Goal: Task Accomplishment & Management: Manage account settings

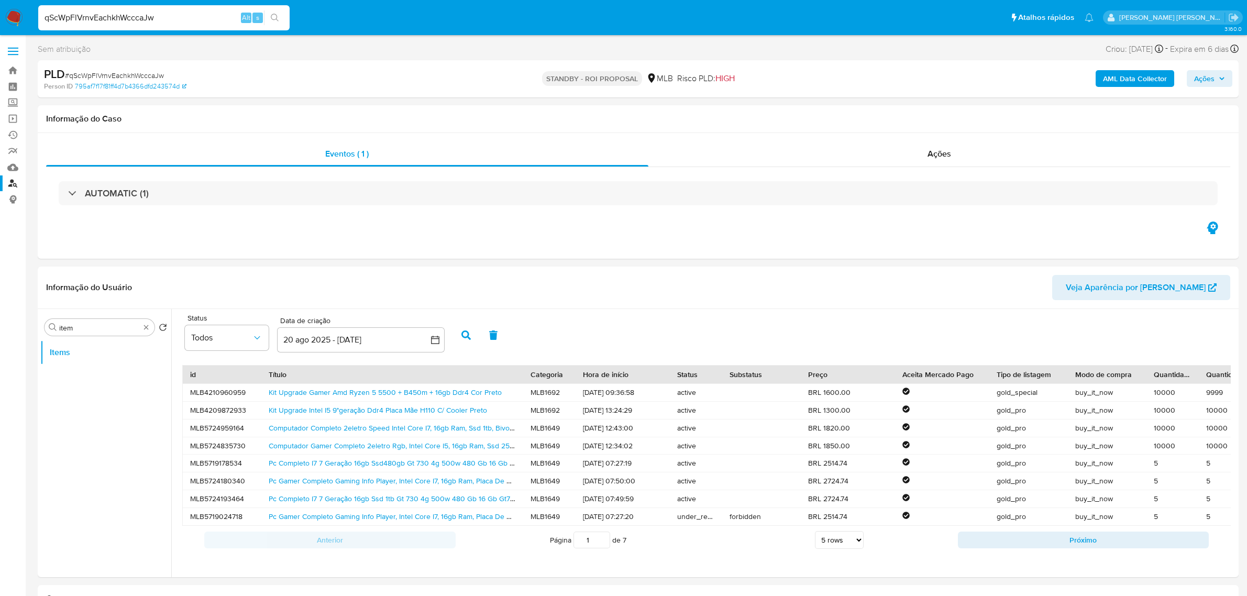
select select "10"
click at [171, 22] on input "qScWpFlVrnvEachkhWcccaJw" at bounding box center [163, 18] width 251 height 14
type input "bupCOyTMI0vtRPNRuu2WOcKH"
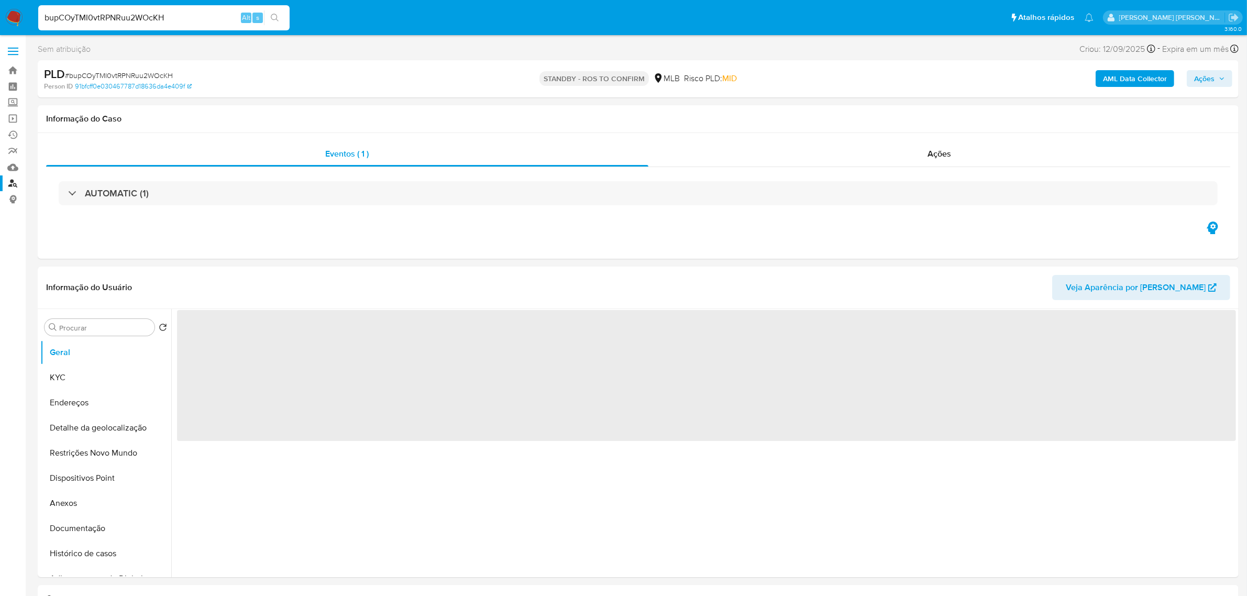
select select "10"
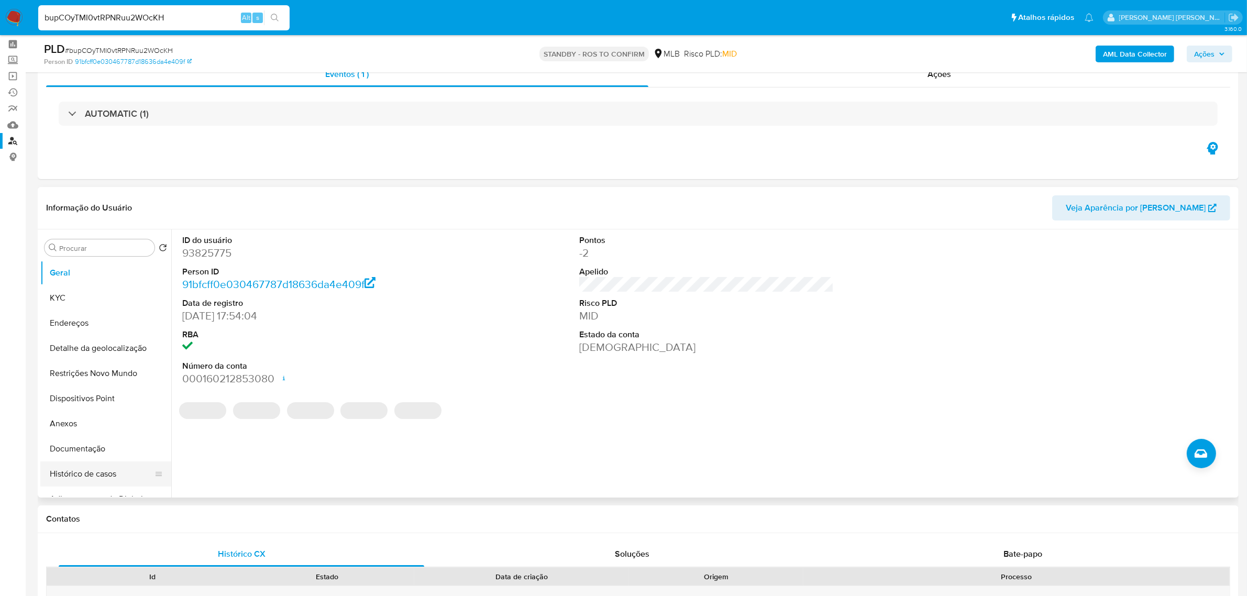
scroll to position [65, 0]
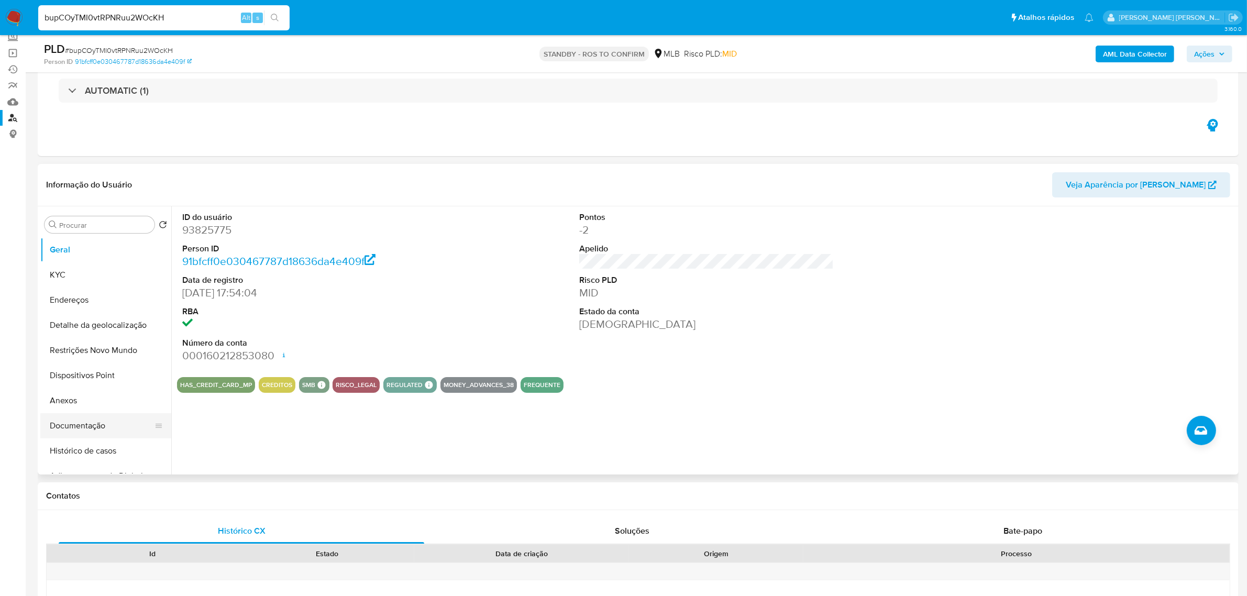
click at [82, 425] on button "Documentação" at bounding box center [101, 425] width 123 height 25
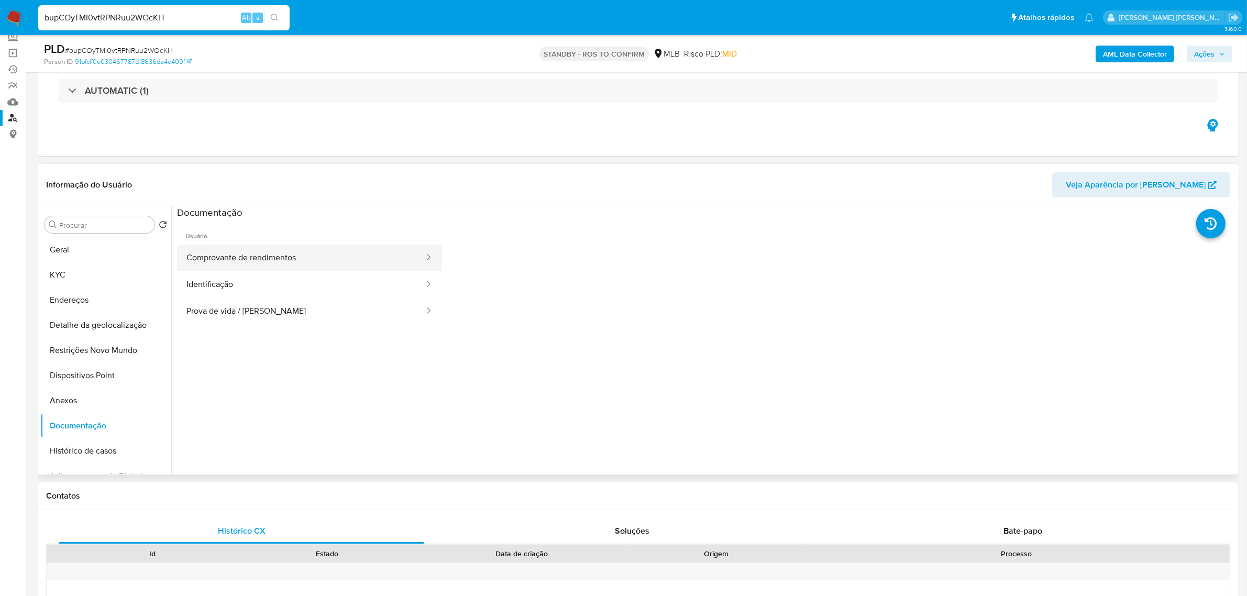
click at [306, 257] on button "Comprovante de rendimentos" at bounding box center [301, 258] width 248 height 27
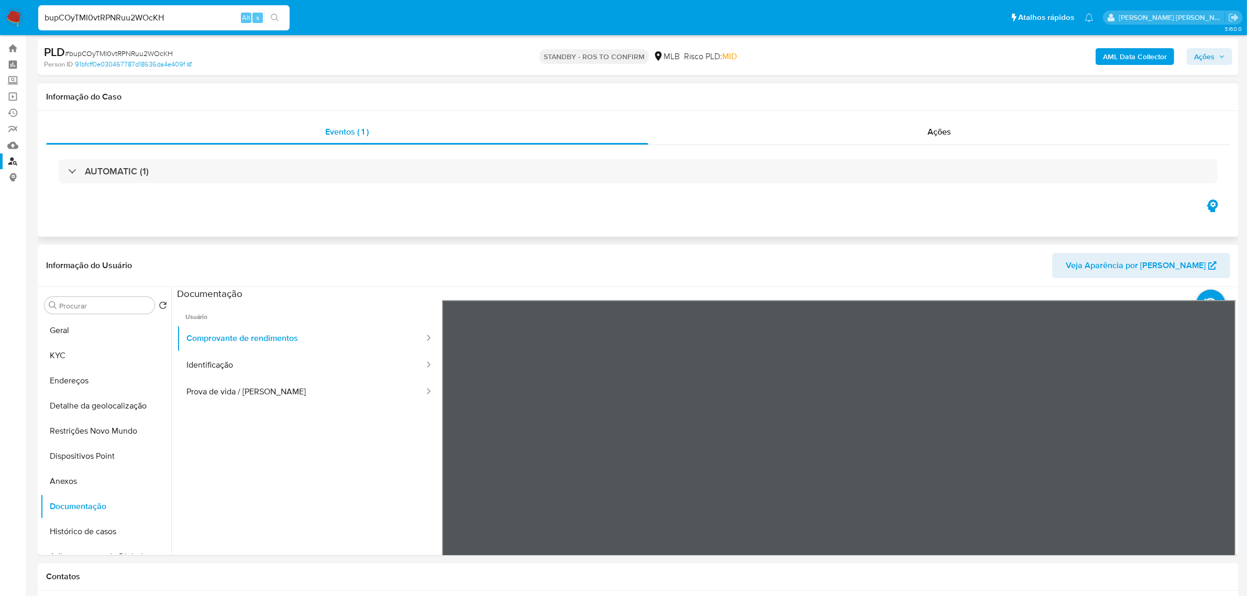
scroll to position [0, 0]
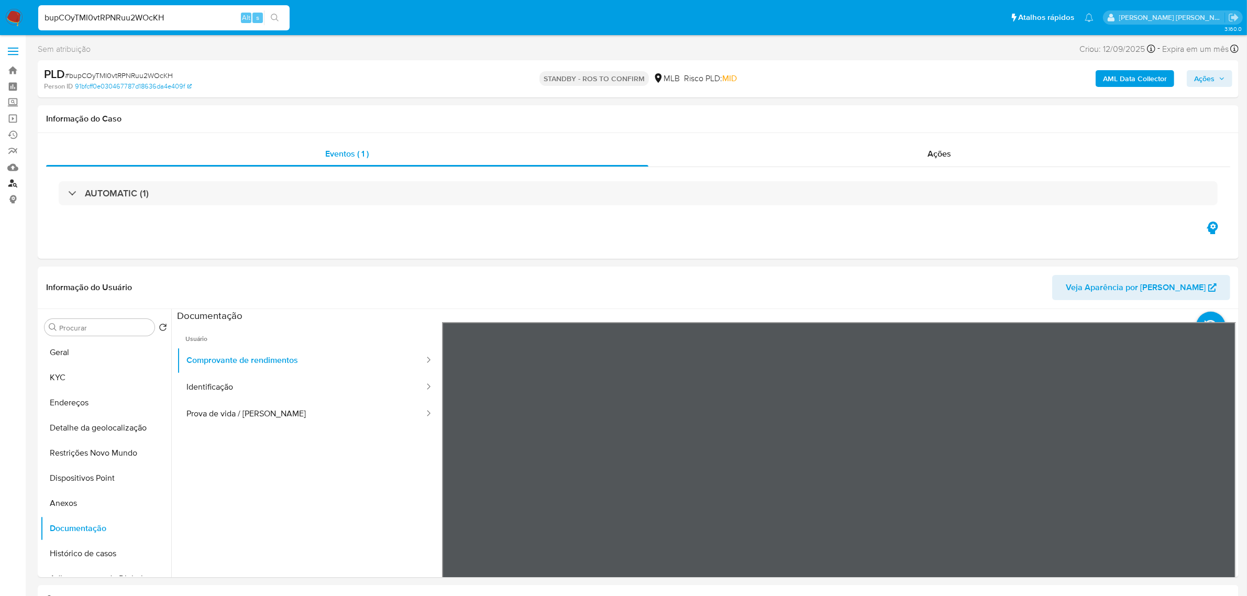
click at [16, 184] on link "Localizador de pessoas" at bounding box center [62, 183] width 125 height 16
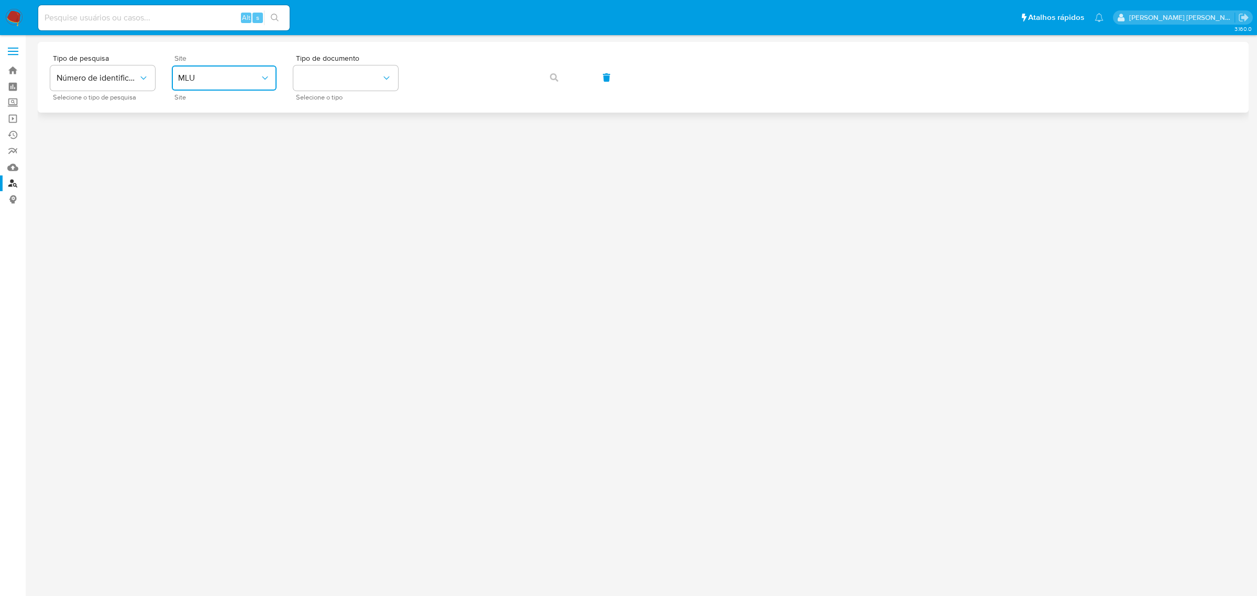
click at [273, 79] on button "MLU" at bounding box center [224, 77] width 105 height 25
click at [214, 154] on div "MLB" at bounding box center [221, 156] width 86 height 25
click at [157, 75] on div "Tipo de pesquisa Número de identificação Selecione o tipo de pesquisa Site MLB …" at bounding box center [643, 77] width 1186 height 46
click at [152, 76] on button "Número de identificação" at bounding box center [102, 77] width 105 height 25
click at [361, 76] on button "identificationType" at bounding box center [345, 77] width 105 height 25
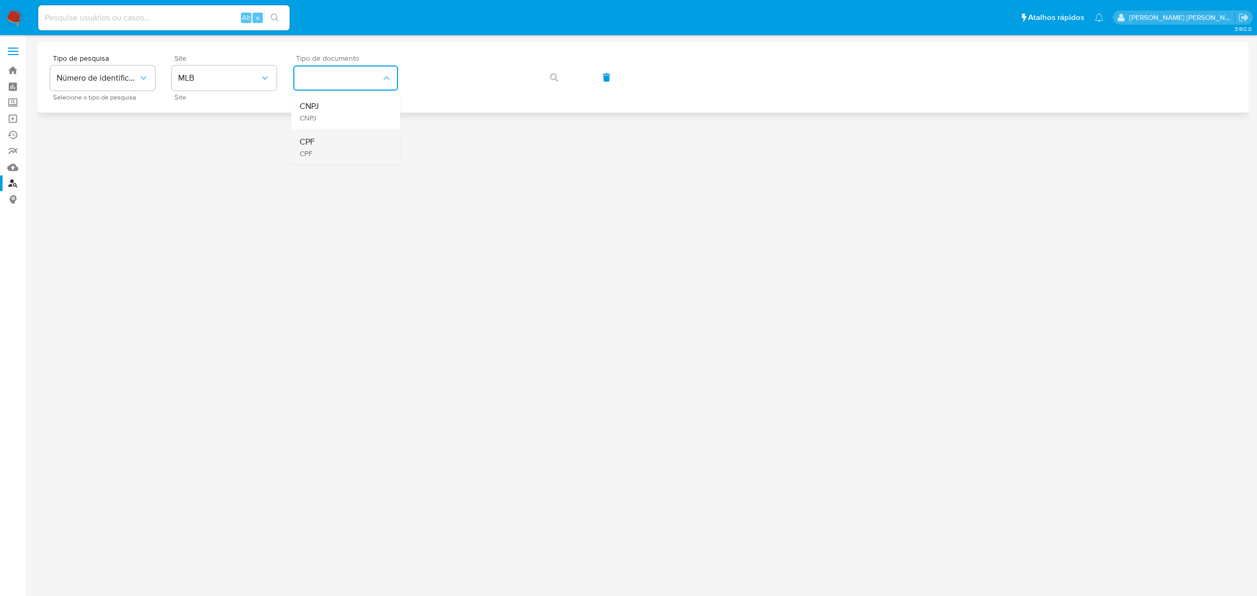
click at [336, 142] on div "CPF CPF" at bounding box center [343, 147] width 86 height 36
click at [545, 77] on button "button" at bounding box center [554, 77] width 36 height 25
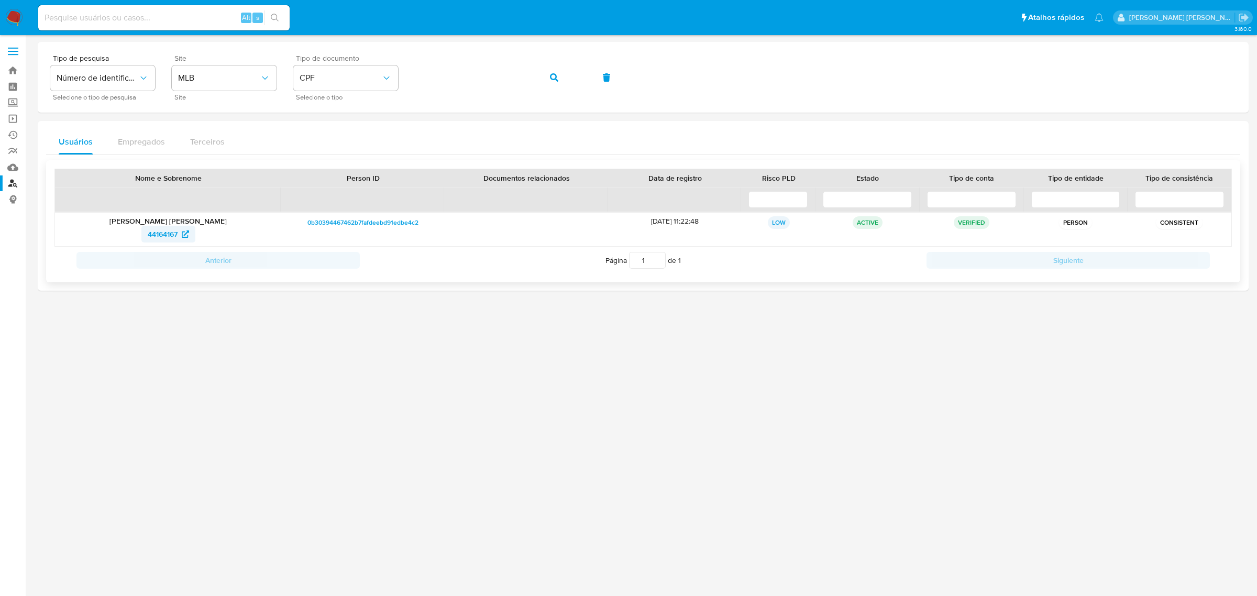
click at [163, 232] on span "44164167" at bounding box center [163, 234] width 30 height 17
click at [23, 50] on label at bounding box center [13, 51] width 26 height 22
click at [0, 0] on input "checkbox" at bounding box center [0, 0] width 0 height 0
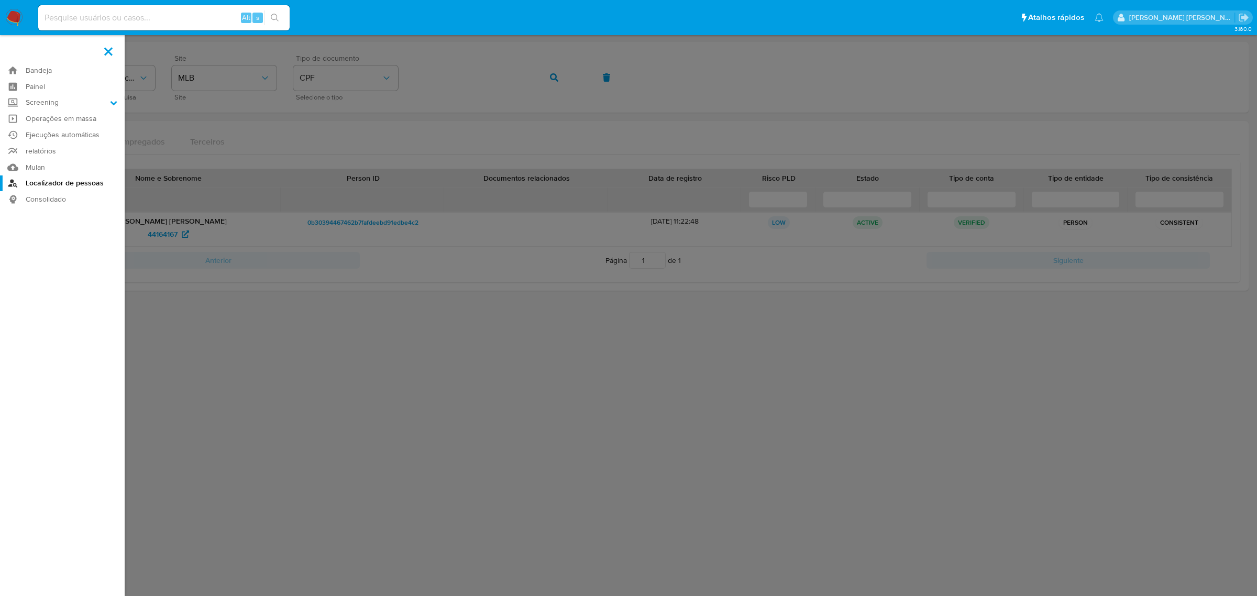
click at [120, 14] on input at bounding box center [163, 18] width 251 height 14
paste input "iqbZMZB30hLdFdrBGc2JndSh"
type input "iqbZMZB30hLdFdrBGc2JndSh"
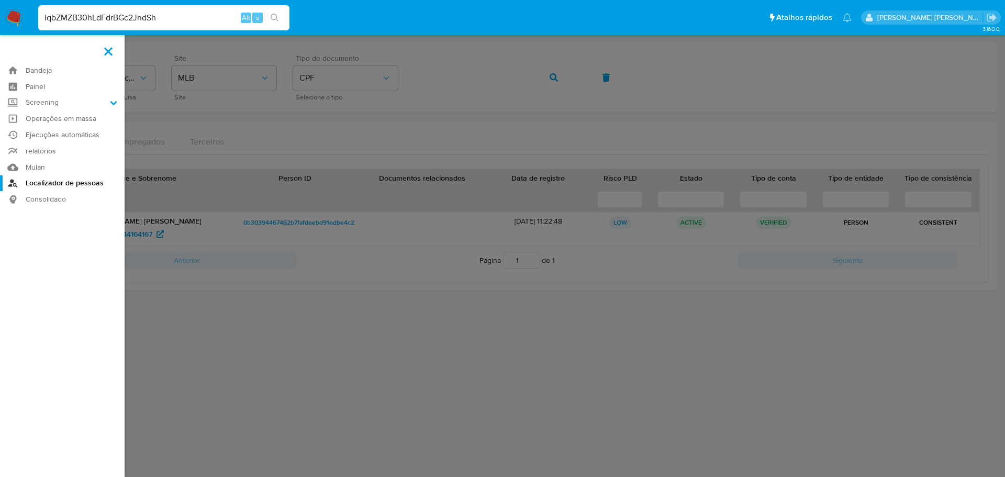
click at [363, 330] on label at bounding box center [502, 238] width 1005 height 477
click at [0, 0] on input "checkbox" at bounding box center [0, 0] width 0 height 0
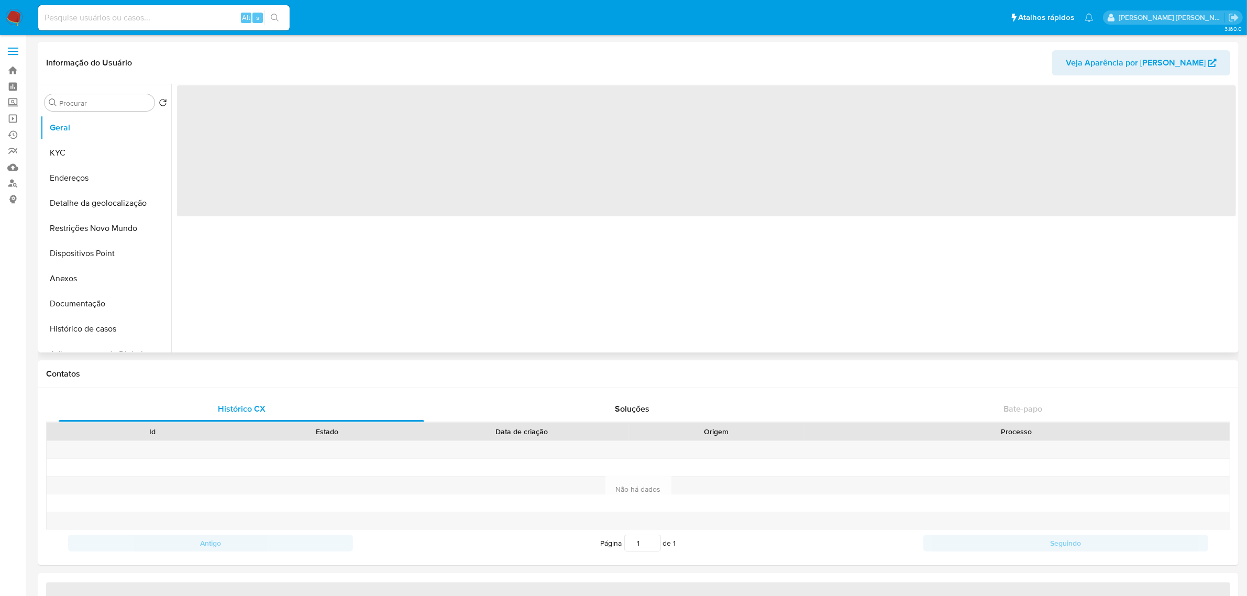
select select "10"
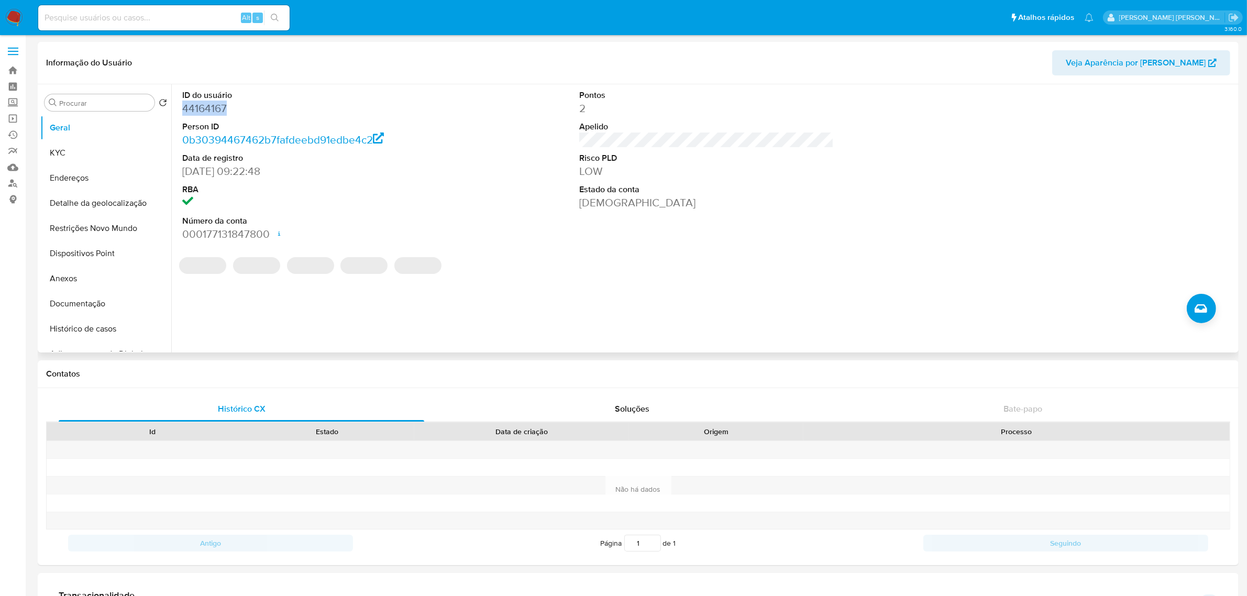
drag, startPoint x: 230, startPoint y: 108, endPoint x: 178, endPoint y: 110, distance: 52.4
click at [178, 110] on div "ID do usuário 44164167 Person ID 0b30394467462b7fafdeebd91edbe4c2 Data de regis…" at bounding box center [309, 165] width 265 height 162
copy dd "44164167"
click at [154, 19] on input at bounding box center [163, 18] width 251 height 14
paste input "44164167"
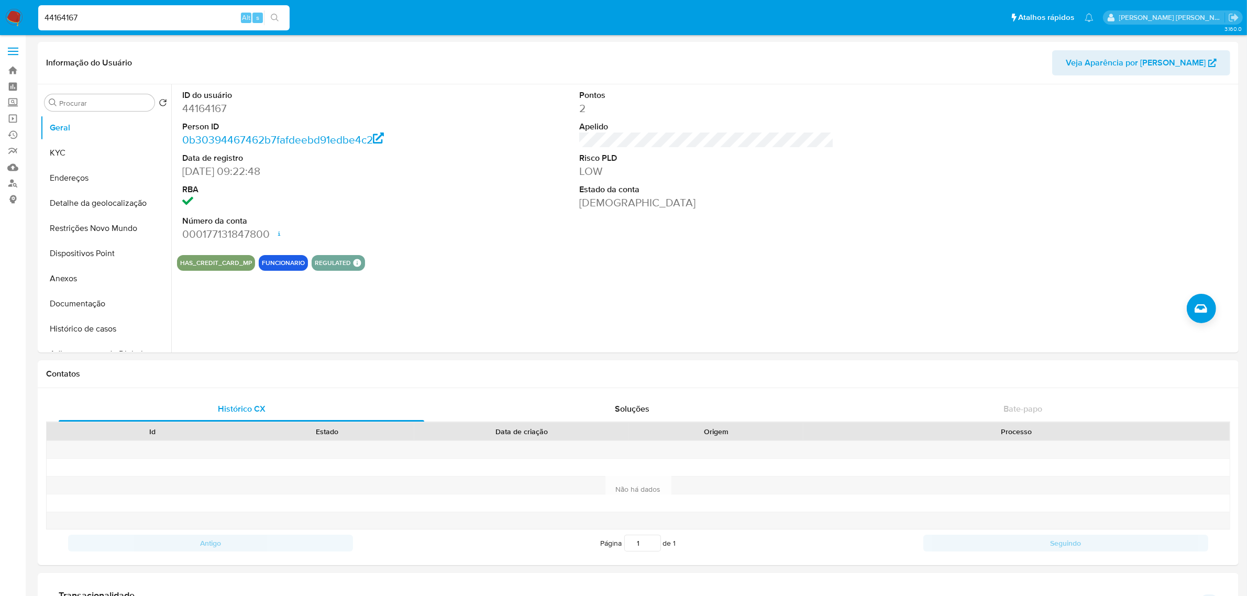
type input "44164167"
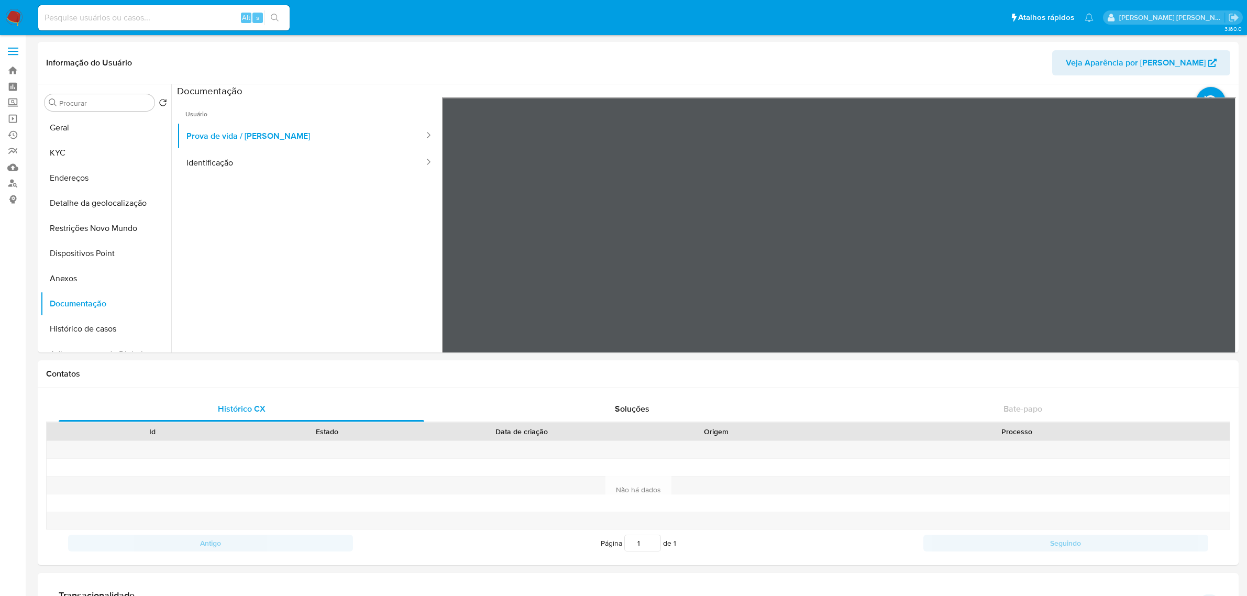
select select "10"
click at [189, 9] on div "Alt s" at bounding box center [163, 17] width 251 height 25
click at [158, 18] on input at bounding box center [163, 18] width 251 height 14
paste input "iqbZMZB30hLdFdrBGc2JndSh"
type input "iqbZMZB30hLdFdrBGc2JndSh"
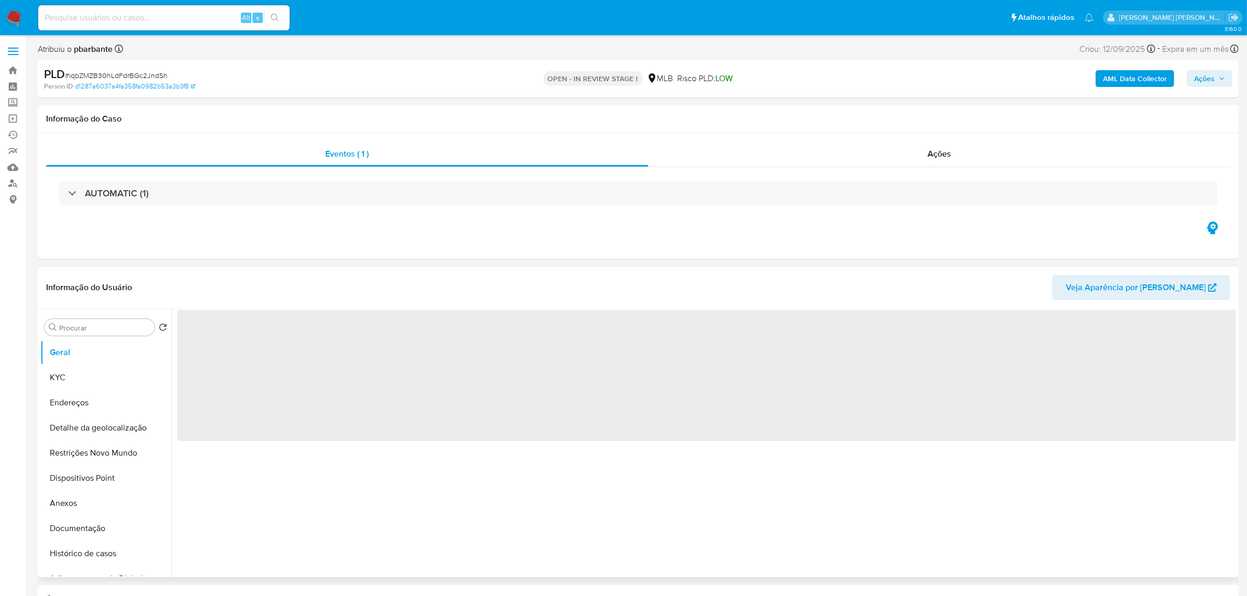
select select "10"
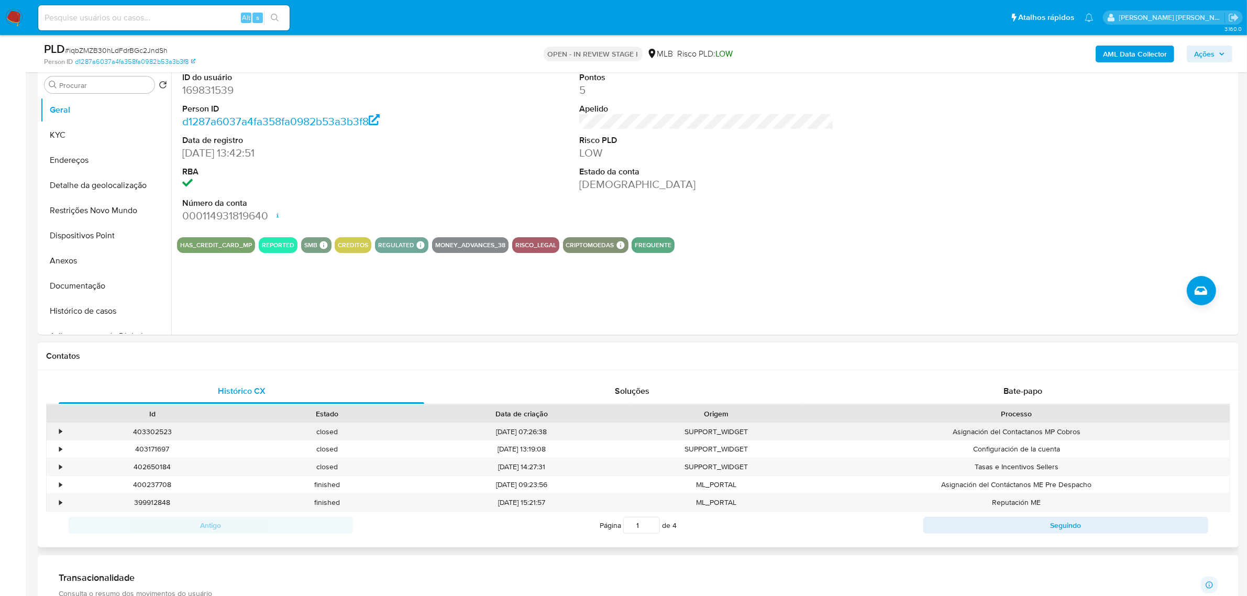
scroll to position [262, 0]
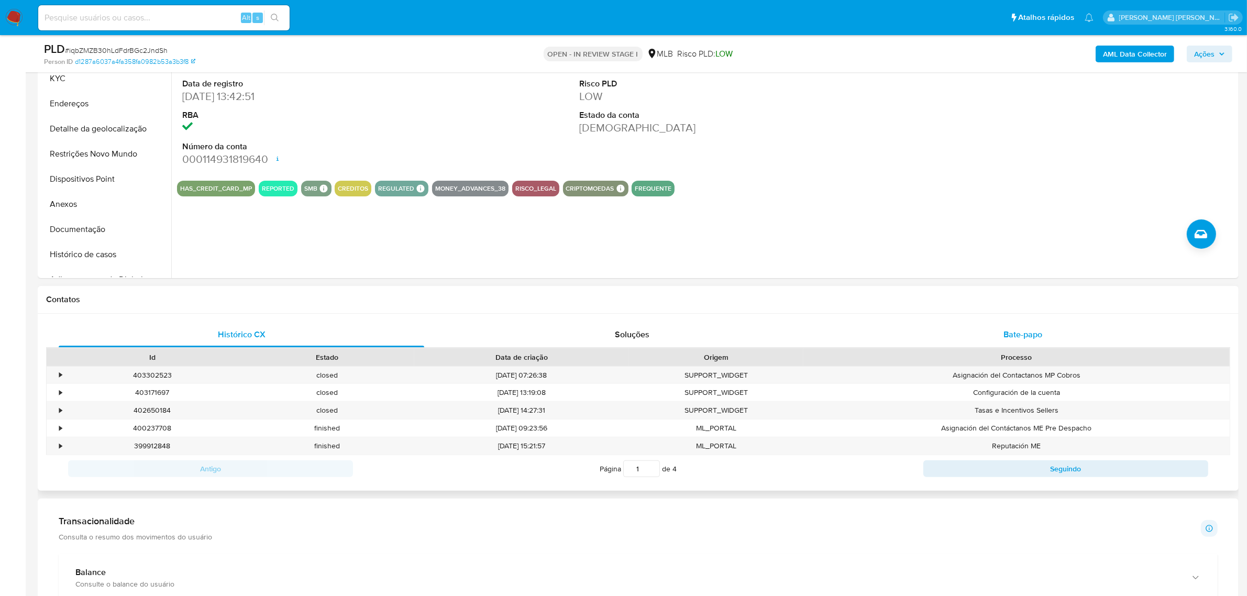
click at [1030, 335] on span "Bate-papo" at bounding box center [1022, 334] width 39 height 12
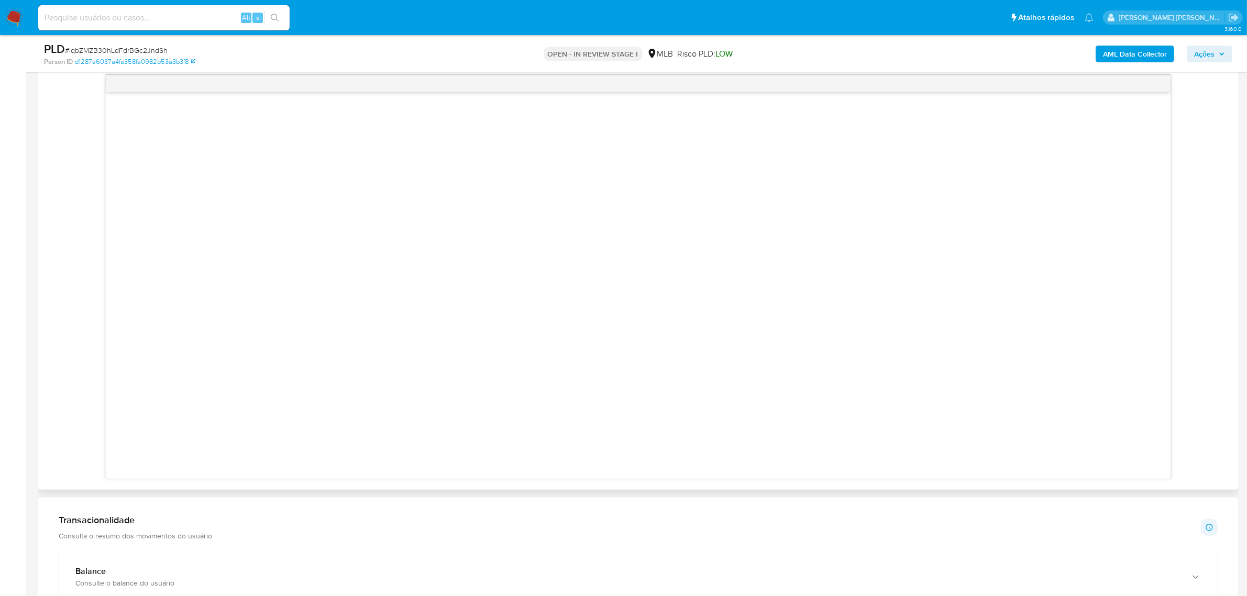
scroll to position [458, 0]
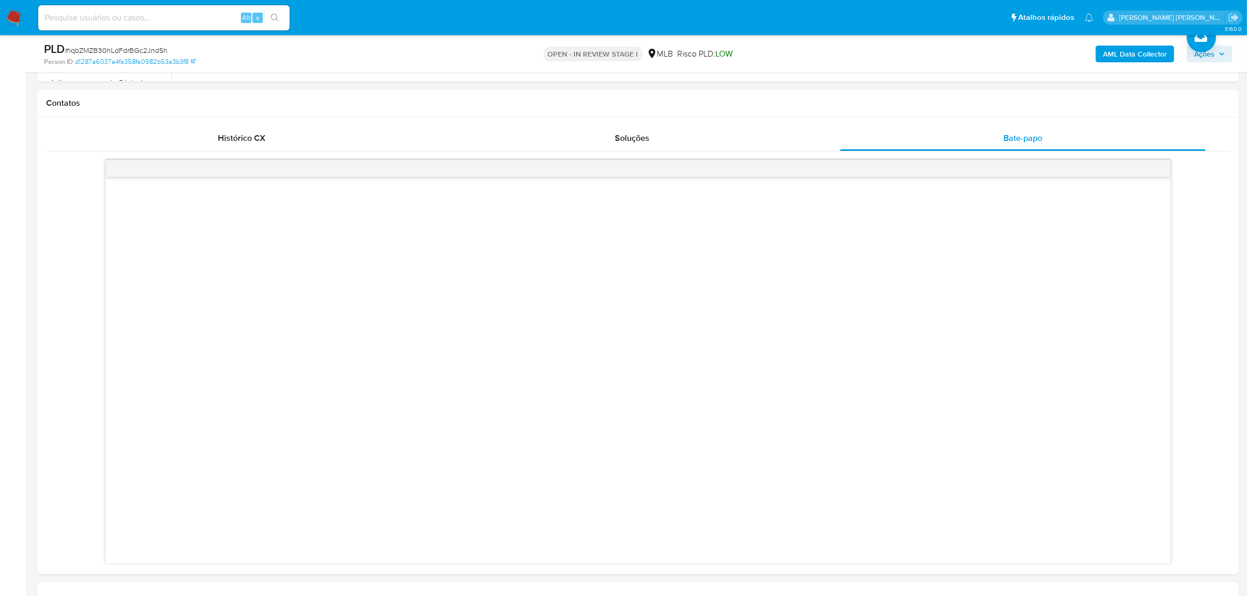
click at [109, 21] on input at bounding box center [163, 18] width 251 height 14
paste input "nsalPtrs1HqqmKrzprPOEx6Y"
type input "nsalPtrs1HqqmKrzprPOEx6Y"
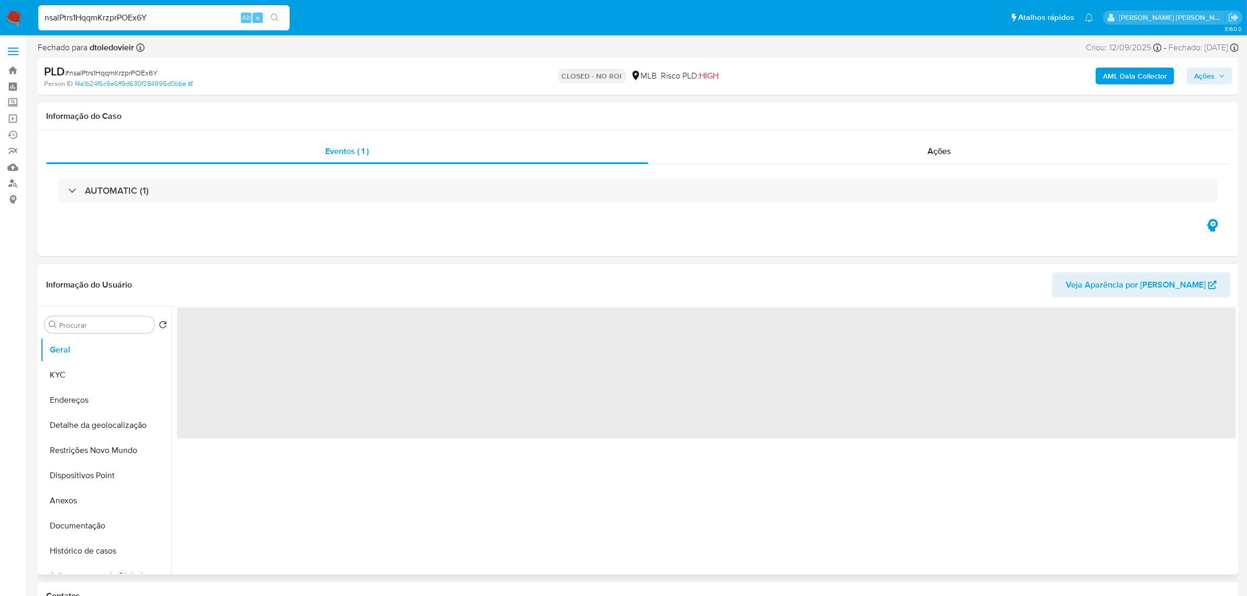
select select "10"
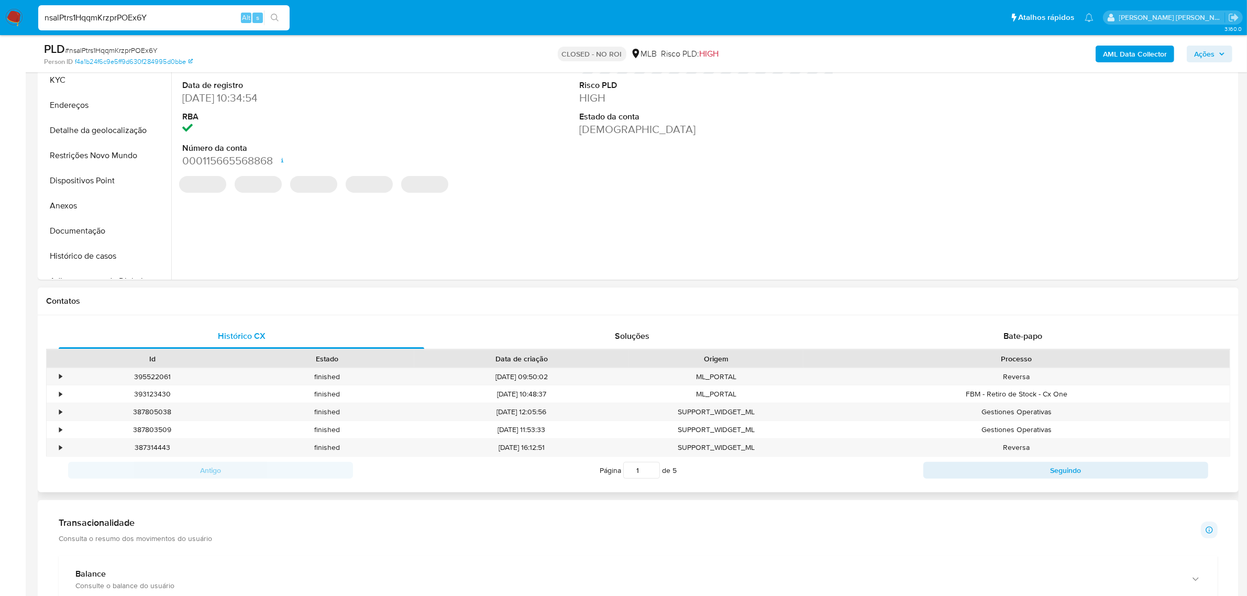
scroll to position [262, 0]
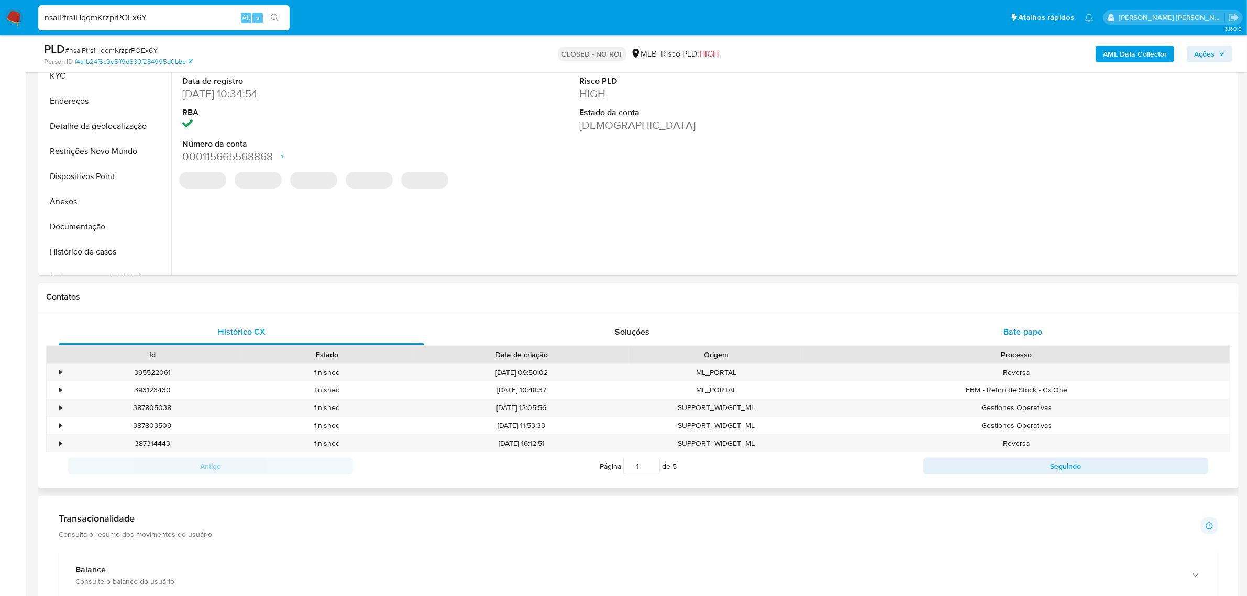
click at [1008, 324] on div "Bate-papo" at bounding box center [1023, 331] width 366 height 25
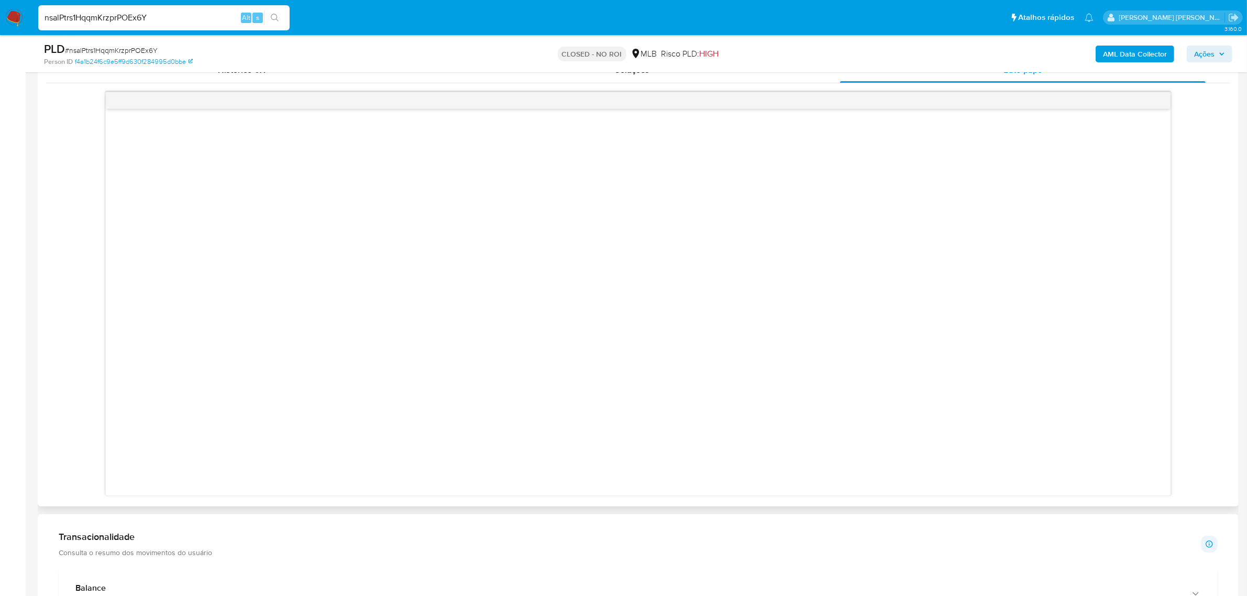
scroll to position [458, 0]
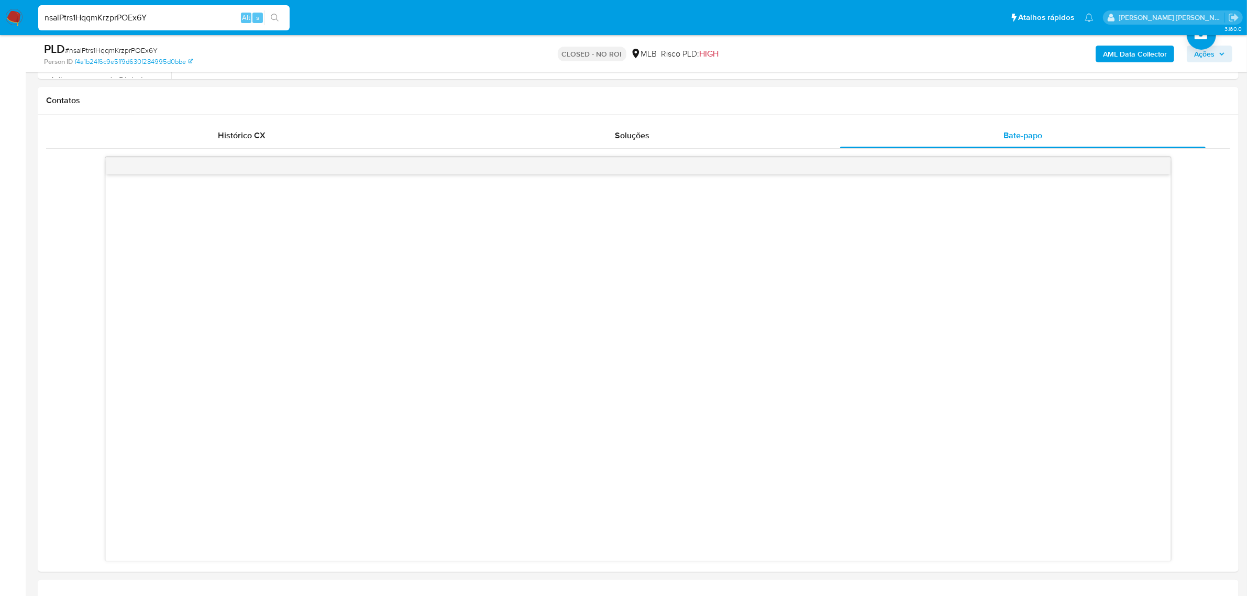
drag, startPoint x: 163, startPoint y: 17, endPoint x: 32, endPoint y: 17, distance: 131.4
click at [32, 17] on nav "Pausado Ver notificaciones nsalPtrs1HqqmKrzprPOEx6Y Alt s Atalhos rápidos Presi…" at bounding box center [623, 17] width 1247 height 35
paste input "ja5c22ayQreaGs6INVEqIsvZ"
type input "ja5c22ayQreaGs6INVEqIsvZ"
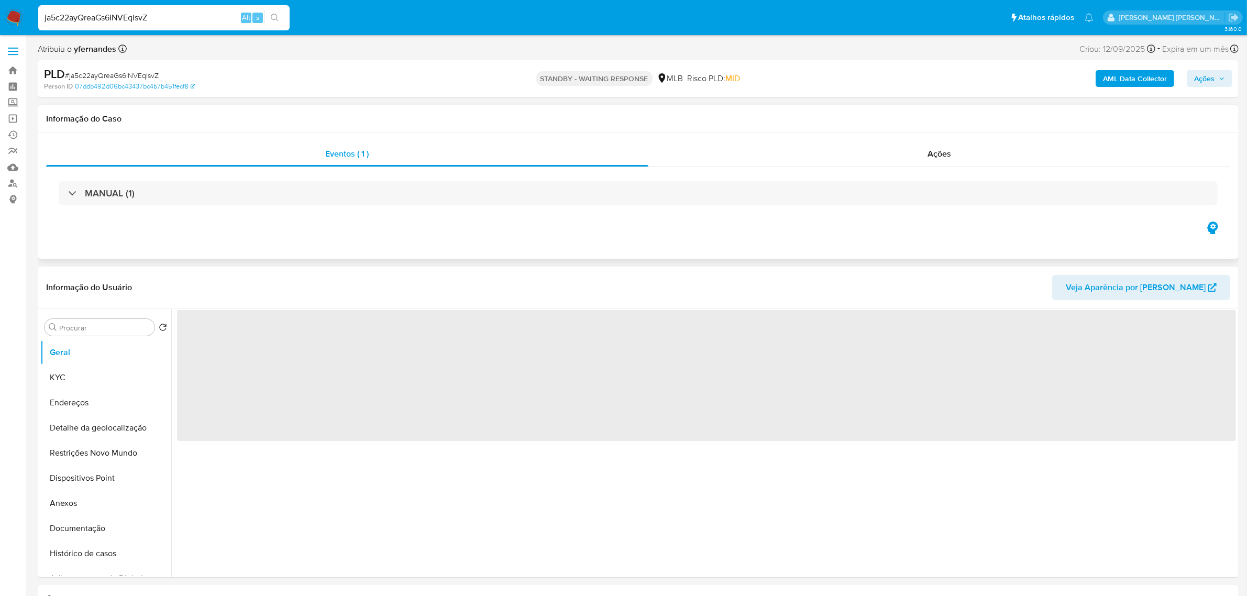
select select "10"
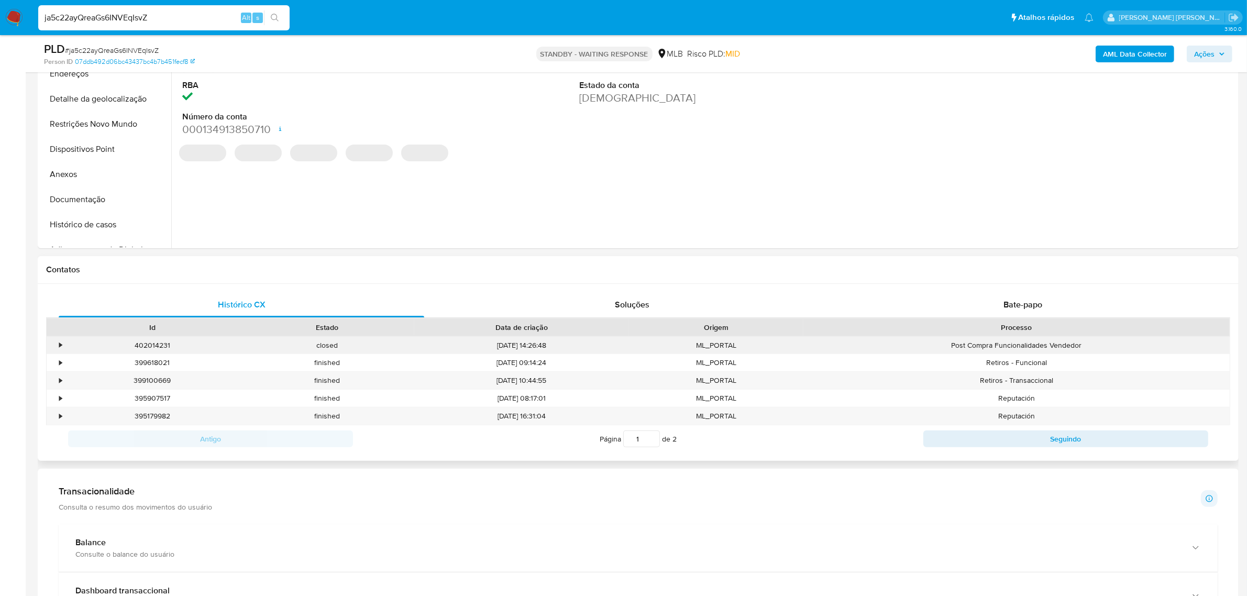
scroll to position [327, 0]
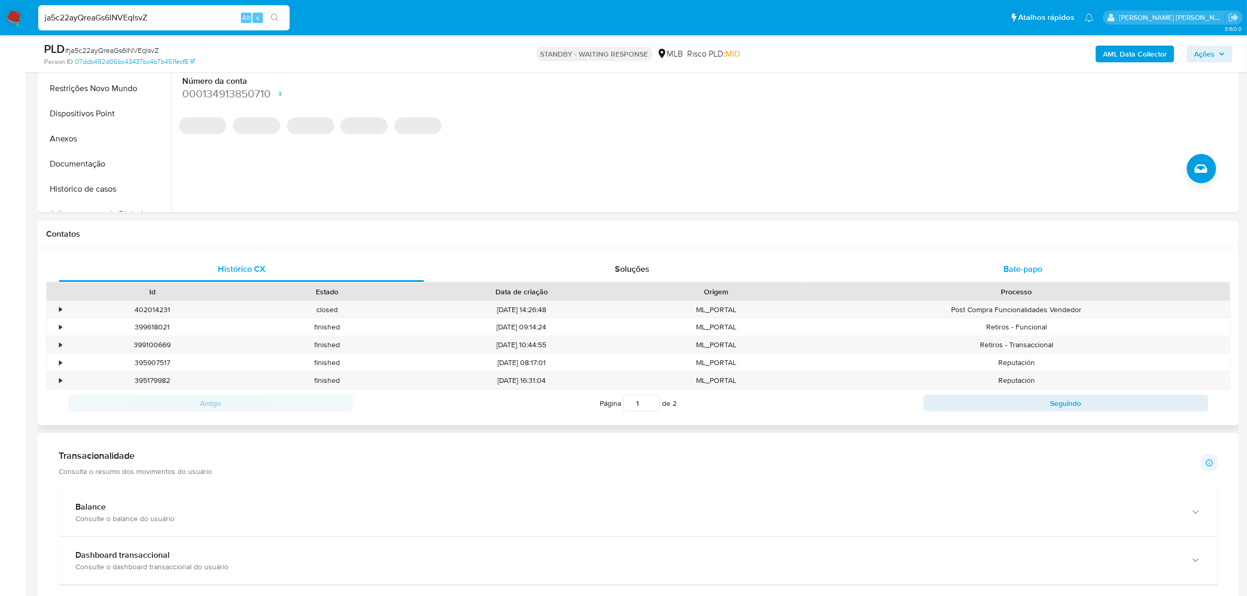
click at [1008, 266] on span "Bate-papo" at bounding box center [1022, 269] width 39 height 12
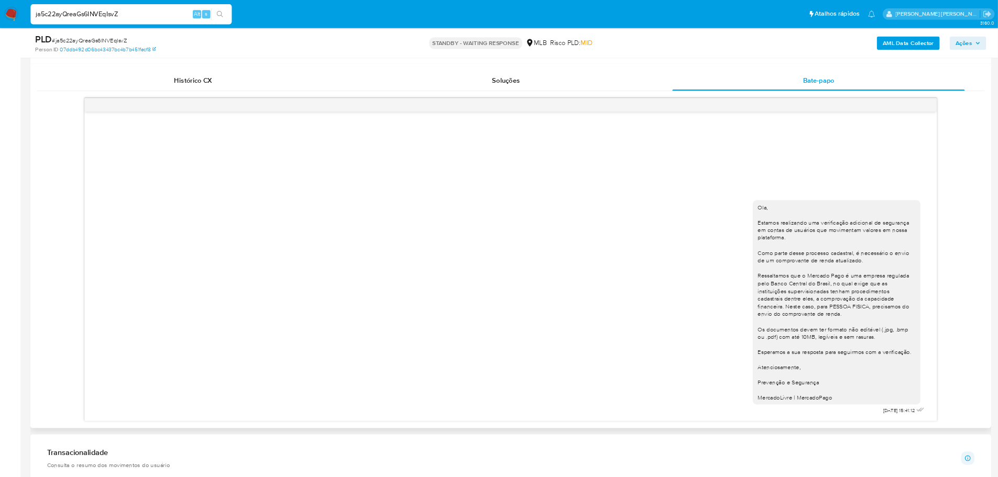
scroll to position [524, 0]
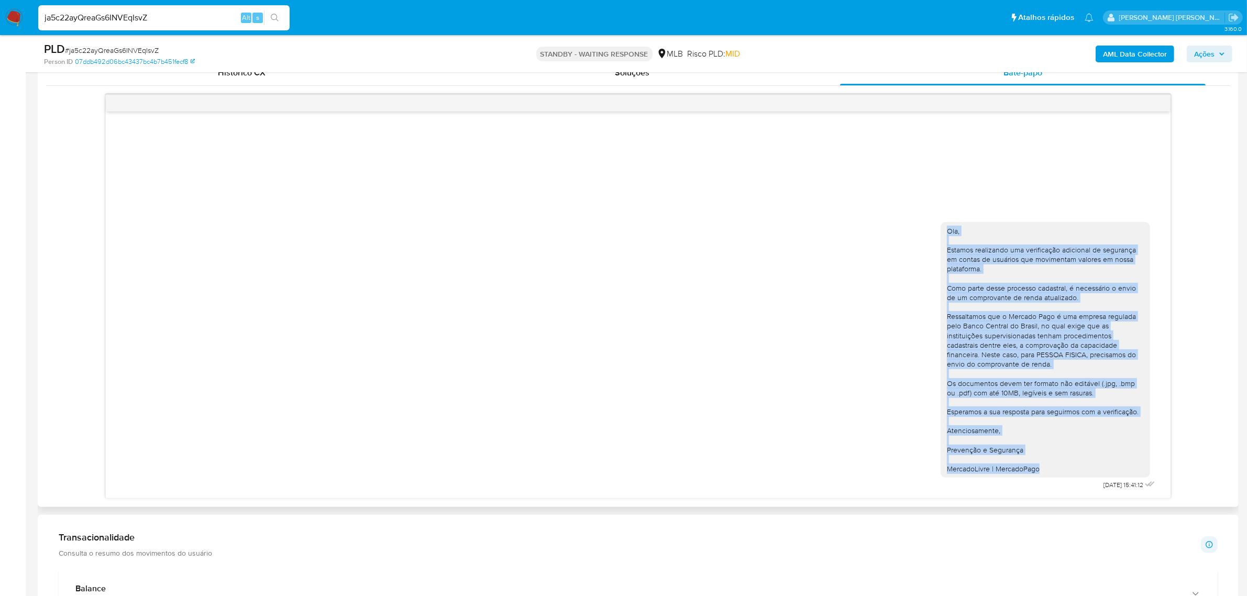
drag, startPoint x: 1046, startPoint y: 467, endPoint x: 946, endPoint y: 235, distance: 252.6
click at [946, 235] on div "Ola, Estamos realizando uma verificação adicional de segurança em contas de usu…" at bounding box center [1044, 350] width 209 height 256
click at [912, 281] on div "Ola, Estamos realizando uma verificação adicional de segurança em contas de usu…" at bounding box center [638, 354] width 1038 height 278
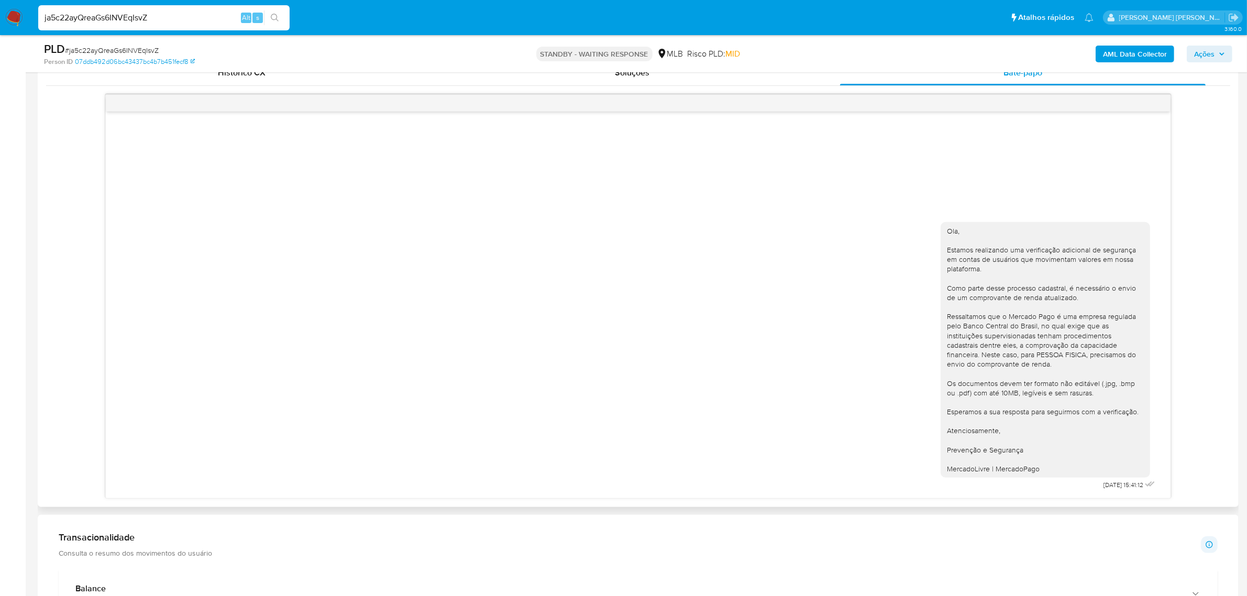
click at [964, 317] on div "Ola, Estamos realizando uma verificação adicional de segurança em contas de usu…" at bounding box center [1045, 350] width 197 height 248
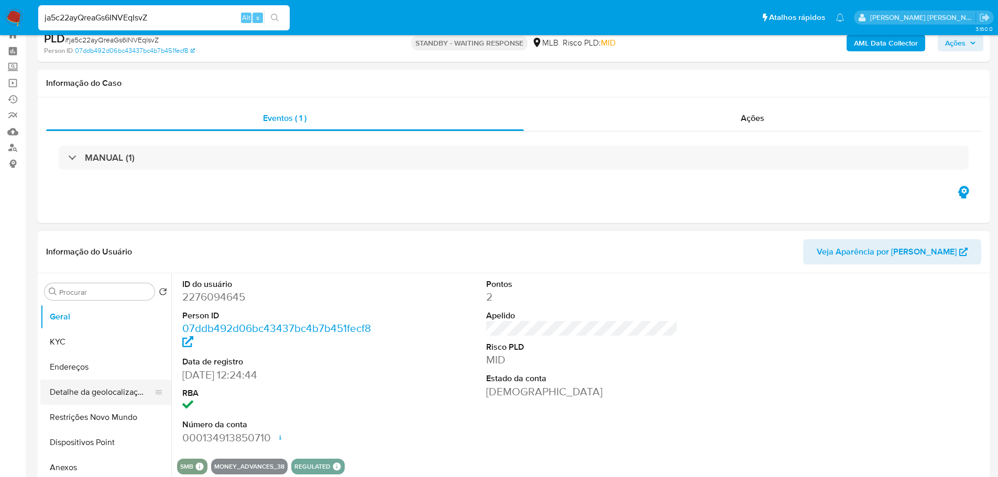
scroll to position [0, 0]
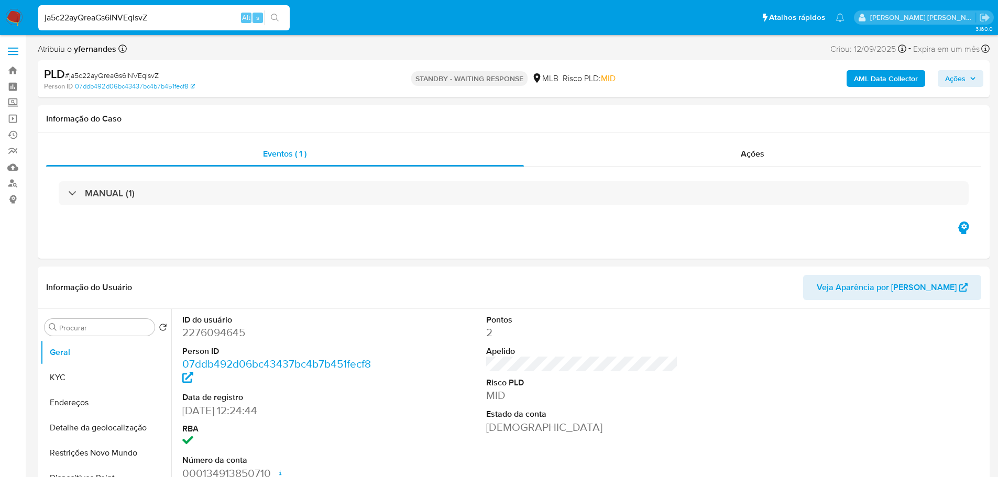
click at [12, 50] on label at bounding box center [13, 51] width 26 height 22
click at [0, 0] on input "checkbox" at bounding box center [0, 0] width 0 height 0
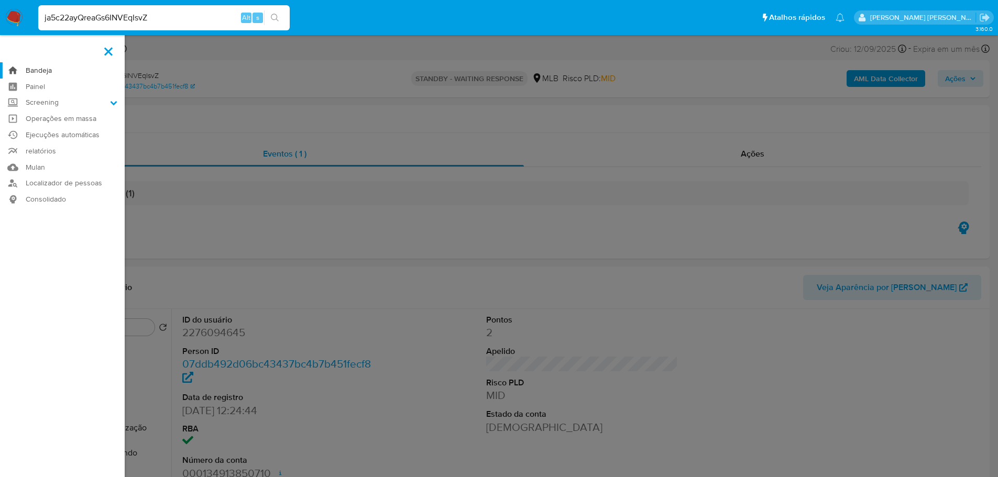
click at [35, 68] on link "Bandeja" at bounding box center [62, 70] width 125 height 16
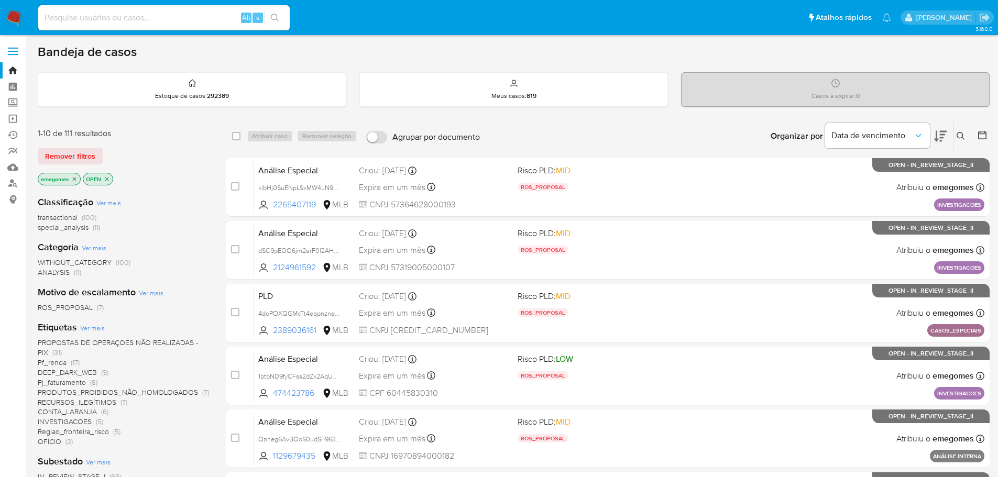
click at [157, 202] on div "Classificação Ver mais transactional (100) special_analysis (11)" at bounding box center [123, 214] width 171 height 37
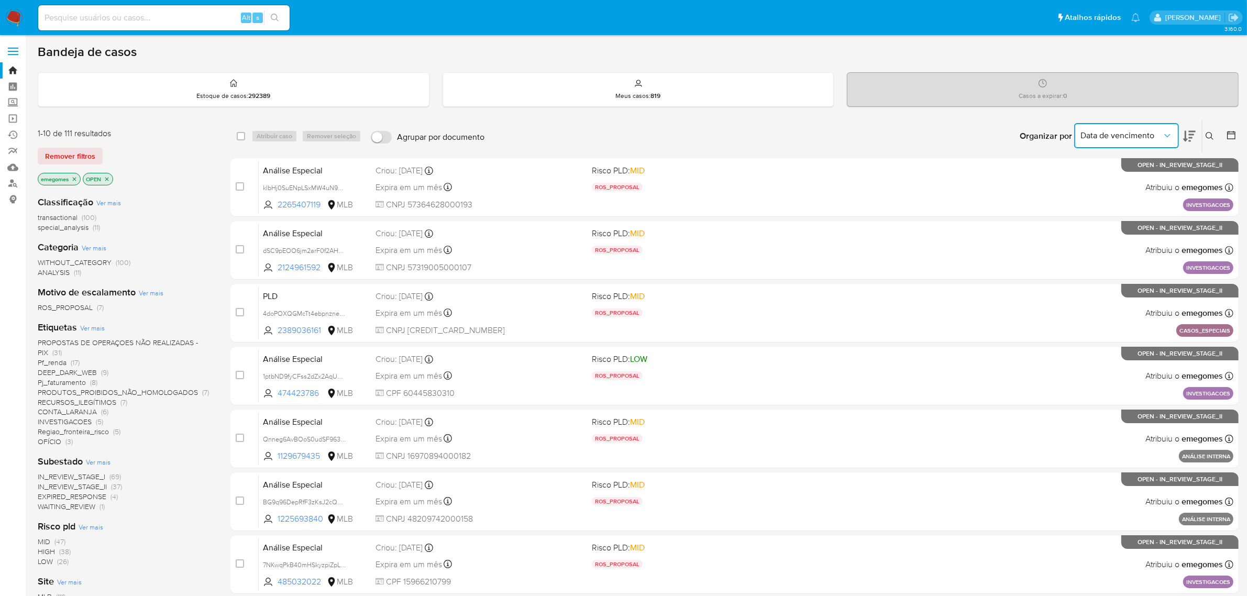
click at [1005, 137] on icon "Organizar por" at bounding box center [1167, 135] width 10 height 10
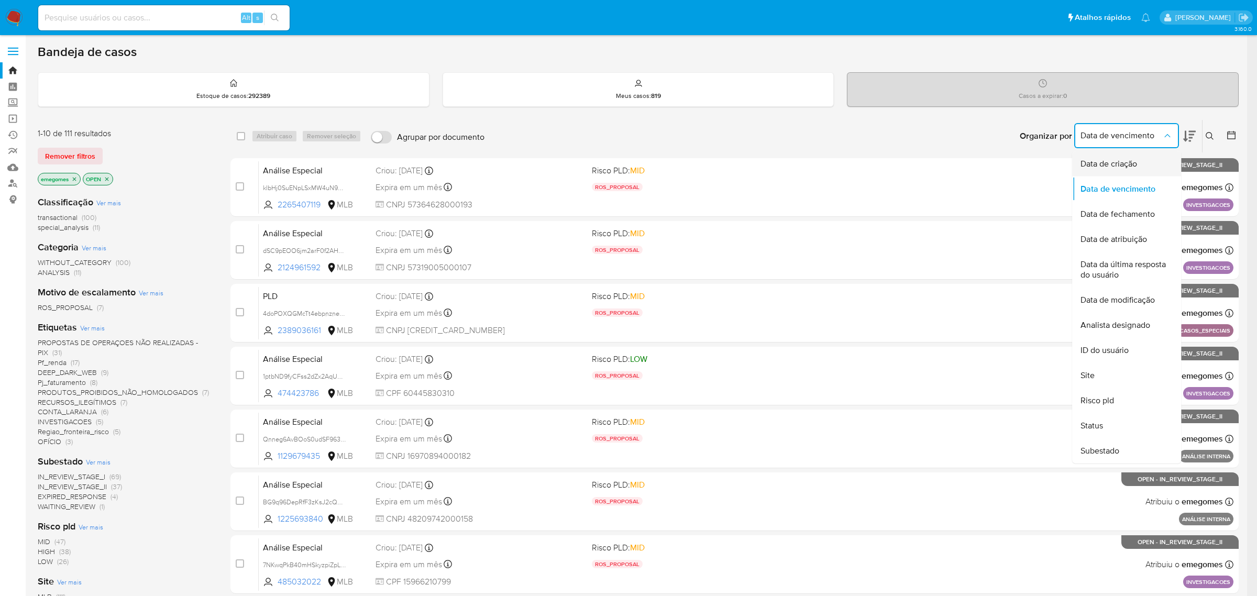
click at [1005, 171] on div "Data de criação" at bounding box center [1123, 163] width 86 height 25
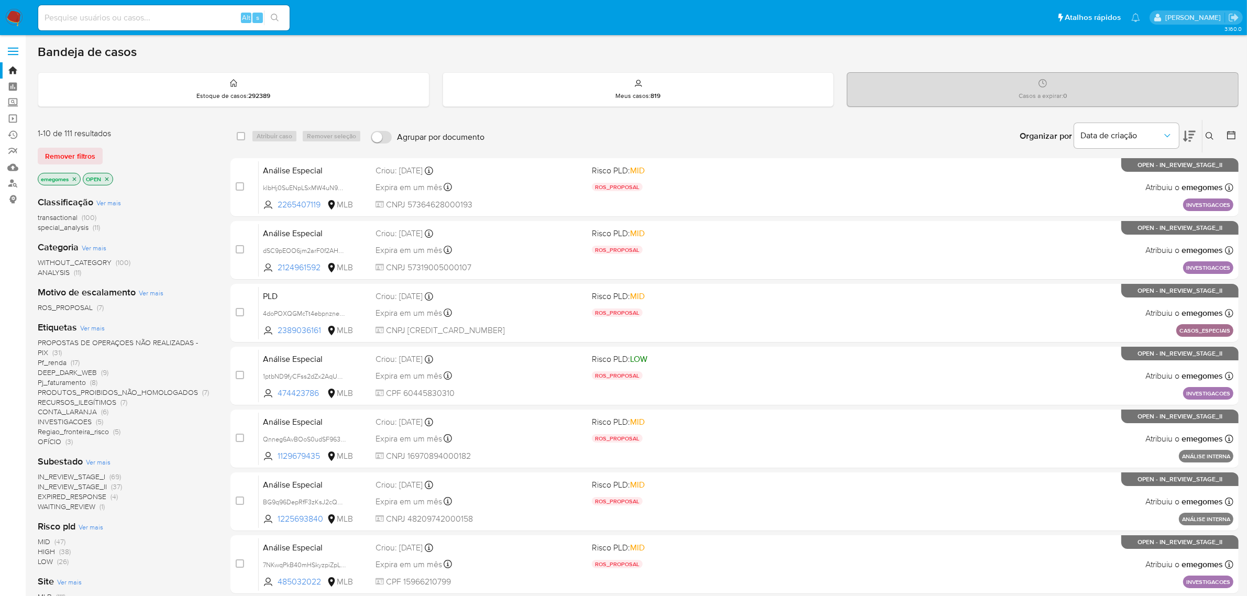
click at [1005, 134] on icon at bounding box center [1189, 136] width 13 height 11
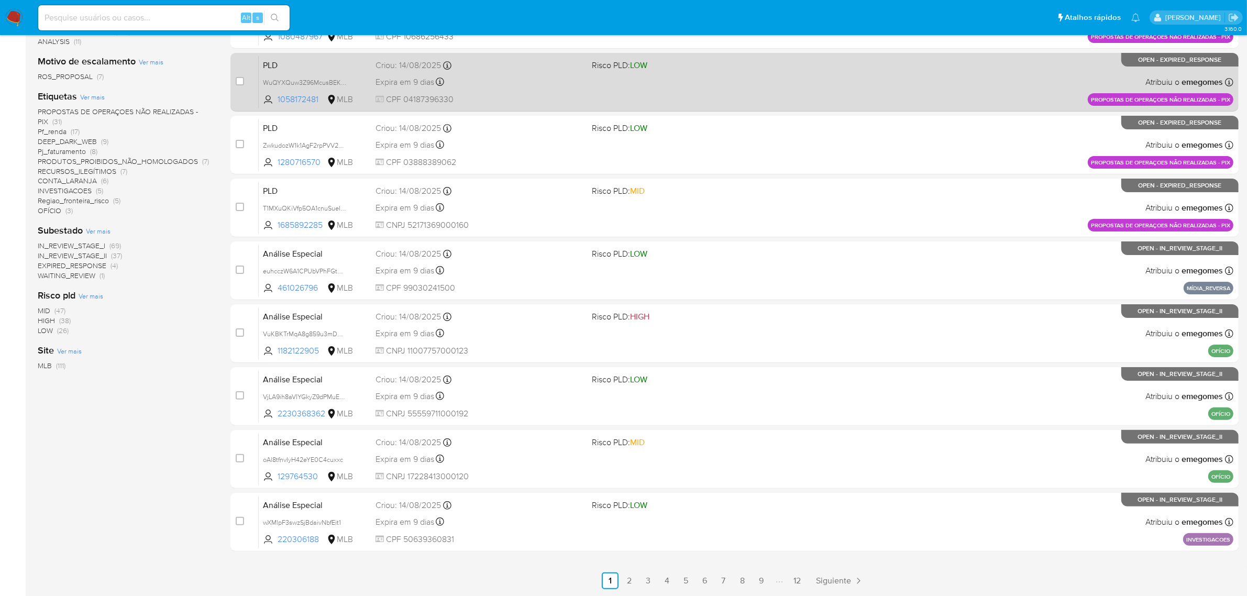
scroll to position [262, 0]
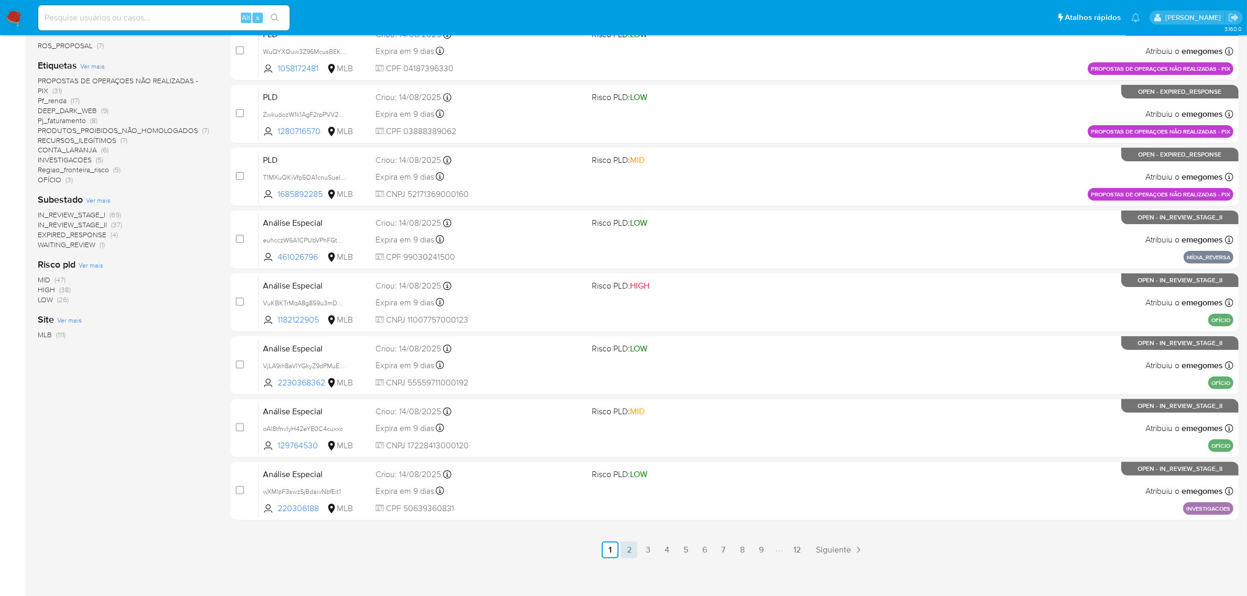
click at [632, 477] on link "2" at bounding box center [629, 549] width 17 height 17
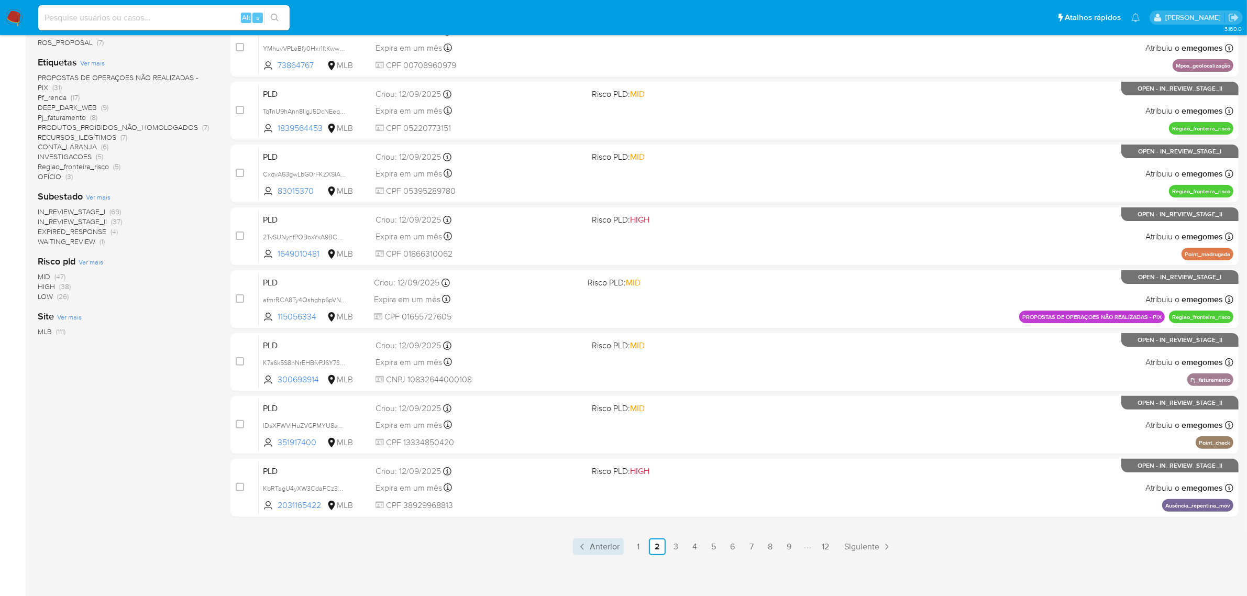
scroll to position [268, 0]
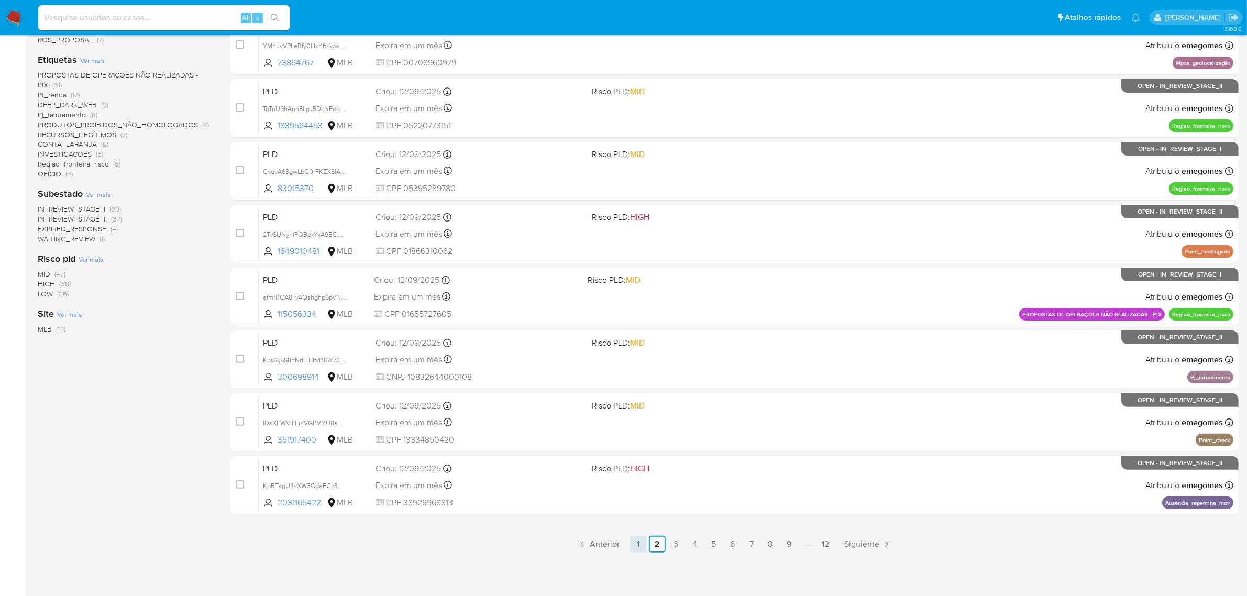
click at [635, 477] on link "1" at bounding box center [638, 544] width 17 height 17
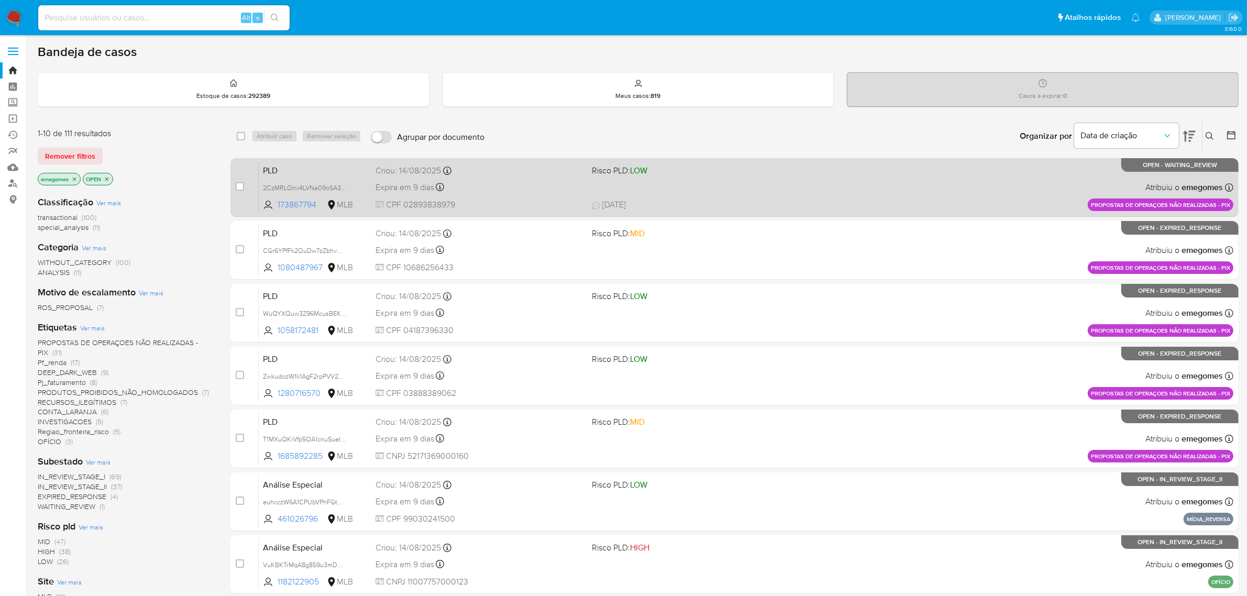
click at [511, 194] on div "Expira em 9 dias Expira em 28/09/2025 11:55:57" at bounding box center [479, 187] width 208 height 14
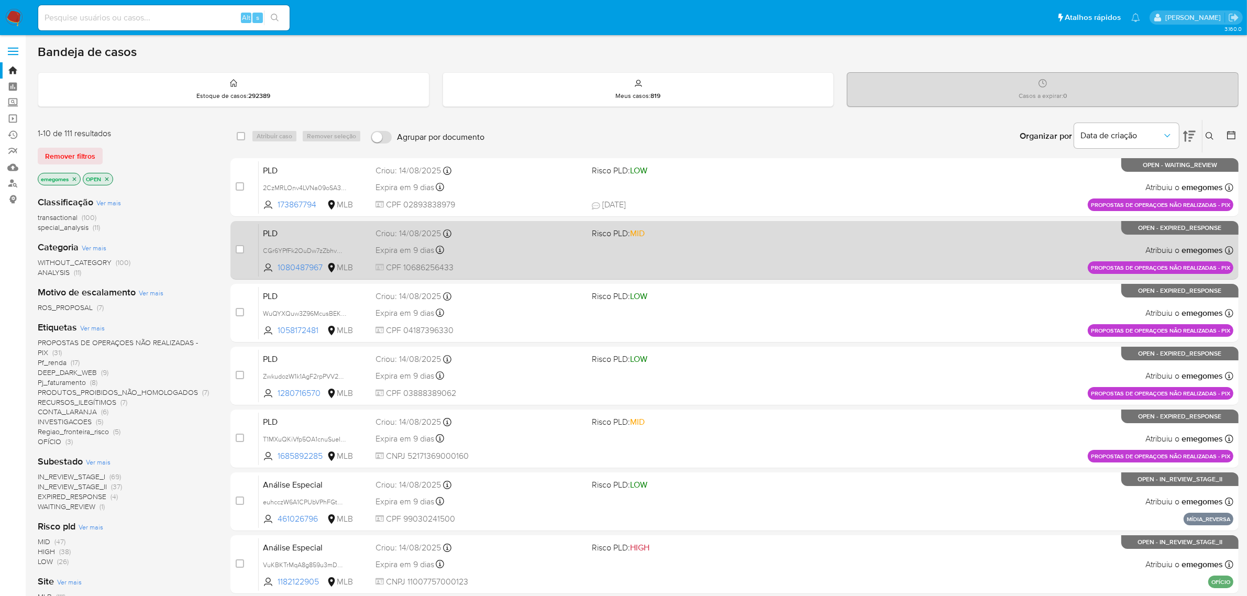
click at [535, 263] on span "CPF 10686256433" at bounding box center [479, 268] width 208 height 12
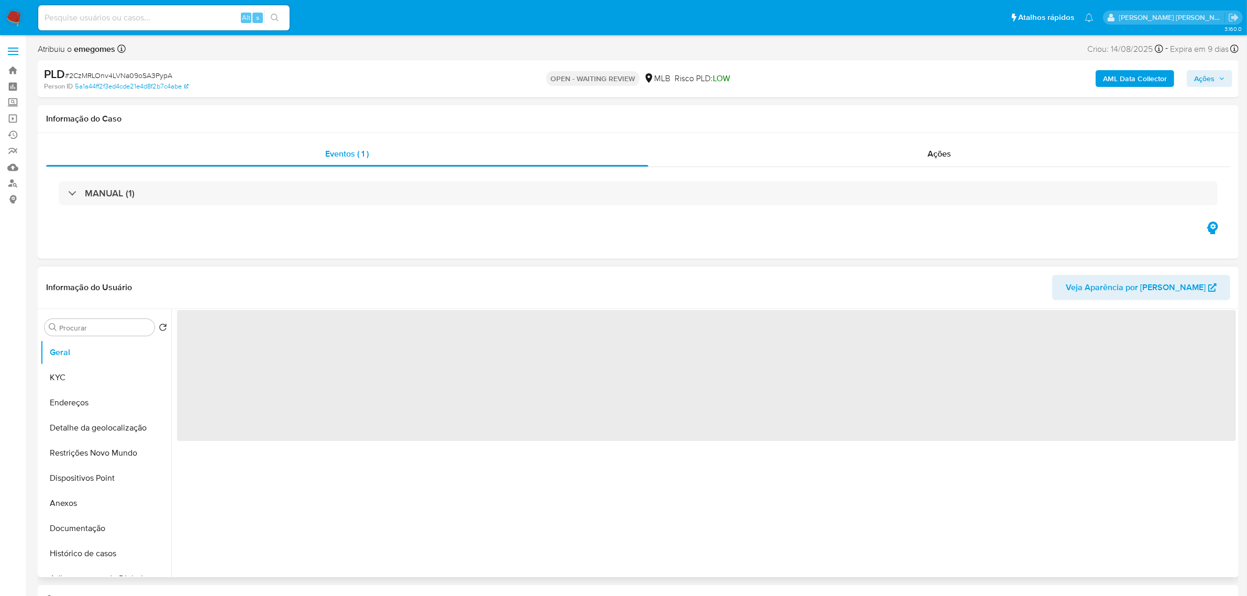
select select "10"
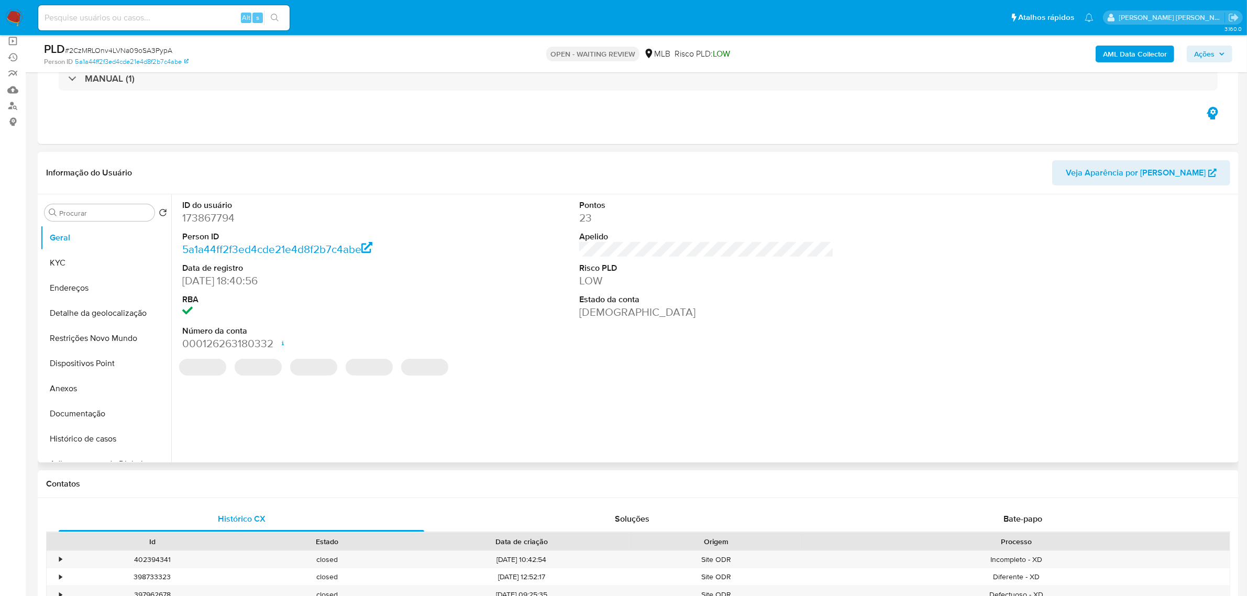
scroll to position [327, 0]
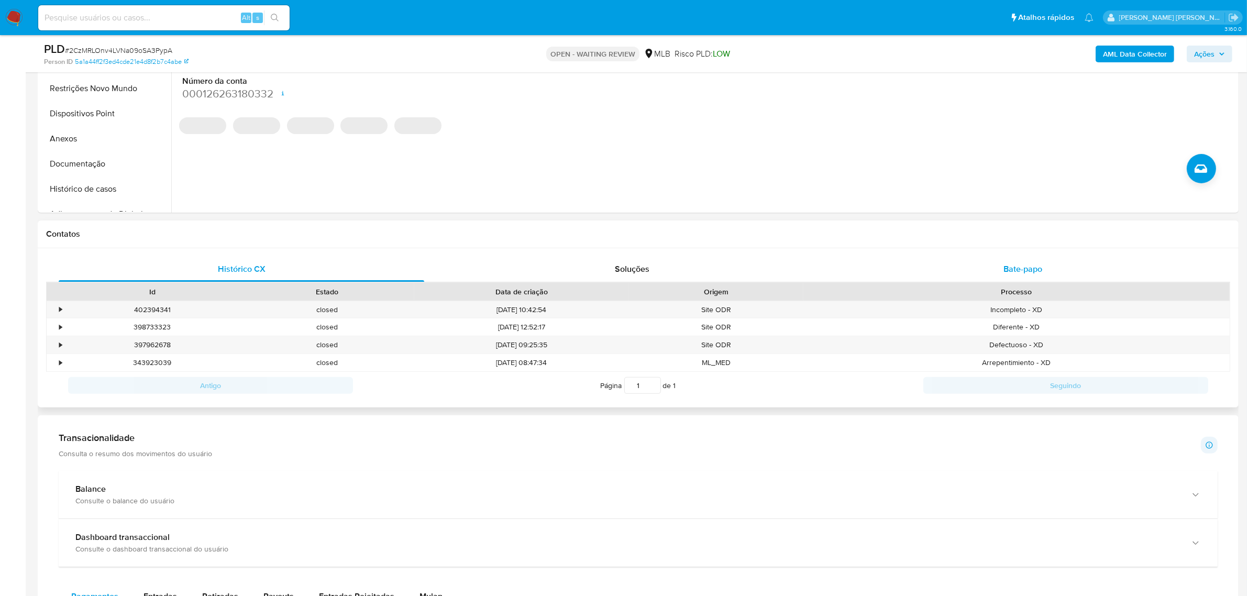
click at [1019, 263] on span "Bate-papo" at bounding box center [1022, 269] width 39 height 12
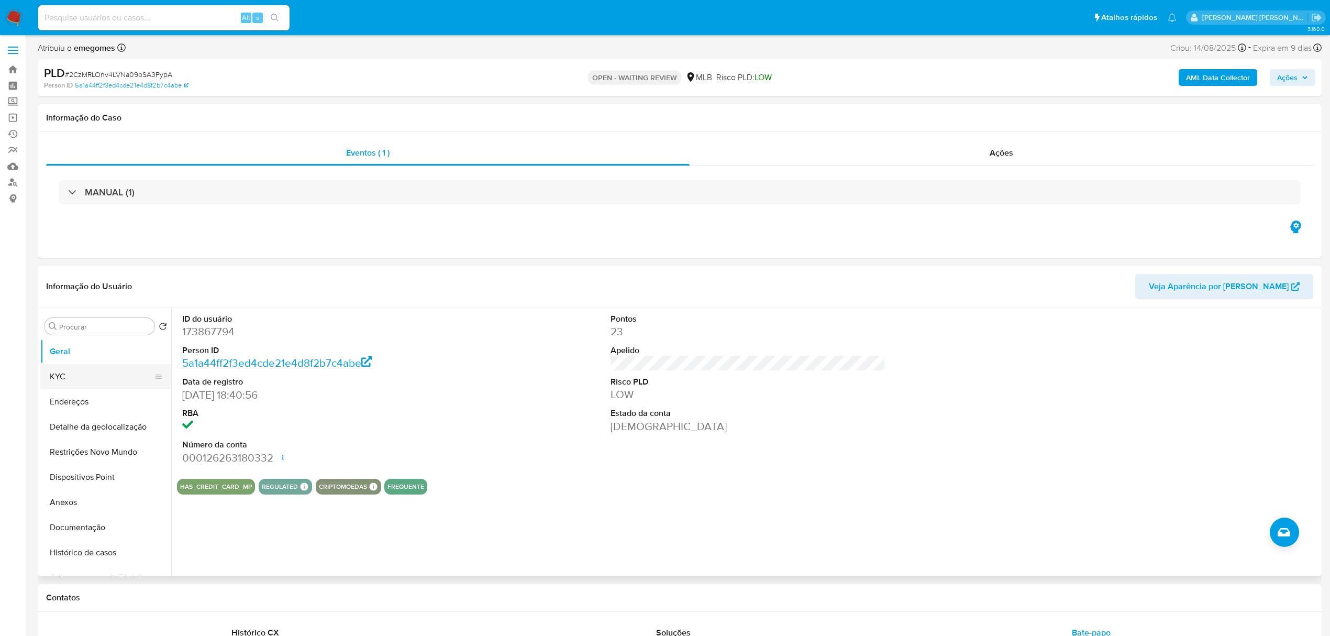
scroll to position [0, 0]
click at [17, 116] on link "Operações em massa" at bounding box center [62, 118] width 125 height 16
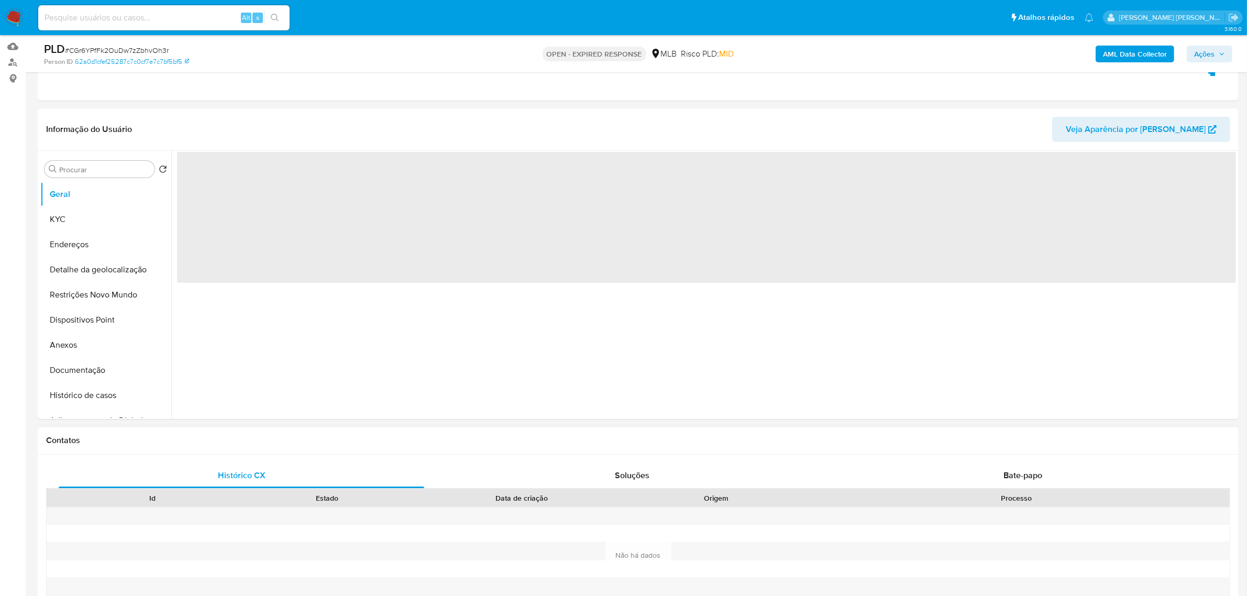
scroll to position [262, 0]
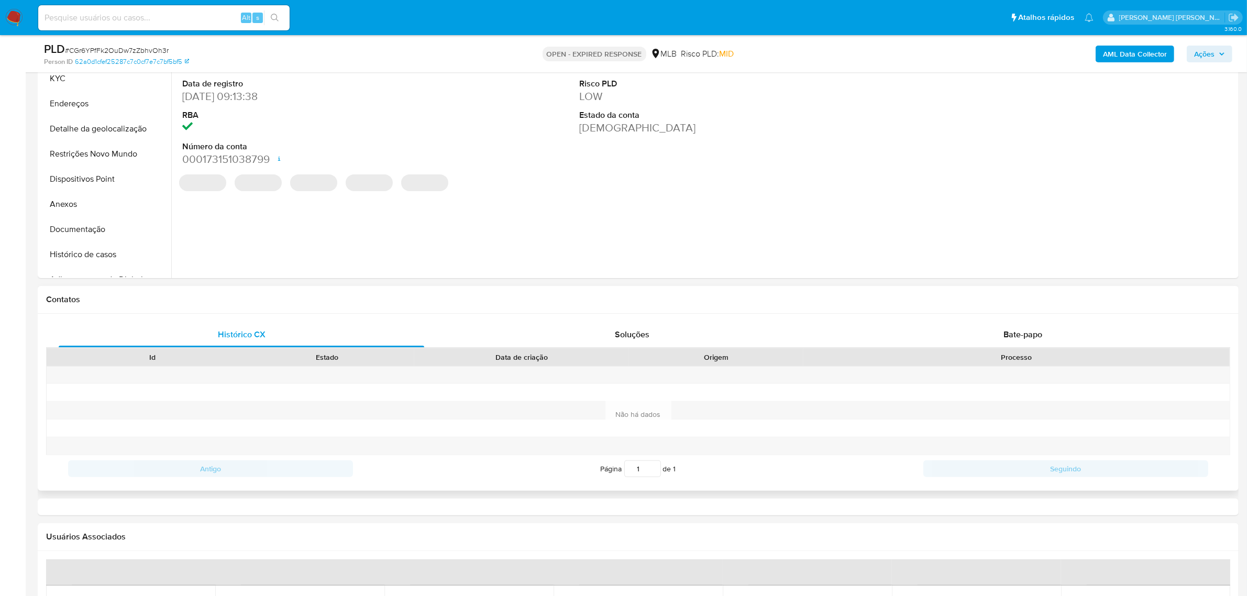
select select "10"
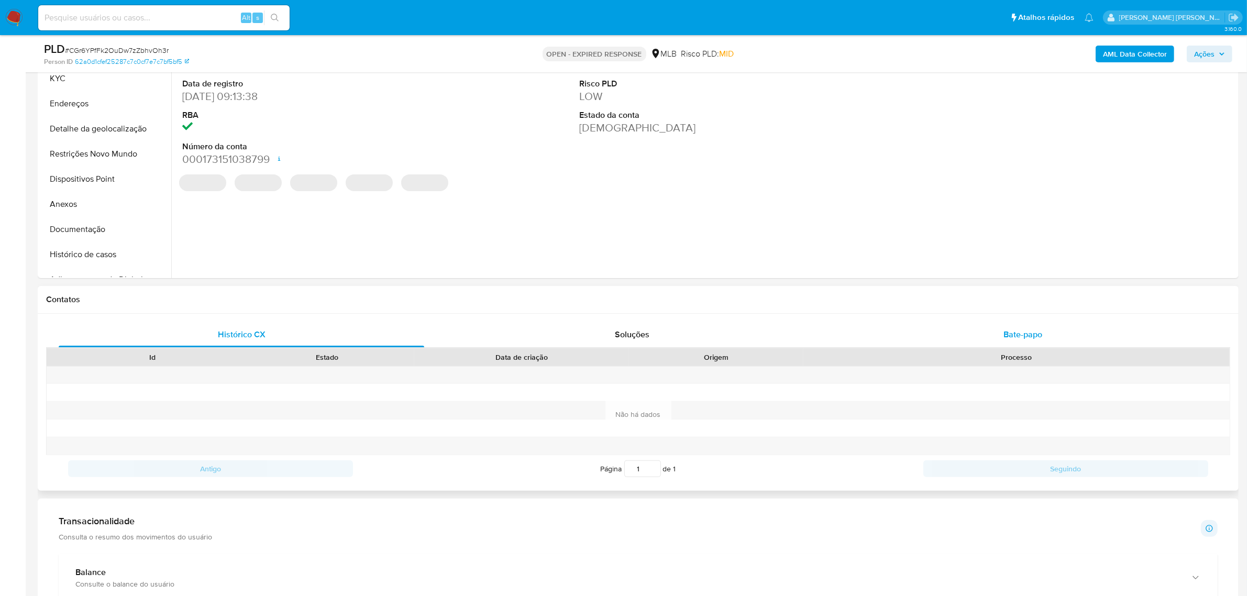
click at [1013, 334] on span "Bate-papo" at bounding box center [1022, 334] width 39 height 12
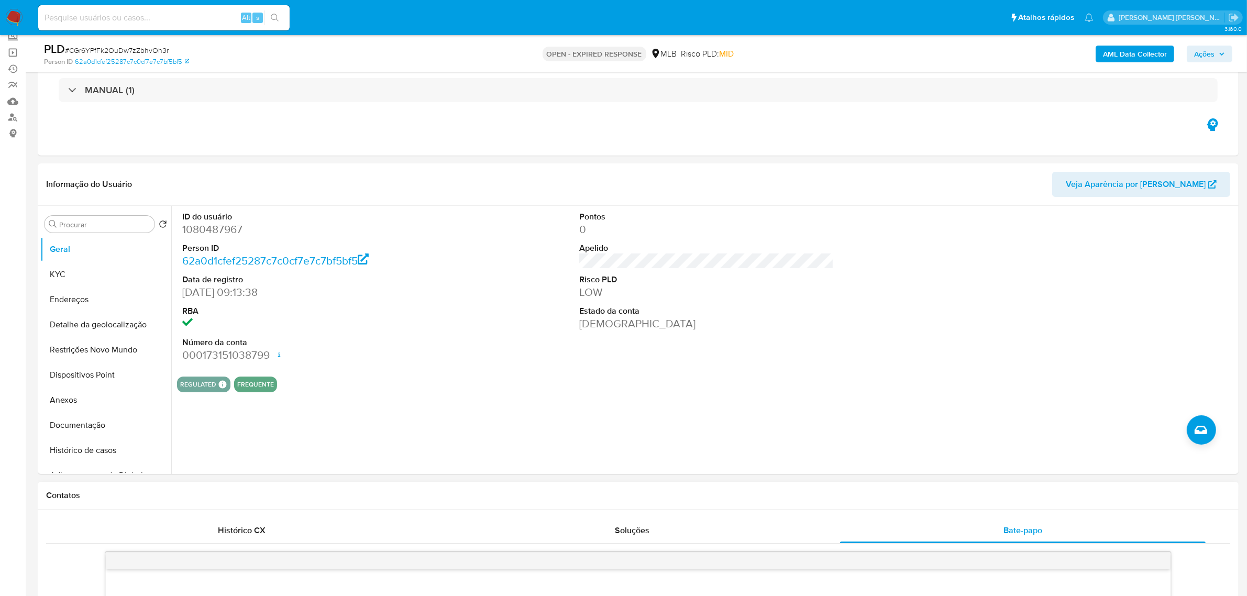
scroll to position [65, 0]
click at [93, 271] on button "KYC" at bounding box center [101, 274] width 123 height 25
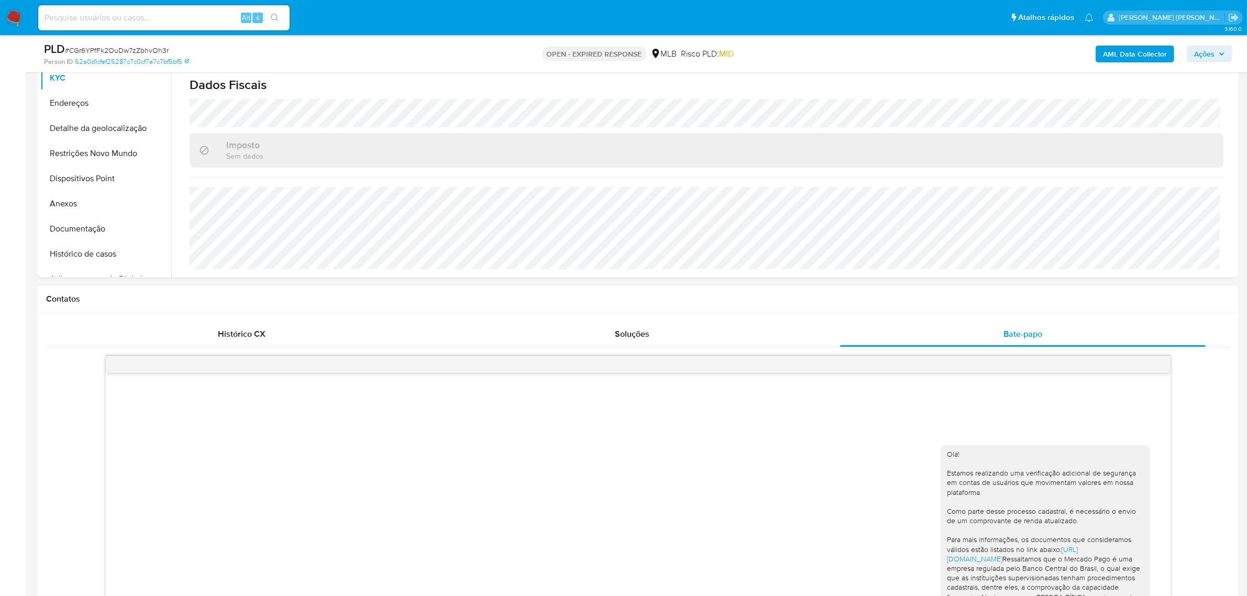
scroll to position [262, 0]
drag, startPoint x: 172, startPoint y: 46, endPoint x: 71, endPoint y: 48, distance: 101.1
click at [71, 48] on div "PLD # CGr6YPfFk2OuDw7zZbhvOh3r" at bounding box center [240, 49] width 392 height 16
copy span "CGr6YPfFk2OuDw7zZbhvOh3r"
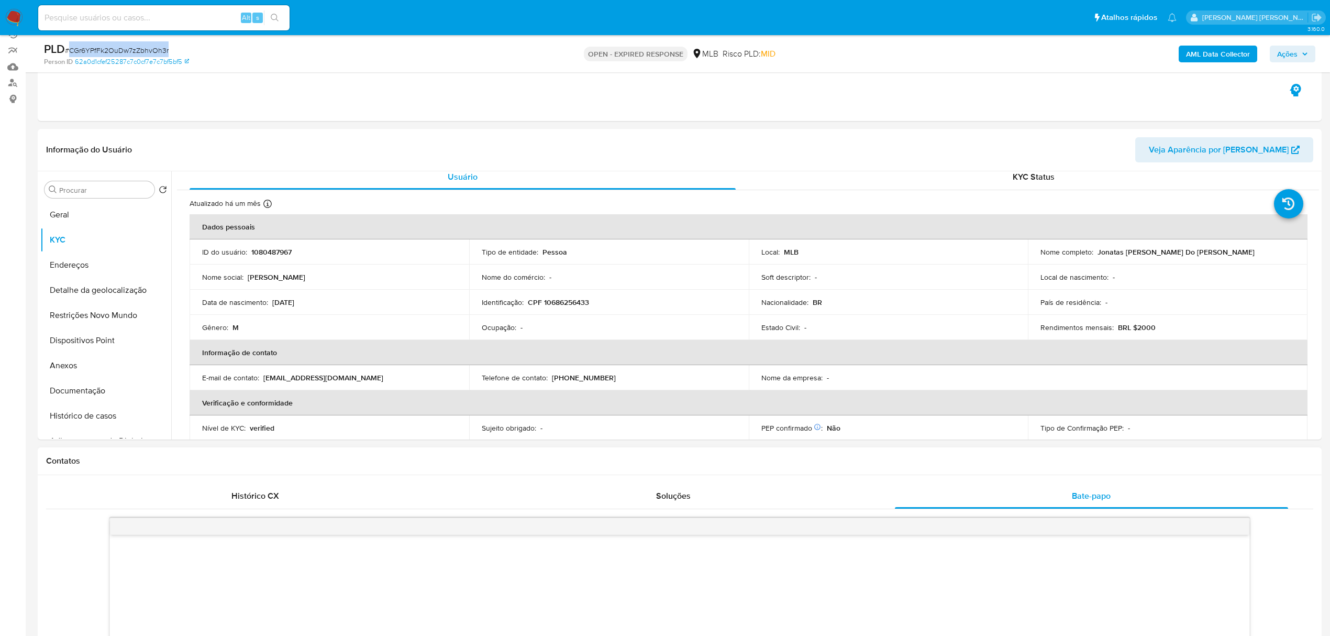
scroll to position [0, 0]
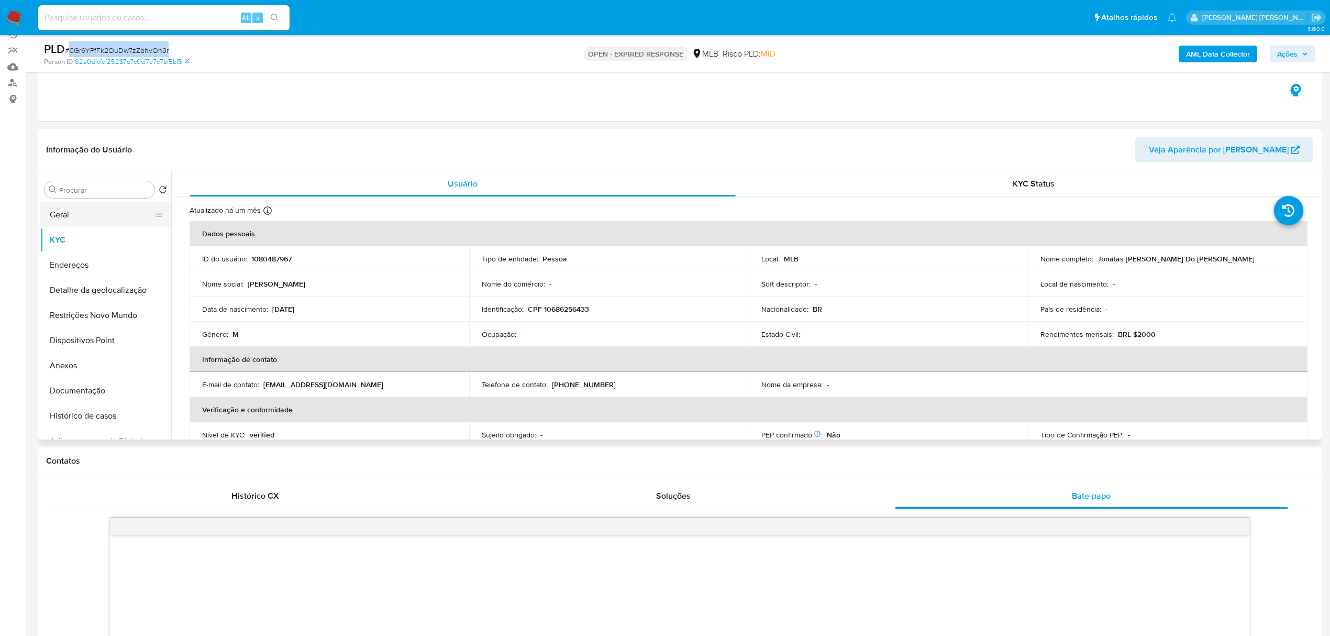
click at [97, 217] on button "Geral" at bounding box center [101, 214] width 123 height 25
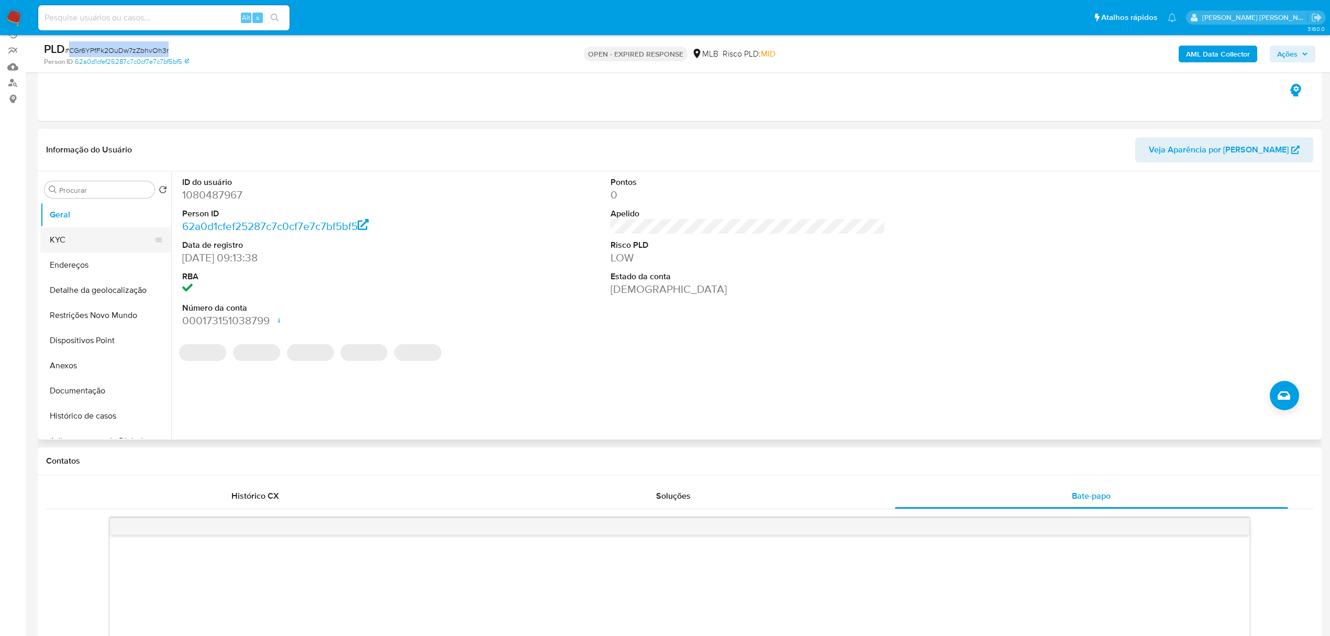
click at [73, 238] on button "KYC" at bounding box center [101, 239] width 123 height 25
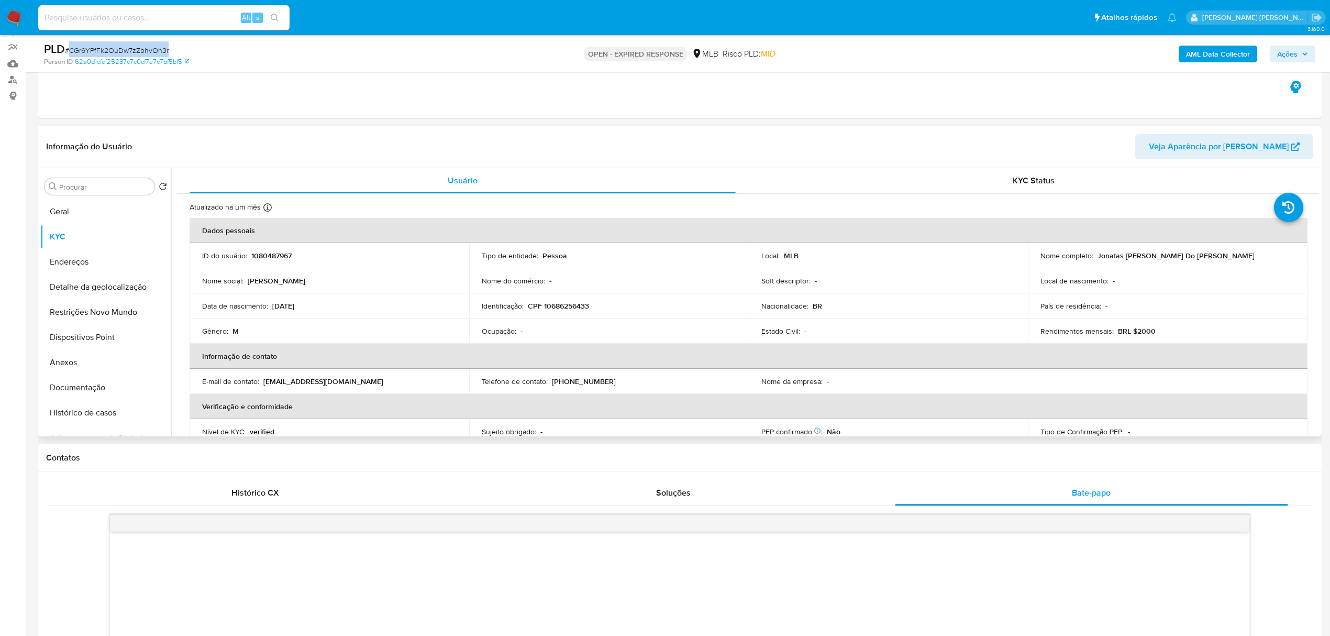
scroll to position [101, 0]
copy span "CGr6YPfFk2OuDw7zZbhvOh3r"
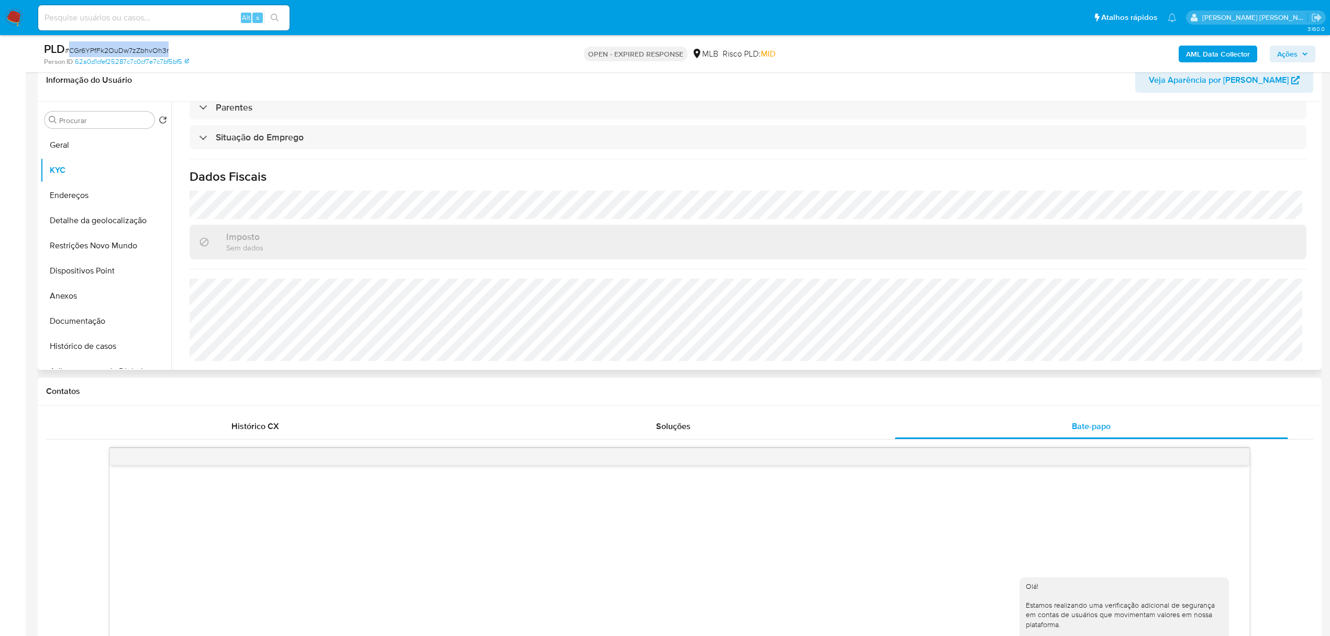
scroll to position [0, 0]
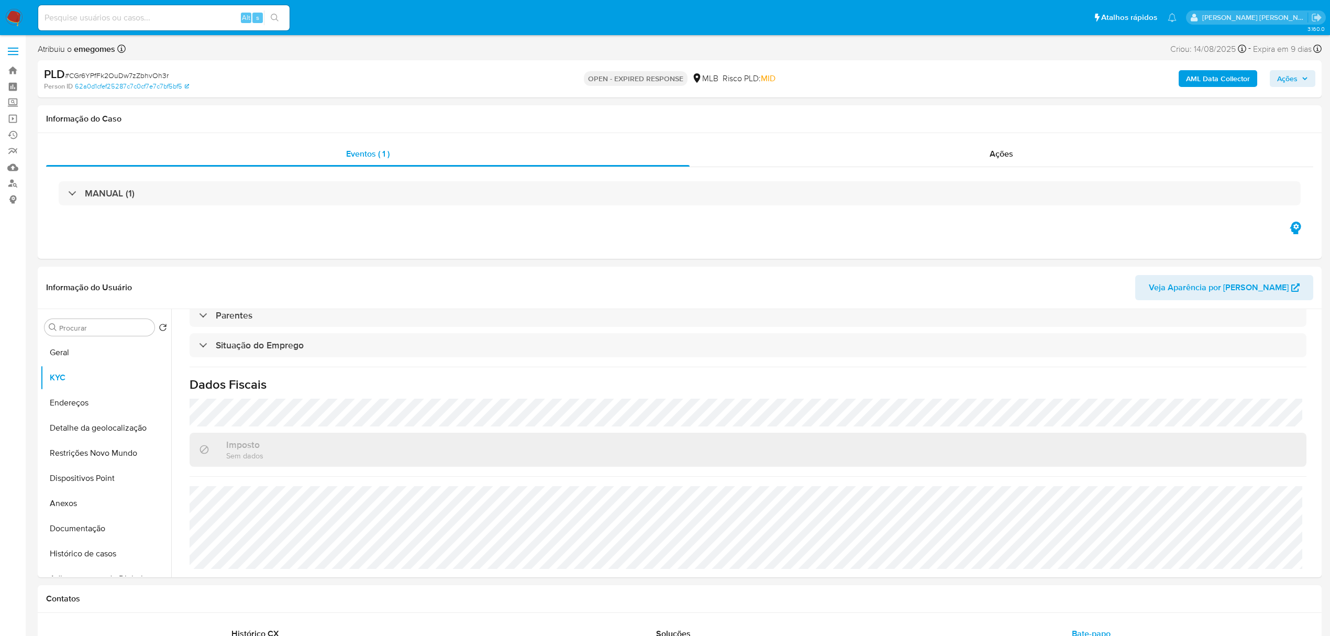
click at [14, 49] on label at bounding box center [13, 51] width 26 height 22
click at [0, 0] on input "checkbox" at bounding box center [0, 0] width 0 height 0
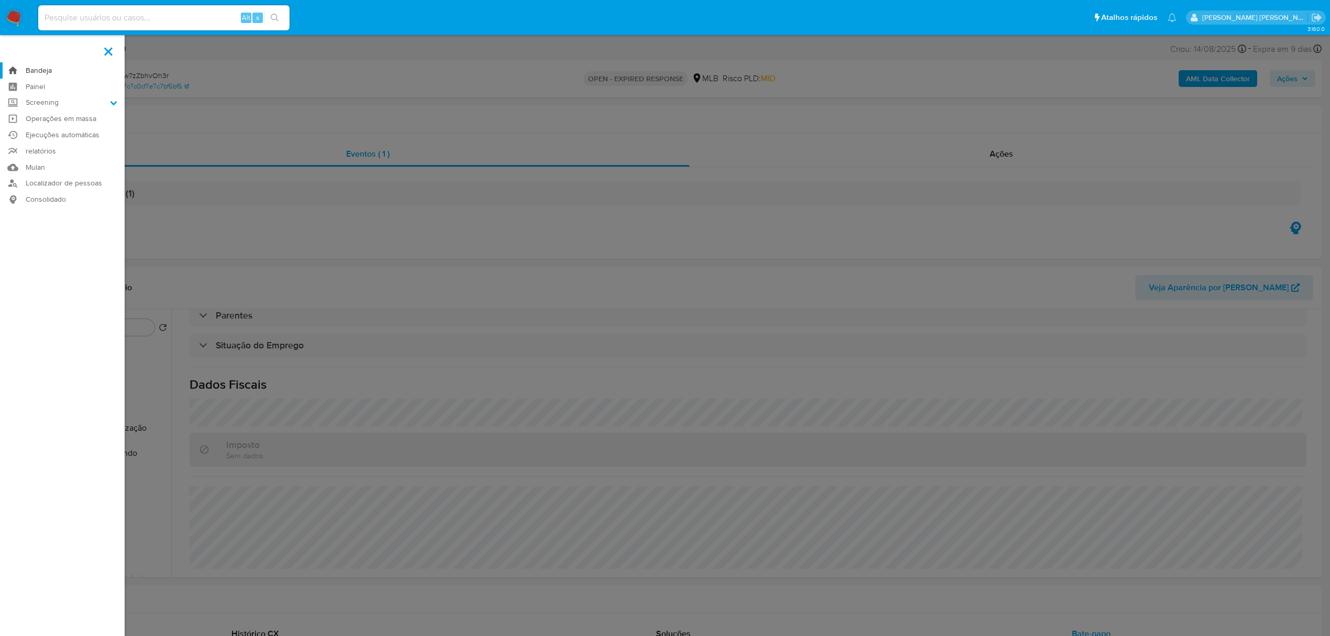
click at [41, 70] on link "Bandeja" at bounding box center [62, 70] width 125 height 16
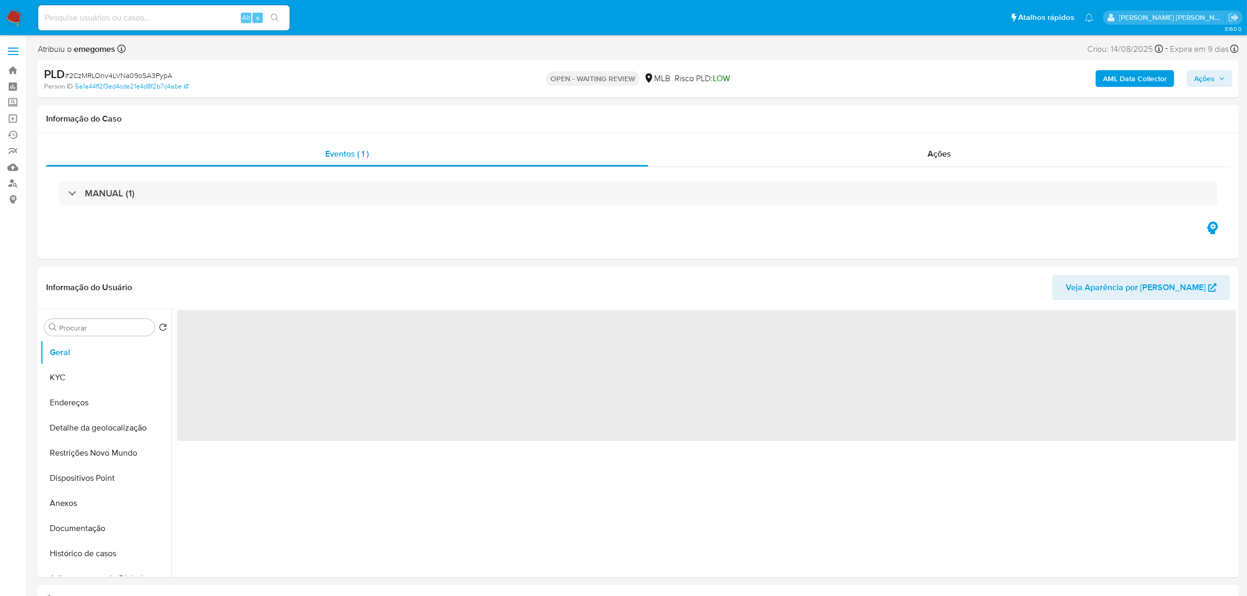
select select "10"
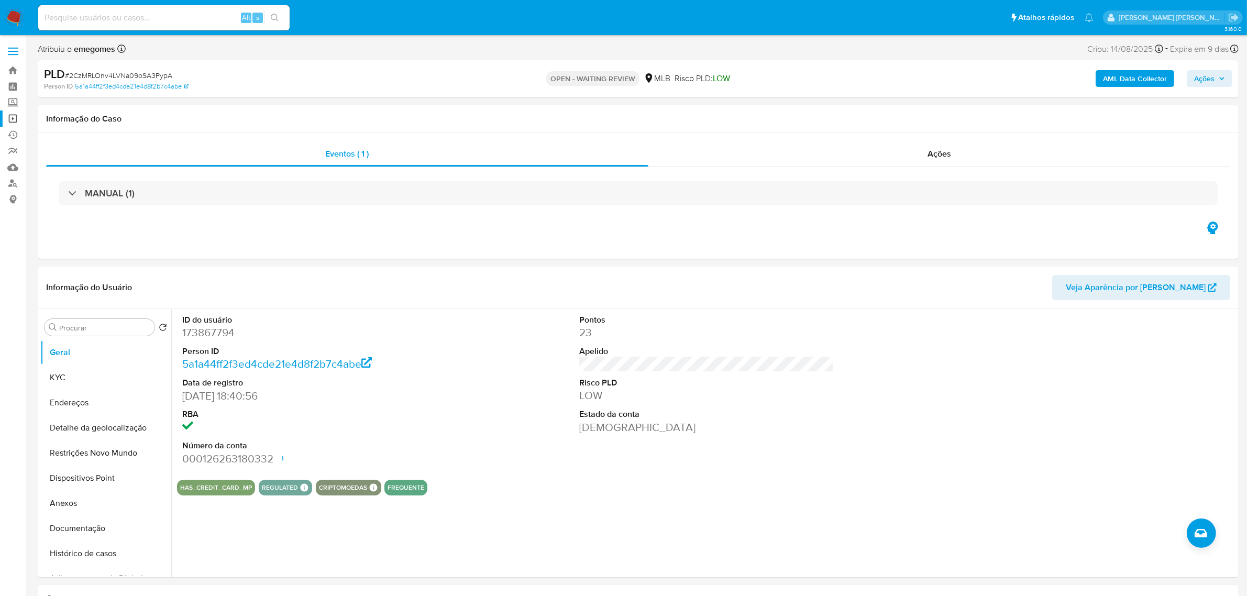
click at [14, 118] on link "Operações em massa" at bounding box center [62, 118] width 125 height 16
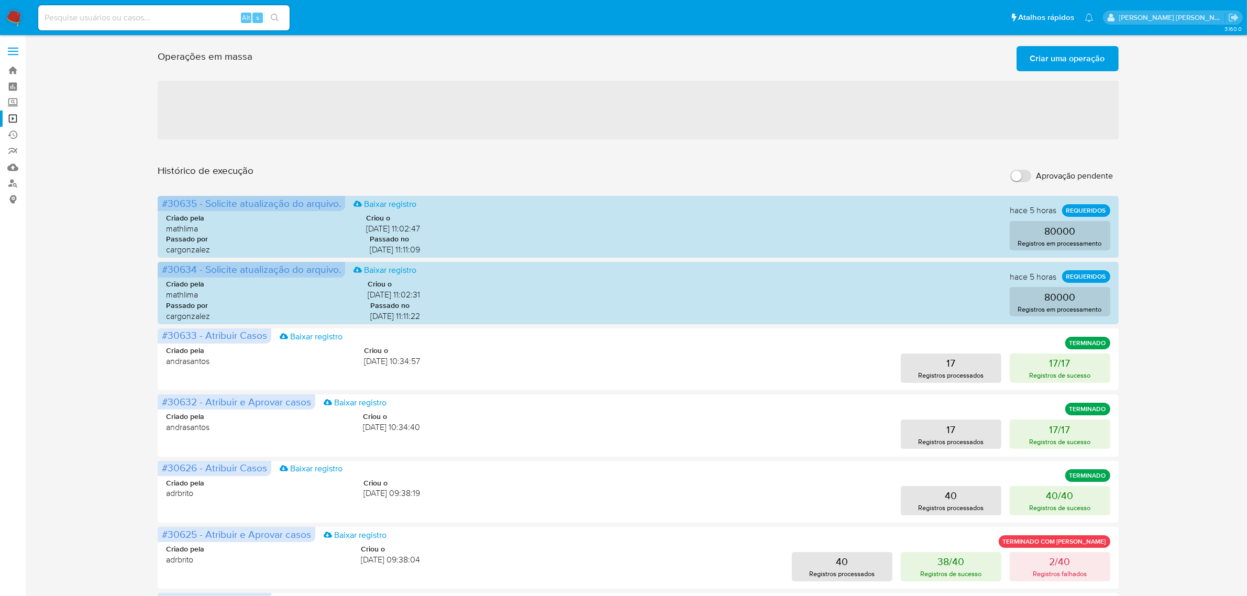
click at [1051, 61] on span "Criar uma operação" at bounding box center [1067, 58] width 75 height 23
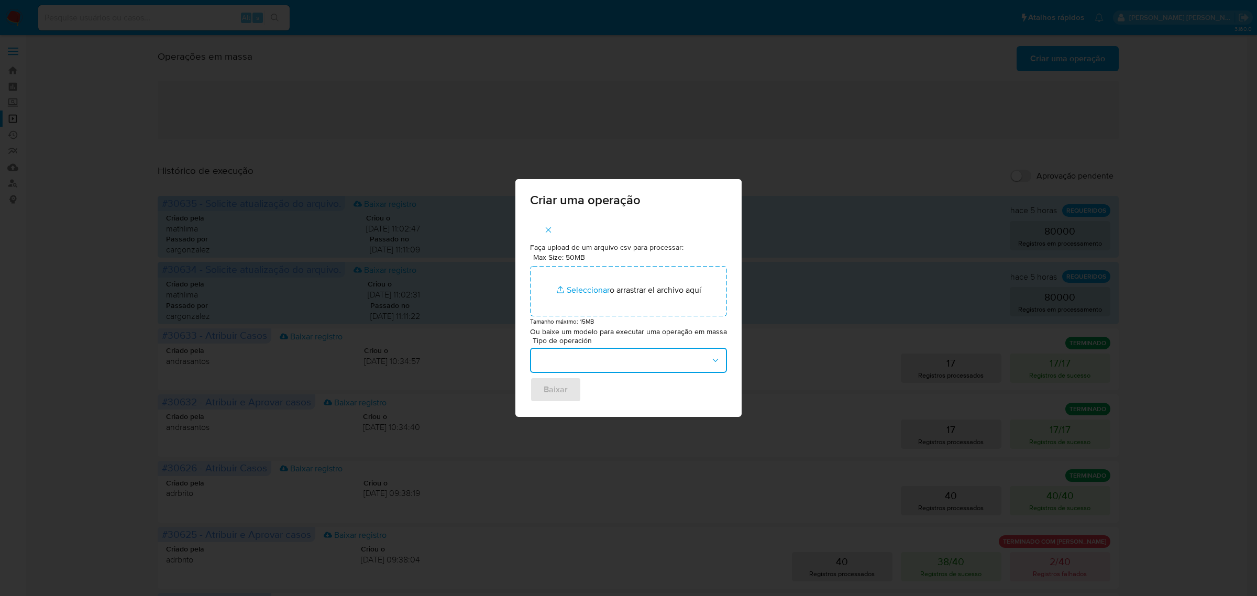
click at [710, 359] on icon "button" at bounding box center [715, 360] width 10 height 10
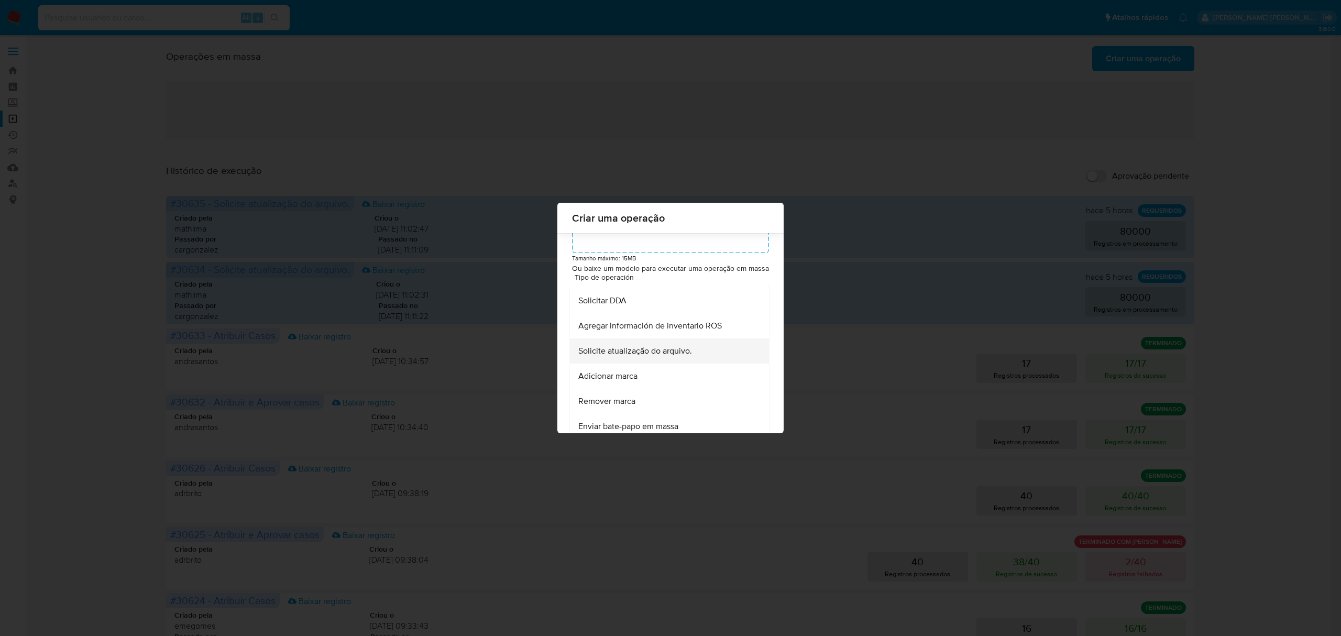
scroll to position [489, 0]
click at [664, 362] on span "Enviar bate-papo em massa" at bounding box center [628, 356] width 100 height 10
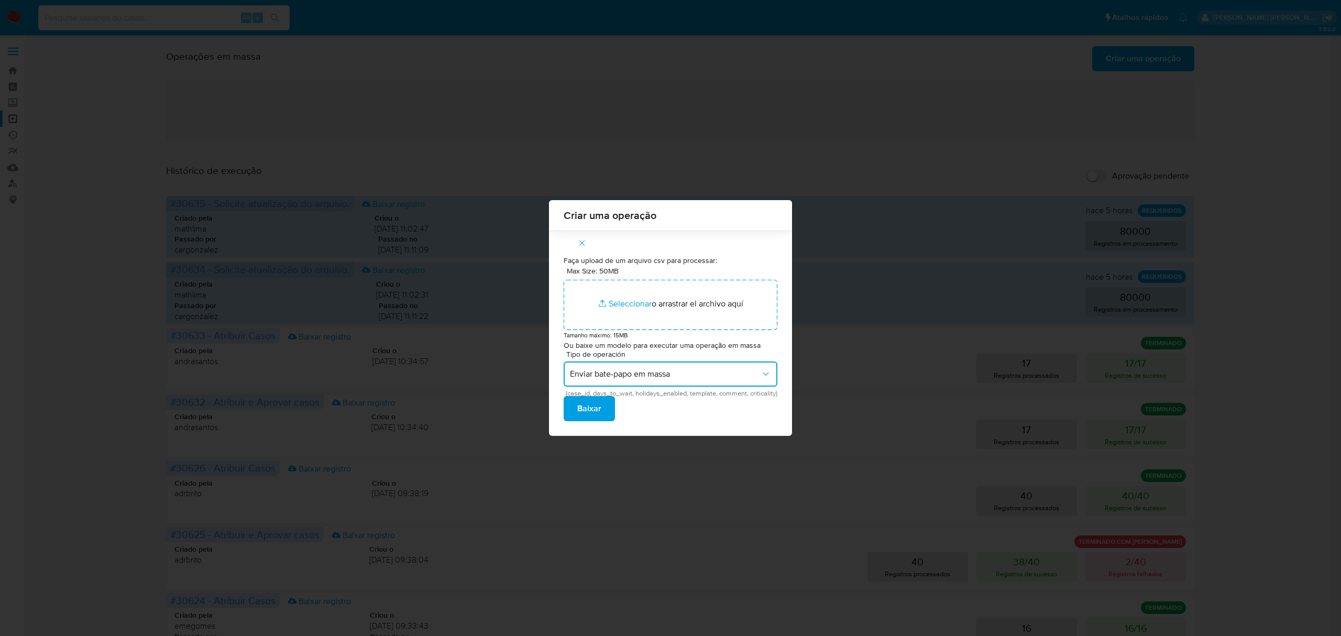
scroll to position [0, 0]
click at [586, 414] on span "Baixar" at bounding box center [589, 408] width 24 height 23
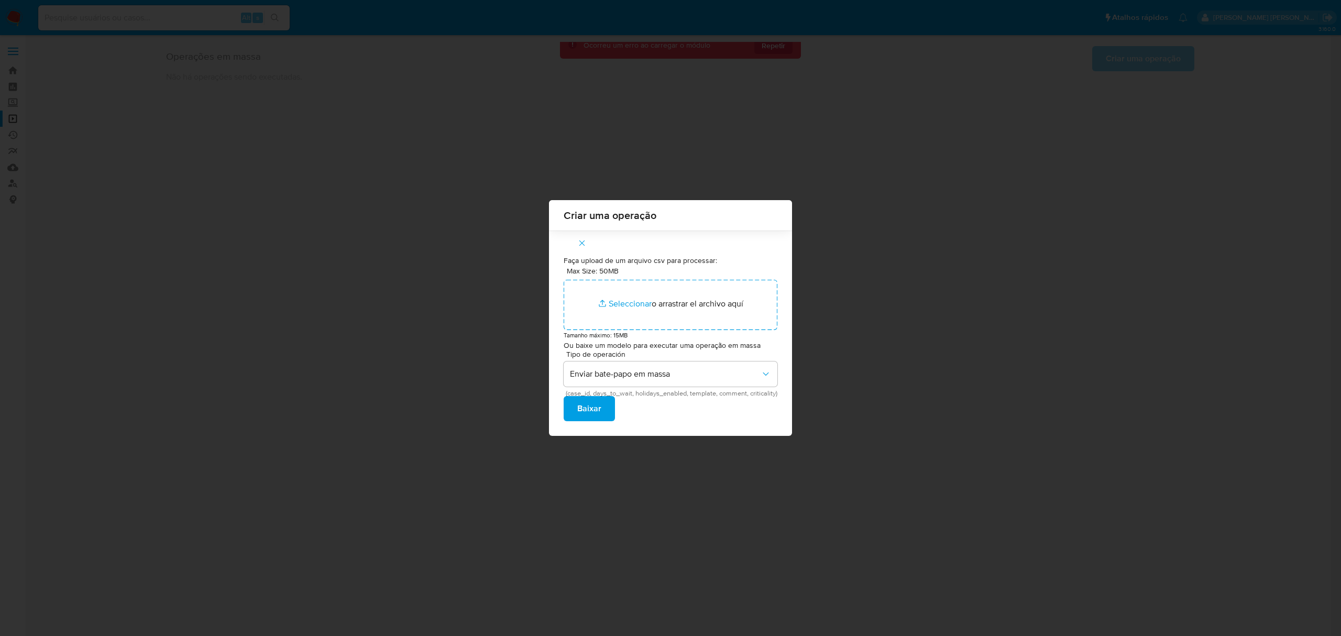
click at [580, 237] on span "button" at bounding box center [581, 242] width 9 height 23
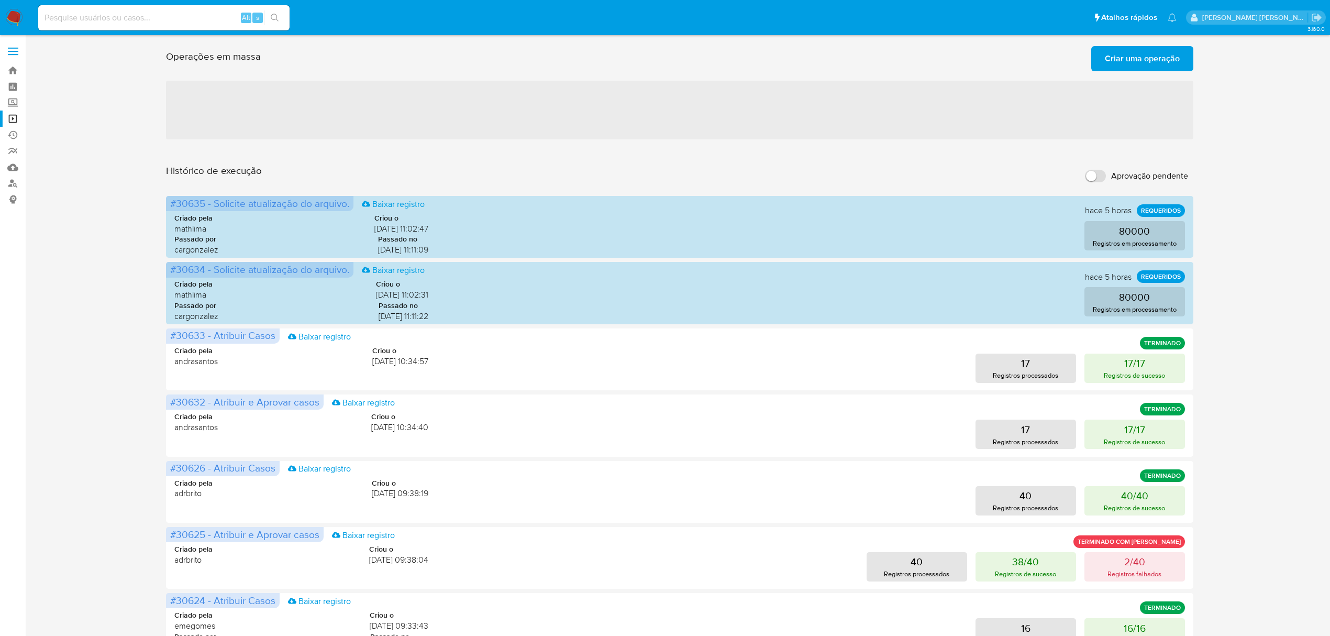
click at [1161, 62] on span "Criar uma operação" at bounding box center [1142, 58] width 75 height 23
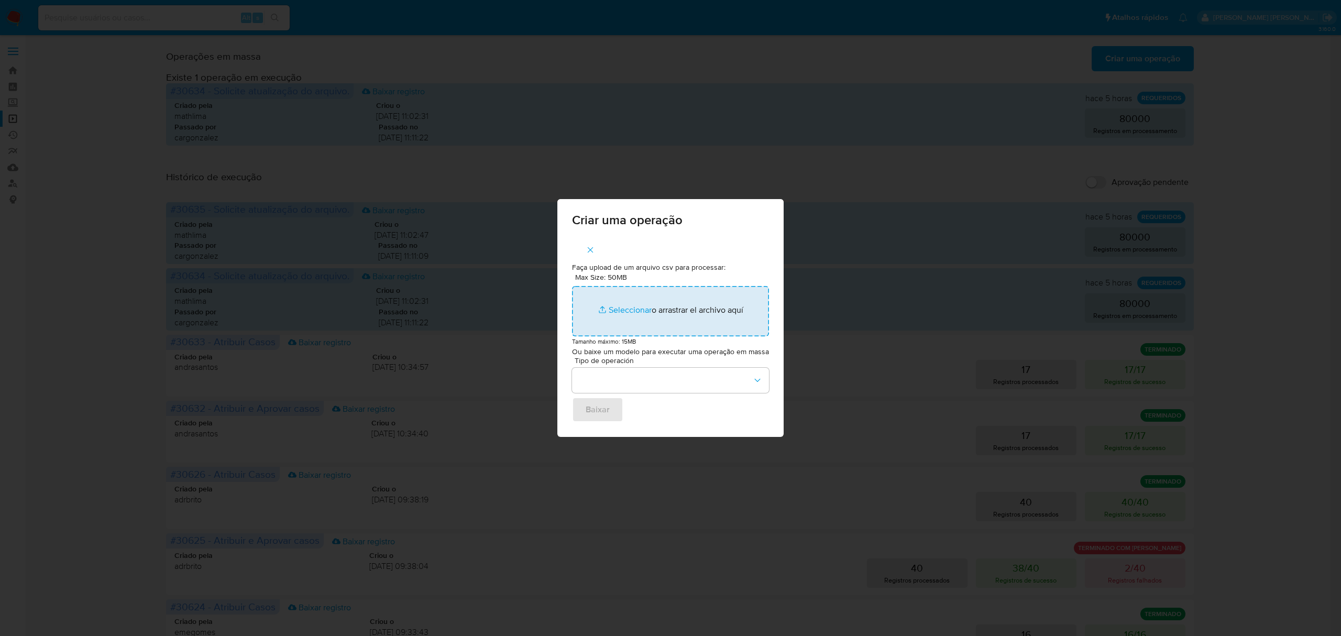
click at [635, 311] on input "Max Size: 50MB Seleccionar archivos" at bounding box center [670, 311] width 197 height 50
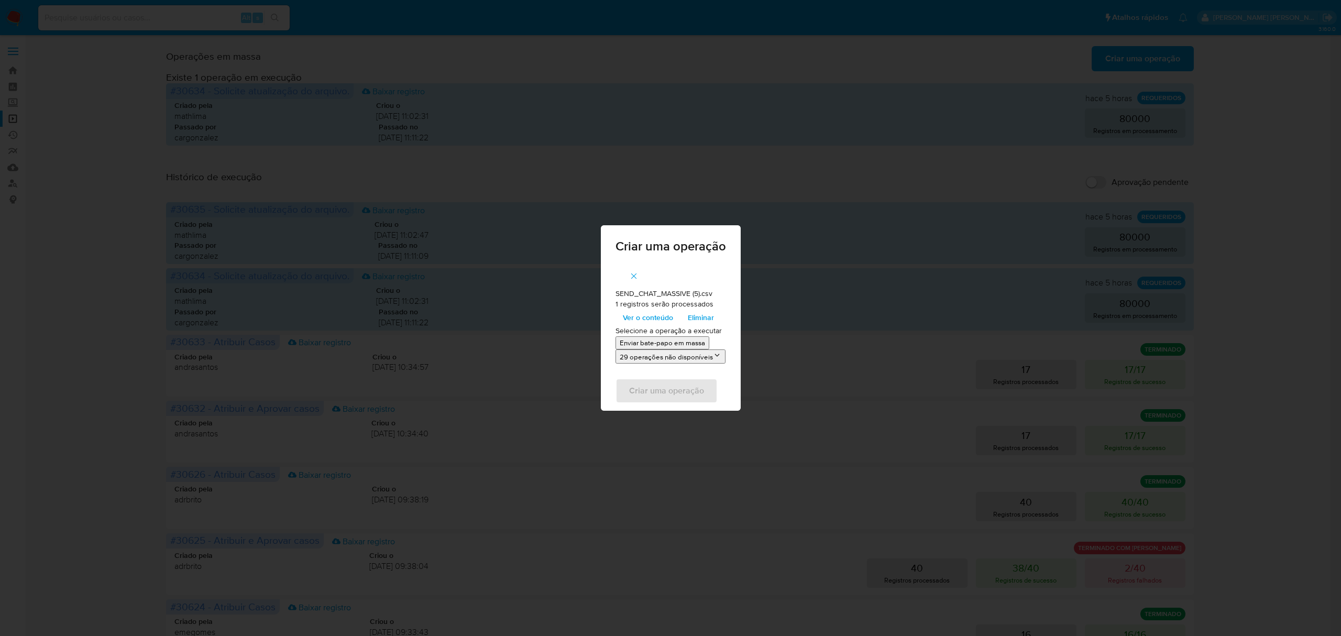
click at [659, 344] on p "Enviar bate-papo em massa" at bounding box center [661, 343] width 85 height 10
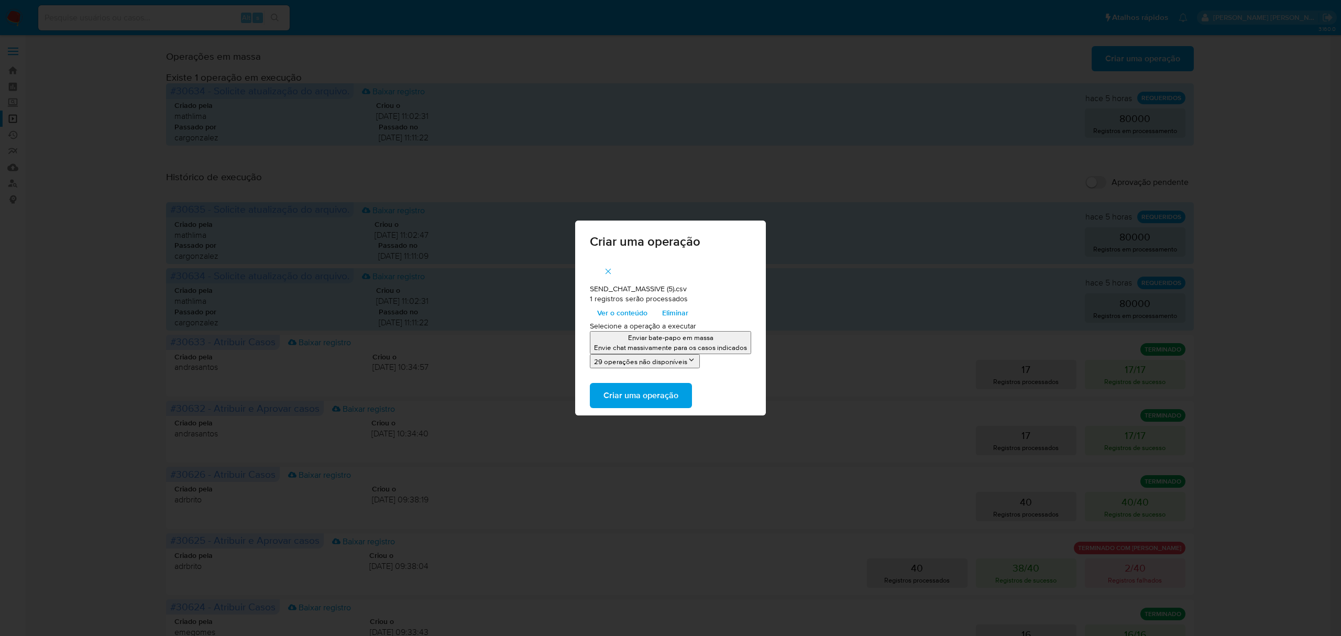
click at [639, 403] on span "Criar uma operação" at bounding box center [640, 395] width 75 height 23
click at [610, 269] on icon "button" at bounding box center [607, 271] width 9 height 9
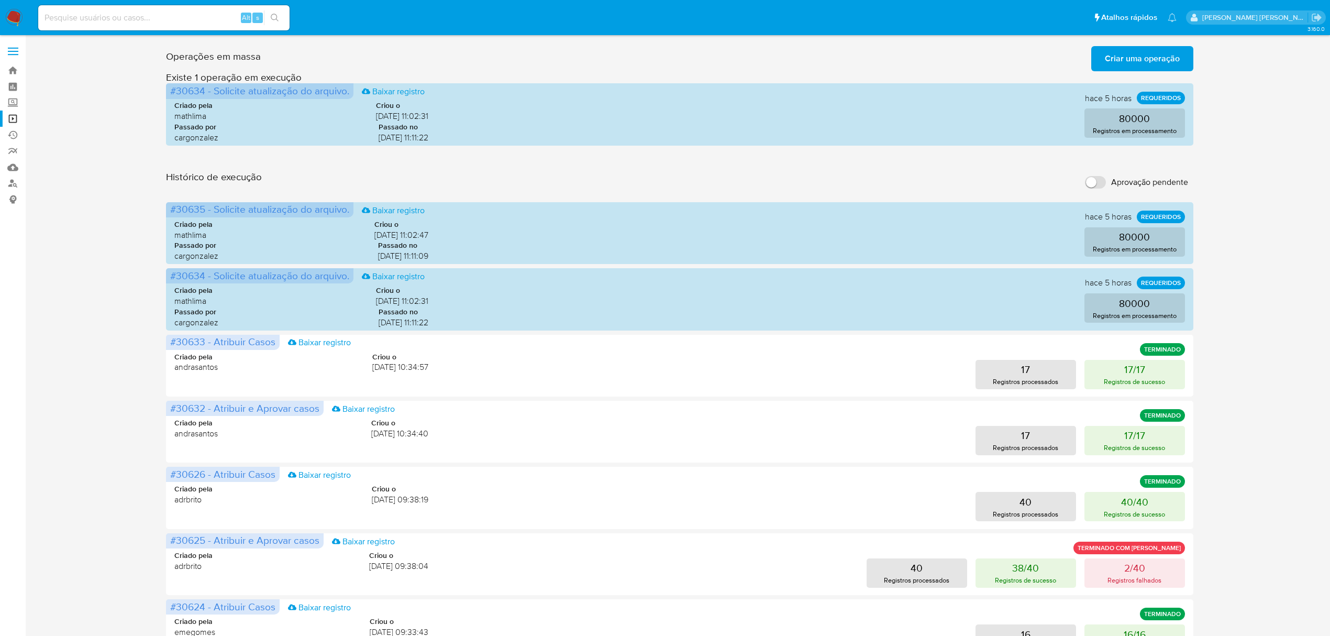
click at [1147, 60] on span "Criar uma operação" at bounding box center [1142, 58] width 75 height 23
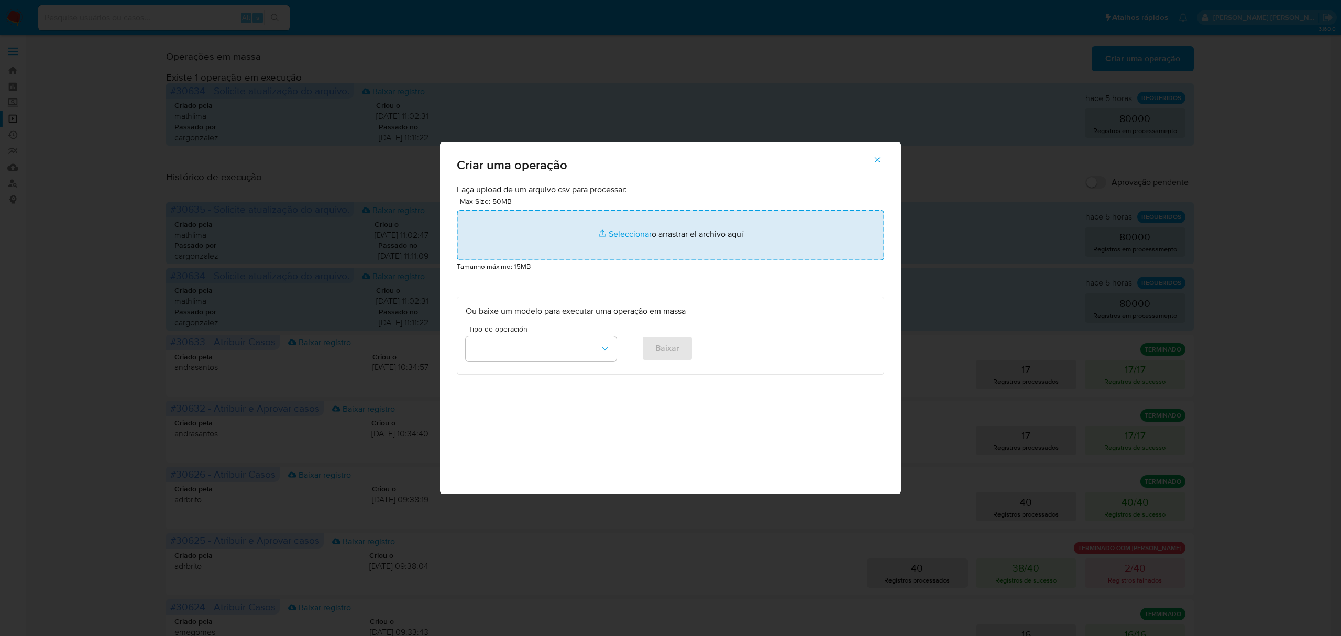
click at [625, 231] on input "file" at bounding box center [670, 235] width 427 height 50
type input "C:\fakepath\SEND_CHAT_MASSIVE (5).csv"
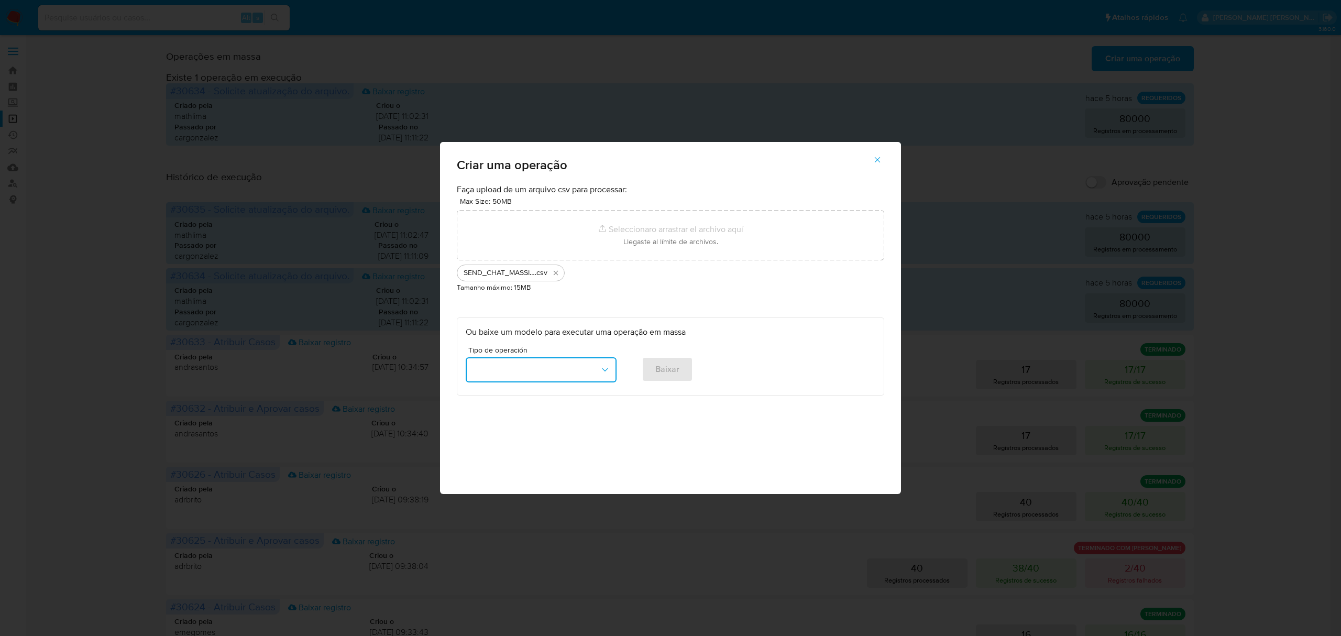
click at [608, 375] on button "button" at bounding box center [541, 369] width 151 height 25
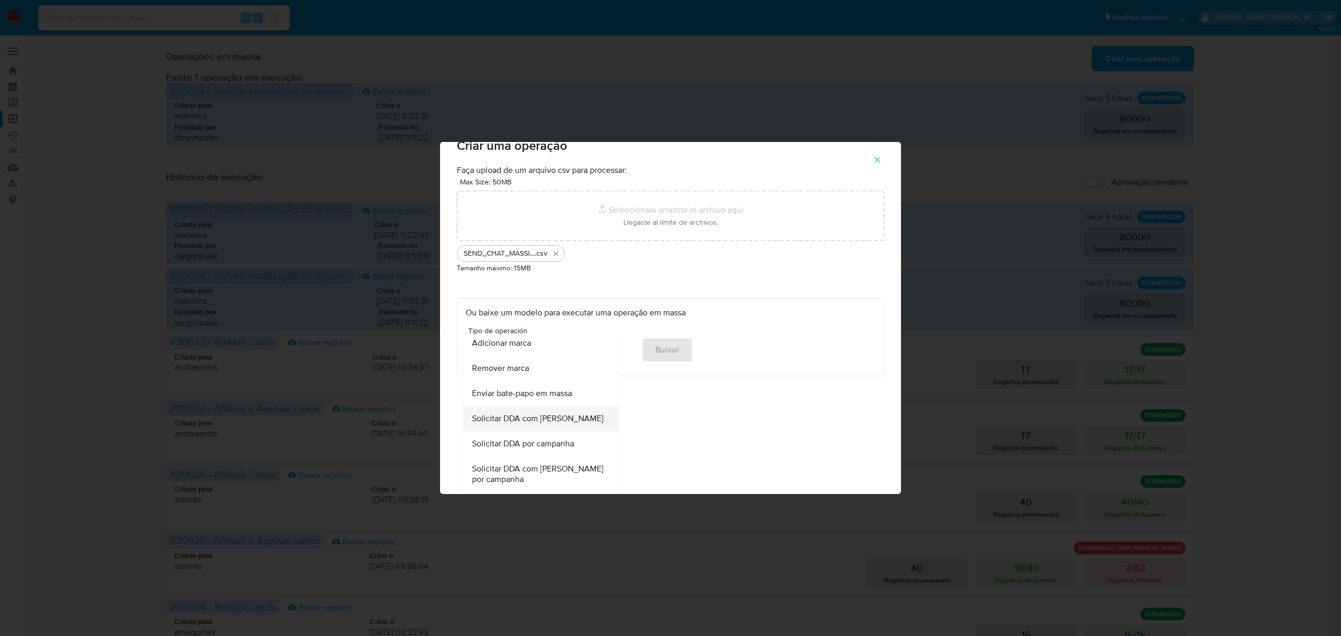
scroll to position [558, 0]
click at [543, 377] on span "Enviar bate-papo em massa" at bounding box center [522, 371] width 100 height 10
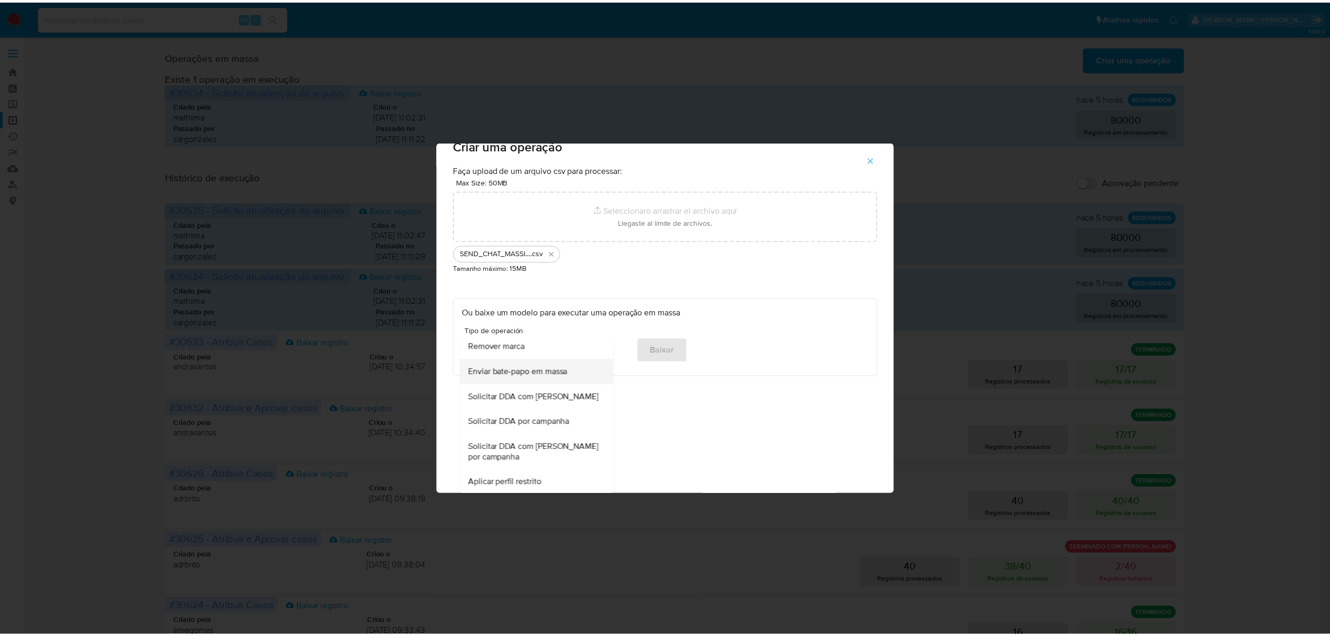
scroll to position [0, 0]
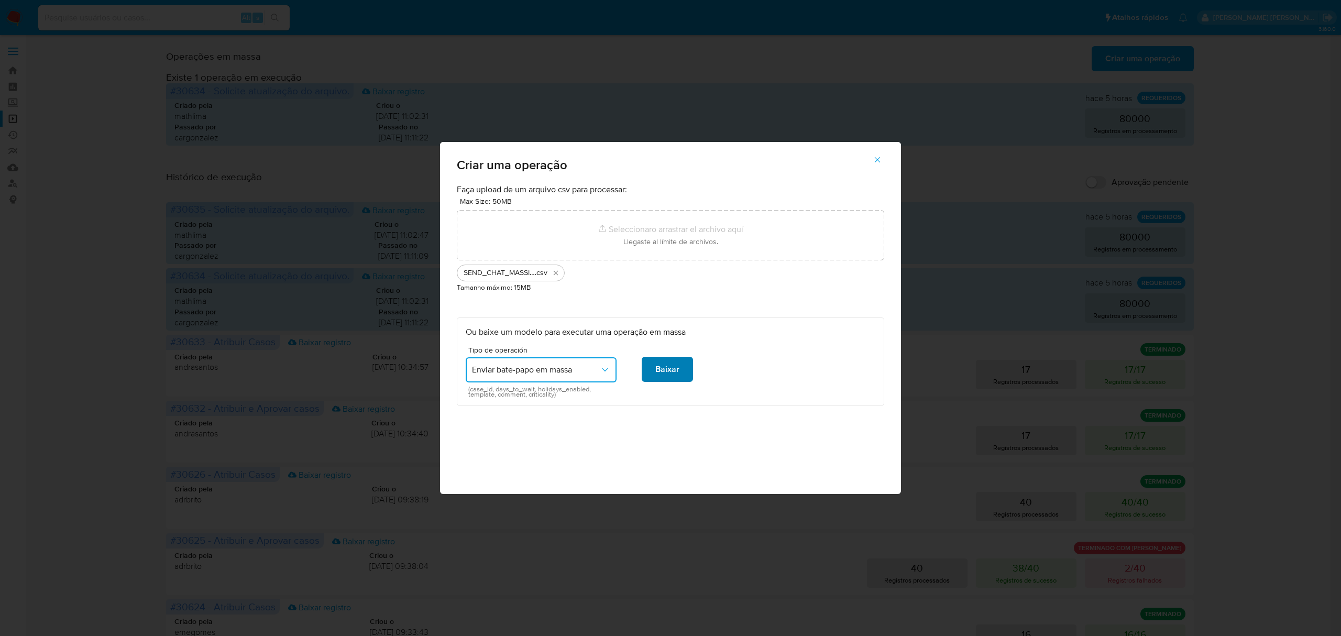
click at [654, 363] on button "Baixar" at bounding box center [666, 369] width 51 height 25
click at [674, 369] on span "Baixar" at bounding box center [667, 369] width 24 height 23
click at [877, 162] on icon "button" at bounding box center [876, 159] width 9 height 9
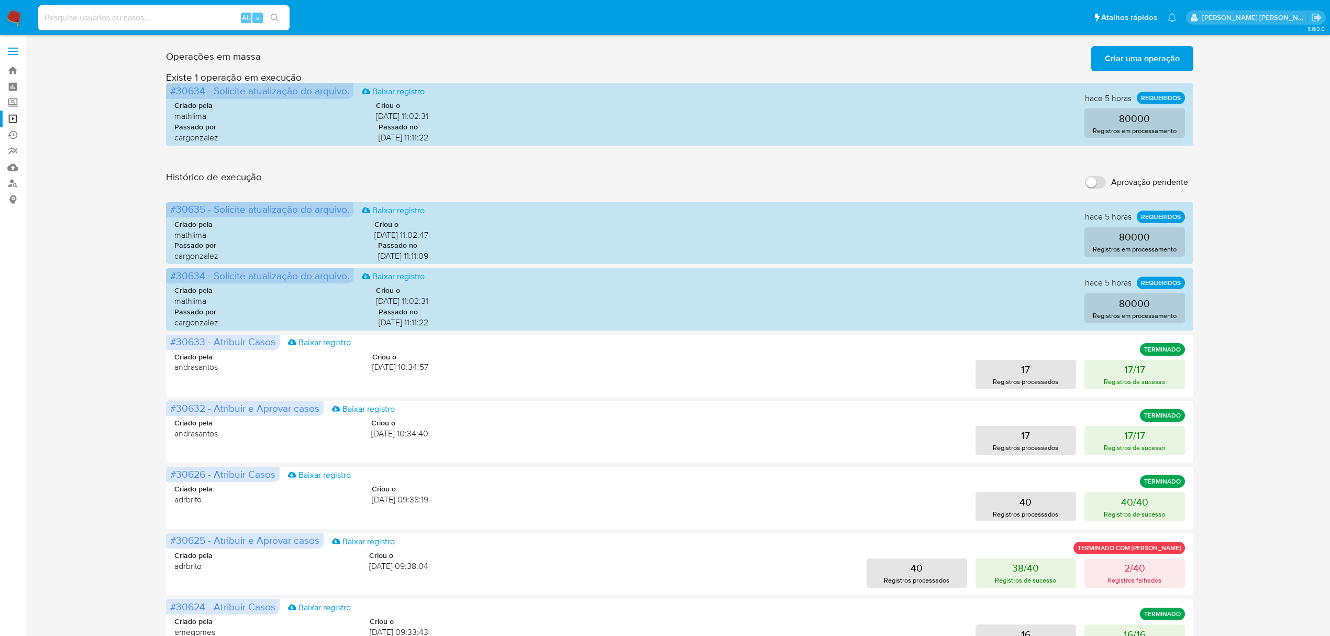
click at [1111, 70] on span "Criar uma operação" at bounding box center [1142, 58] width 75 height 23
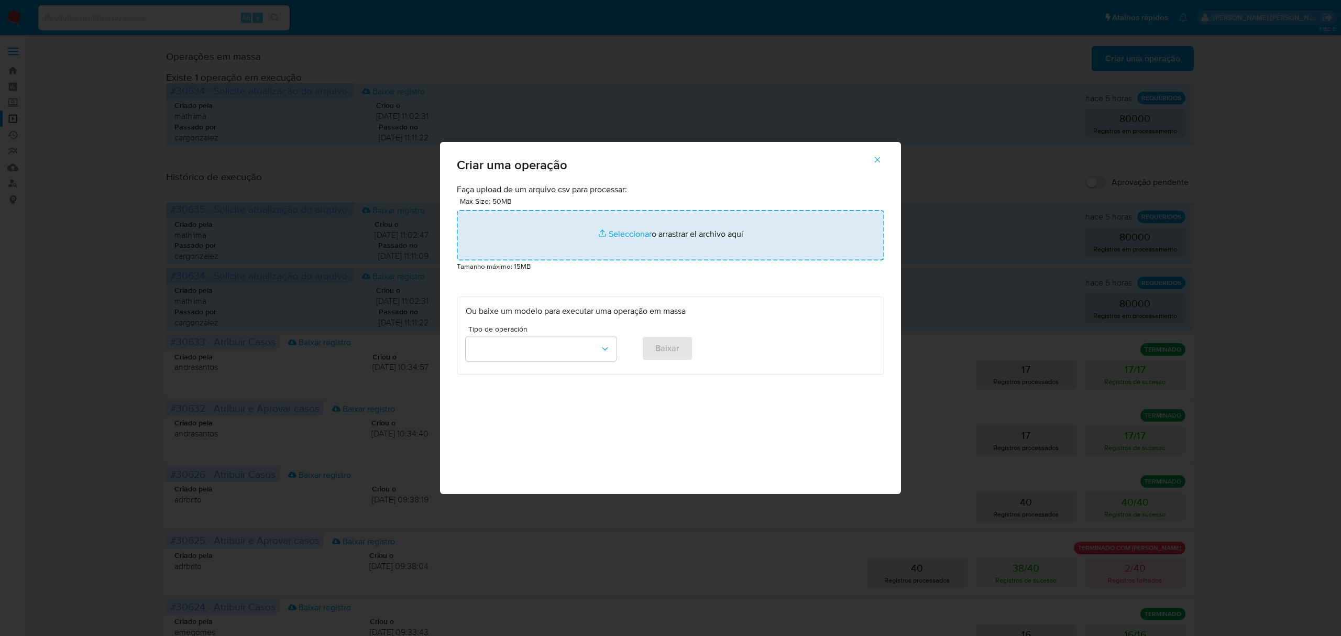
click at [624, 231] on input "file" at bounding box center [670, 235] width 427 height 50
type input "C:\fakepath\SEND_CHAT_MASSIVE (5).csv"
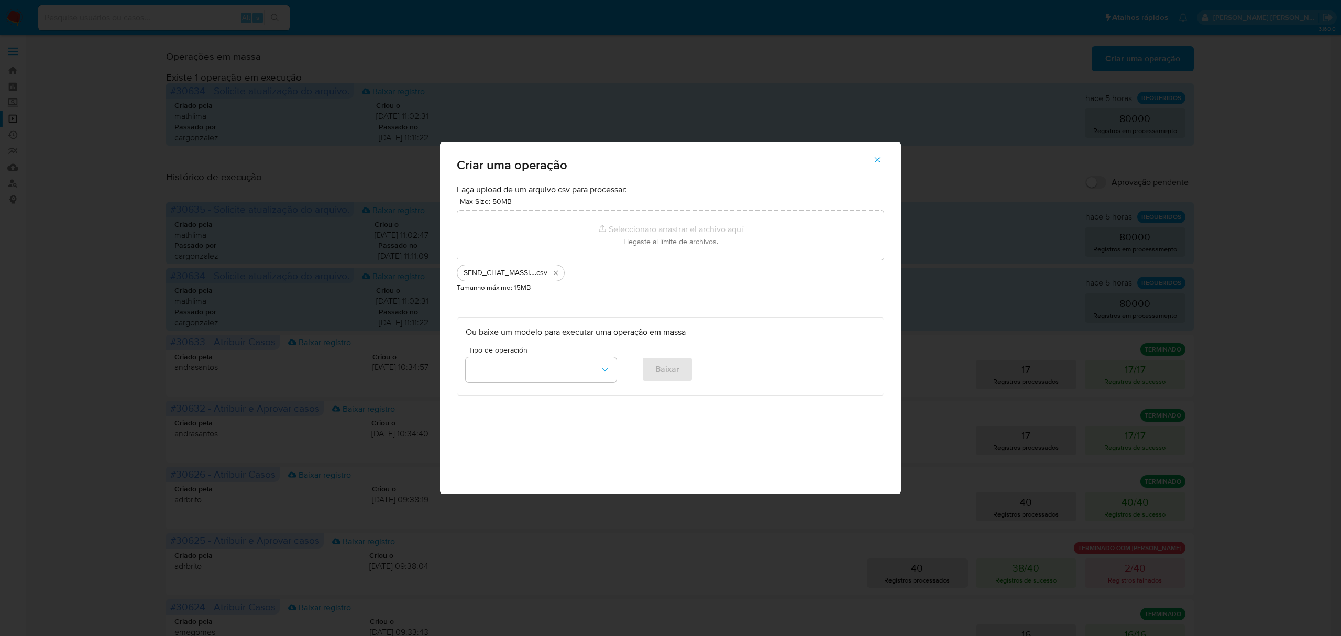
click at [878, 165] on span "button" at bounding box center [876, 159] width 9 height 23
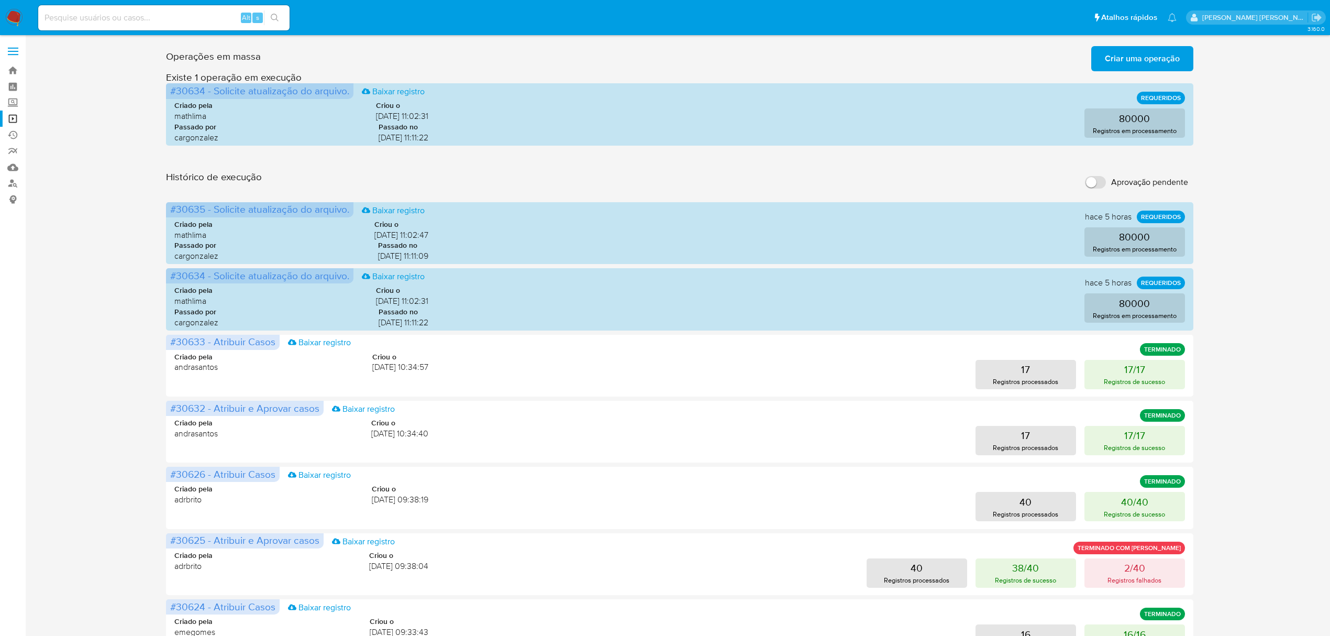
click at [1159, 66] on span "Criar uma operação" at bounding box center [1142, 58] width 75 height 23
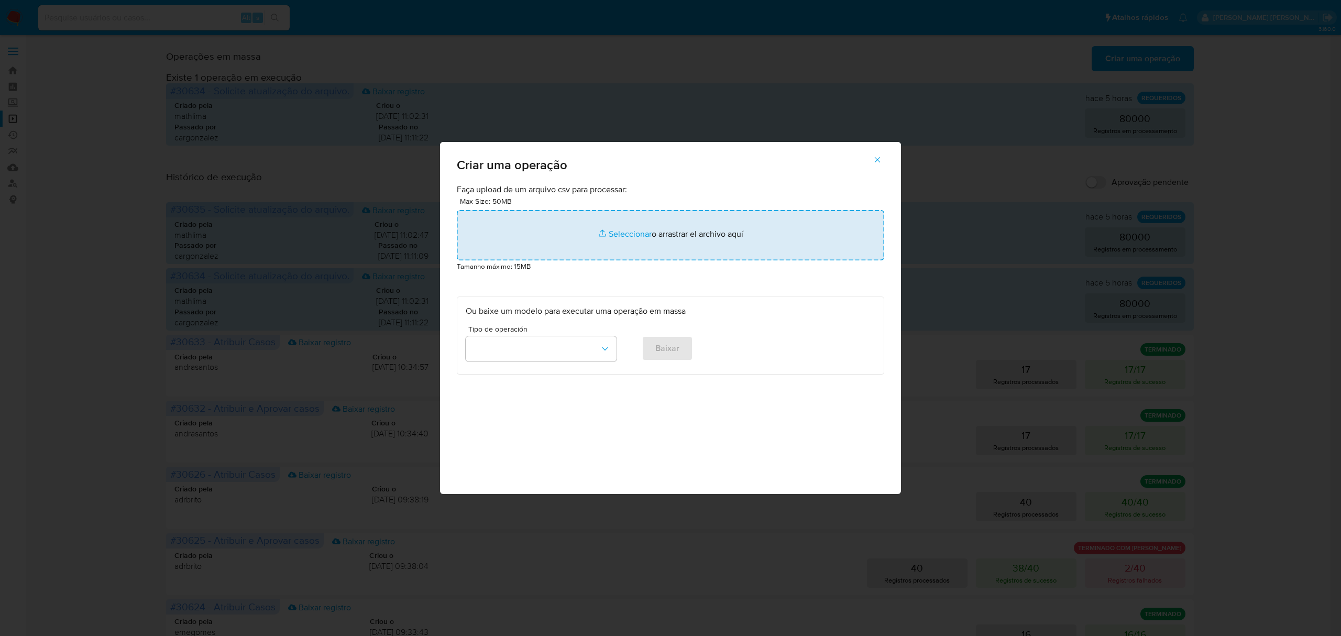
click at [627, 238] on input "file" at bounding box center [670, 235] width 427 height 50
type input "C:\fakepath\SEND_CHAT_MASSIVE (5).csv"
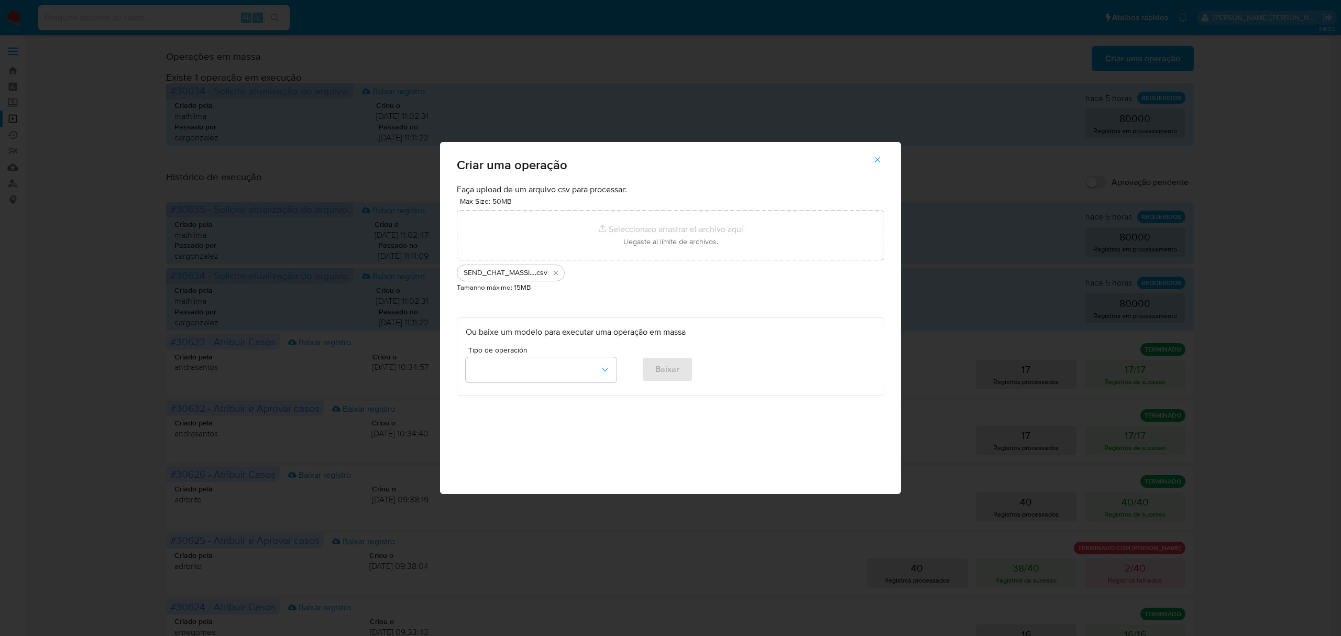
click at [877, 161] on icon "button" at bounding box center [876, 159] width 9 height 9
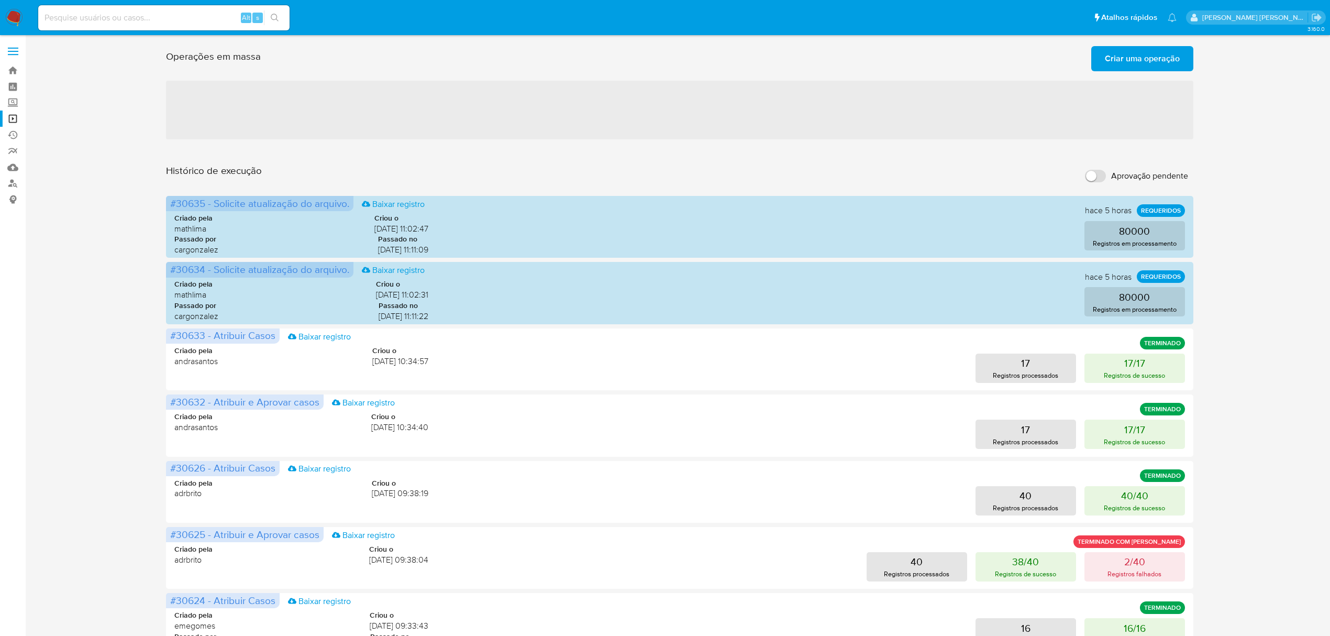
click at [1150, 56] on span "Criar uma operação" at bounding box center [1142, 58] width 75 height 23
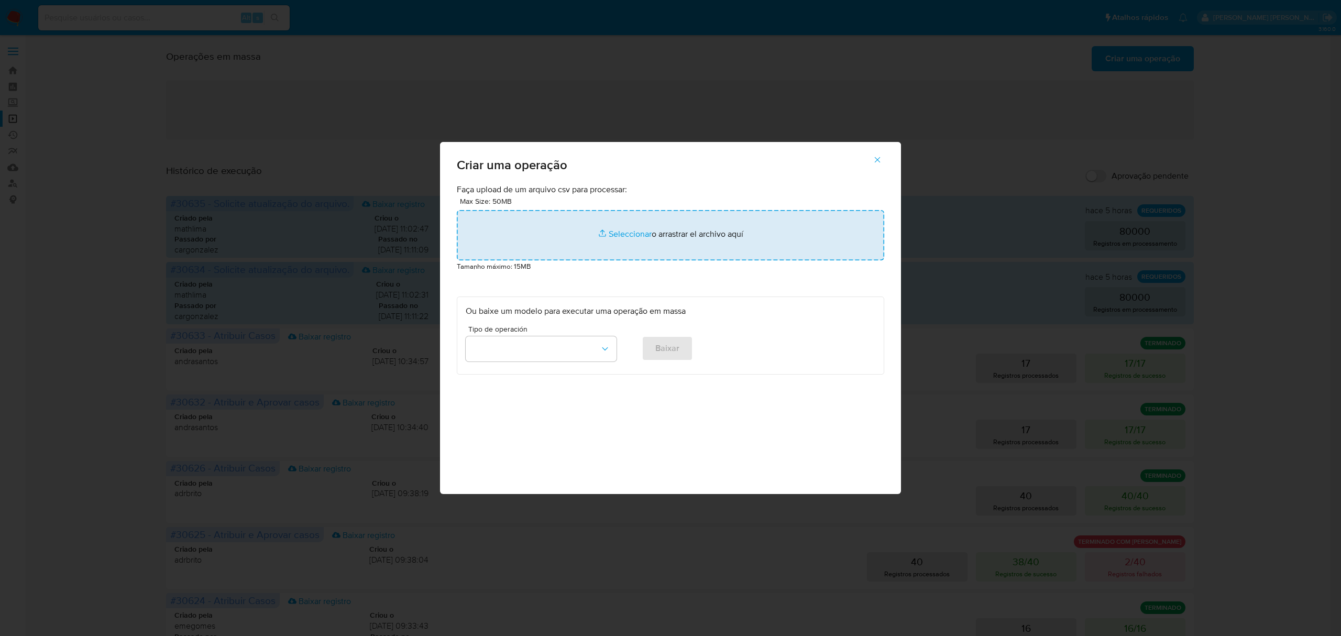
click at [629, 228] on input "file" at bounding box center [670, 235] width 427 height 50
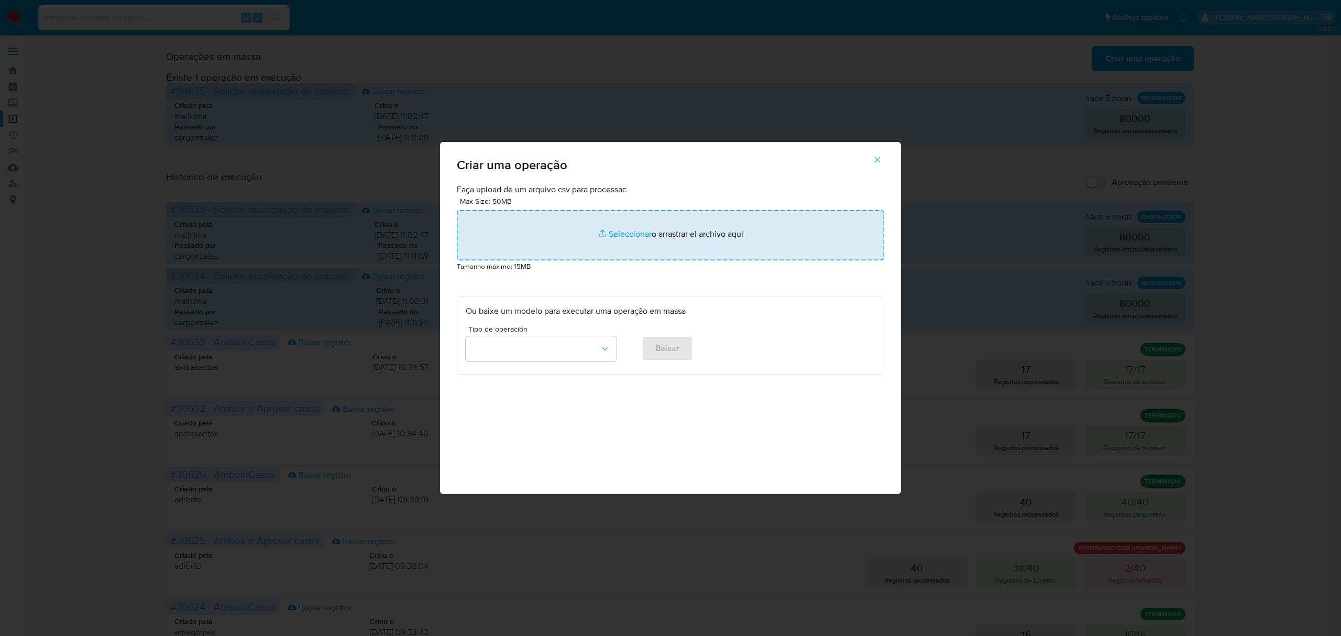
type input "C:\fakepath\SEND_CHAT_MASSIVE (5).csv"
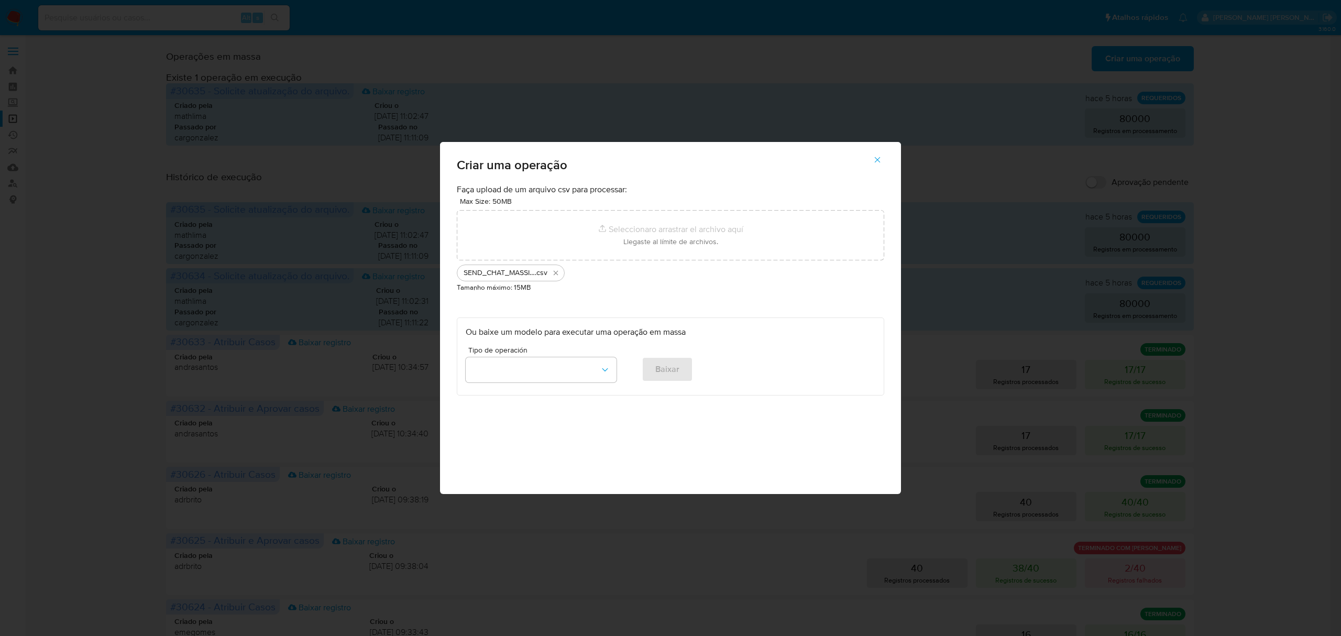
click at [881, 157] on icon "button" at bounding box center [876, 159] width 9 height 9
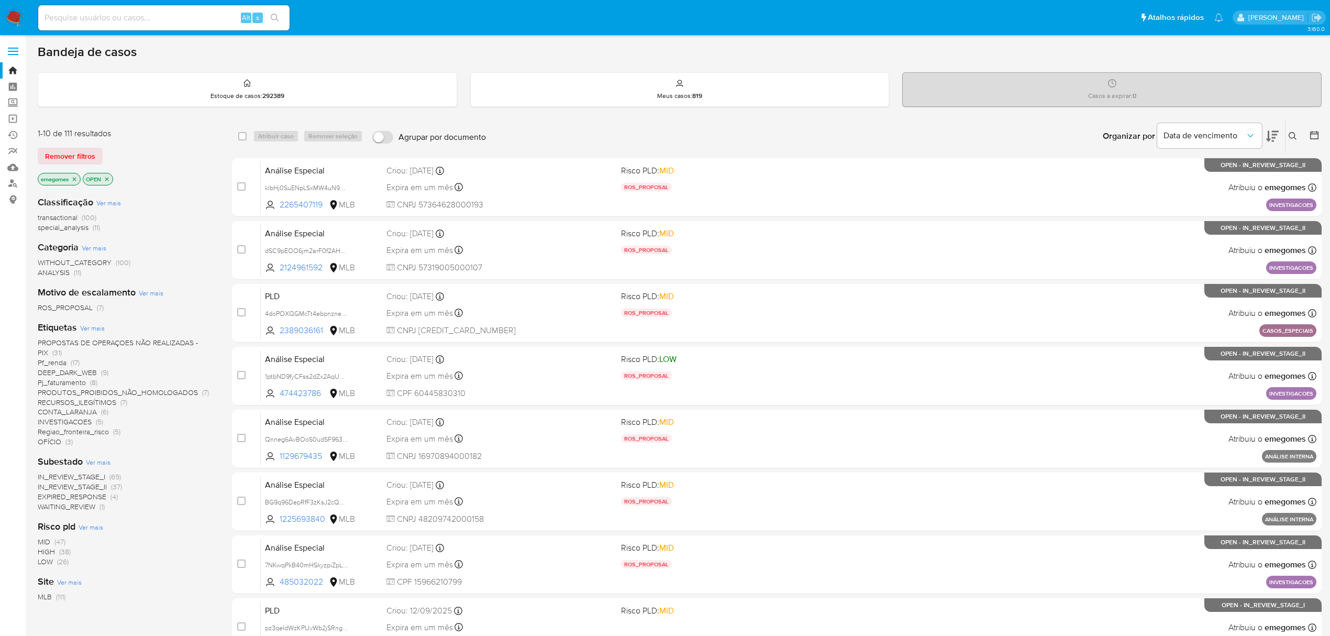
click at [1290, 138] on icon at bounding box center [1293, 136] width 8 height 8
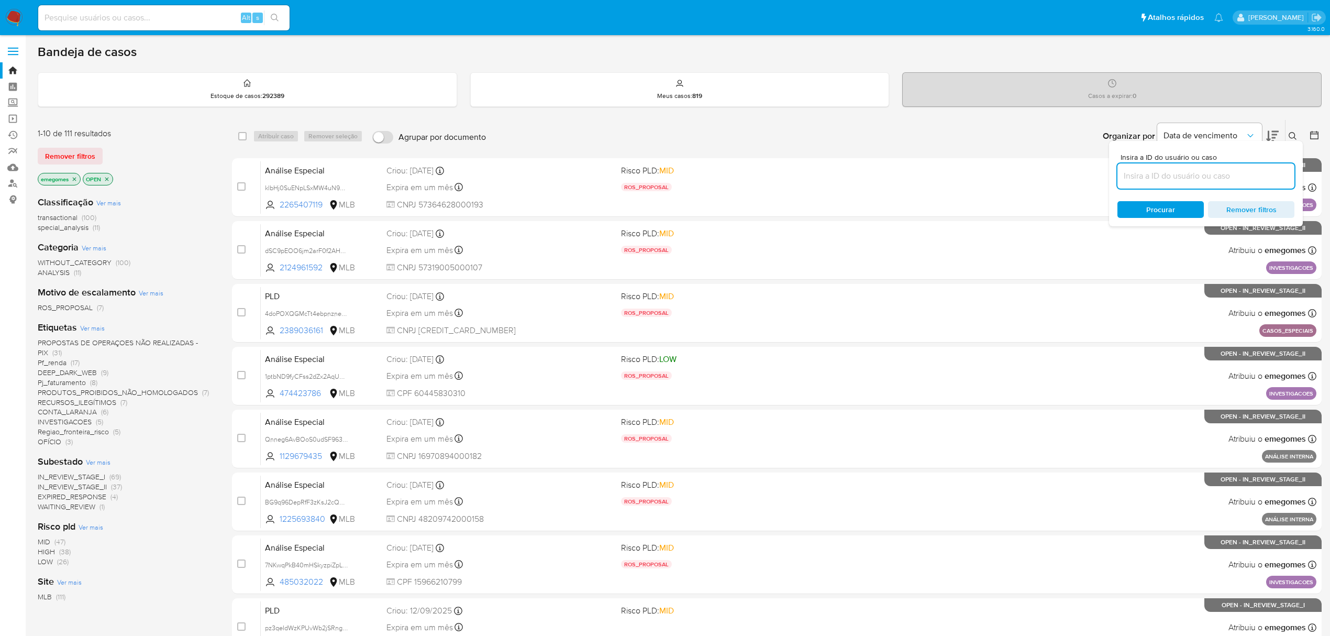
click at [1181, 178] on input at bounding box center [1205, 176] width 177 height 14
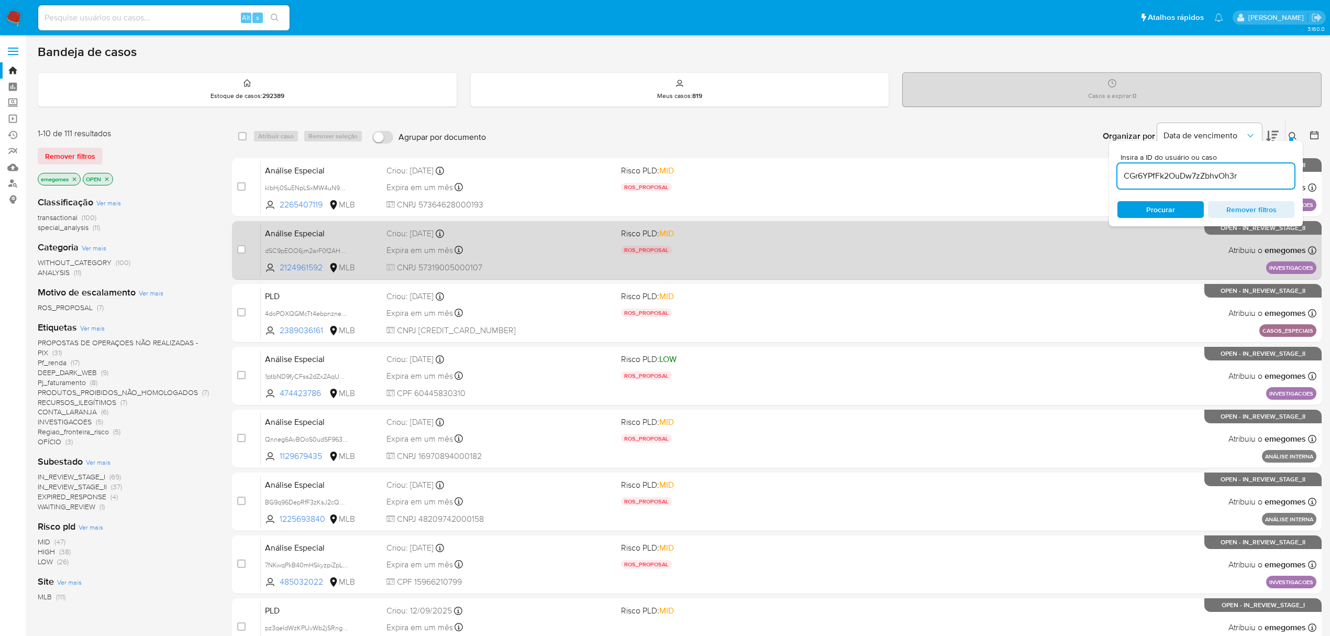
type input "CGr6YPfFk2OuDw7zZbhvOh3r"
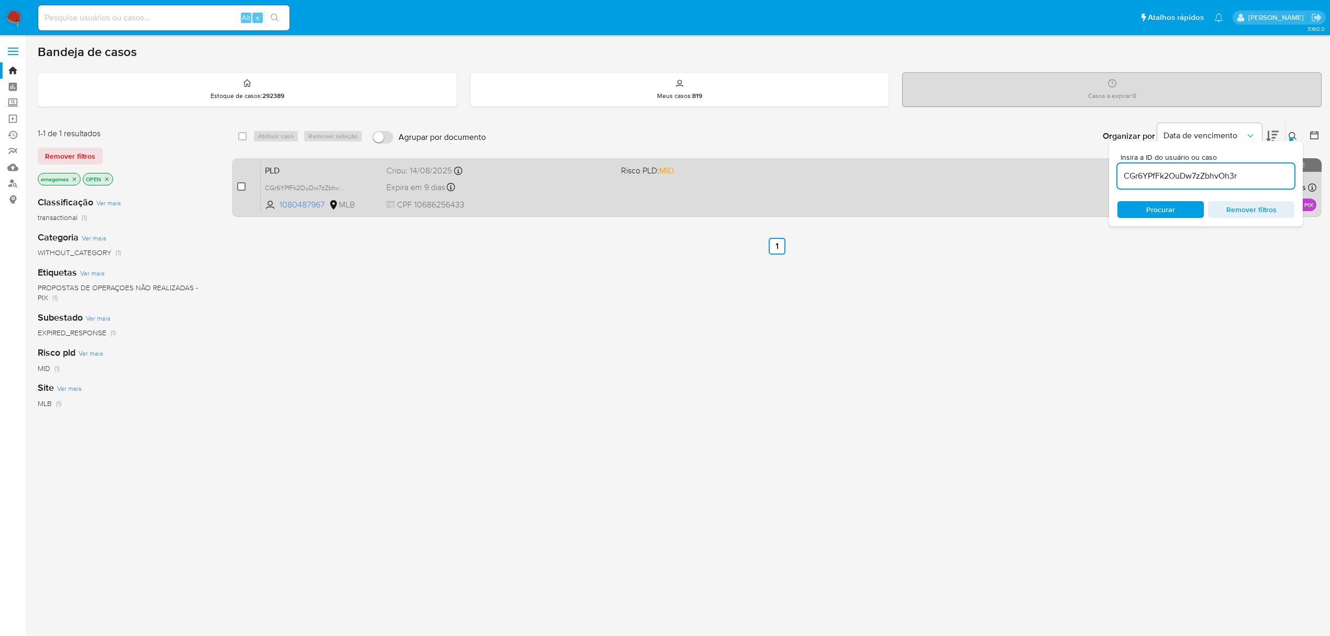
click at [241, 185] on input "checkbox" at bounding box center [241, 186] width 8 height 8
checkbox input "true"
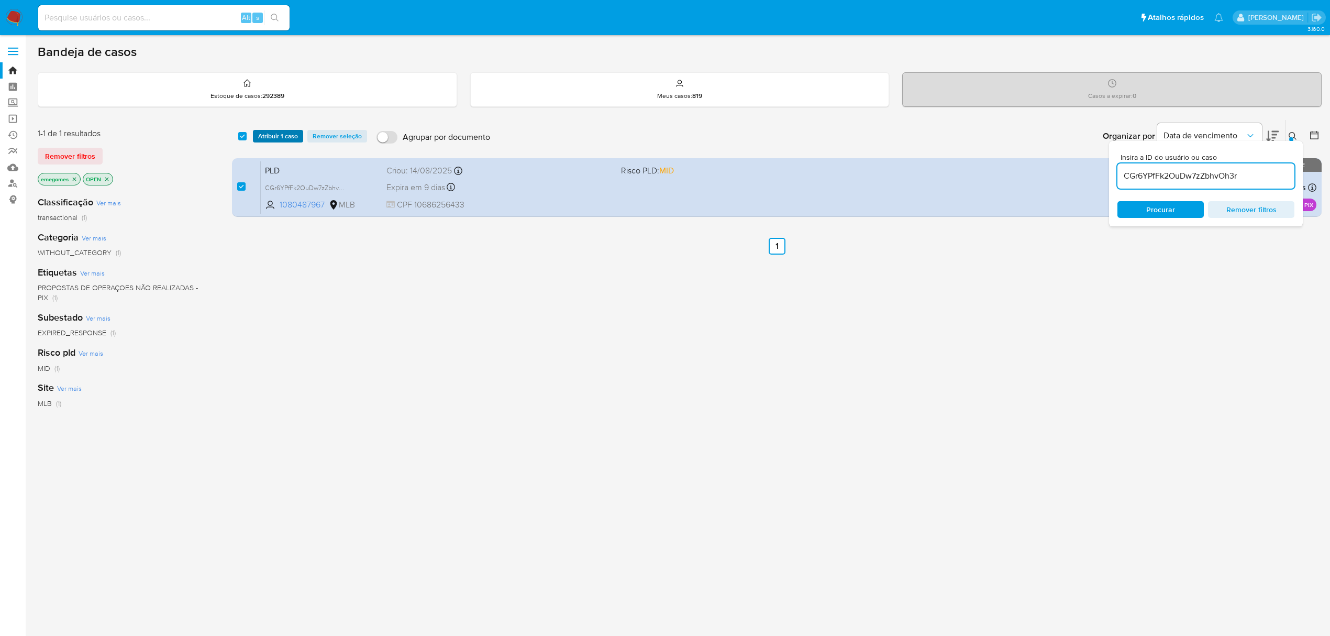
click at [286, 140] on span "Atribuir 1 caso" at bounding box center [278, 136] width 40 height 10
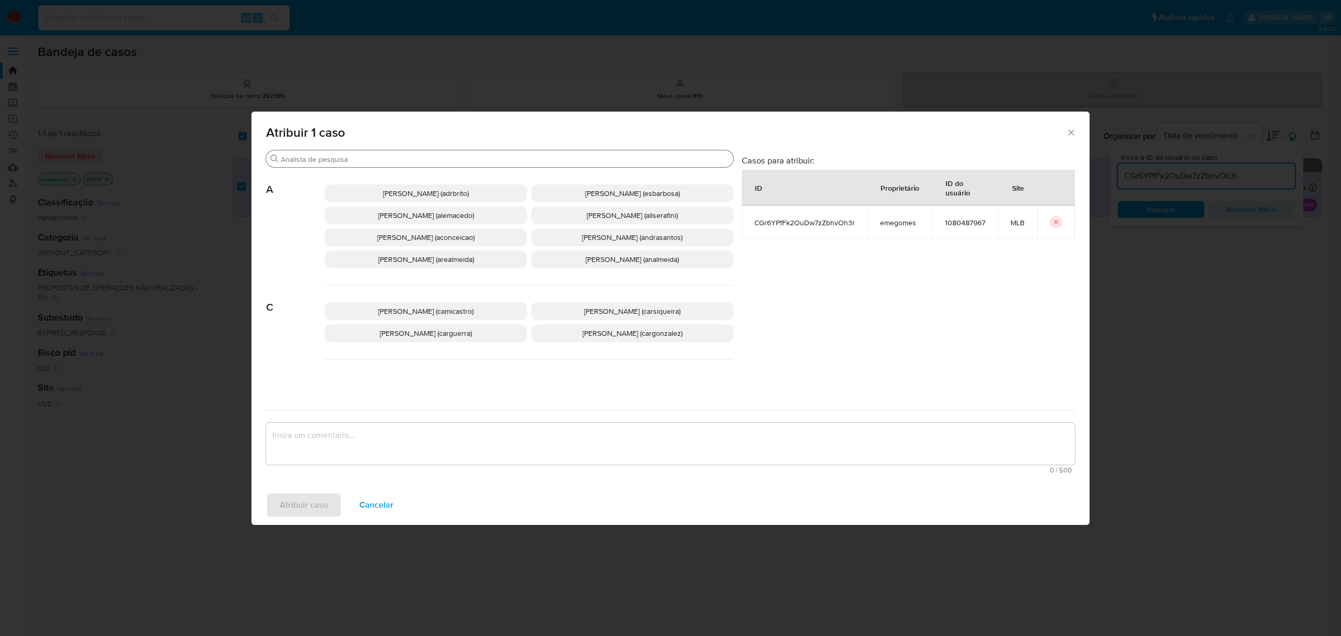
click at [352, 162] on input "Buscar" at bounding box center [505, 158] width 448 height 9
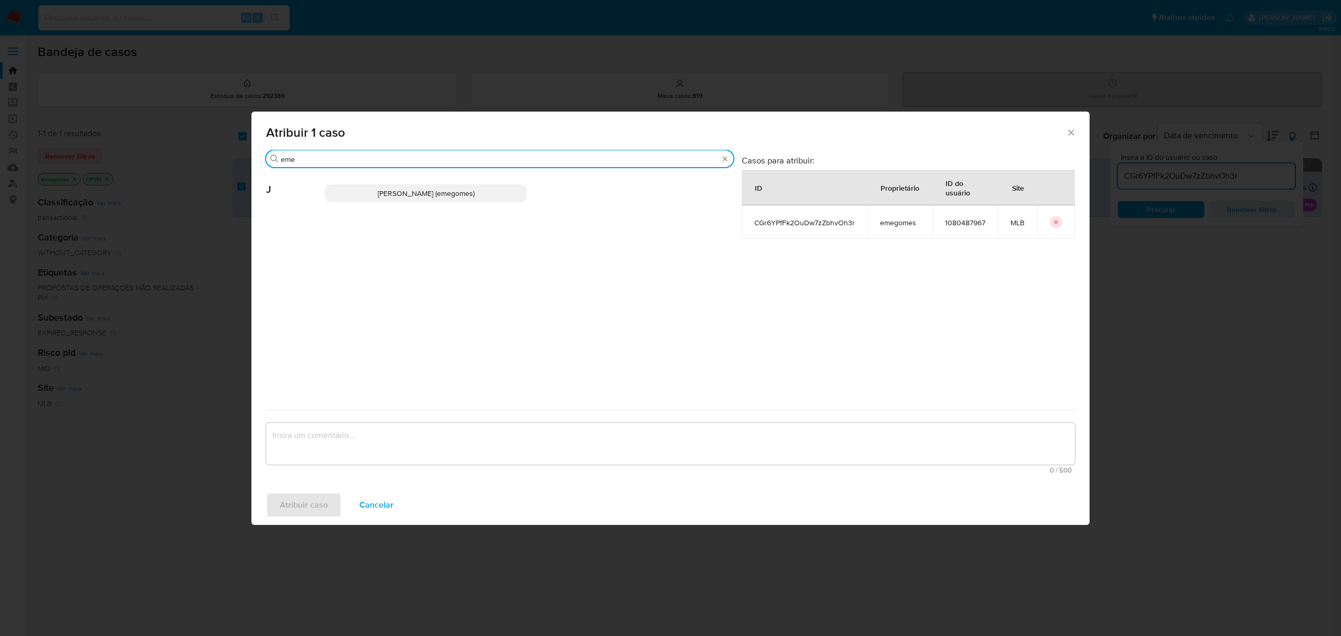
type input "eme"
click at [382, 199] on p "Jose Emerson Gomes Pereira (emegomes)" at bounding box center [426, 193] width 202 height 18
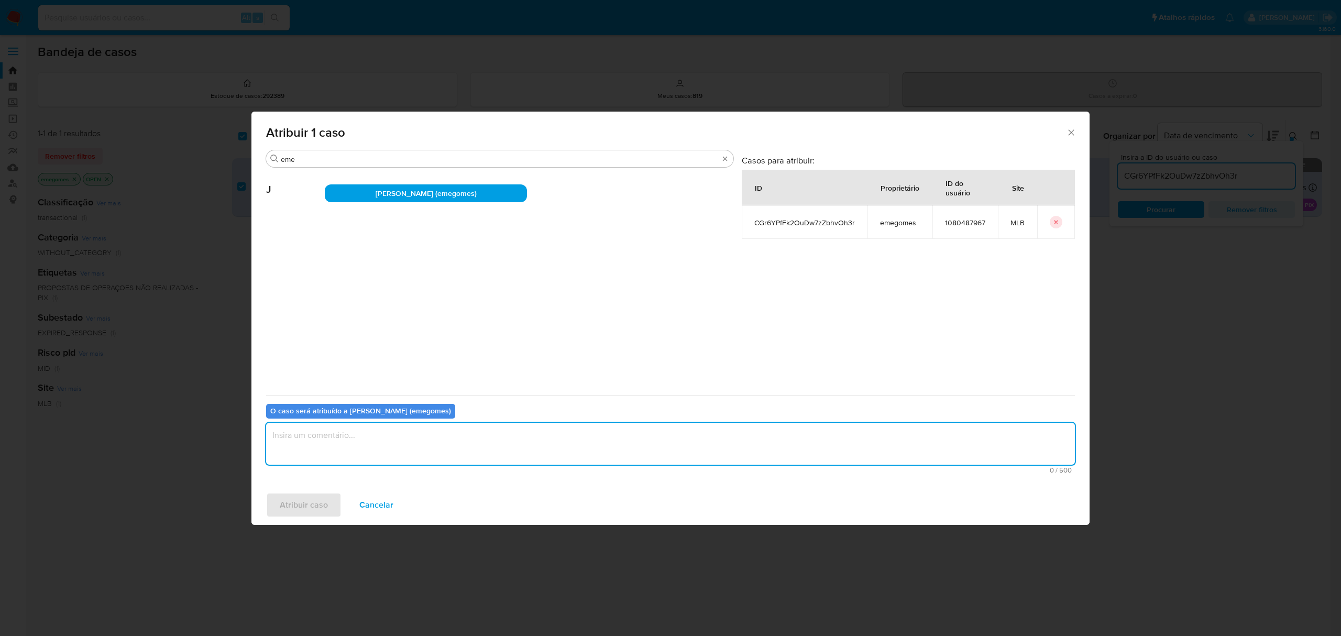
click at [414, 447] on textarea "assign-modal" at bounding box center [670, 444] width 809 height 42
type textarea "."
click at [313, 502] on span "Atribuir caso" at bounding box center [304, 504] width 48 height 23
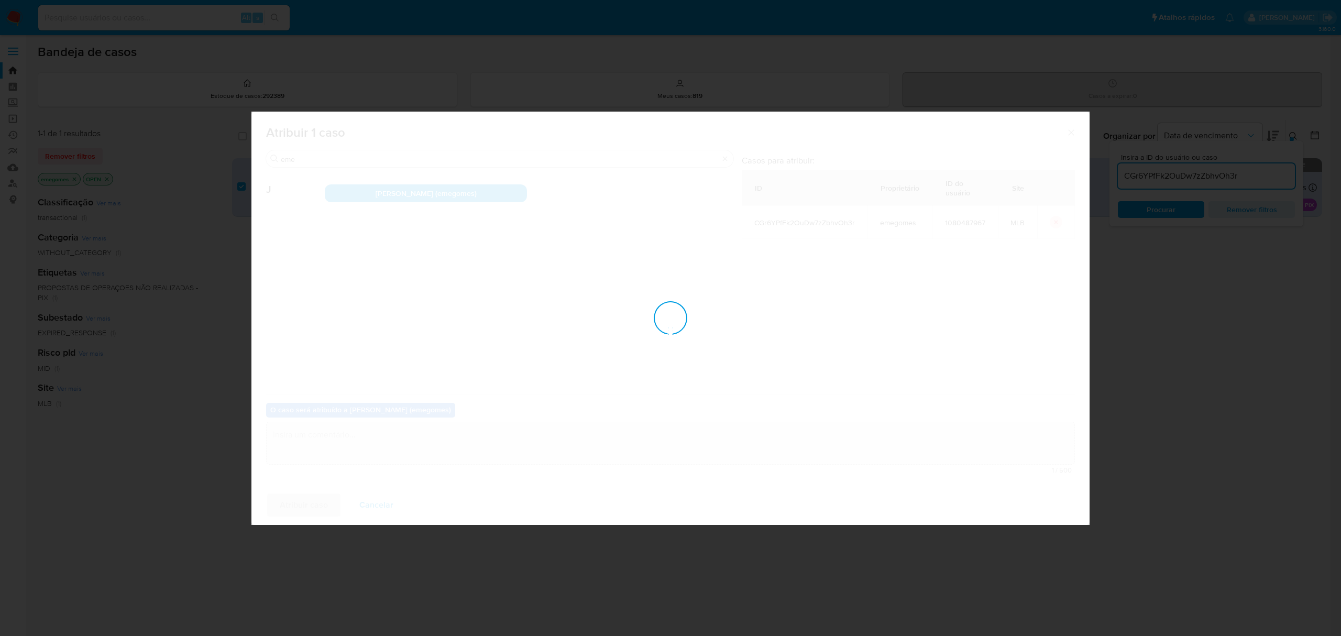
checkbox input "false"
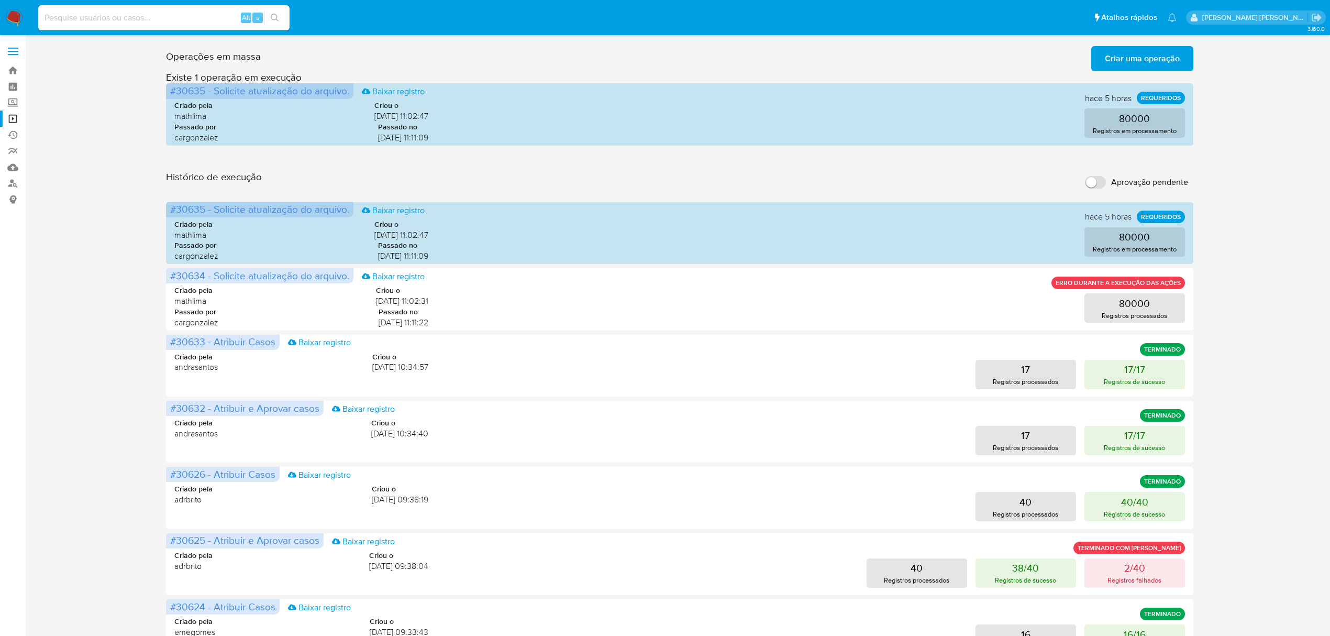
click at [1140, 62] on span "Criar uma operação" at bounding box center [1142, 58] width 75 height 23
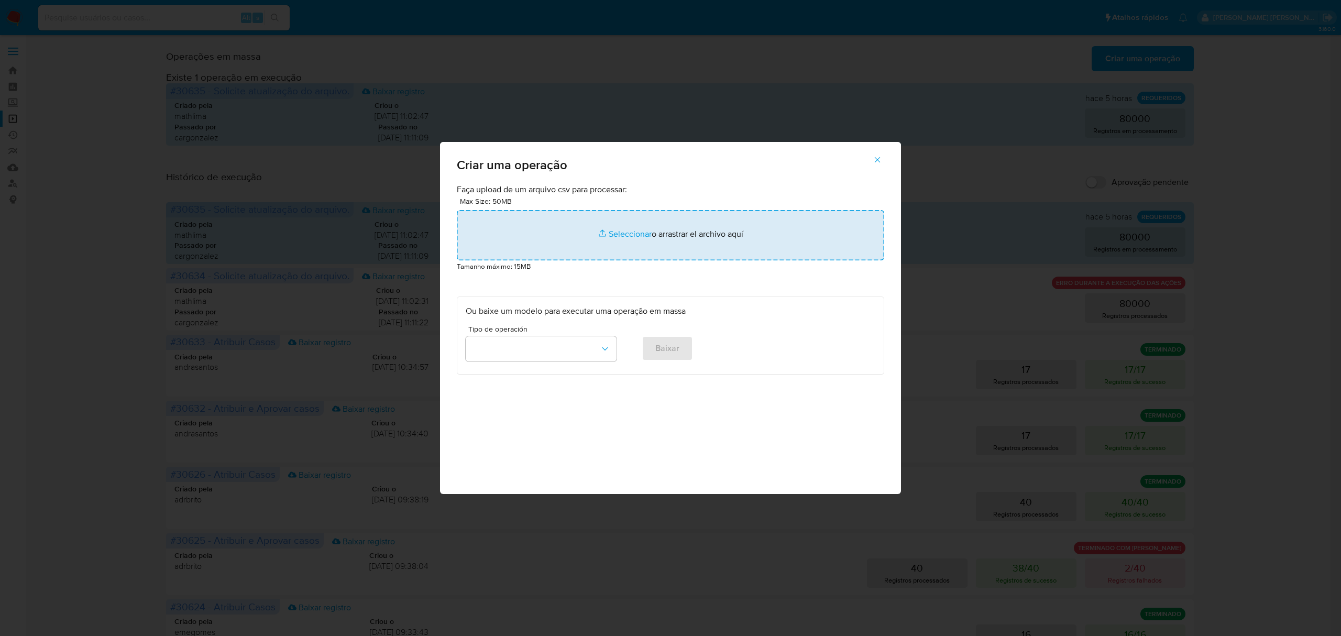
click at [641, 233] on input "file" at bounding box center [670, 235] width 427 height 50
type input "C:\fakepath\SEND_CHAT_MASSIVE (5).csv"
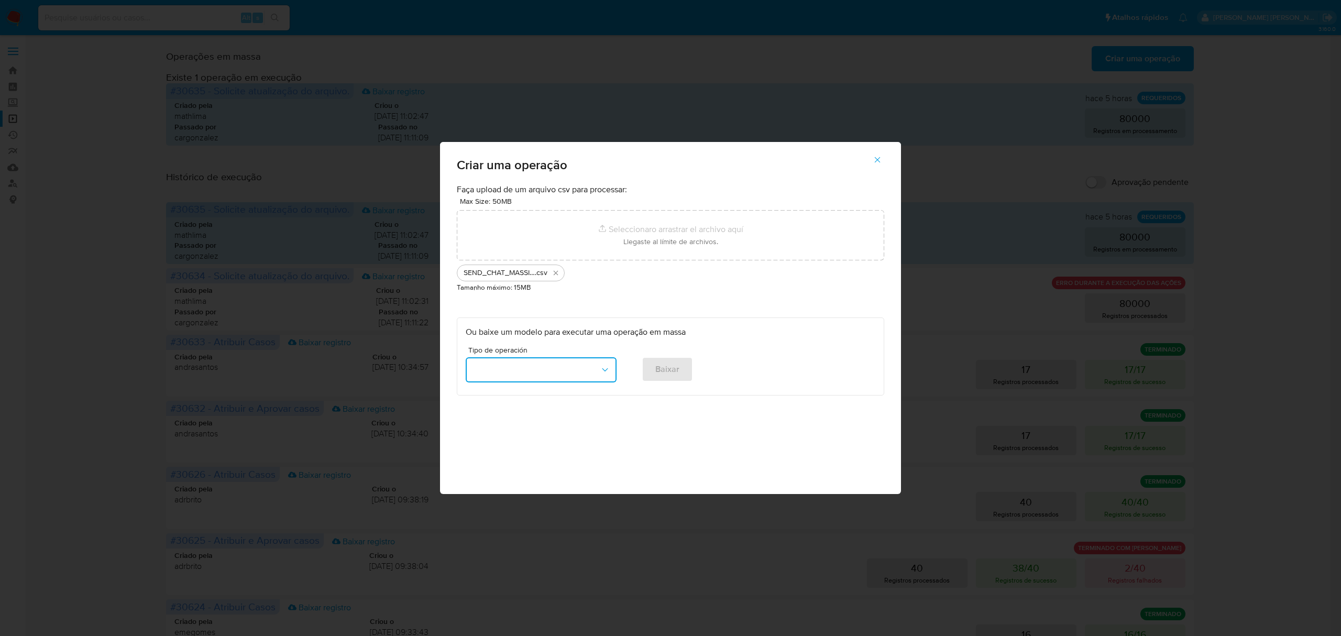
click at [606, 370] on icon "button" at bounding box center [605, 369] width 6 height 3
click at [884, 160] on button "button" at bounding box center [877, 159] width 37 height 25
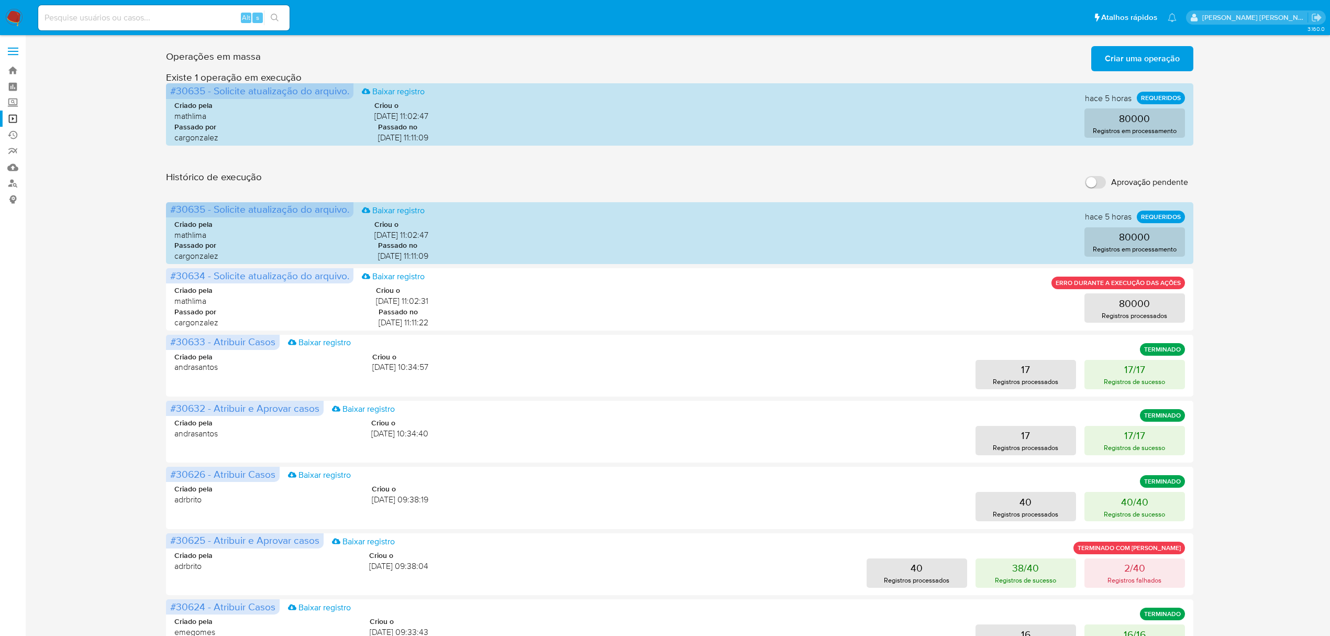
click at [1146, 59] on span "Criar uma operação" at bounding box center [1142, 58] width 75 height 23
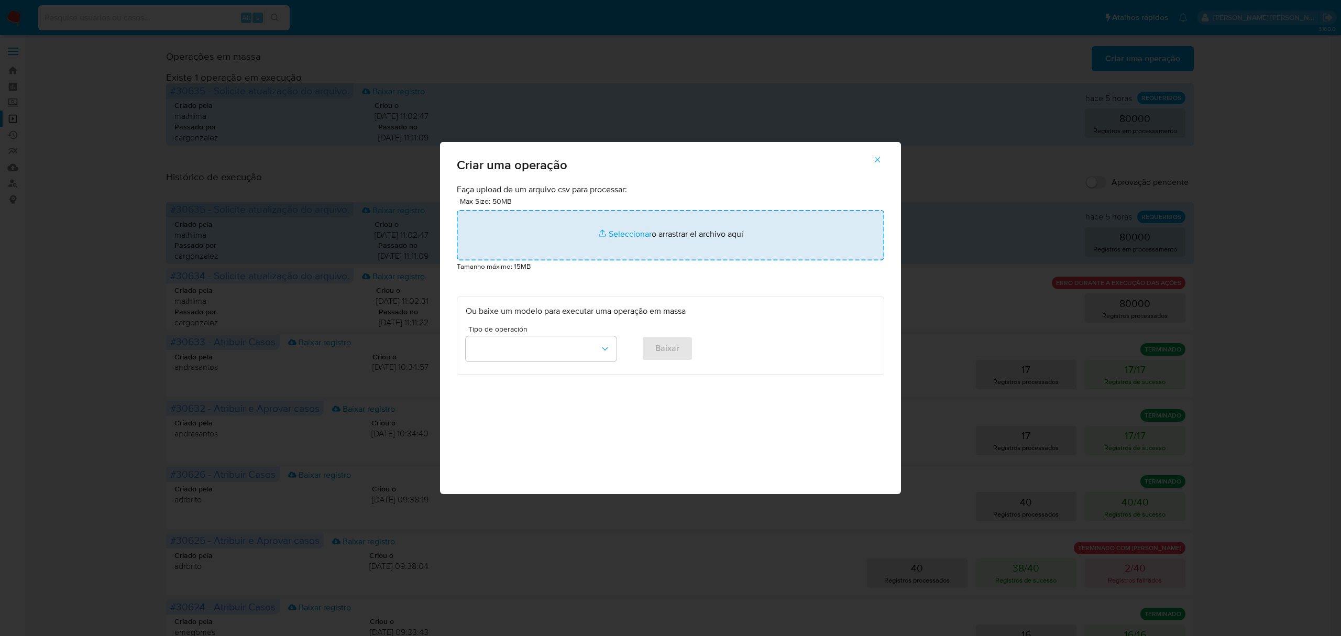
click at [633, 235] on input "file" at bounding box center [670, 235] width 427 height 50
type input "C:\fakepath\SEND_CHAT_MASSIVE (5).csv"
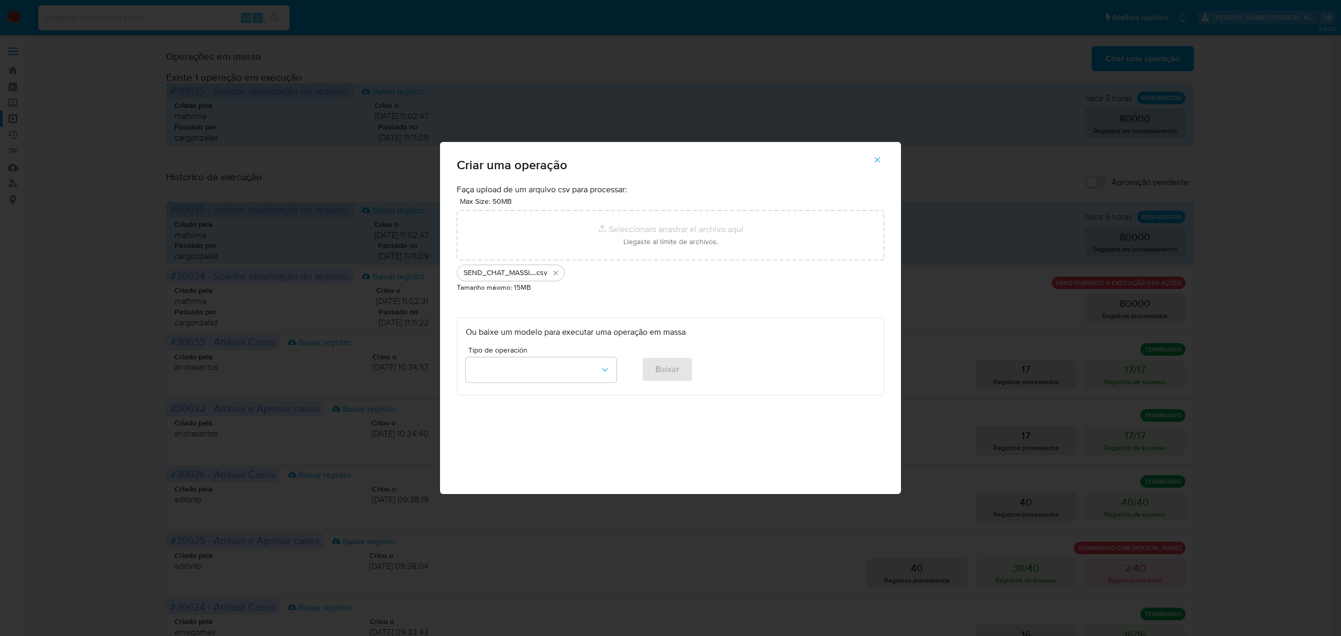
click at [881, 156] on icon "button" at bounding box center [876, 159] width 9 height 9
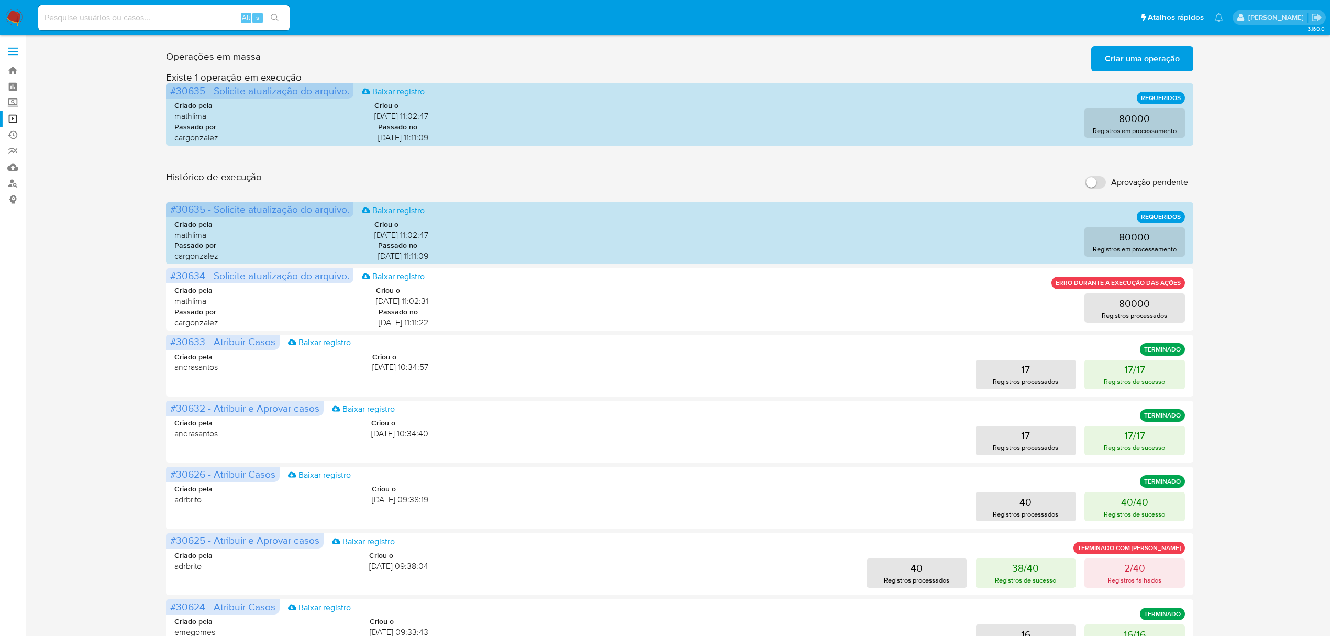
click at [1187, 59] on button "Criar uma operação" at bounding box center [1142, 58] width 102 height 25
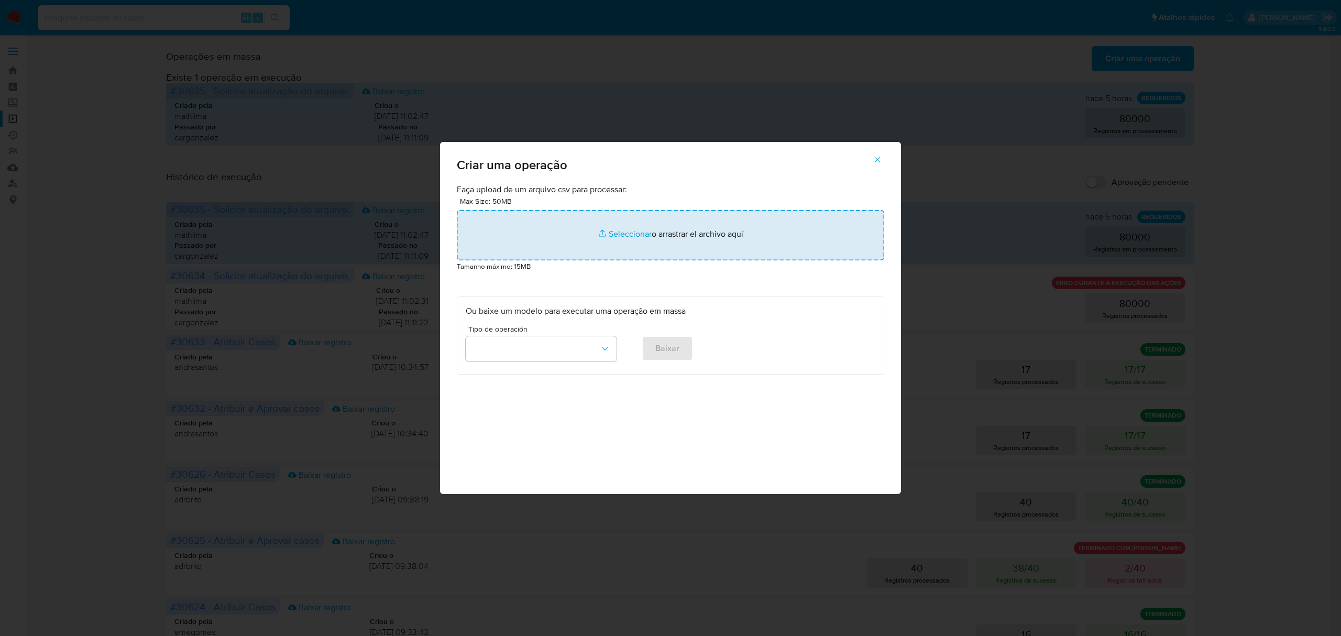
click at [626, 233] on input "file" at bounding box center [670, 235] width 427 height 50
type input "C:\fakepath\SEND_CHAT_MASSIVE (5).csv"
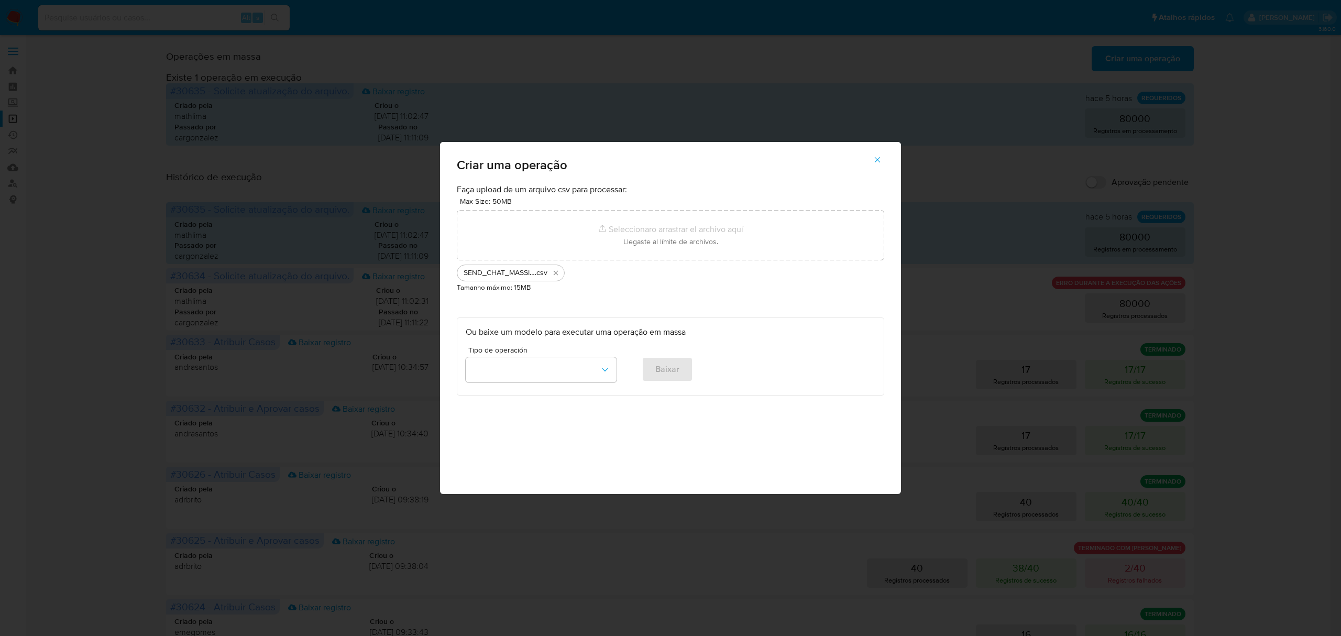
click at [577, 297] on div "Faça upload de um arquivo csv para processar: Max Size: 50MB Seleccionar archiv…" at bounding box center [670, 290] width 427 height 212
click at [556, 271] on icon "Eliminar SEND_CHAT_MASSIVE (5).csv" at bounding box center [555, 273] width 8 height 8
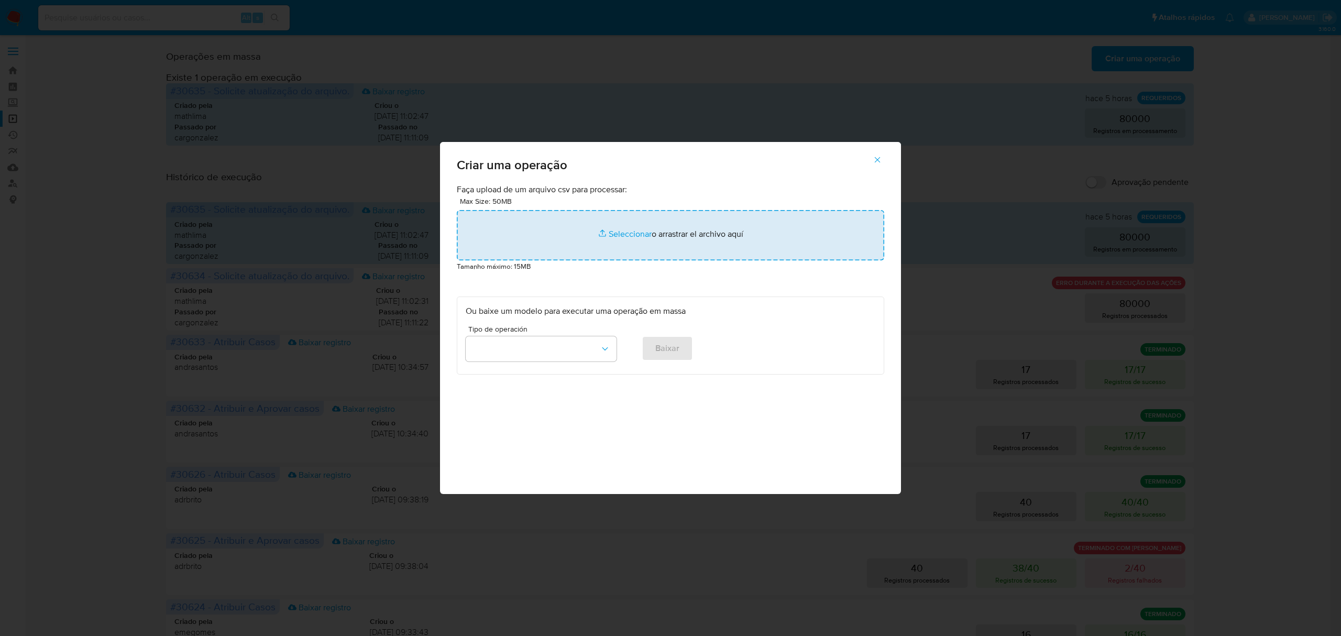
click at [635, 237] on input "file" at bounding box center [670, 235] width 427 height 50
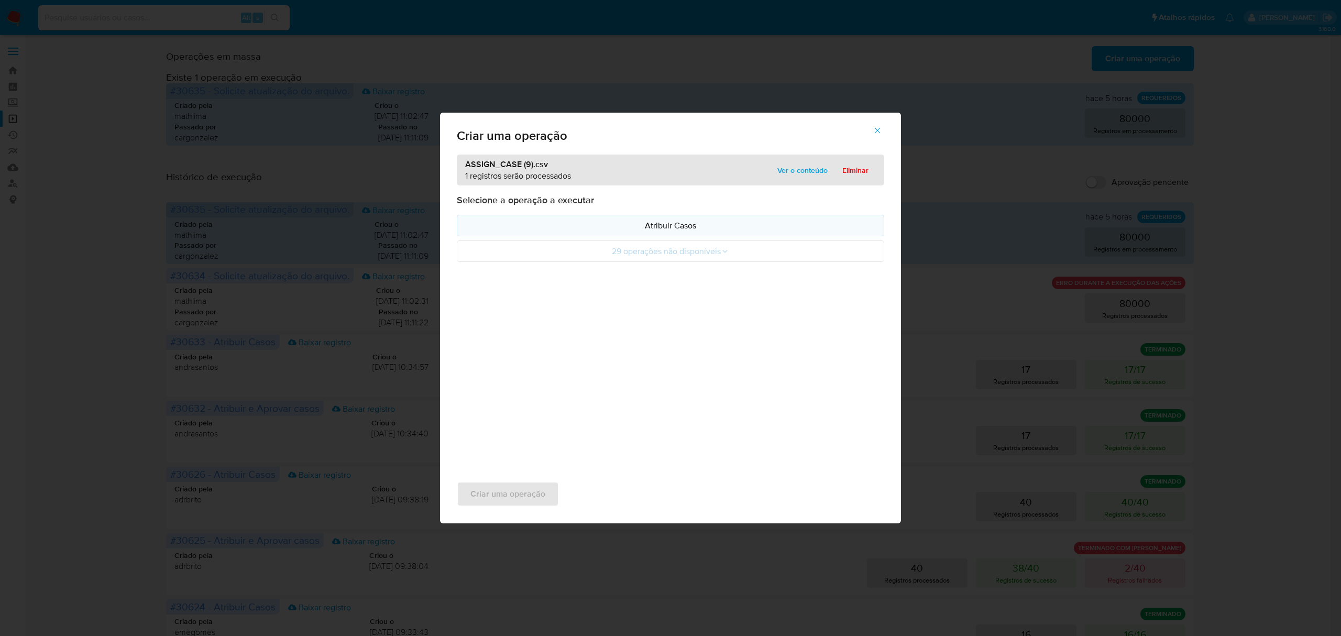
drag, startPoint x: 635, startPoint y: 237, endPoint x: 695, endPoint y: 227, distance: 61.1
click at [695, 227] on p "Atribuir Casos" at bounding box center [670, 225] width 409 height 12
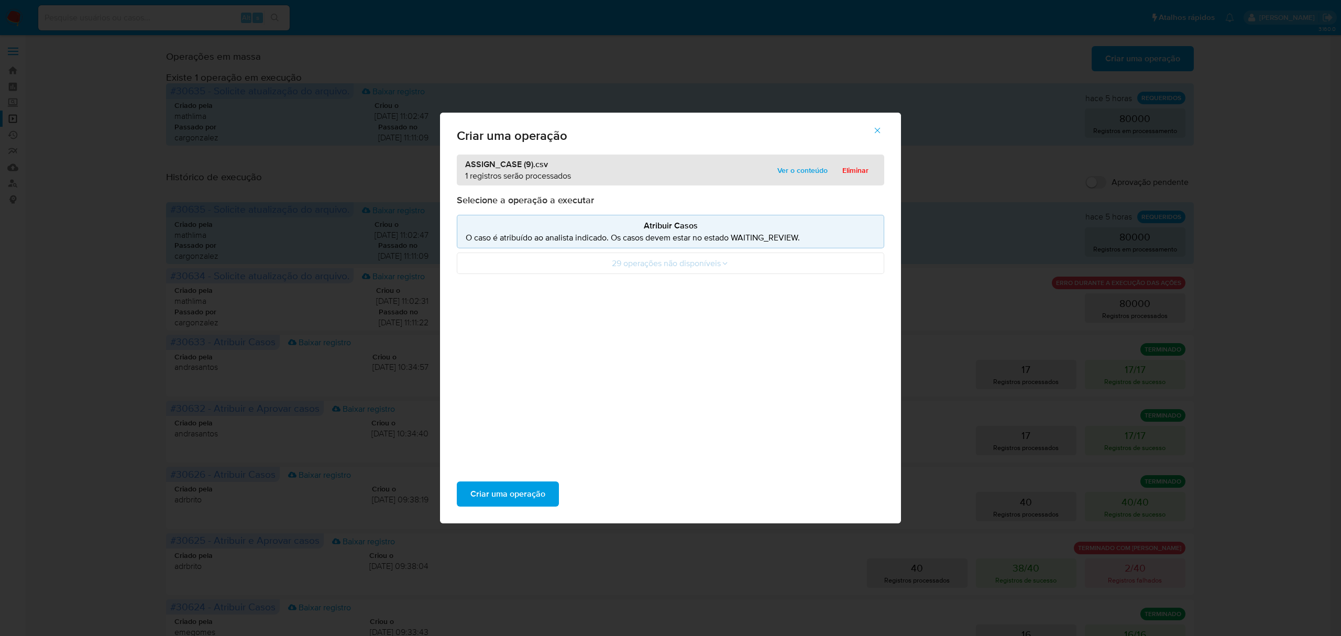
click at [880, 132] on icon "button" at bounding box center [876, 130] width 9 height 9
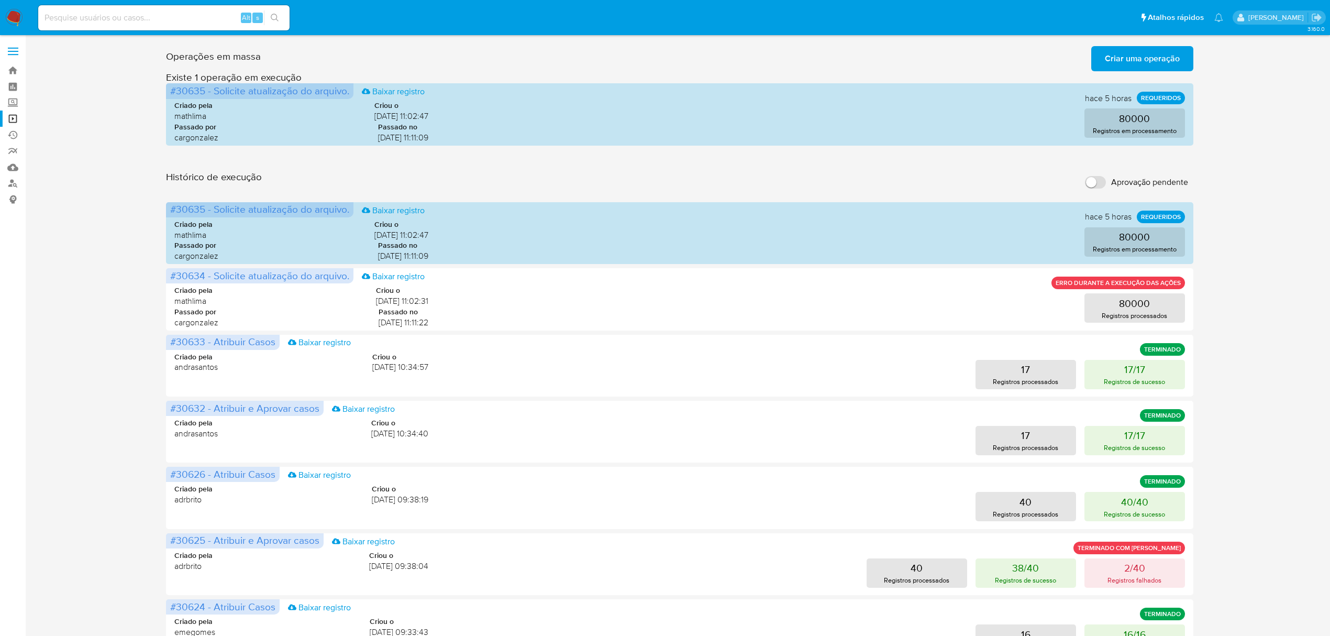
click at [1119, 61] on span "Criar uma operação" at bounding box center [1142, 58] width 75 height 23
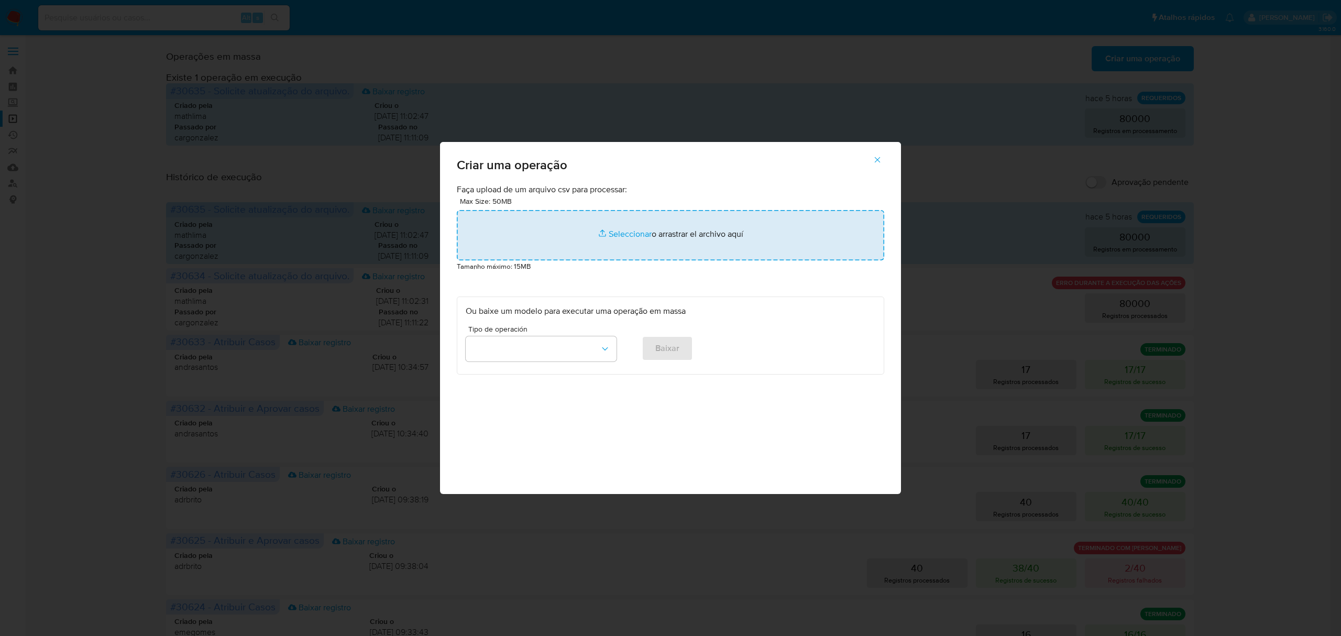
click at [621, 233] on input "file" at bounding box center [670, 235] width 427 height 50
type input "C:\fakepath\SEND_CHAT_MASSIVE (5).csv"
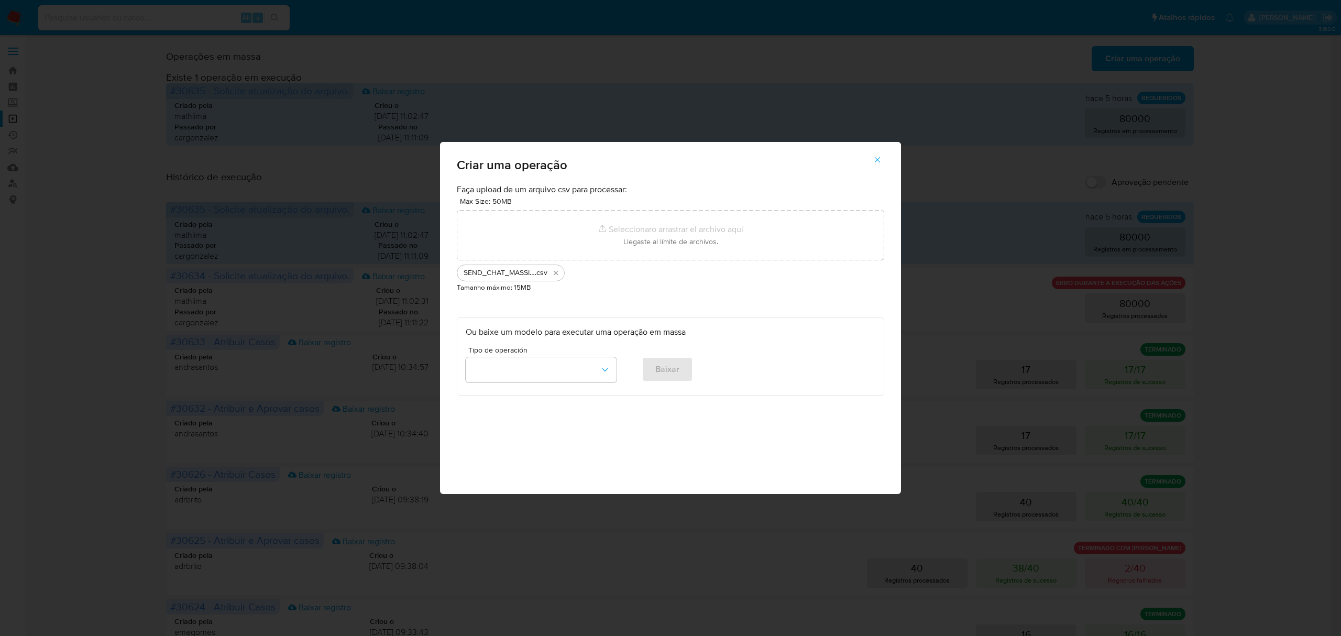
click at [878, 162] on icon "button" at bounding box center [876, 159] width 9 height 9
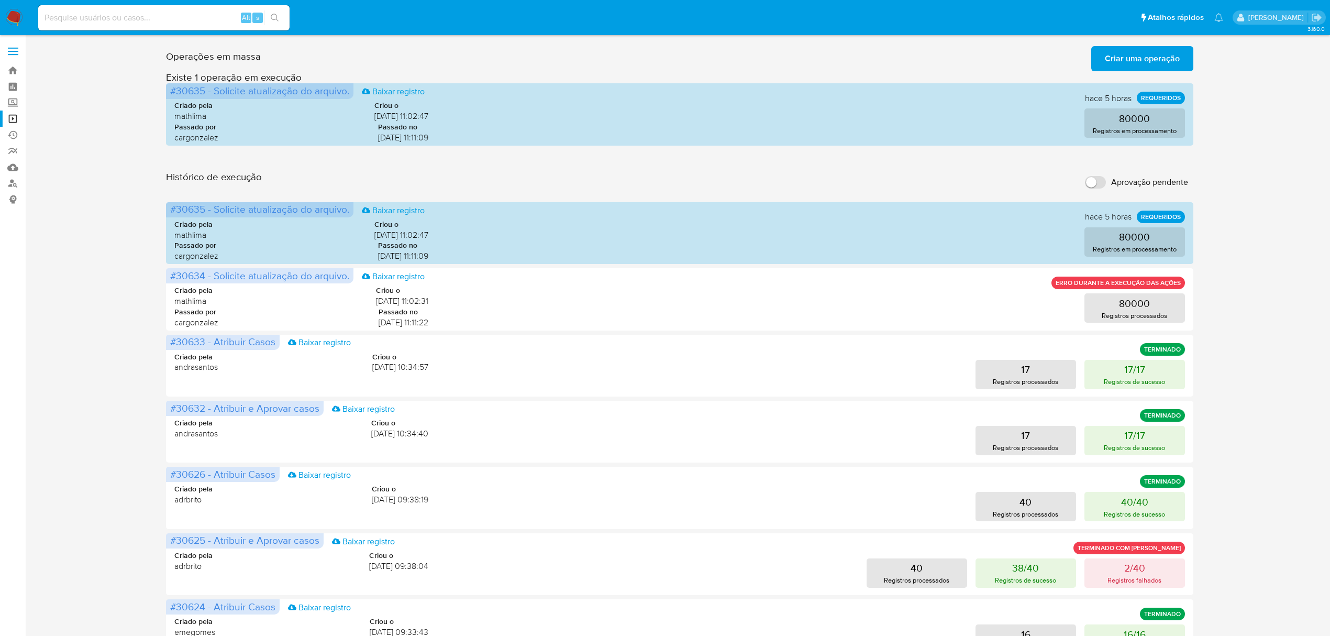
click at [1165, 57] on span "Criar uma operação" at bounding box center [1142, 58] width 75 height 23
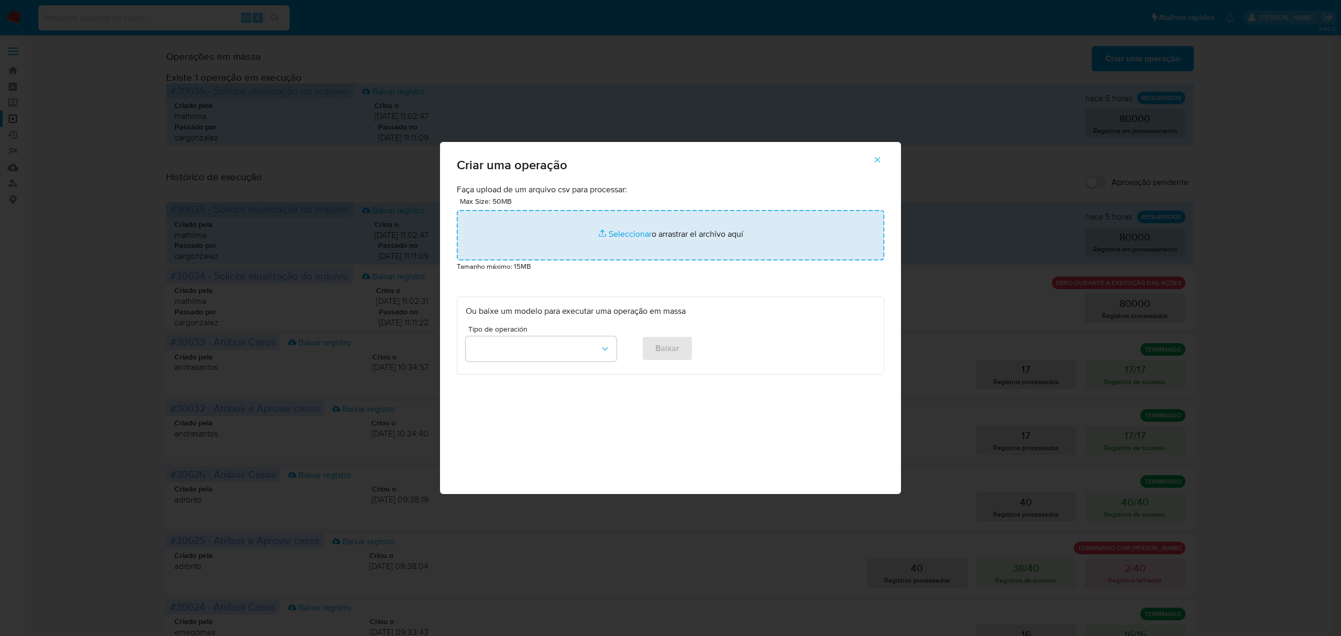
click at [619, 237] on input "file" at bounding box center [670, 235] width 427 height 50
type input "C:\fakepath\SEND_CHAT_MASSIVE (5).csv"
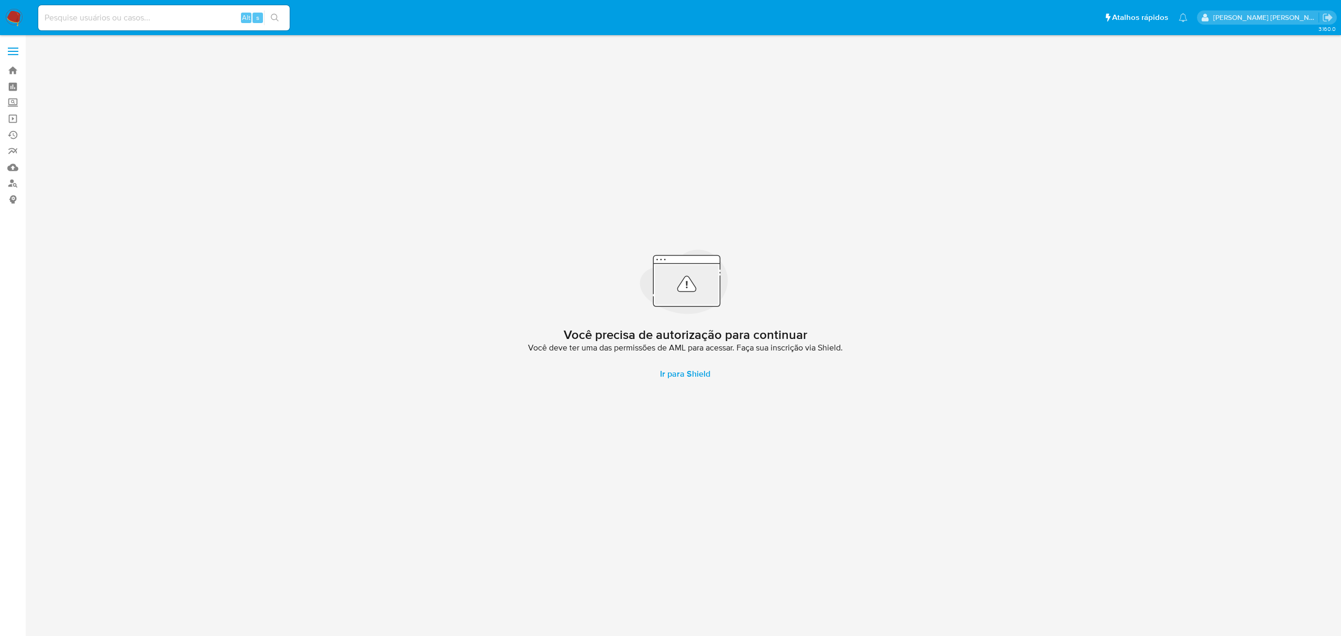
click at [17, 54] on span at bounding box center [13, 55] width 10 height 2
click at [0, 0] on input "checkbox" at bounding box center [0, 0] width 0 height 0
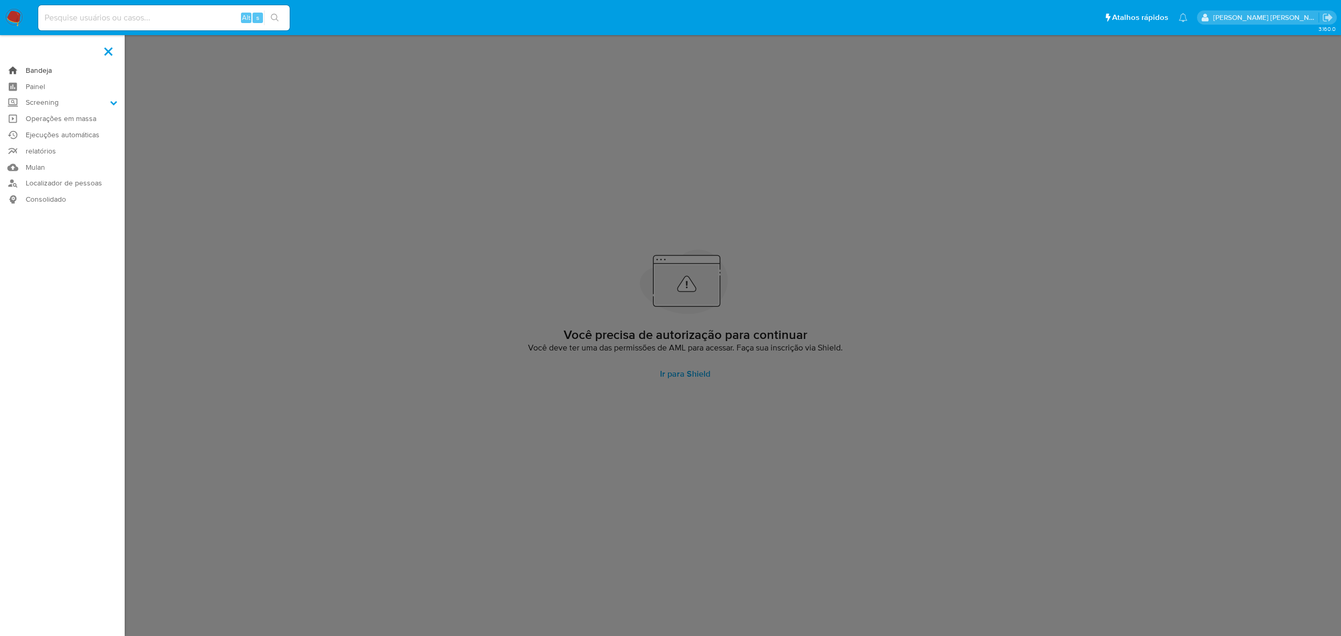
click at [34, 65] on link "Bandeja" at bounding box center [62, 70] width 125 height 16
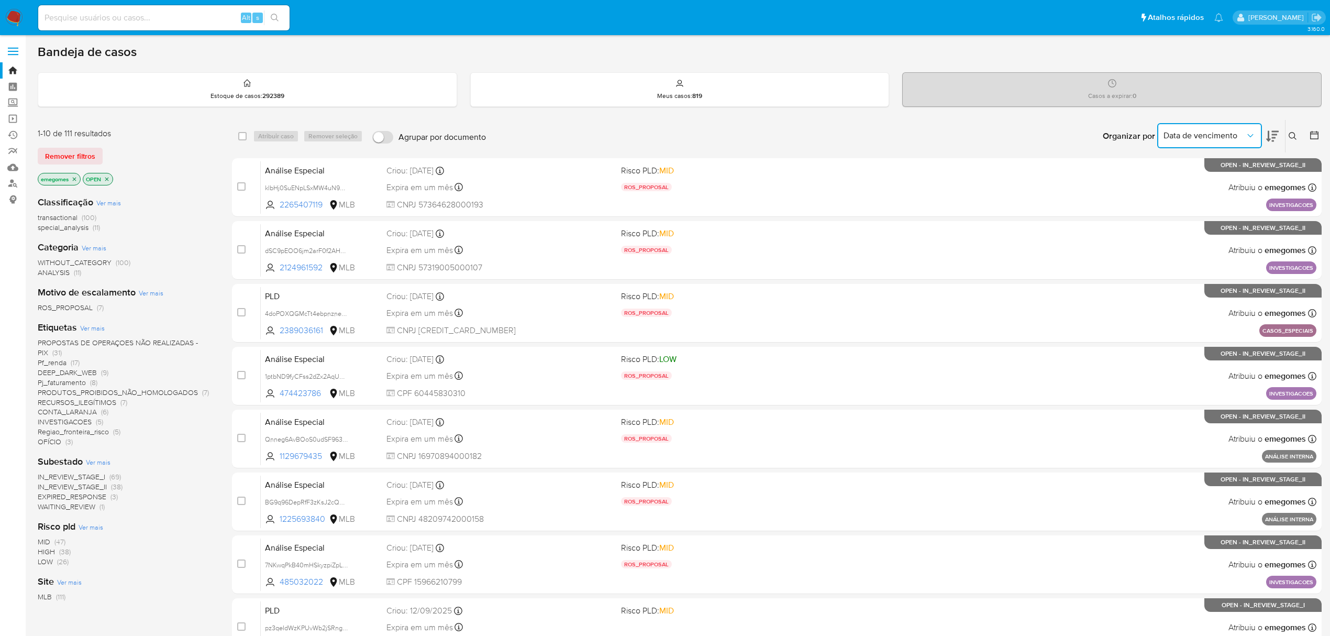
click at [1257, 136] on button "Data de vencimento" at bounding box center [1209, 135] width 105 height 25
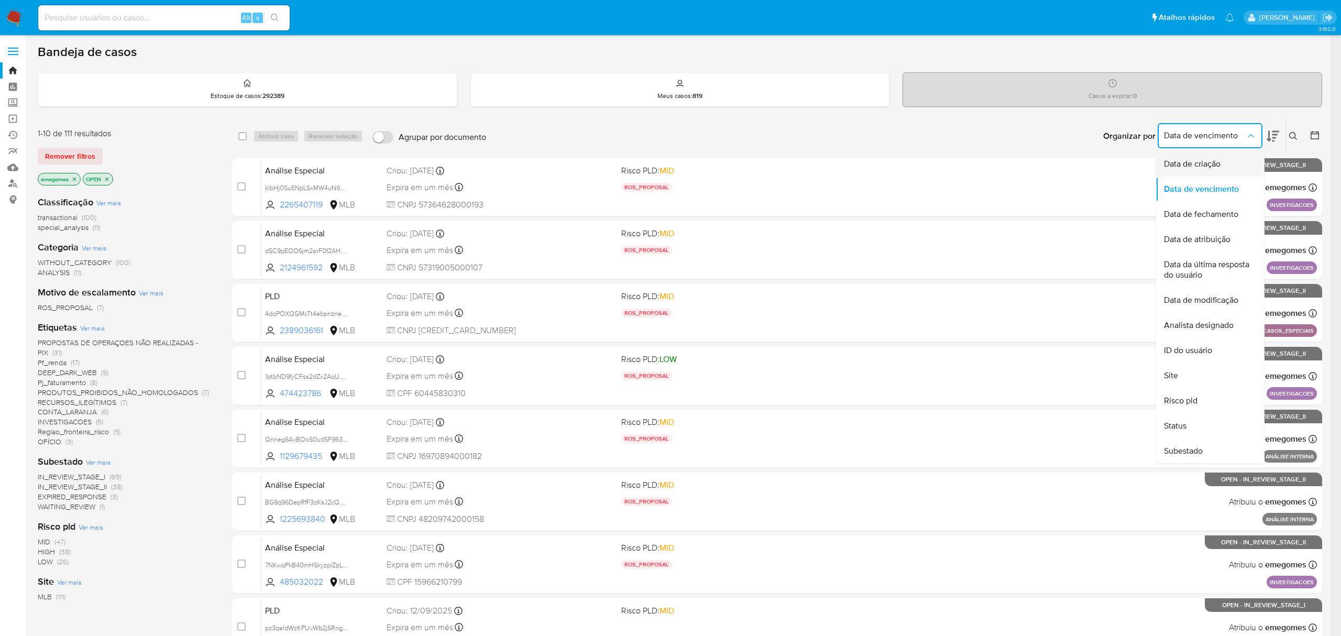
click at [1213, 170] on div "Data de criação" at bounding box center [1207, 163] width 86 height 25
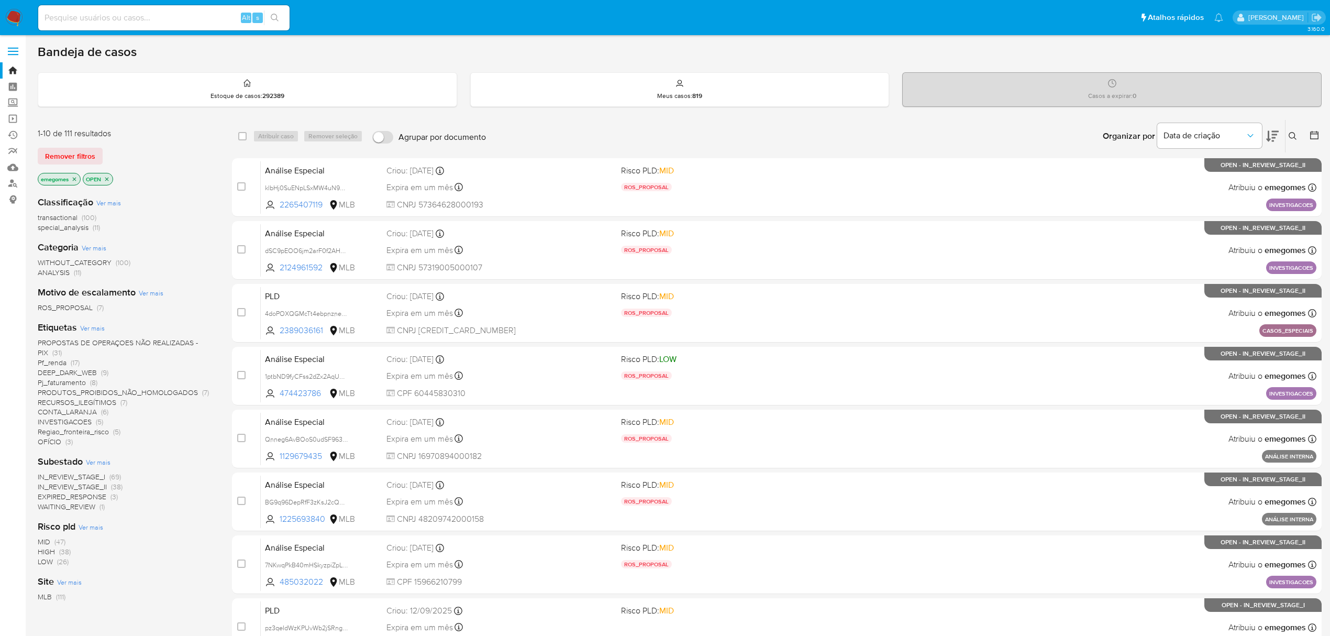
click at [1276, 132] on icon at bounding box center [1272, 136] width 13 height 11
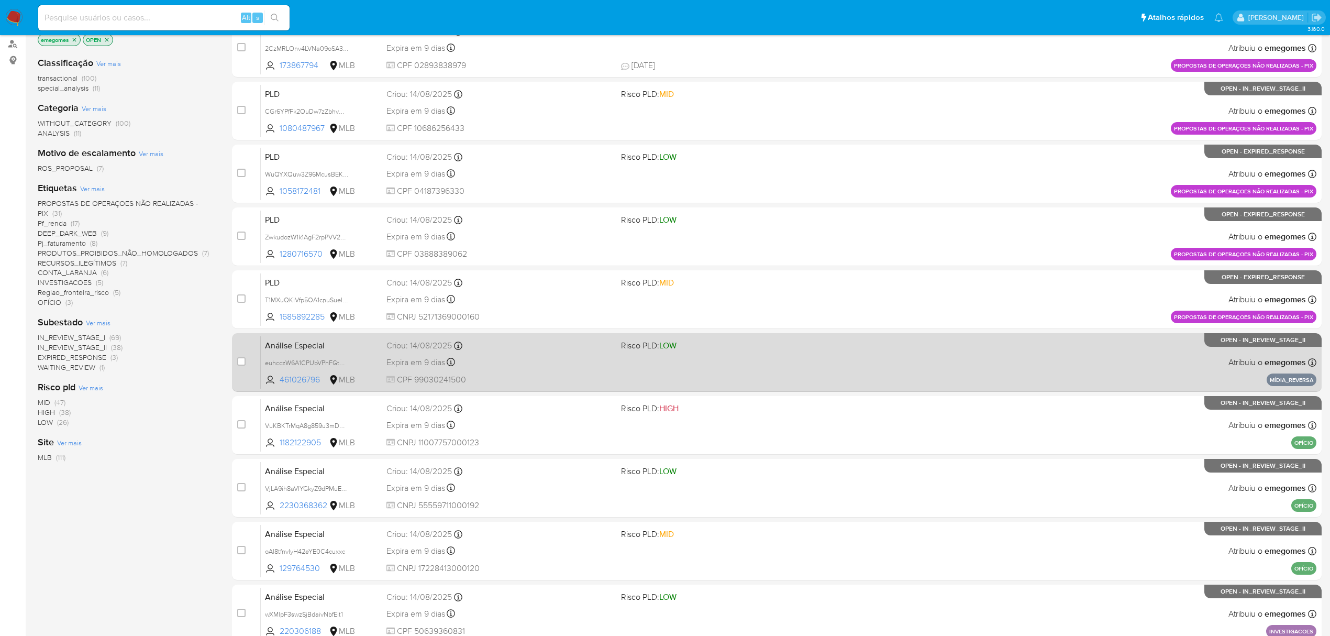
scroll to position [209, 0]
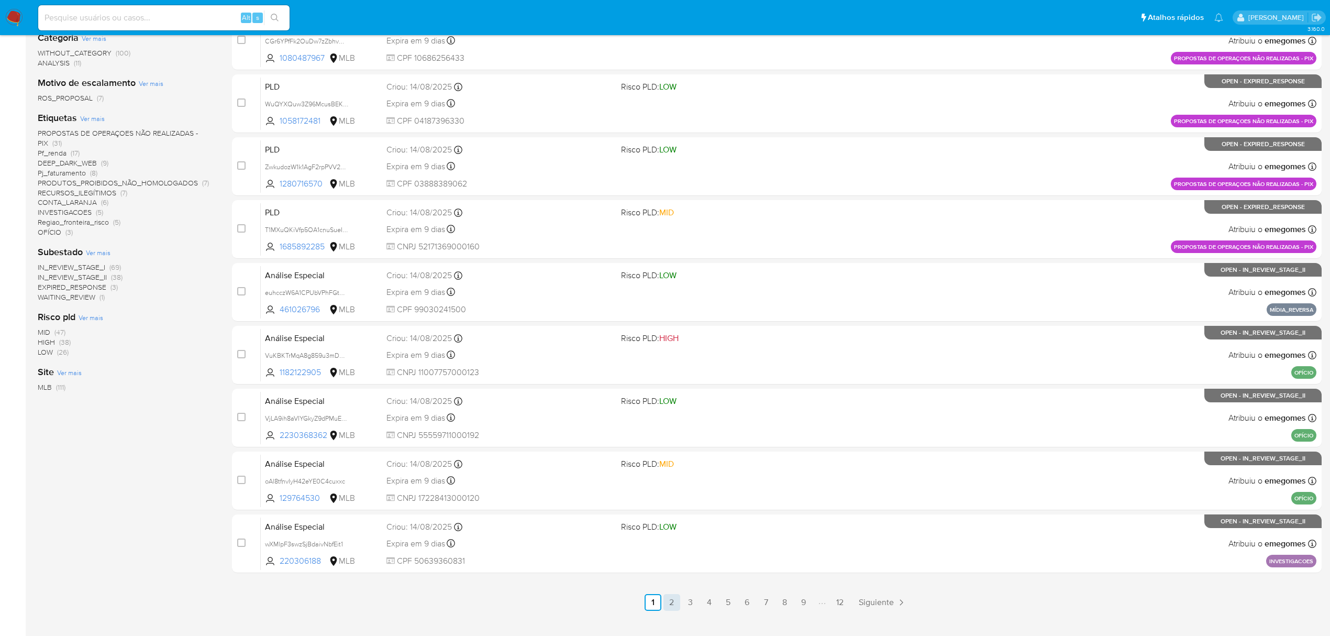
click at [676, 604] on link "2" at bounding box center [671, 602] width 17 height 17
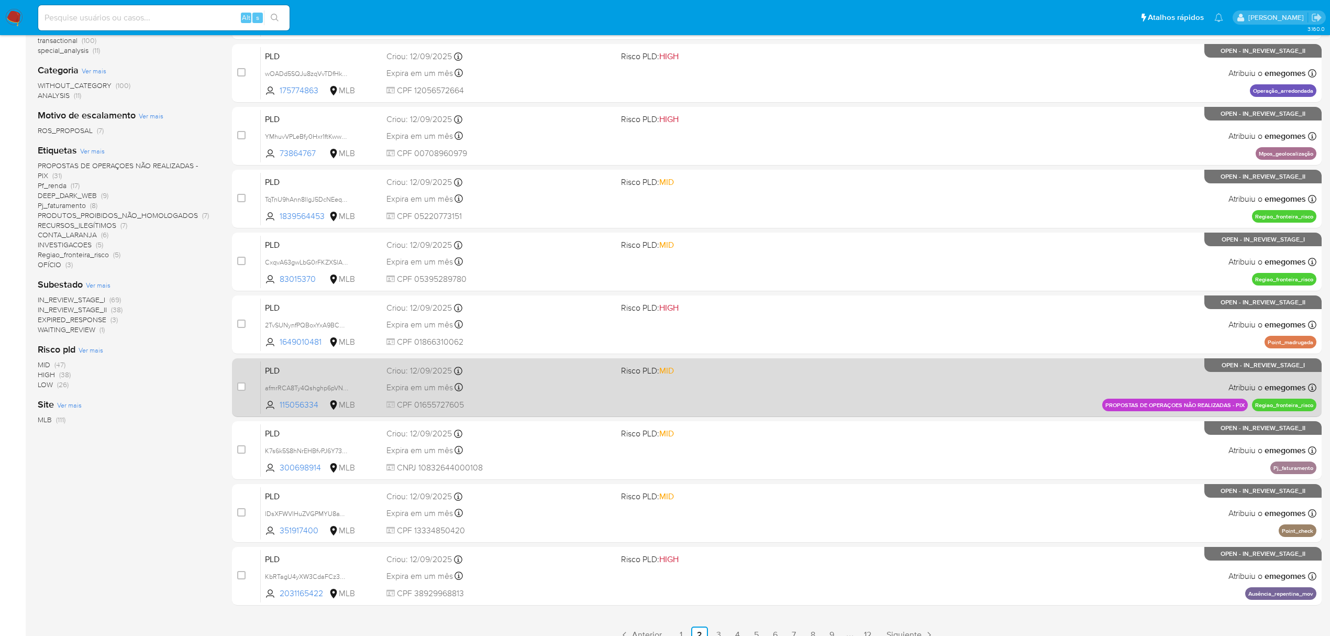
scroll to position [228, 0]
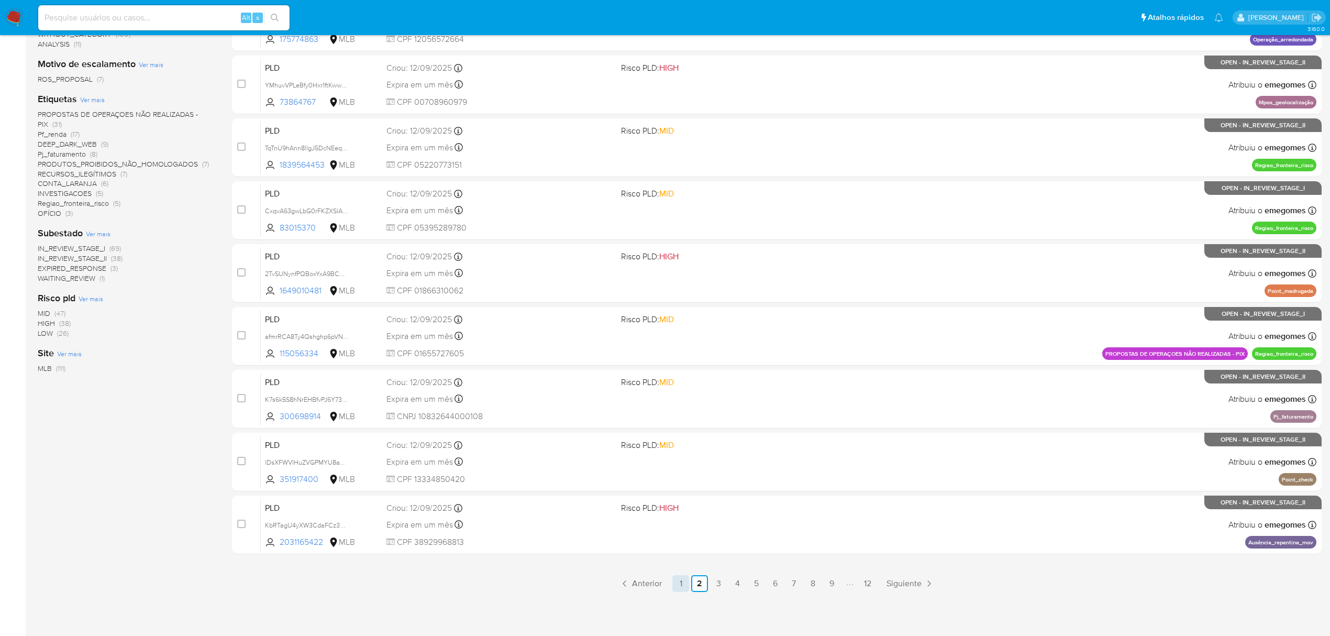
click at [688, 586] on link "1" at bounding box center [680, 583] width 17 height 17
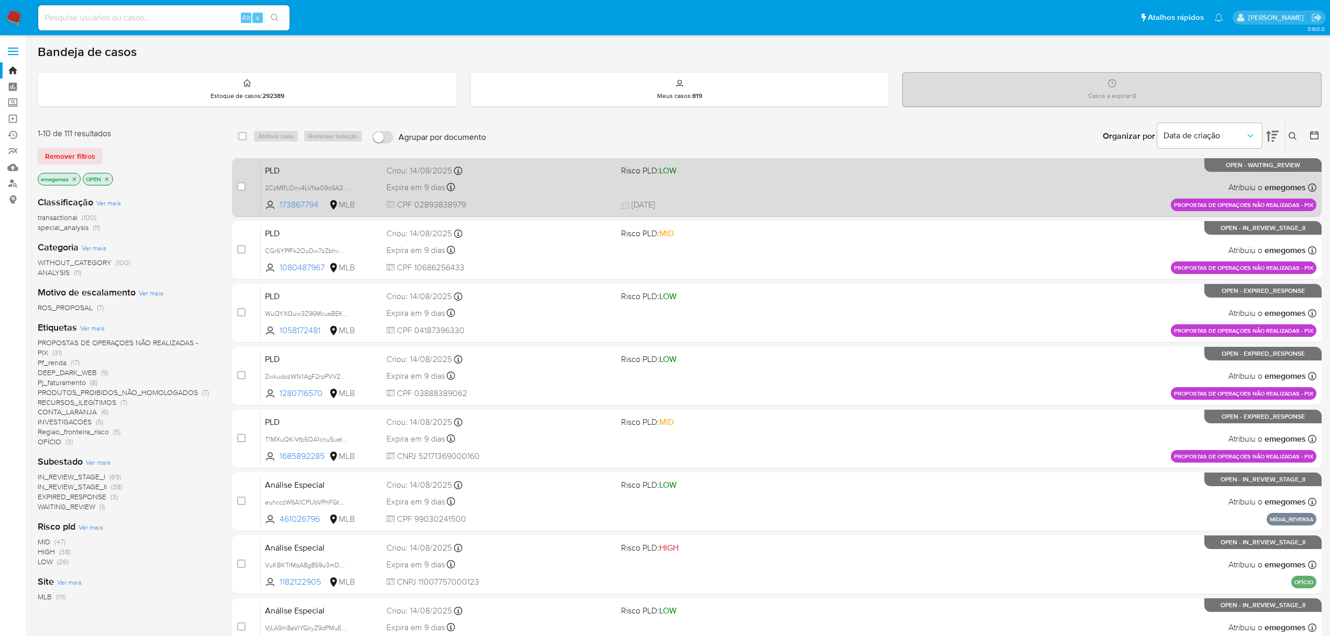
click at [516, 187] on div "Expira em 9 dias Expira em [DATE] 11:55:57" at bounding box center [499, 187] width 226 height 14
click at [346, 186] on span "2CzMRLOnv4LVNa09oSA3PypA" at bounding box center [311, 187] width 93 height 12
click at [543, 192] on div "Expira em 9 dias Expira em [DATE] 11:55:57" at bounding box center [499, 187] width 226 height 14
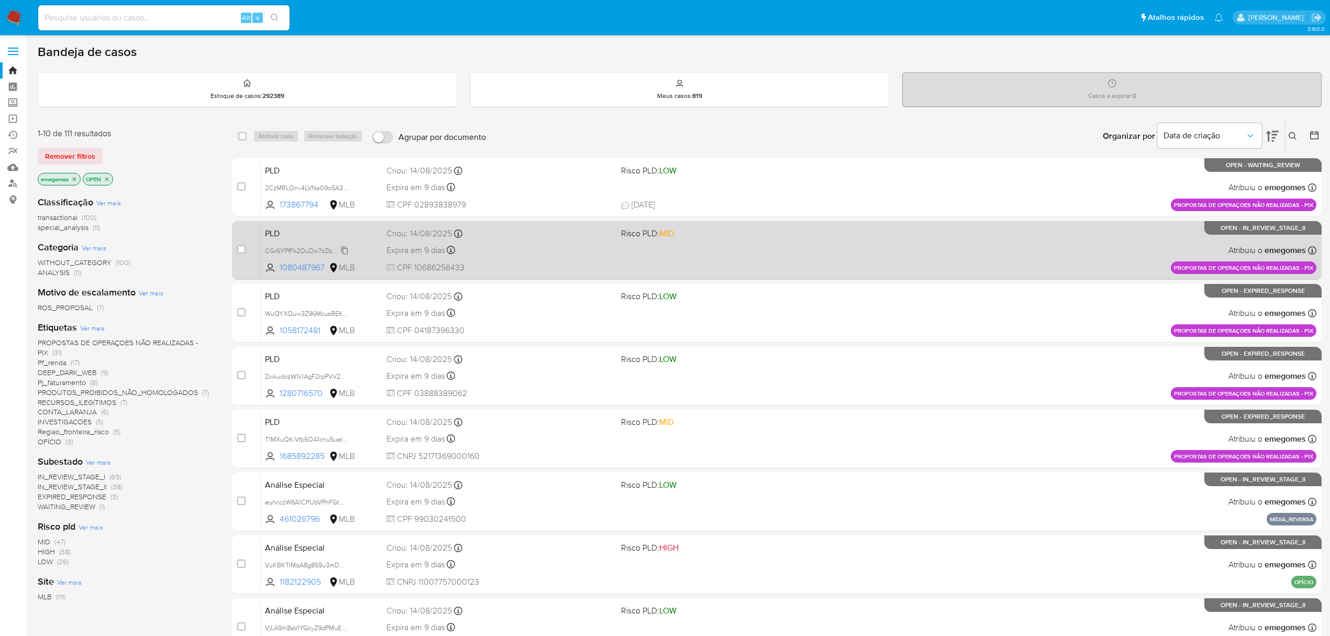
click at [346, 248] on span "CGr6YPfFk2OuDw7zZbhvOh3r" at bounding box center [309, 250] width 88 height 12
click at [578, 253] on div "Expira em 9 dias Expira em 28/09/2025 11:56:26" at bounding box center [499, 250] width 226 height 14
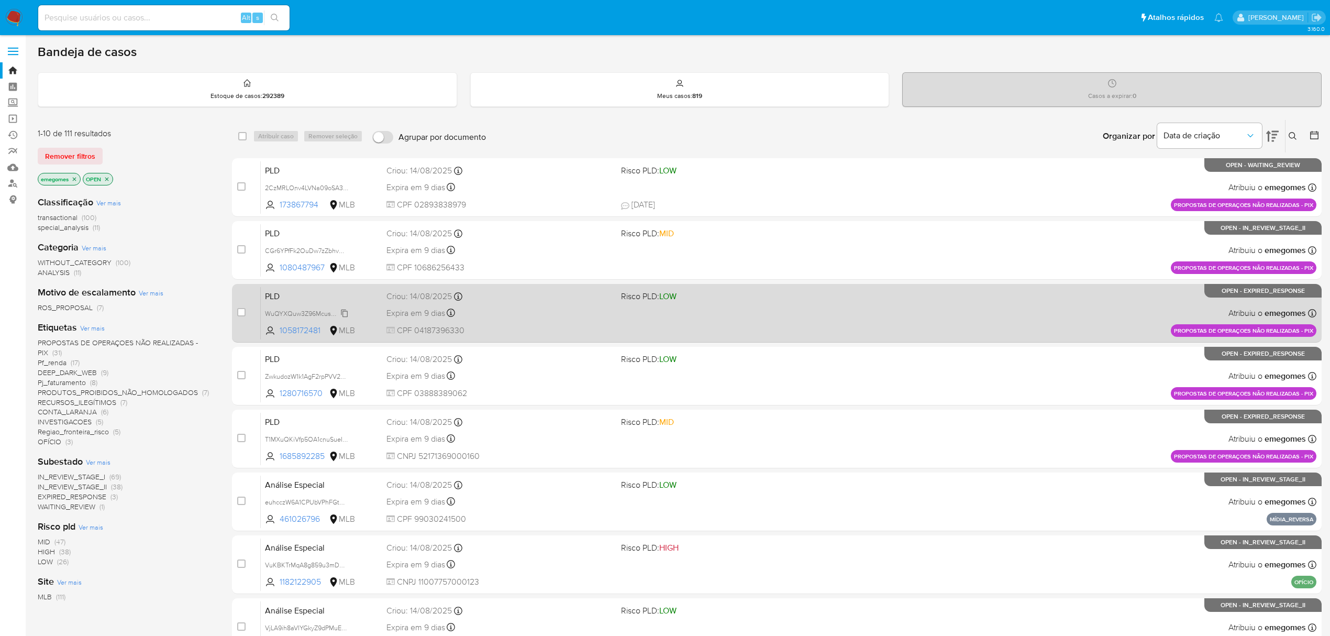
click at [342, 311] on span "WuQYXQuw3Z96McusBEKskxhY" at bounding box center [312, 313] width 95 height 12
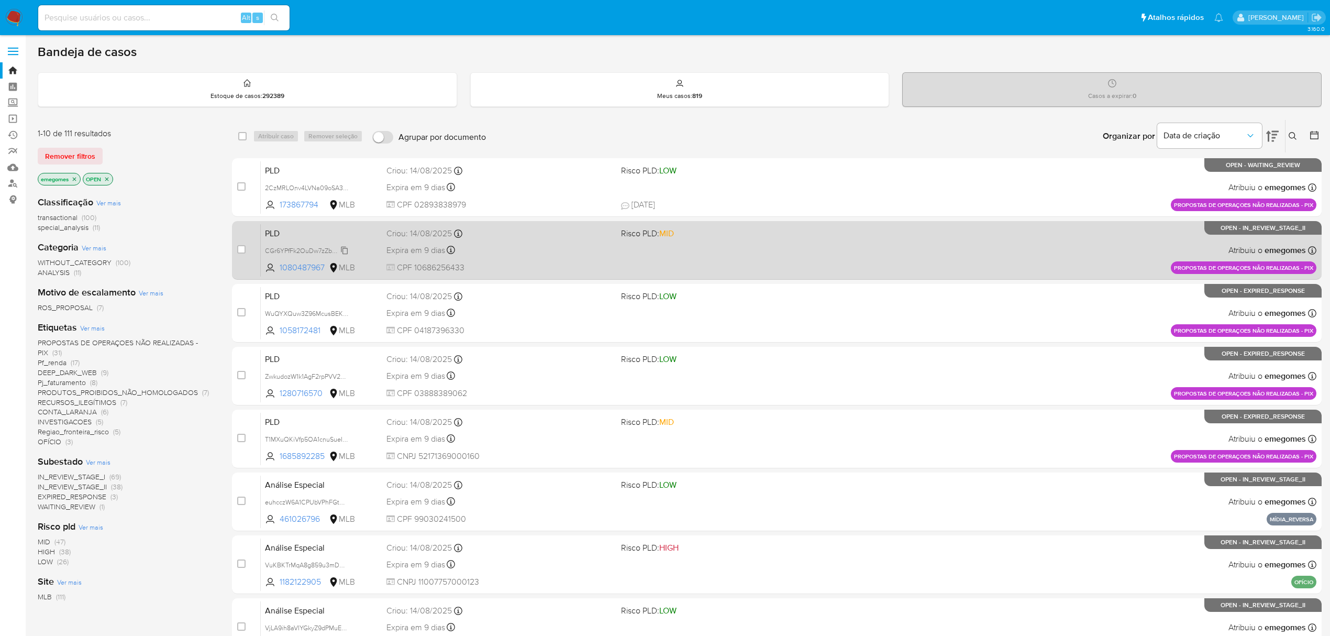
click at [346, 249] on span "CGr6YPfFk2OuDw7zZbhvOh3r" at bounding box center [309, 250] width 88 height 12
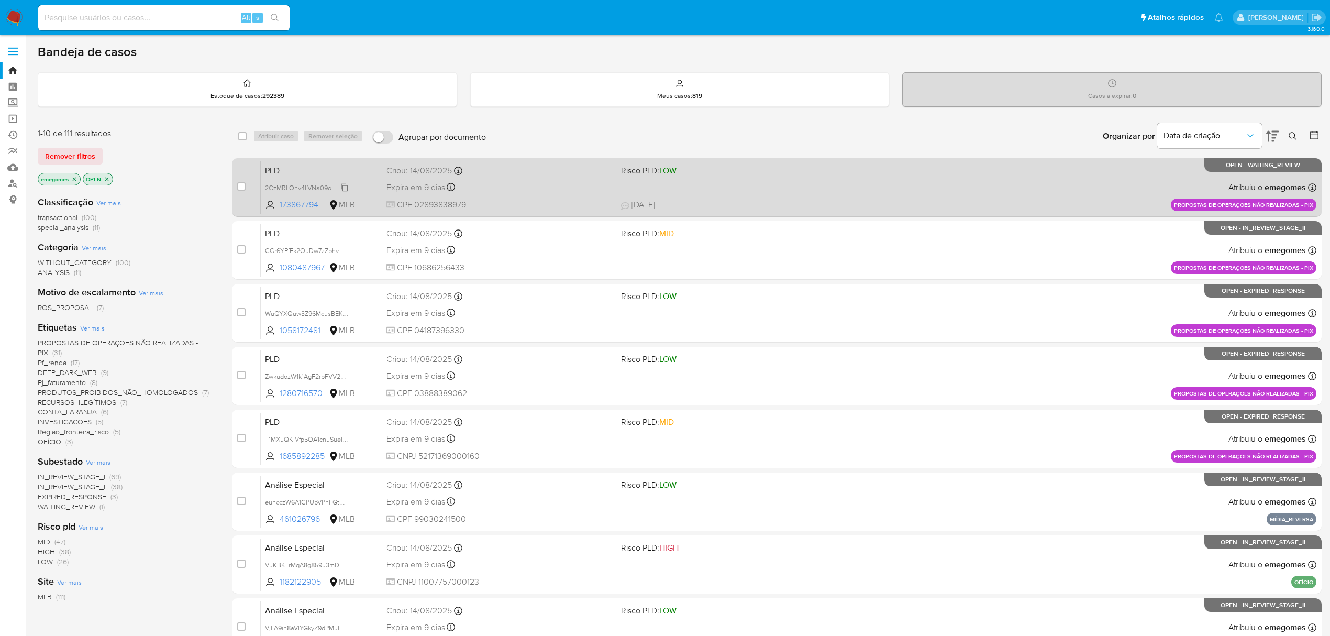
click at [344, 186] on span "2CzMRLOnv4LVNa09oSA3PypA" at bounding box center [311, 187] width 93 height 12
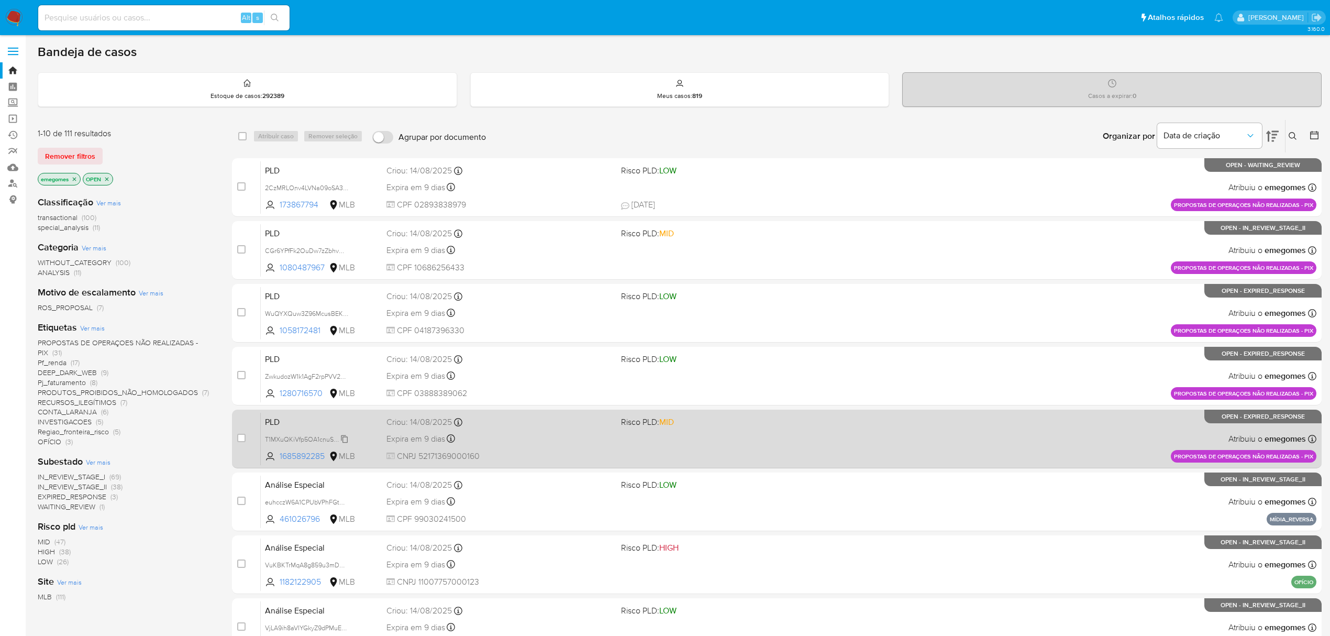
click at [342, 437] on span "T1MXuQKiVfp5OA1cnuSueIw1" at bounding box center [307, 439] width 84 height 12
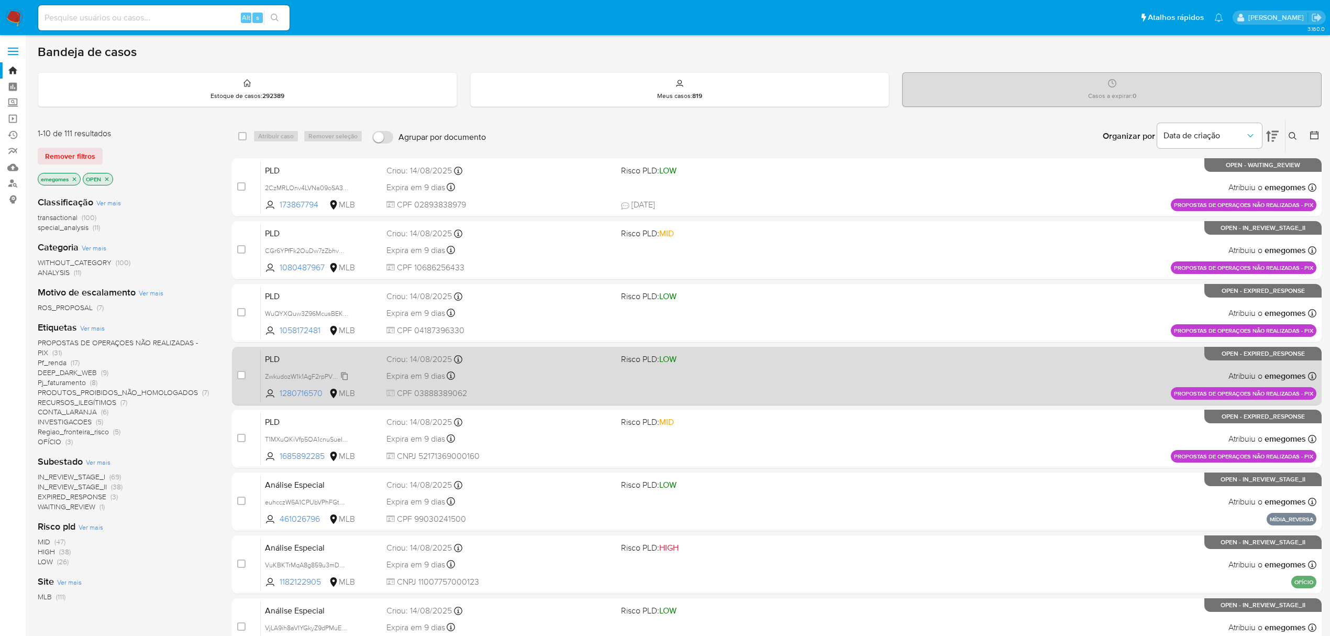
click at [346, 374] on span "ZwkudozW1k1AgF2rpPVV2eck" at bounding box center [307, 376] width 85 height 12
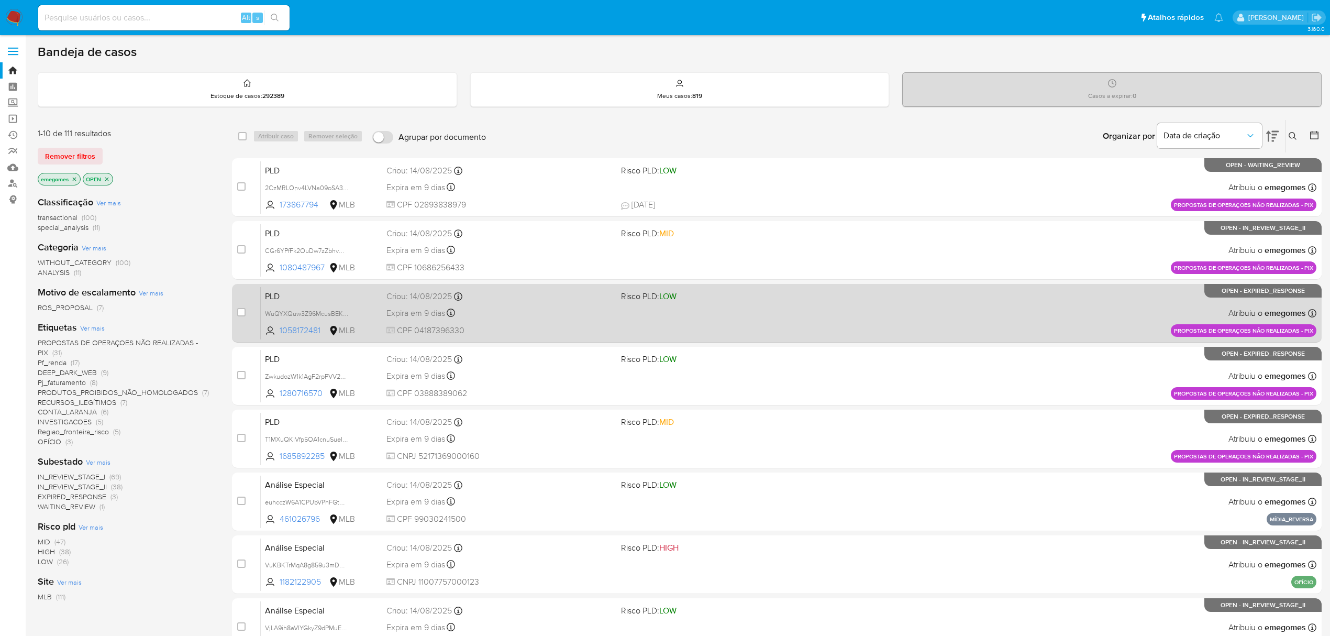
click at [502, 306] on div "Expira em 9 dias Expira em 28/09/2025 11:56:40" at bounding box center [499, 313] width 226 height 14
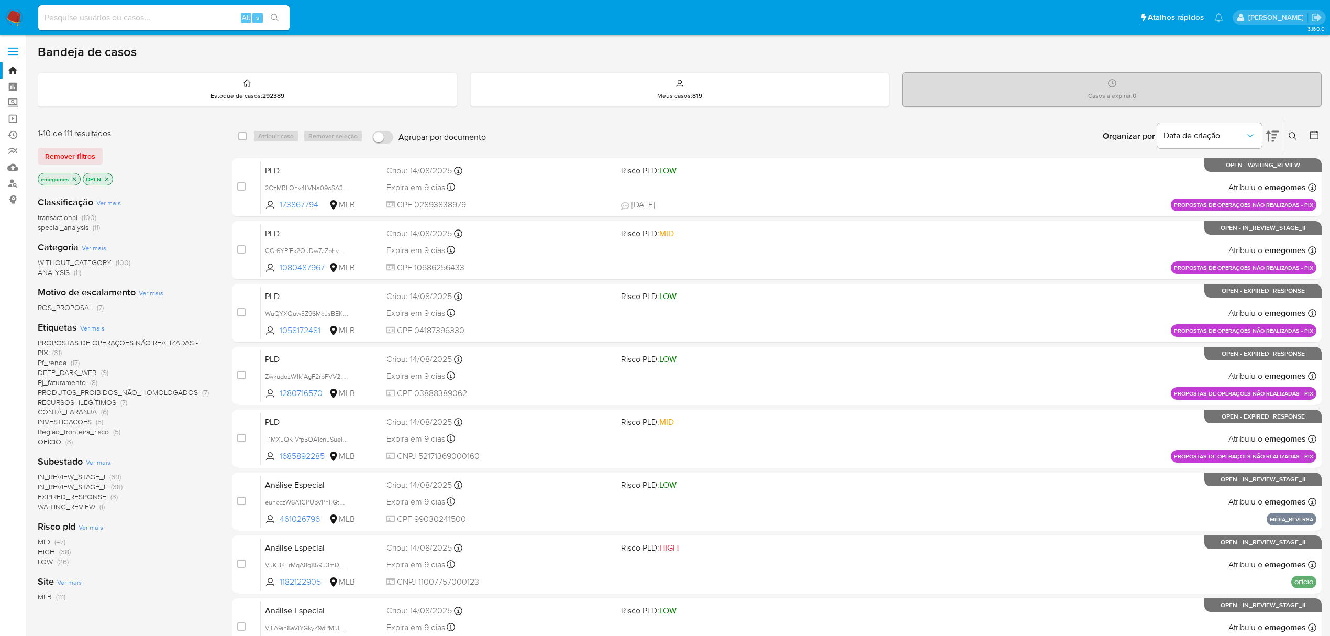
click at [154, 14] on input at bounding box center [163, 18] width 251 height 14
paste input "6wwij6ul1RotOeKNzmv4xNuL"
type input "6wwij6ul1RotOeKNzmv4xNuL"
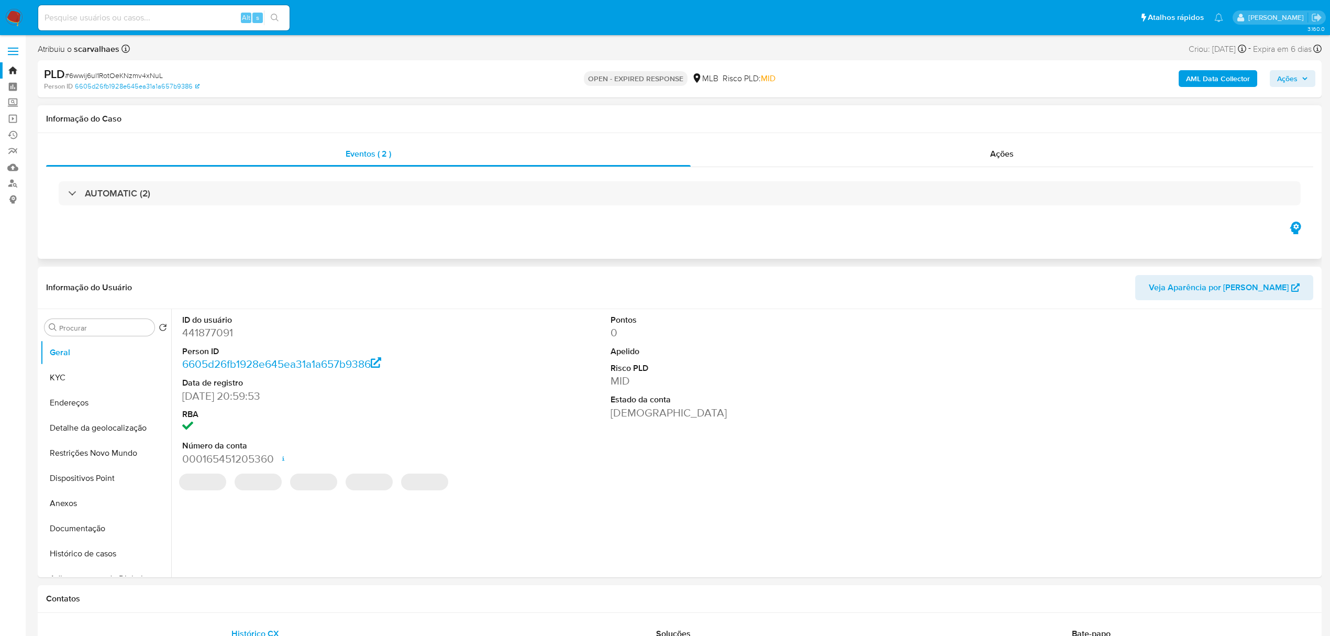
select select "10"
click at [16, 47] on span at bounding box center [13, 48] width 10 height 2
click at [0, 0] on input "checkbox" at bounding box center [0, 0] width 0 height 0
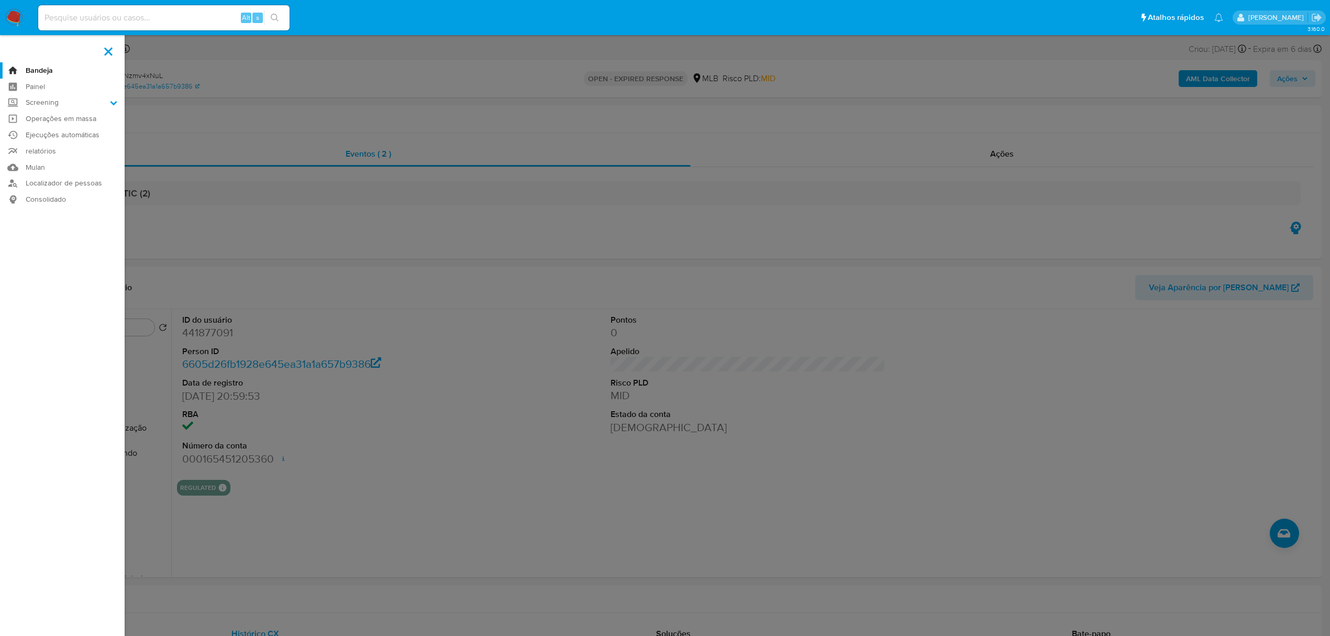
click at [36, 72] on link "Bandeja" at bounding box center [62, 70] width 125 height 16
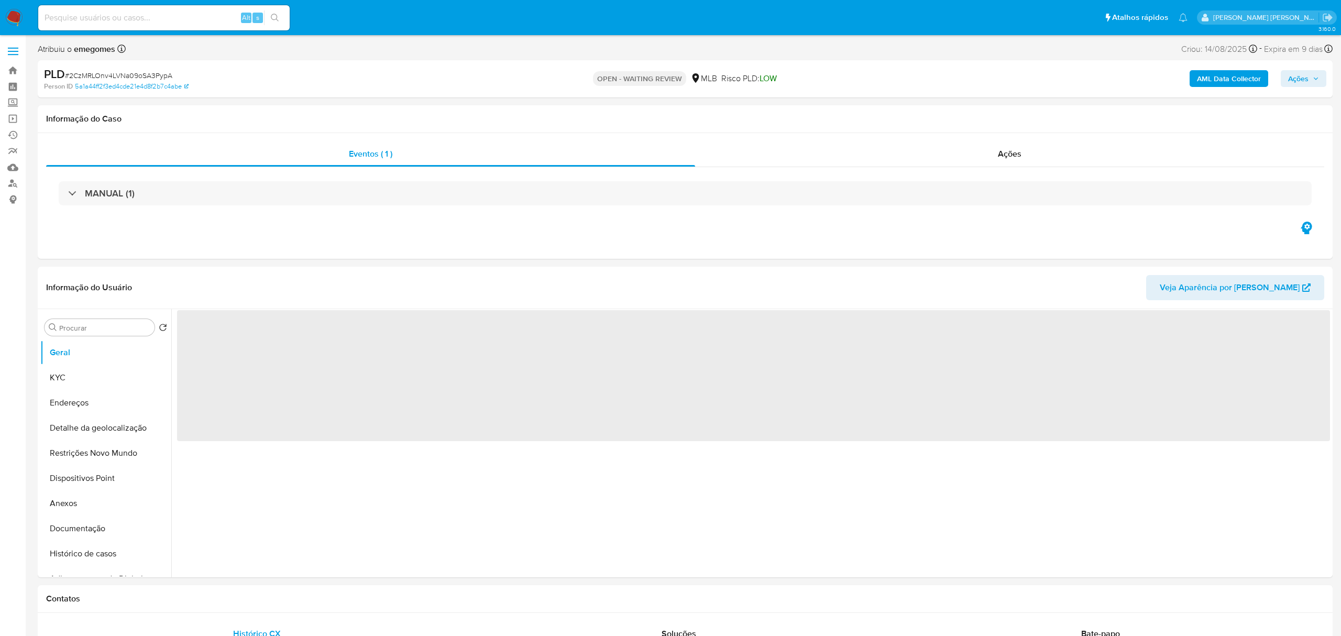
select select "10"
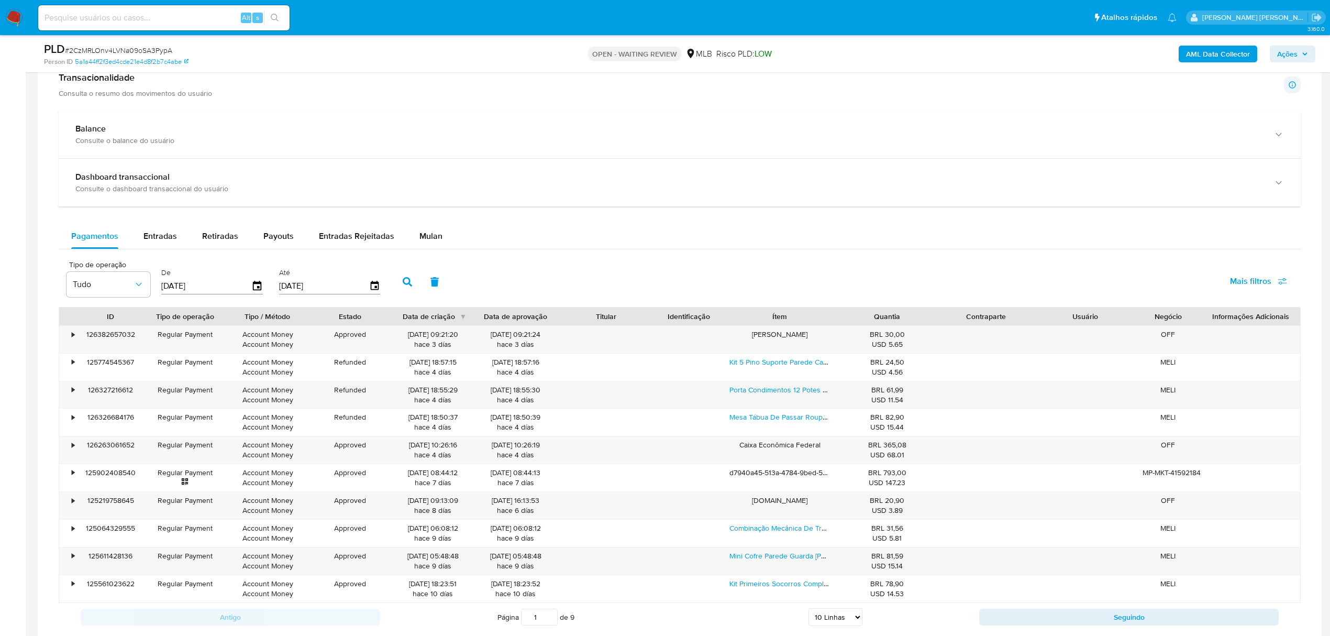
scroll to position [698, 0]
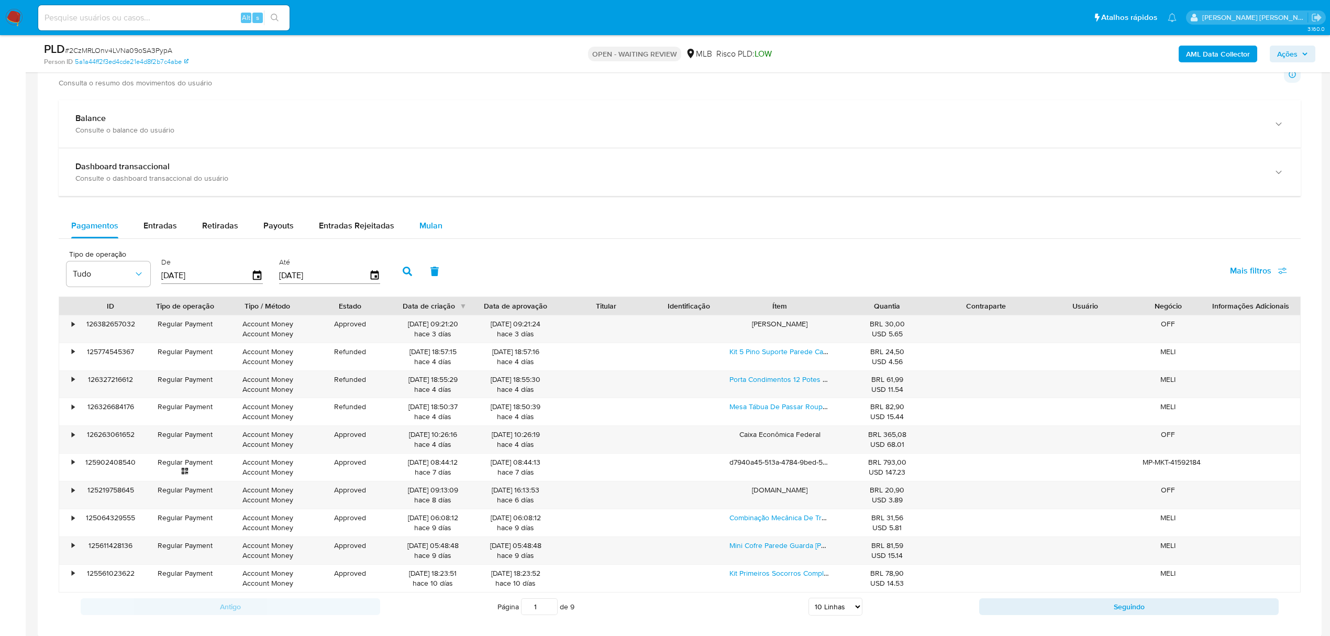
click at [449, 233] on button "Mulan" at bounding box center [431, 225] width 48 height 25
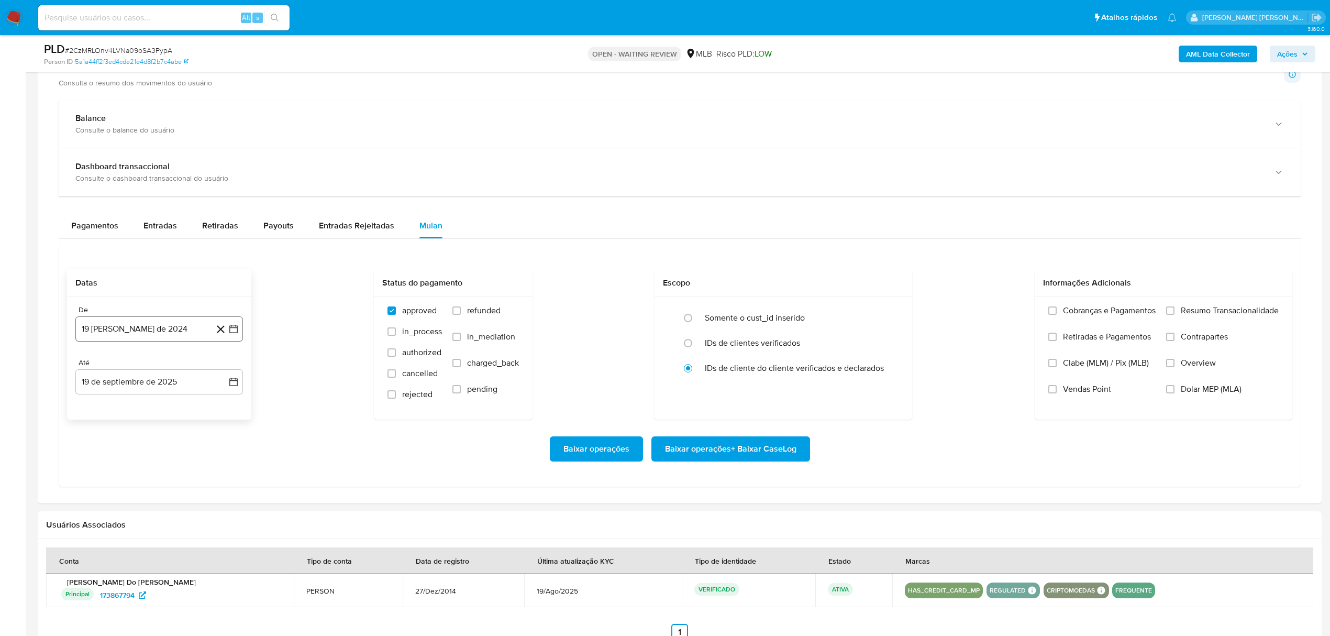
click at [233, 333] on icon "button" at bounding box center [233, 329] width 10 height 10
click at [220, 369] on icon "Mes siguiente" at bounding box center [224, 367] width 13 height 13
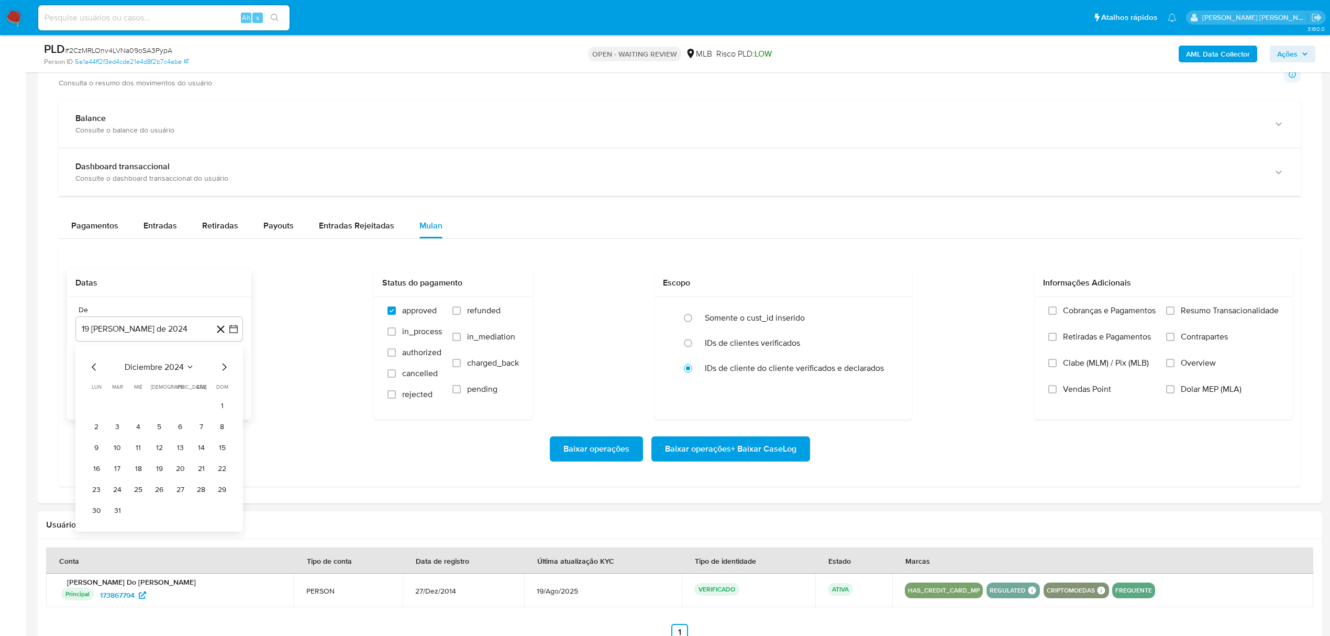
click at [220, 369] on icon "Mes siguiente" at bounding box center [224, 367] width 13 height 13
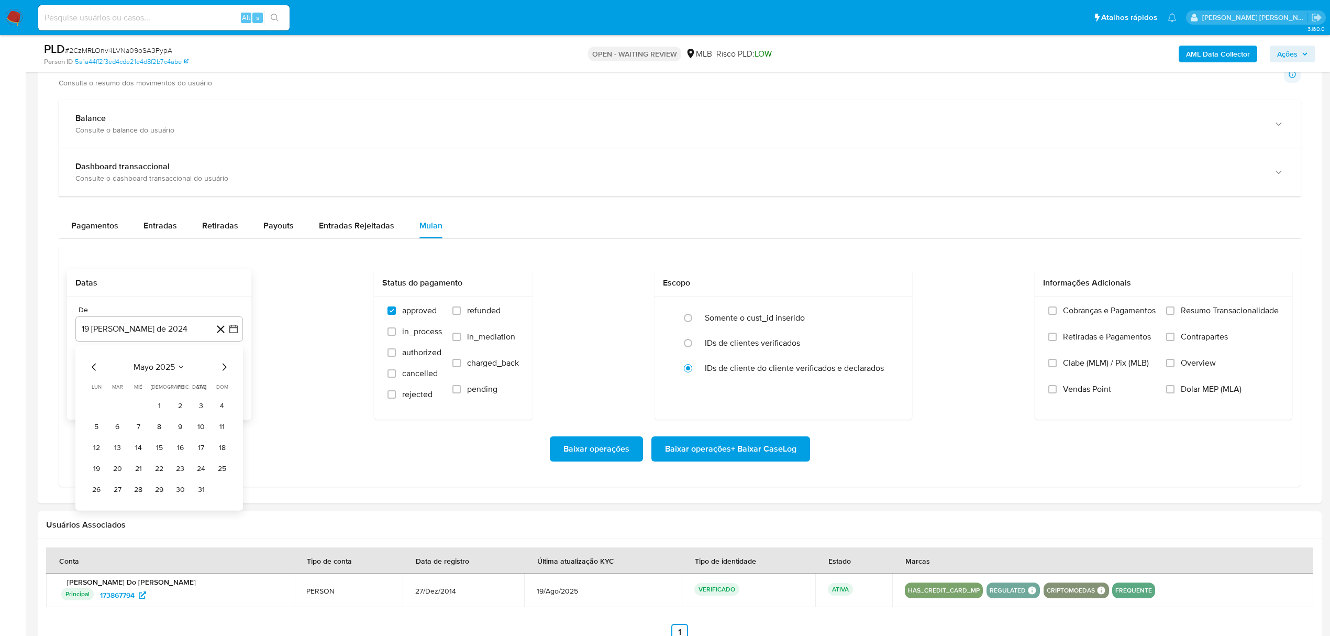
click at [220, 369] on icon "Mes siguiente" at bounding box center [224, 367] width 13 height 13
click at [111, 413] on button "1" at bounding box center [117, 405] width 17 height 17
click at [241, 384] on button "19 de septiembre de 2025" at bounding box center [159, 381] width 168 height 25
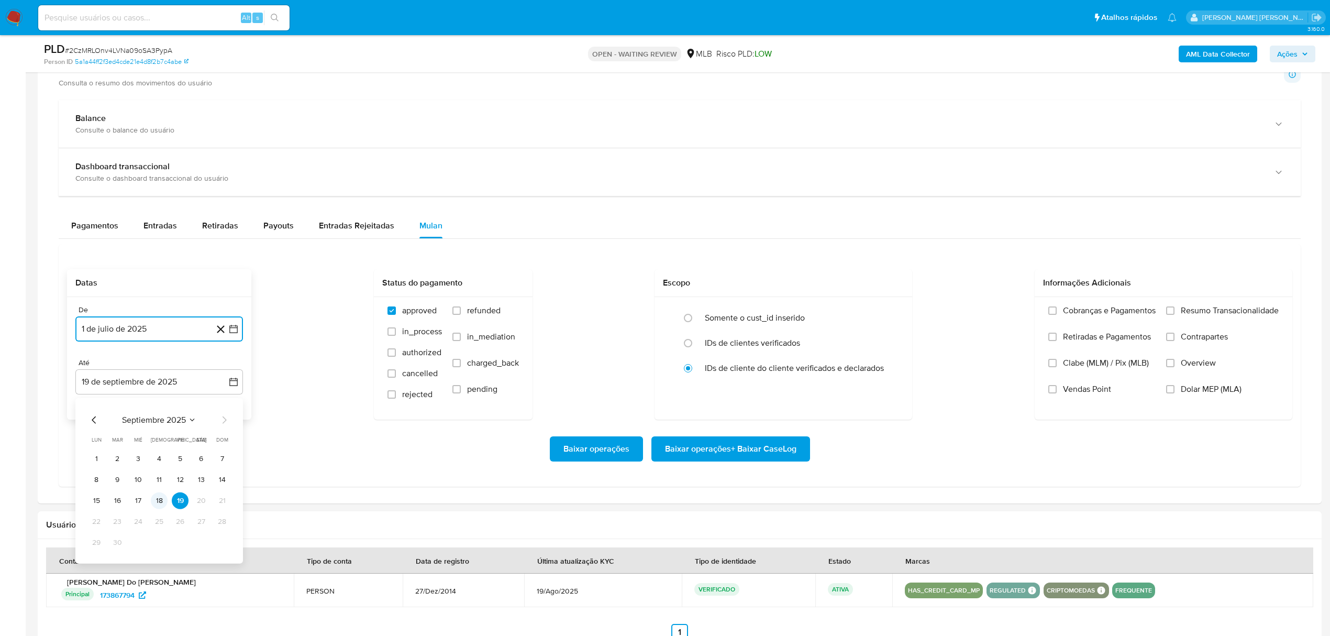
click at [160, 503] on button "18" at bounding box center [159, 500] width 17 height 17
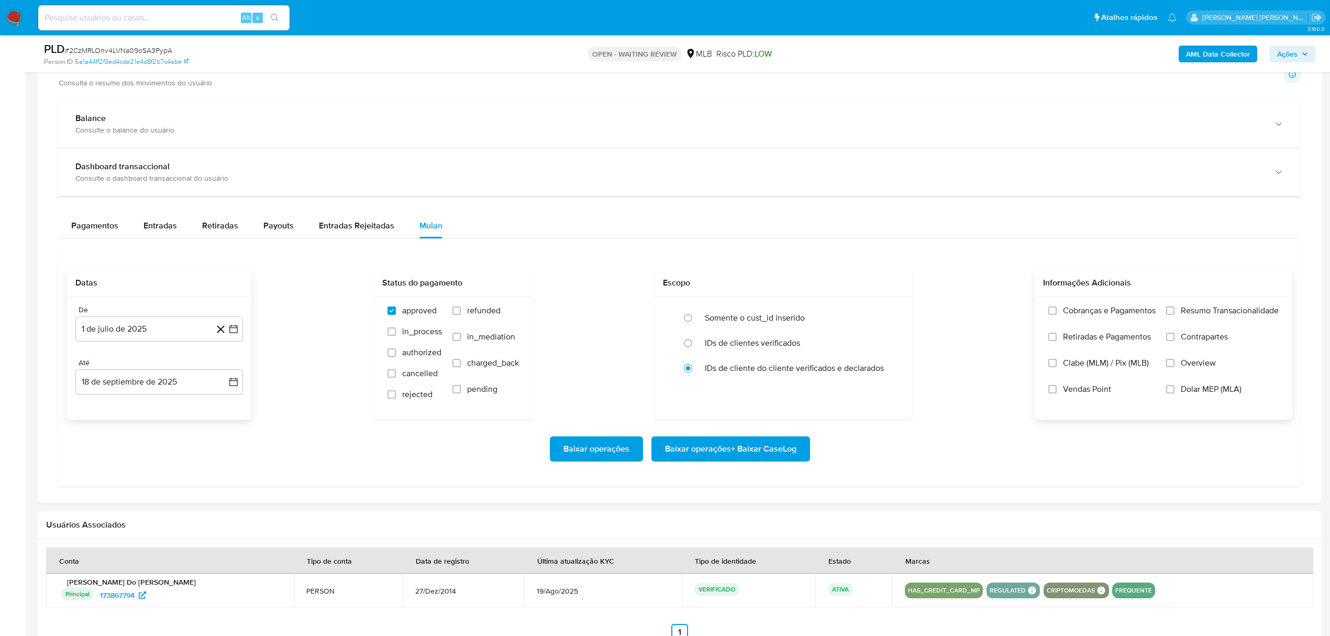
click at [1184, 368] on span "Overview" at bounding box center [1198, 363] width 35 height 10
click at [1175, 367] on input "Overview" at bounding box center [1170, 363] width 8 height 8
click at [1205, 342] on span "Contrapartes" at bounding box center [1204, 336] width 47 height 10
click at [1175, 341] on input "Contrapartes" at bounding box center [1170, 337] width 8 height 8
click at [1209, 316] on span "Resumo Transacionalidade" at bounding box center [1230, 310] width 98 height 10
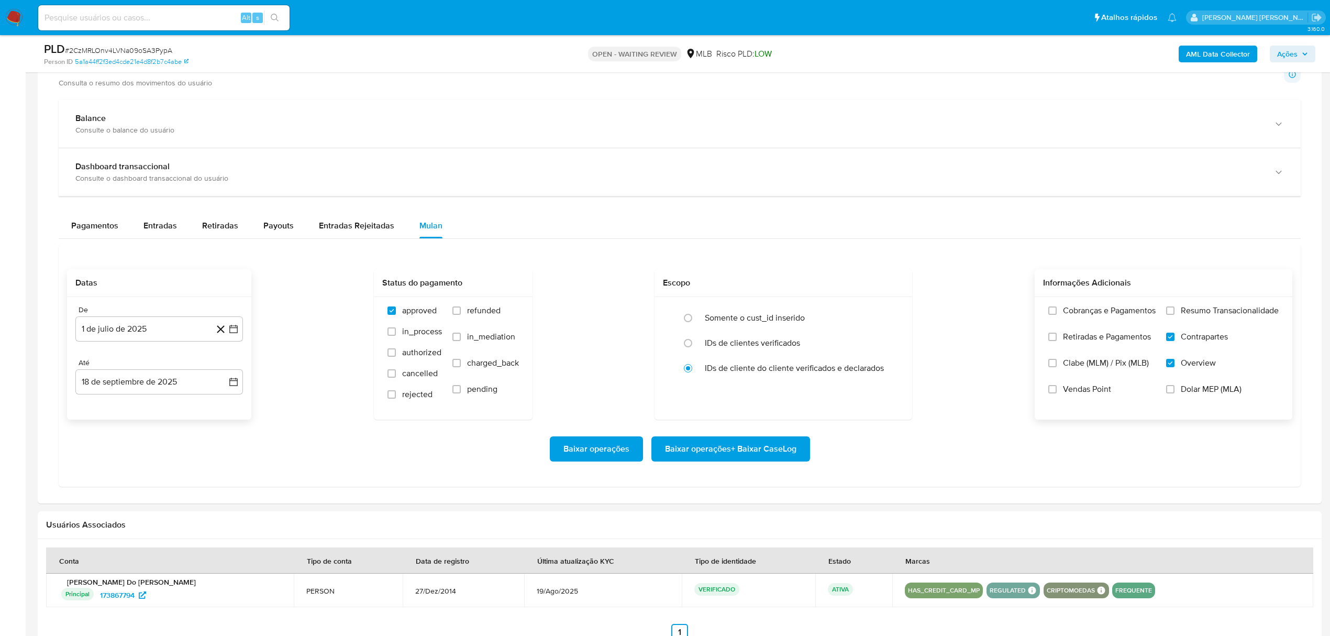
click at [1175, 315] on input "Resumo Transacionalidade" at bounding box center [1170, 310] width 8 height 8
click at [759, 458] on span "Baixar operações + Baixar CaseLog" at bounding box center [730, 448] width 131 height 23
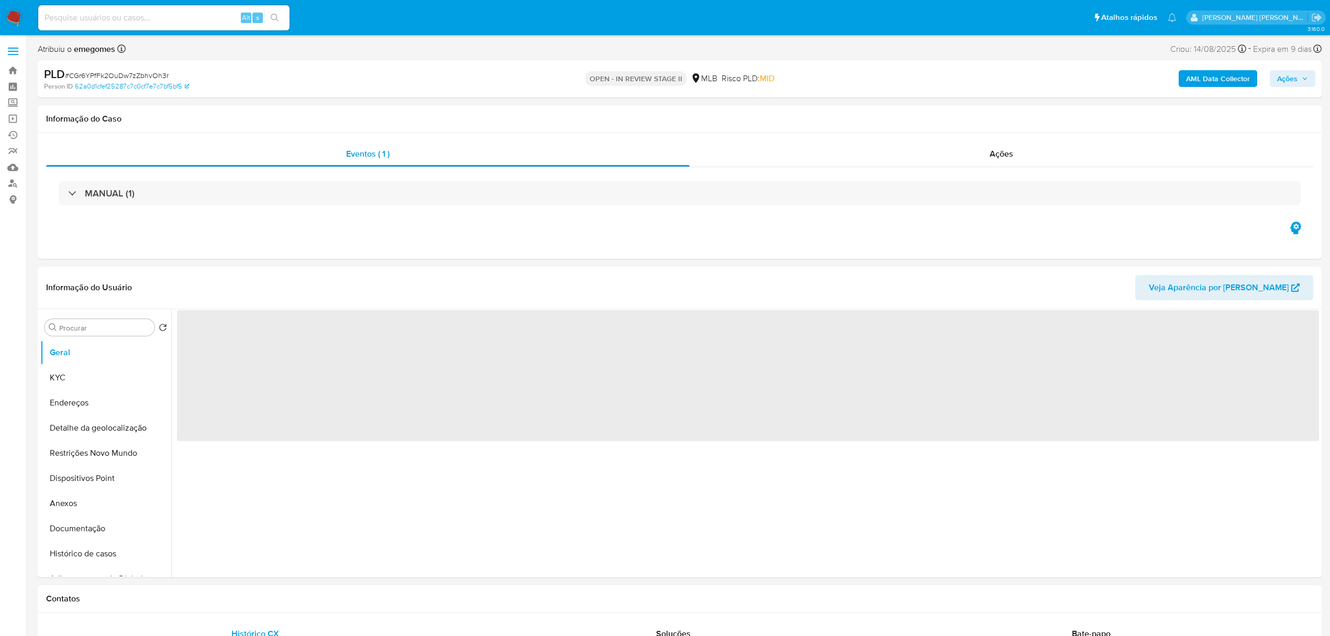
select select "10"
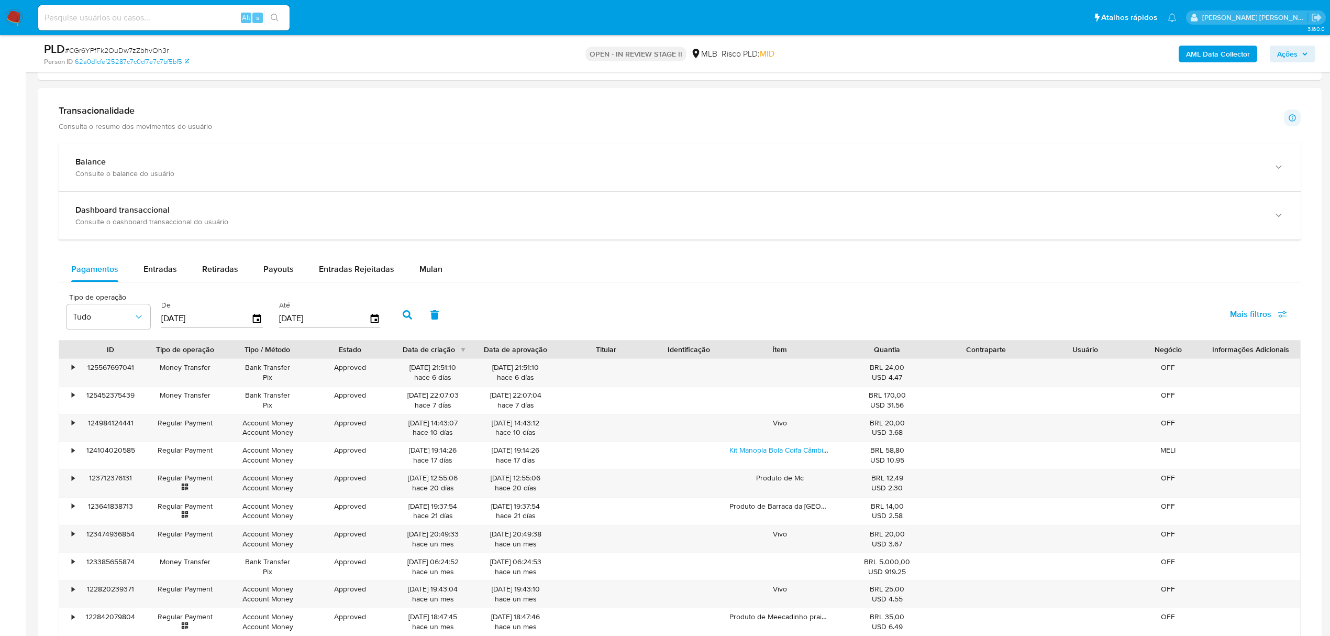
scroll to position [698, 0]
click at [425, 280] on div "Mulan" at bounding box center [430, 268] width 23 height 25
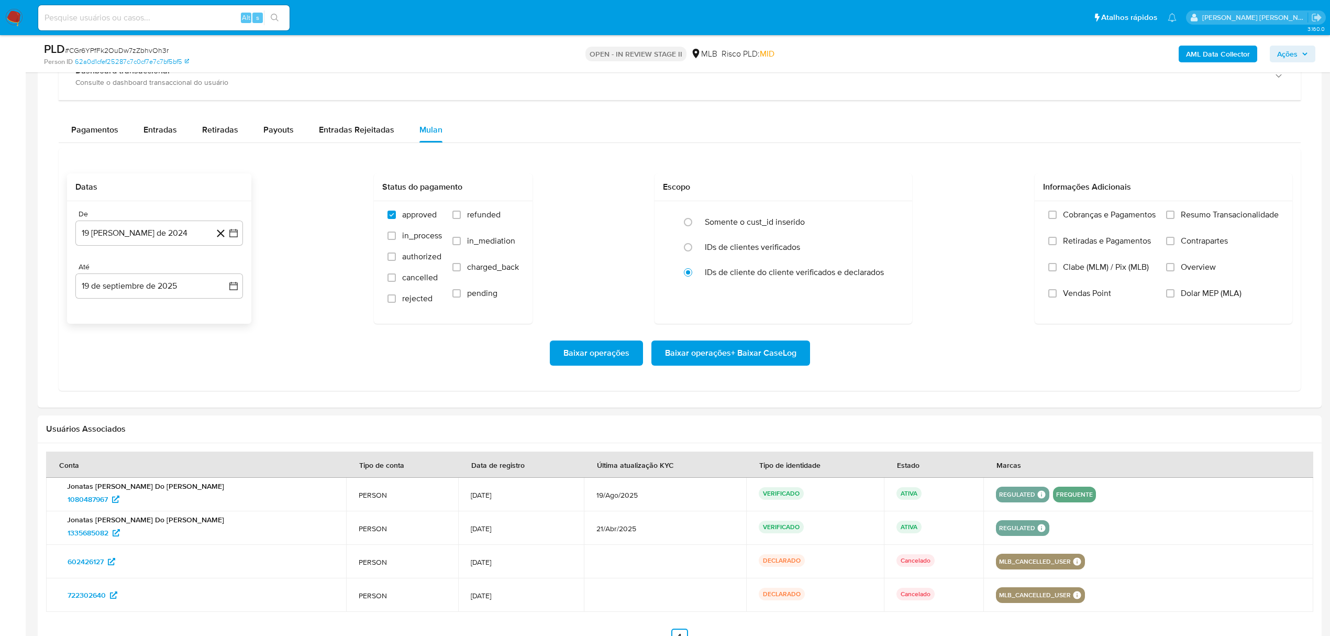
scroll to position [838, 0]
click at [235, 237] on icon "button" at bounding box center [233, 232] width 10 height 10
click at [226, 276] on icon "Mes siguiente" at bounding box center [224, 270] width 13 height 13
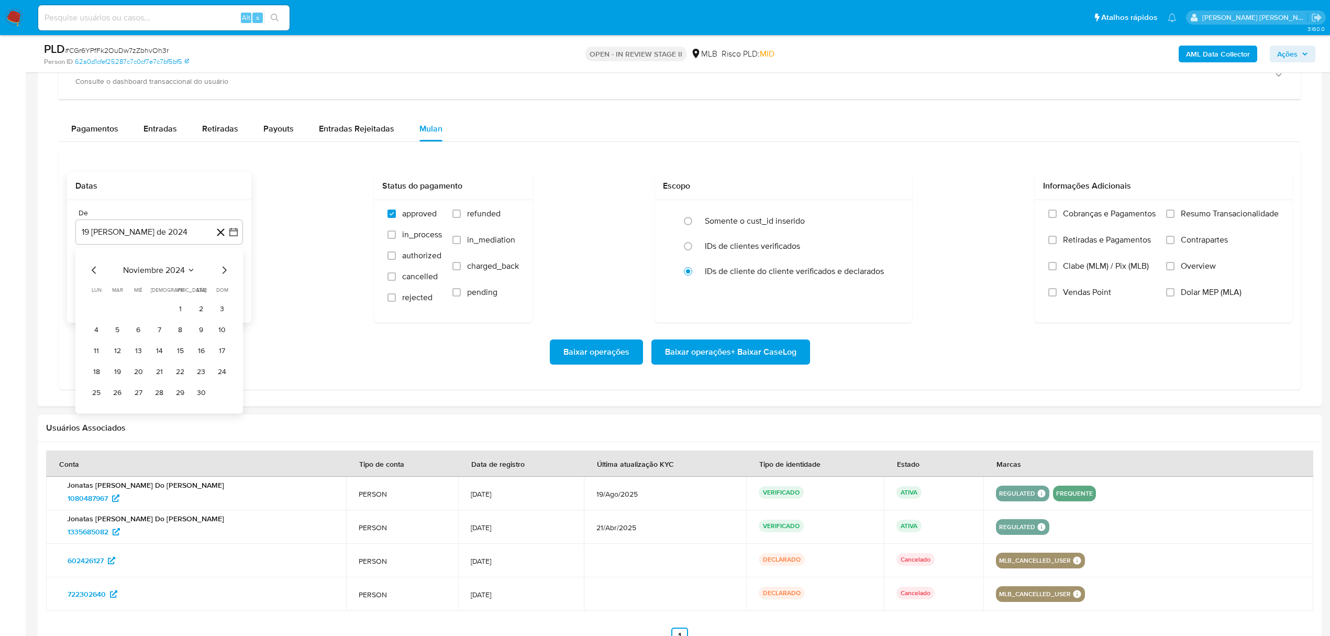
click at [226, 276] on icon "Mes siguiente" at bounding box center [224, 270] width 13 height 13
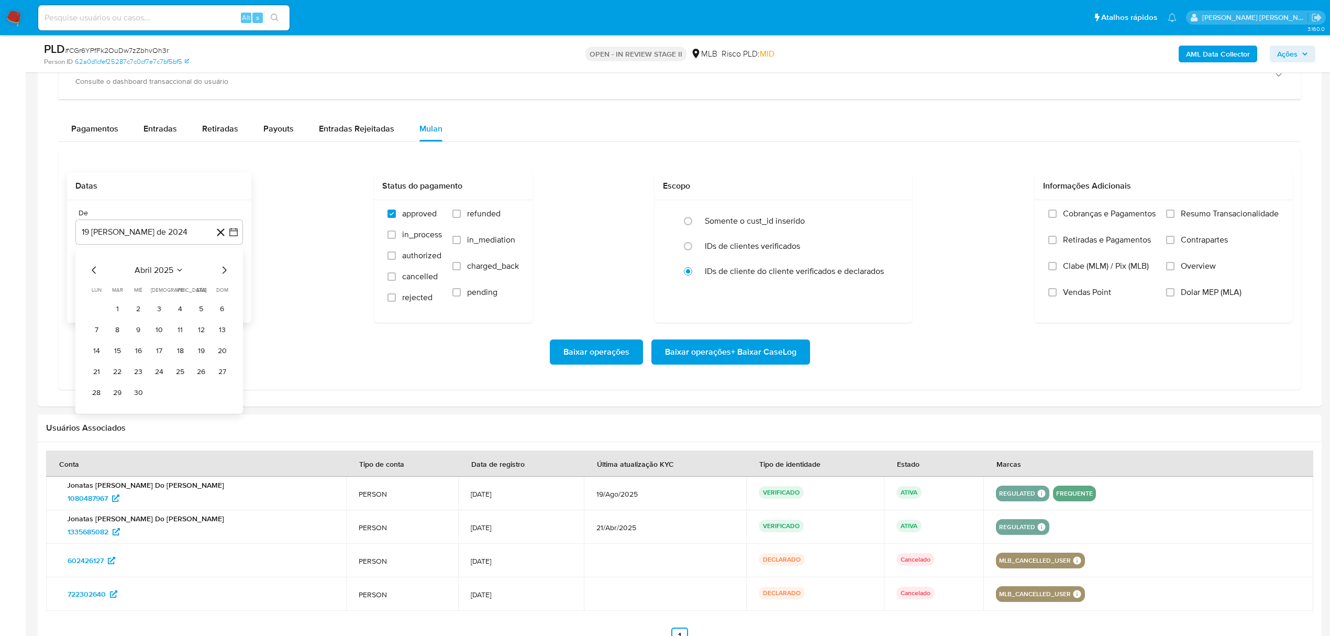
click at [226, 276] on icon "Mes siguiente" at bounding box center [224, 270] width 13 height 13
click at [115, 311] on button "1" at bounding box center [117, 309] width 17 height 17
click at [233, 288] on icon "button" at bounding box center [233, 285] width 10 height 10
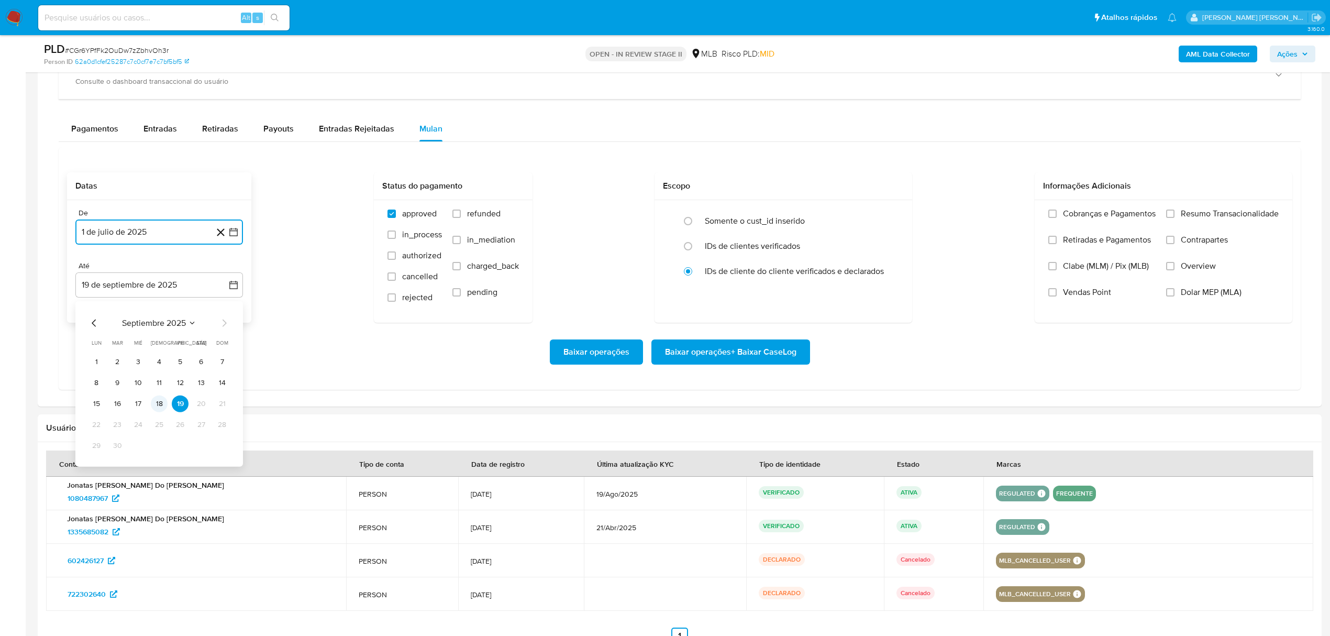
click at [163, 408] on button "18" at bounding box center [159, 403] width 17 height 17
click at [1186, 271] on span "Overview" at bounding box center [1198, 266] width 35 height 10
click at [1175, 270] on input "Overview" at bounding box center [1170, 266] width 8 height 8
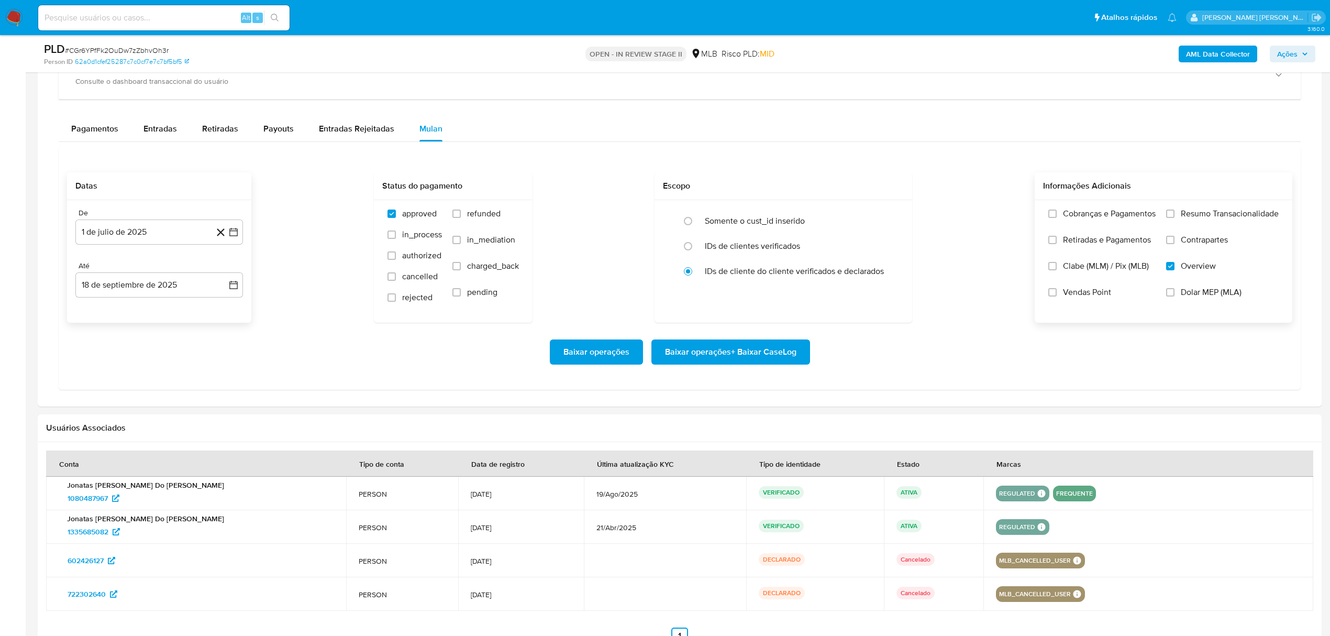
click at [1203, 243] on span "Contrapartes" at bounding box center [1204, 240] width 47 height 10
click at [1175, 243] on input "Contrapartes" at bounding box center [1170, 240] width 8 height 8
click at [1204, 219] on span "Resumo Transacionalidade" at bounding box center [1230, 213] width 98 height 10
click at [1175, 218] on input "Resumo Transacionalidade" at bounding box center [1170, 213] width 8 height 8
click at [732, 361] on span "Baixar operações + Baixar CaseLog" at bounding box center [730, 351] width 131 height 23
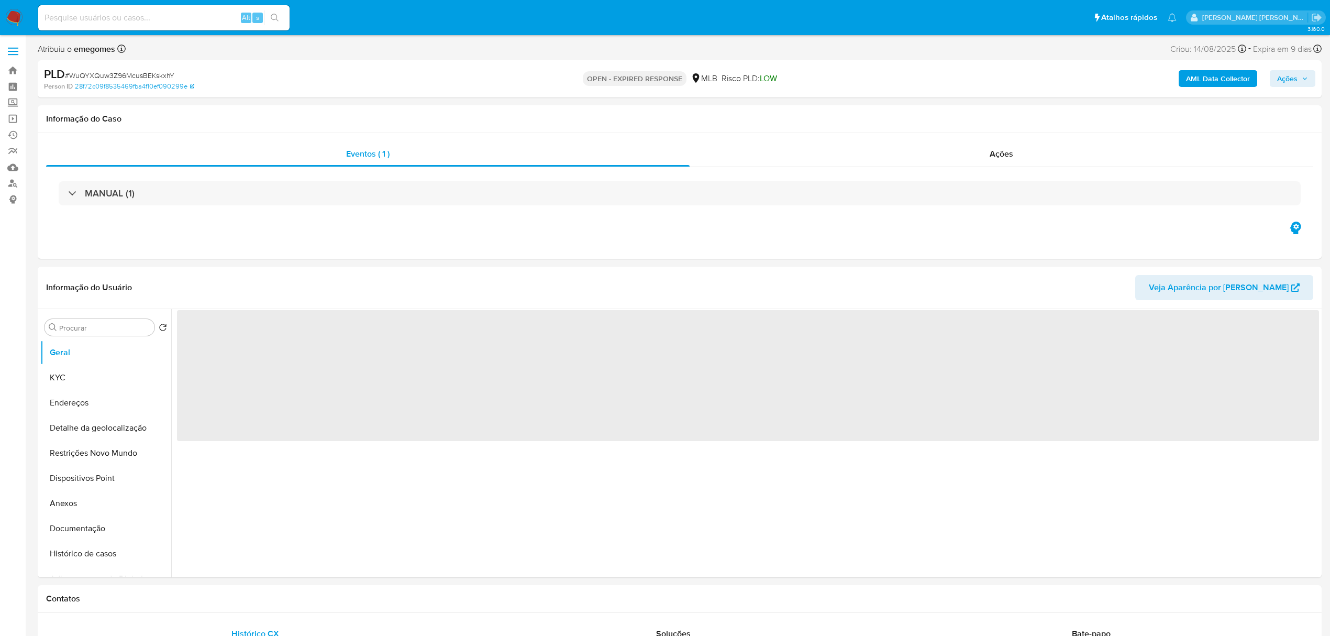
select select "10"
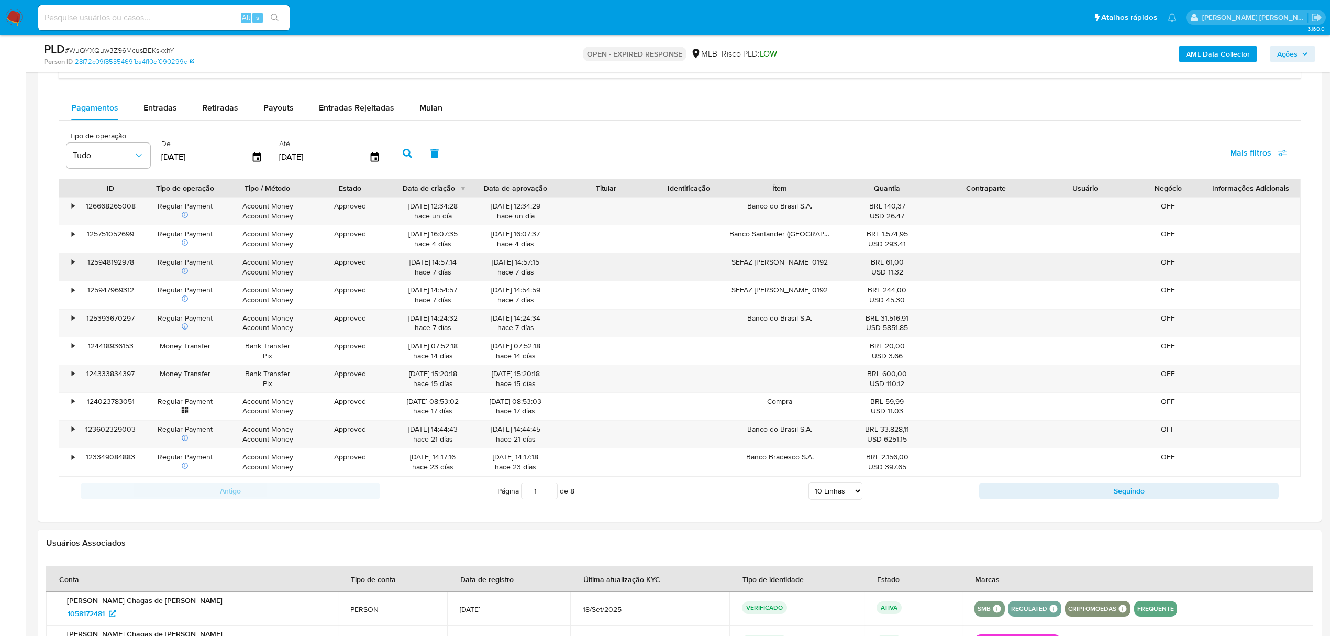
scroll to position [838, 0]
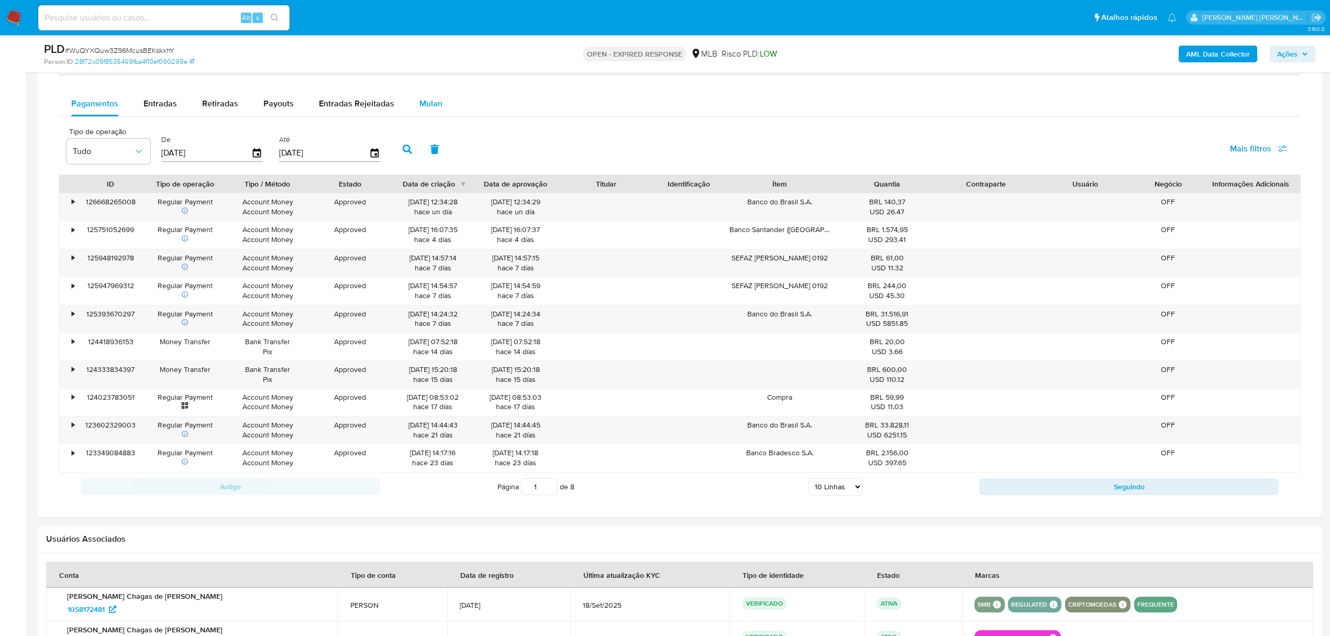
click at [431, 109] on span "Mulan" at bounding box center [430, 103] width 23 height 12
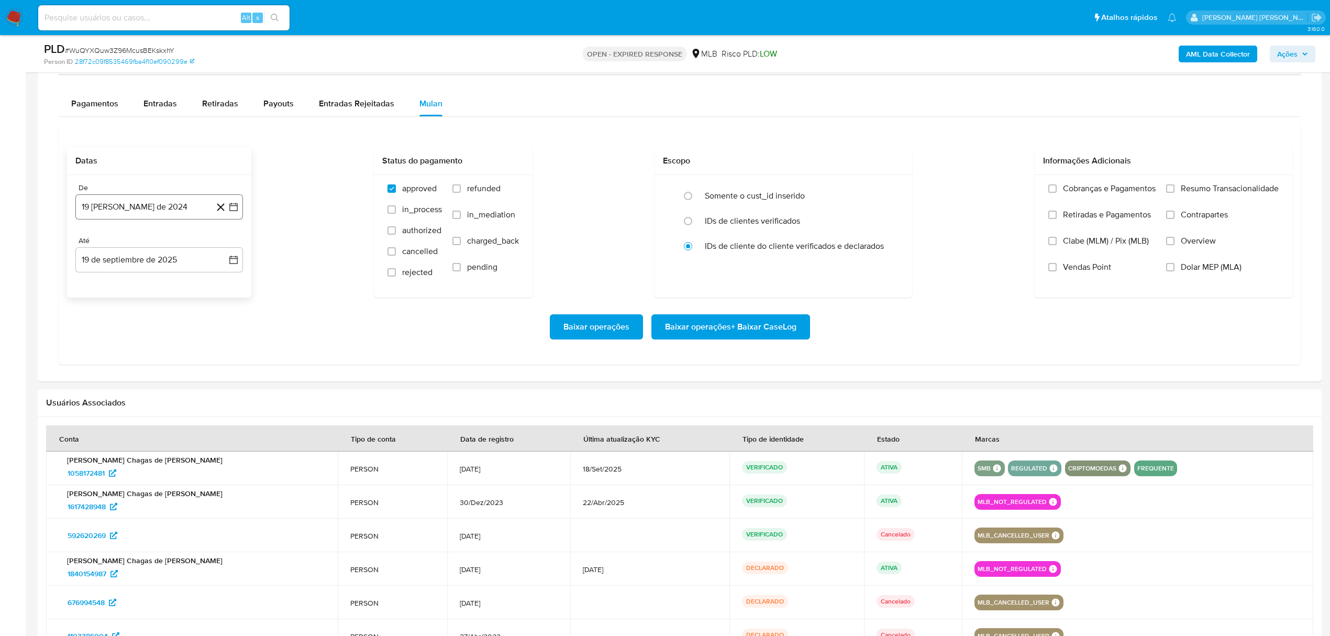
click at [234, 204] on button "19 [PERSON_NAME] de 2024" at bounding box center [159, 206] width 168 height 25
click at [93, 249] on icon "Mes anterior" at bounding box center [94, 244] width 4 height 7
click at [101, 285] on button "1" at bounding box center [96, 283] width 17 height 17
click at [233, 262] on icon "button" at bounding box center [233, 259] width 10 height 10
click at [159, 382] on button "18" at bounding box center [159, 378] width 17 height 17
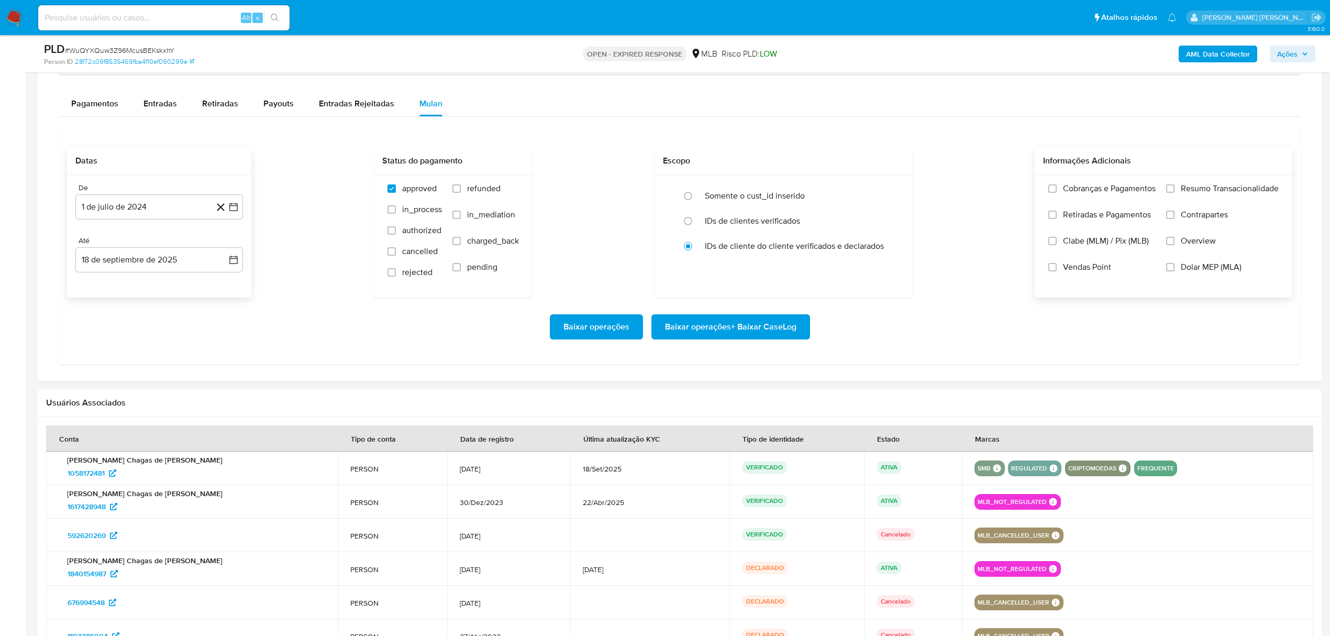
click at [1203, 245] on span "Overview" at bounding box center [1198, 241] width 35 height 10
click at [1175, 245] on input "Overview" at bounding box center [1170, 241] width 8 height 8
click at [1207, 215] on span "Contrapartes" at bounding box center [1204, 214] width 47 height 10
click at [1175, 215] on input "Contrapartes" at bounding box center [1170, 215] width 8 height 8
click at [1212, 191] on span "Resumo Transacionalidade" at bounding box center [1230, 188] width 98 height 10
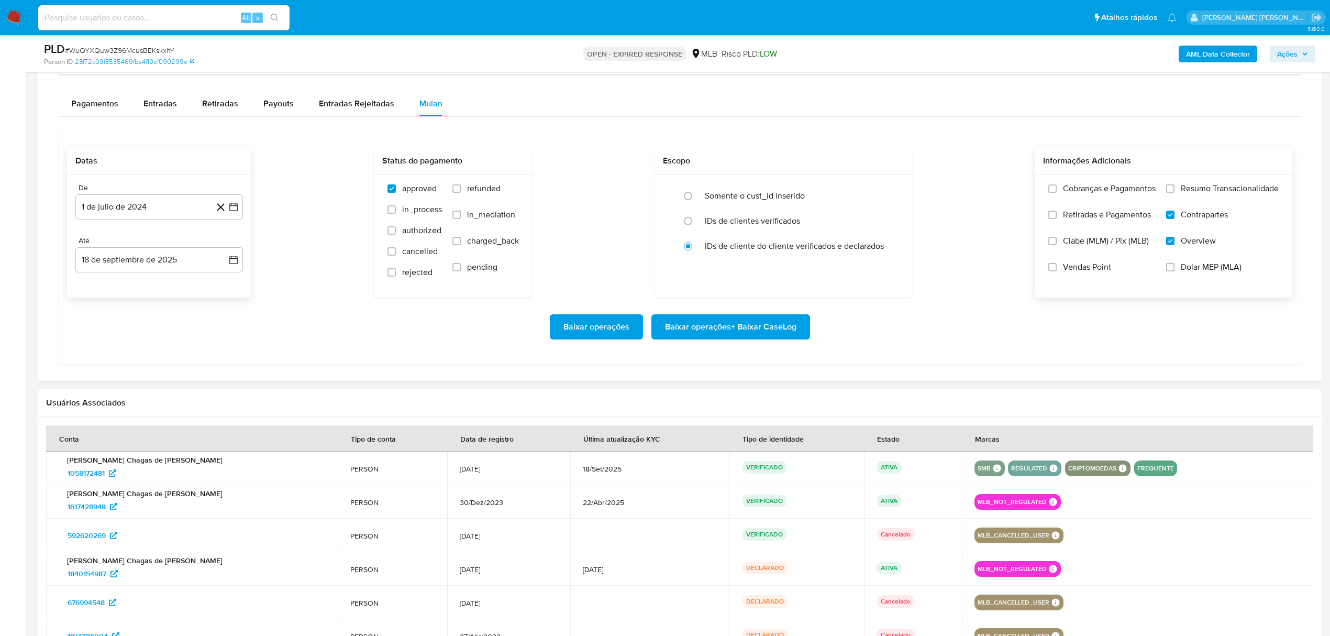
click at [1175, 191] on input "Resumo Transacionalidade" at bounding box center [1170, 188] width 8 height 8
click at [234, 208] on icon "button" at bounding box center [233, 207] width 10 height 10
click at [223, 251] on icon "Mes siguiente" at bounding box center [224, 245] width 13 height 13
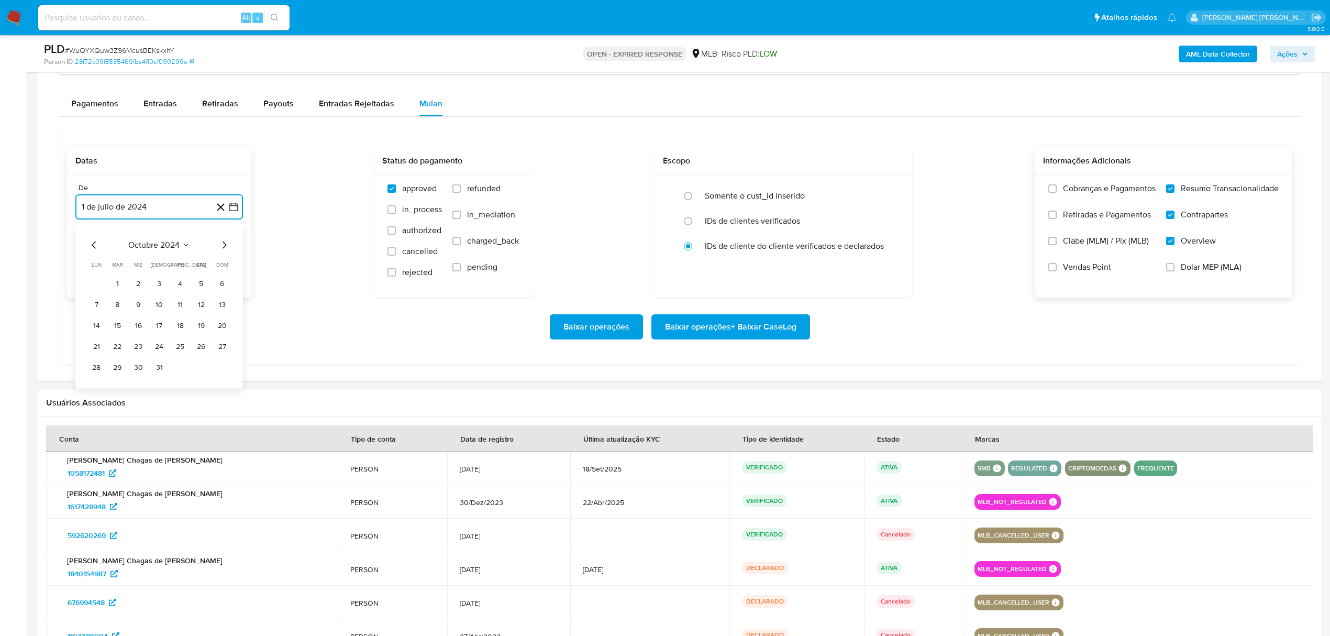
click at [223, 251] on icon "Mes siguiente" at bounding box center [224, 245] width 13 height 13
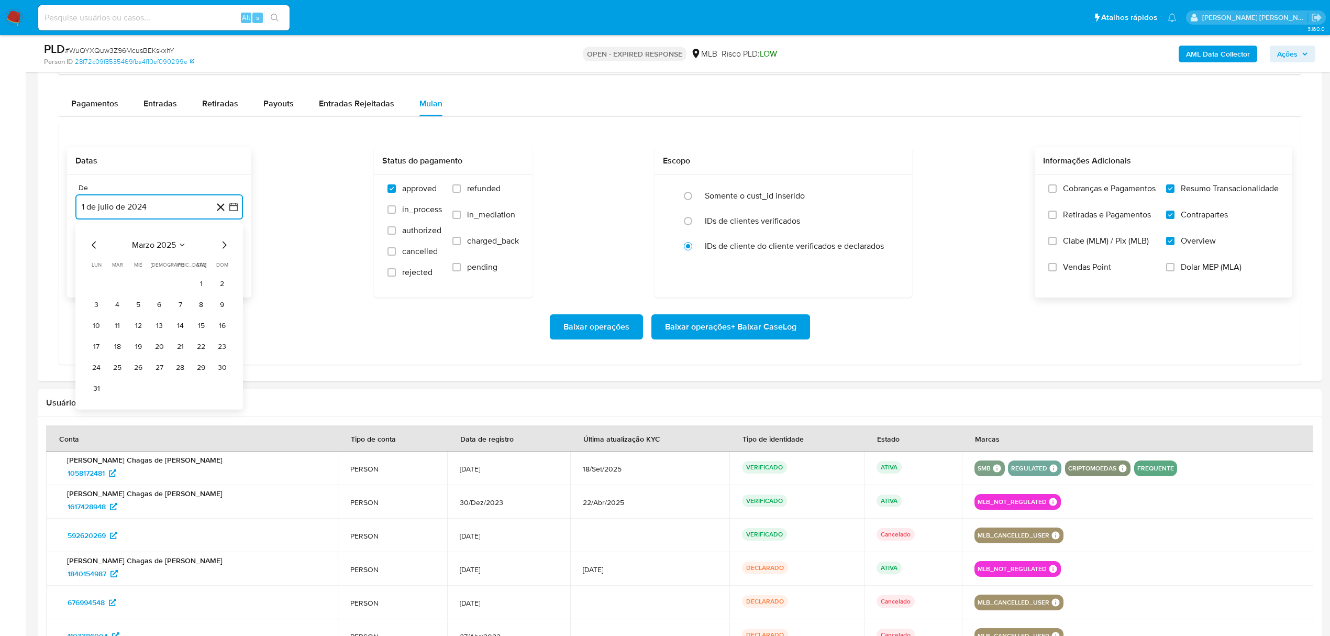
click at [223, 251] on icon "Mes siguiente" at bounding box center [224, 245] width 13 height 13
click at [114, 286] on button "1" at bounding box center [117, 283] width 17 height 17
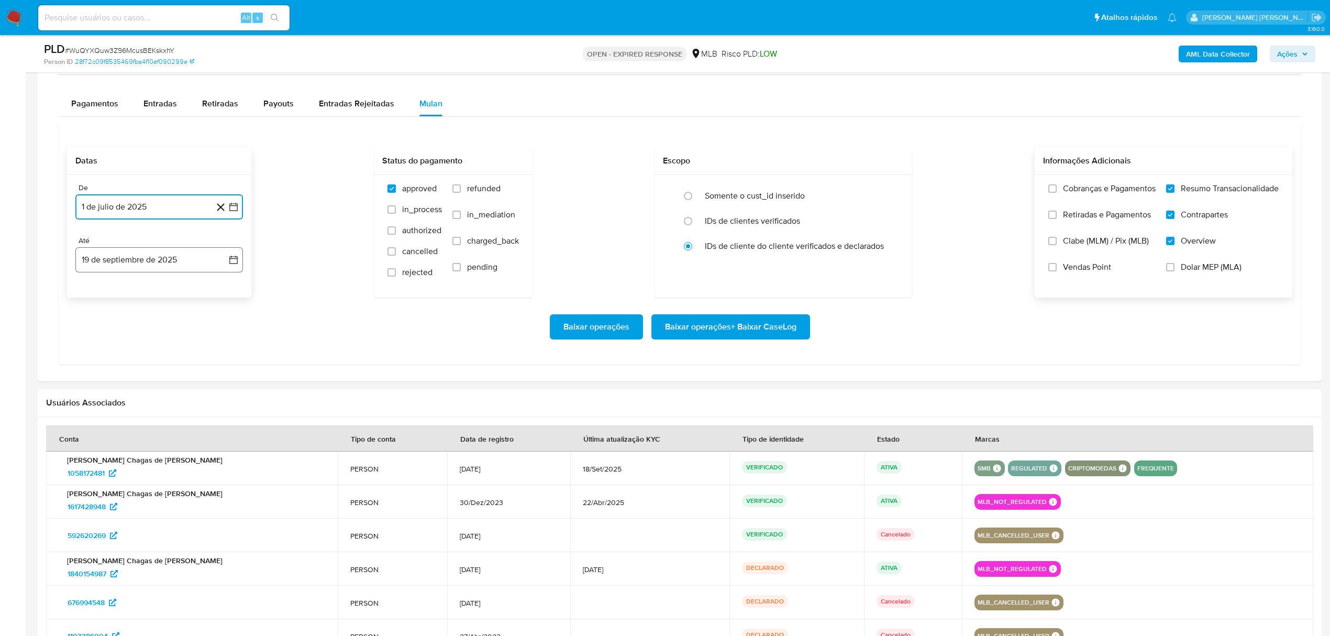
click at [234, 265] on icon "button" at bounding box center [233, 259] width 10 height 10
click at [157, 378] on button "18" at bounding box center [159, 378] width 17 height 17
click at [357, 355] on div "Baixar operações Baixar operações + Baixar CaseLog" at bounding box center [679, 326] width 1225 height 59
click at [754, 326] on span "Baixar operações + Baixar CaseLog" at bounding box center [730, 326] width 131 height 23
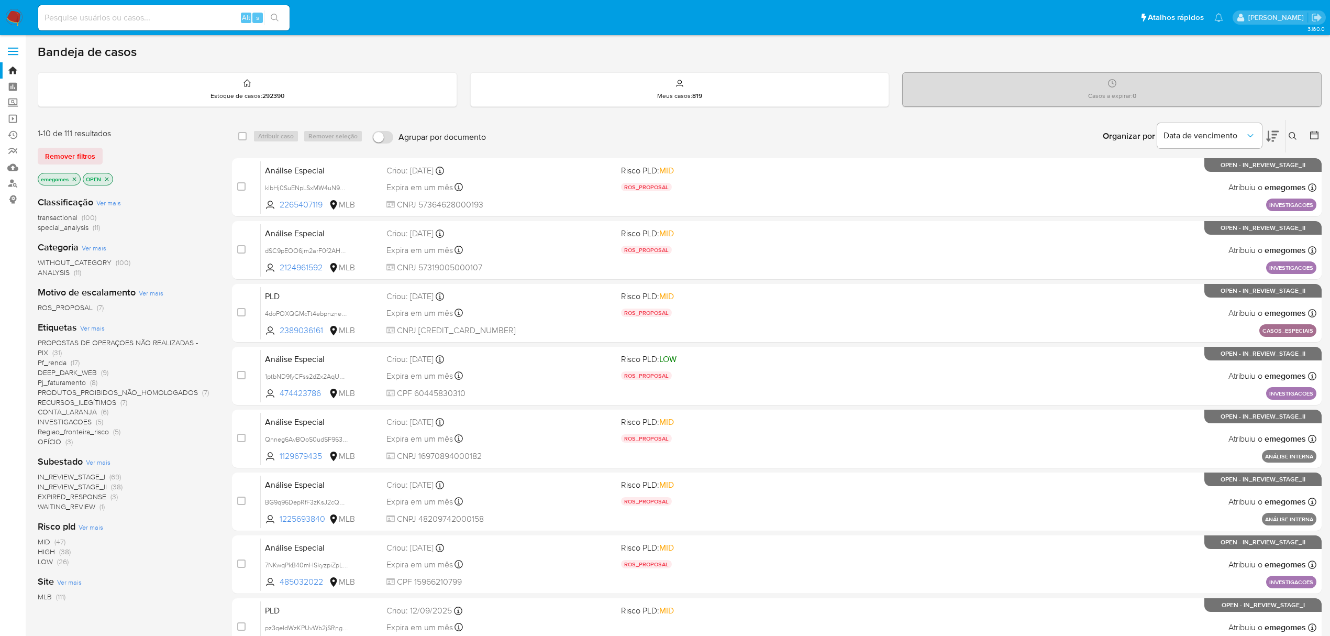
click at [1294, 132] on icon at bounding box center [1293, 136] width 8 height 8
click at [1167, 181] on input at bounding box center [1205, 176] width 177 height 14
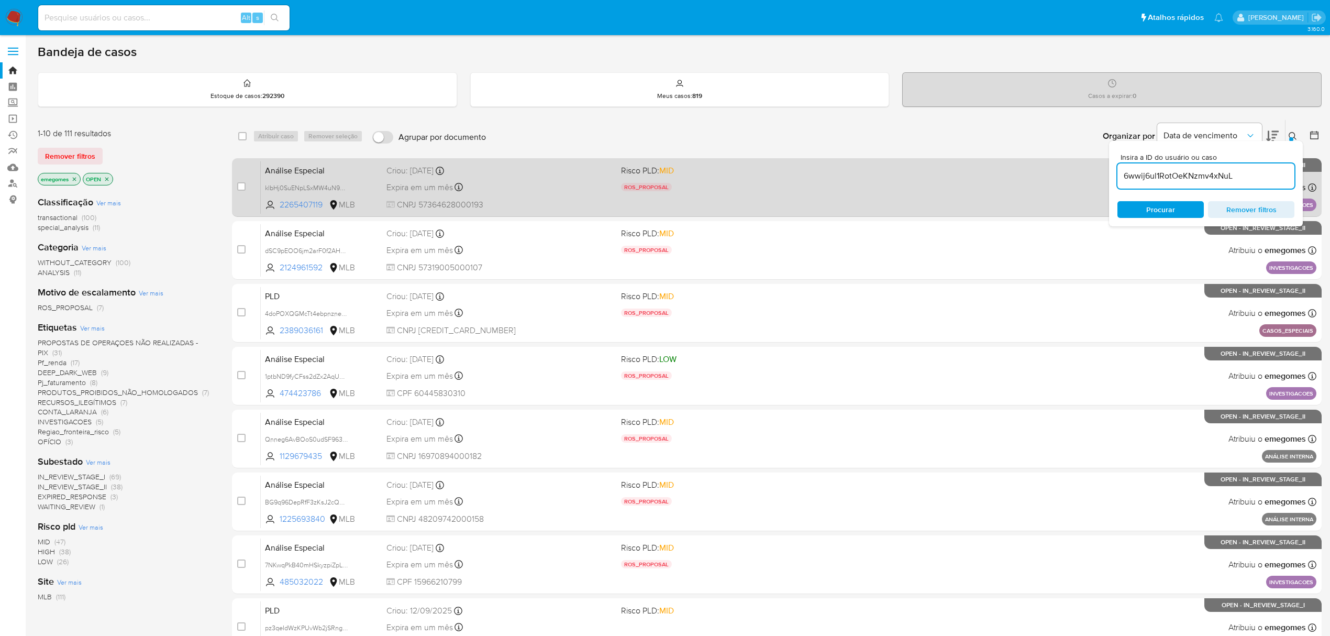
type input "6wwij6ul1RotOeKNzmv4xNuL"
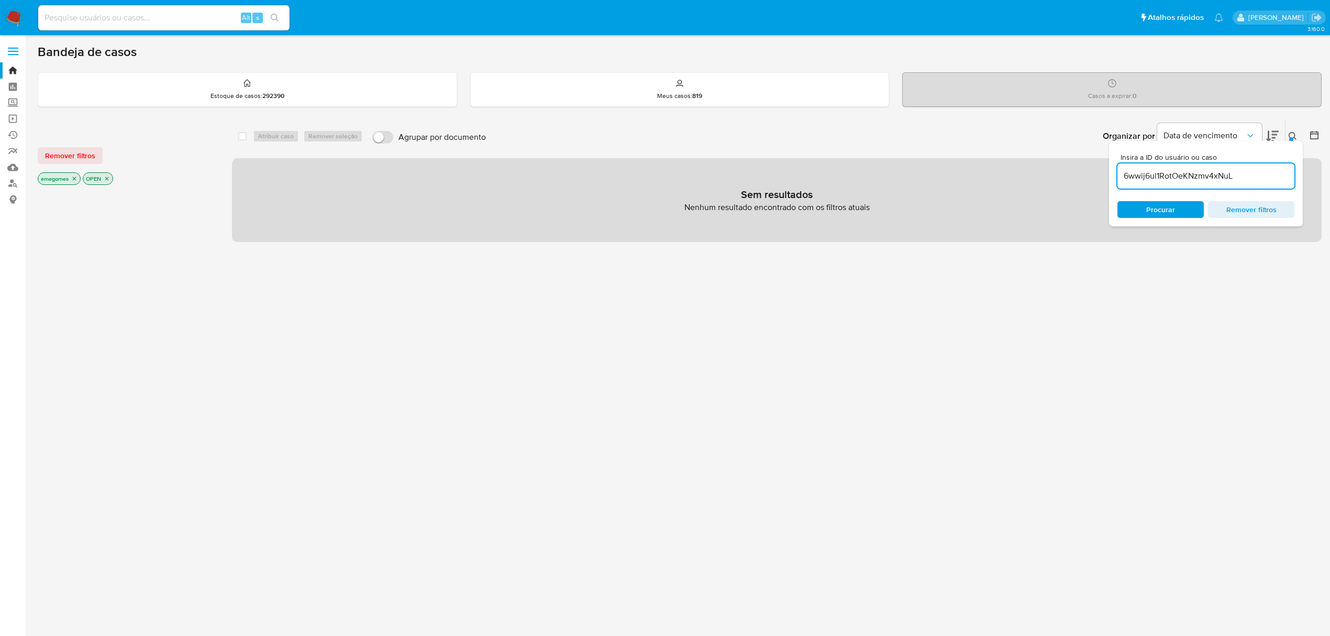
click at [74, 180] on icon "close-filter" at bounding box center [75, 179] width 4 height 4
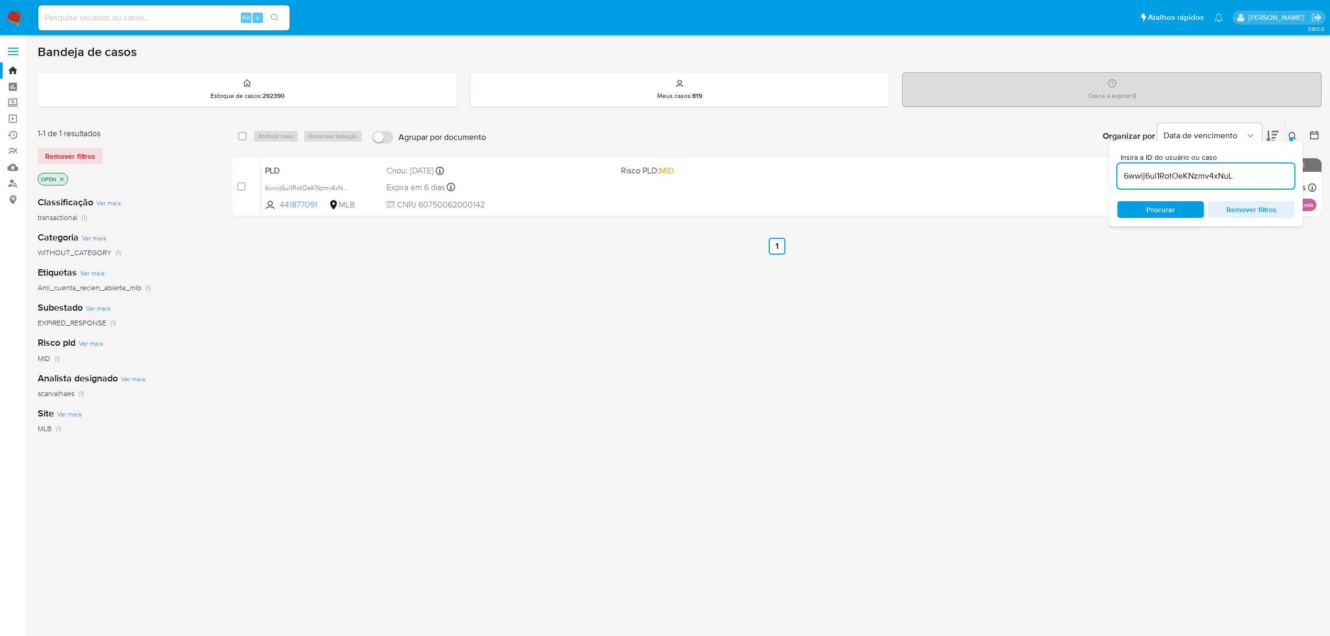
click at [63, 179] on icon "close-filter" at bounding box center [62, 179] width 6 height 6
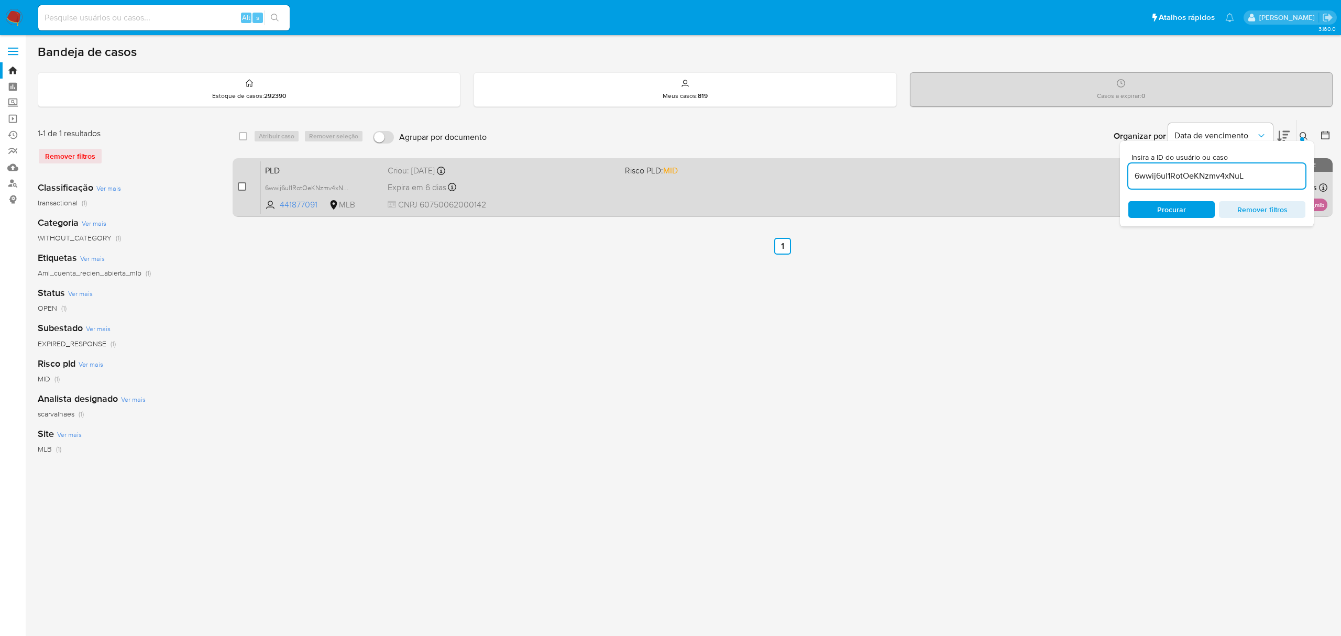
click at [239, 182] on input "checkbox" at bounding box center [242, 186] width 8 height 8
checkbox input "true"
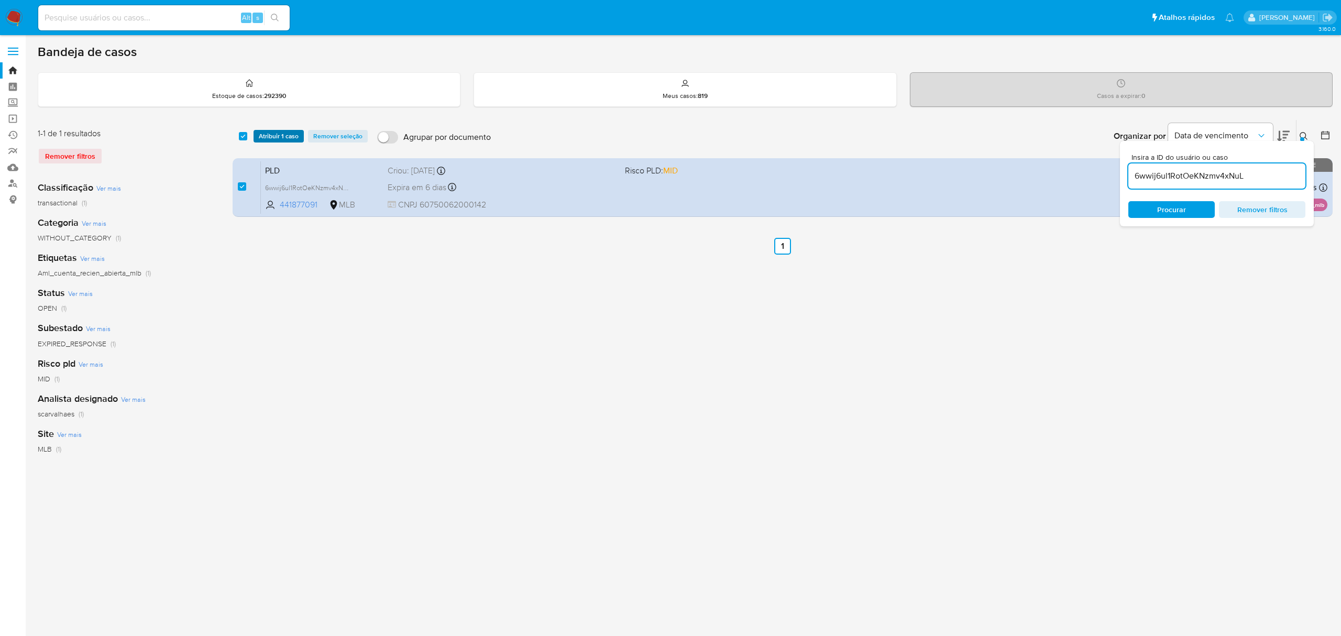
click at [262, 139] on span "Atribuir 1 caso" at bounding box center [279, 136] width 40 height 10
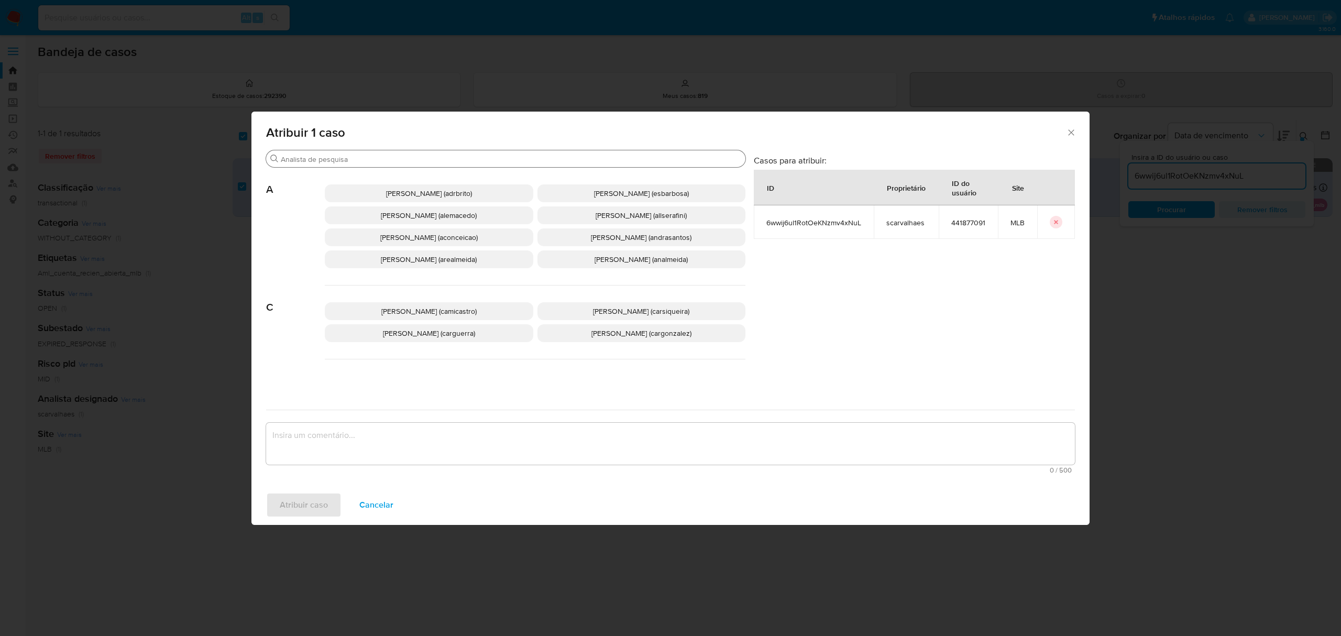
click at [377, 158] on input "Buscar" at bounding box center [511, 158] width 460 height 9
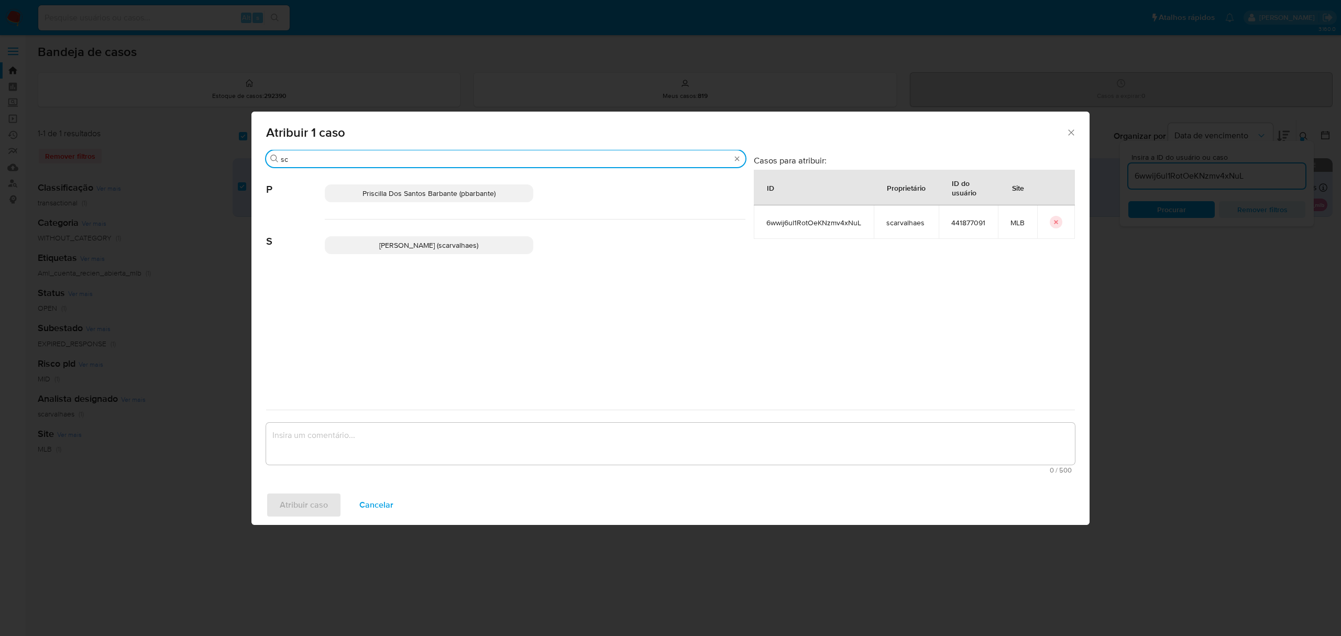
type input "sc"
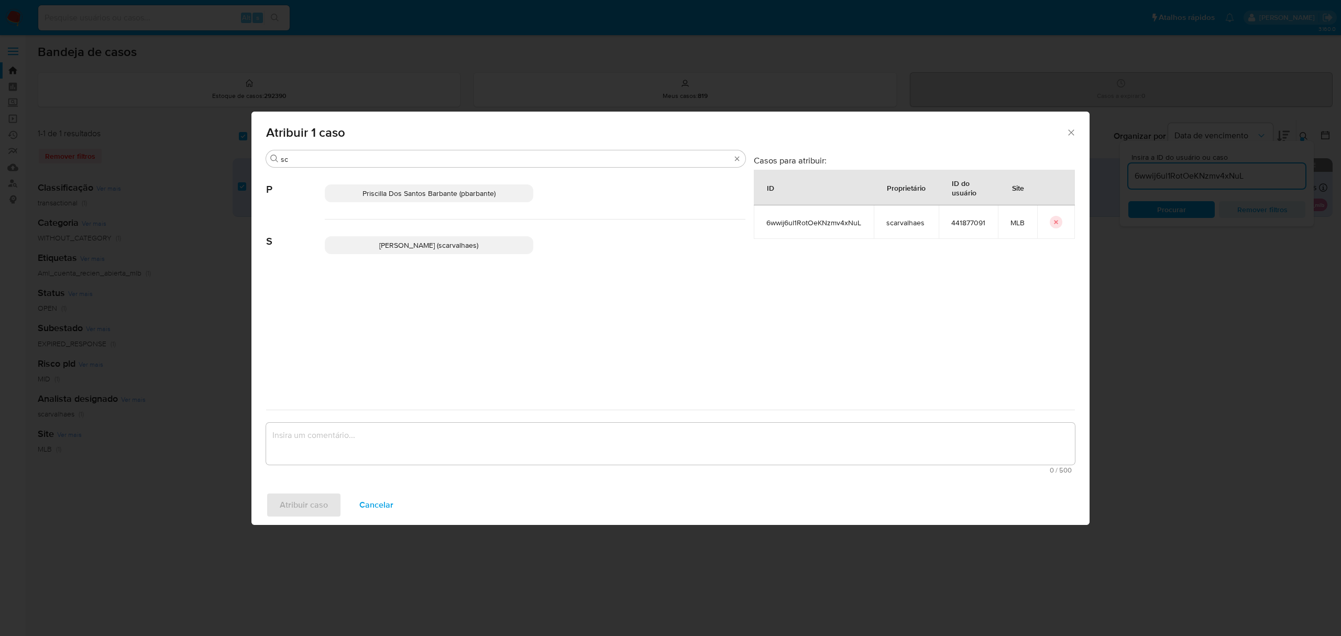
click at [384, 247] on span "[PERSON_NAME] (scarvalhaes)" at bounding box center [428, 245] width 99 height 10
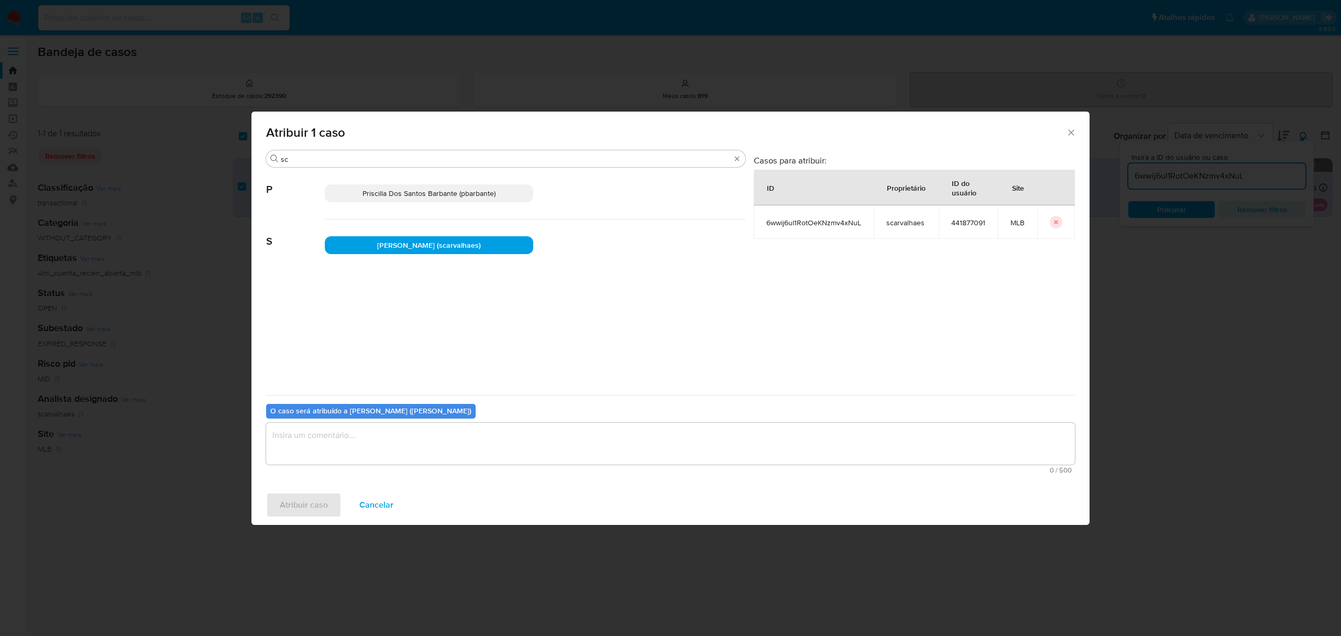
click at [348, 442] on textarea "assign-modal" at bounding box center [670, 444] width 809 height 42
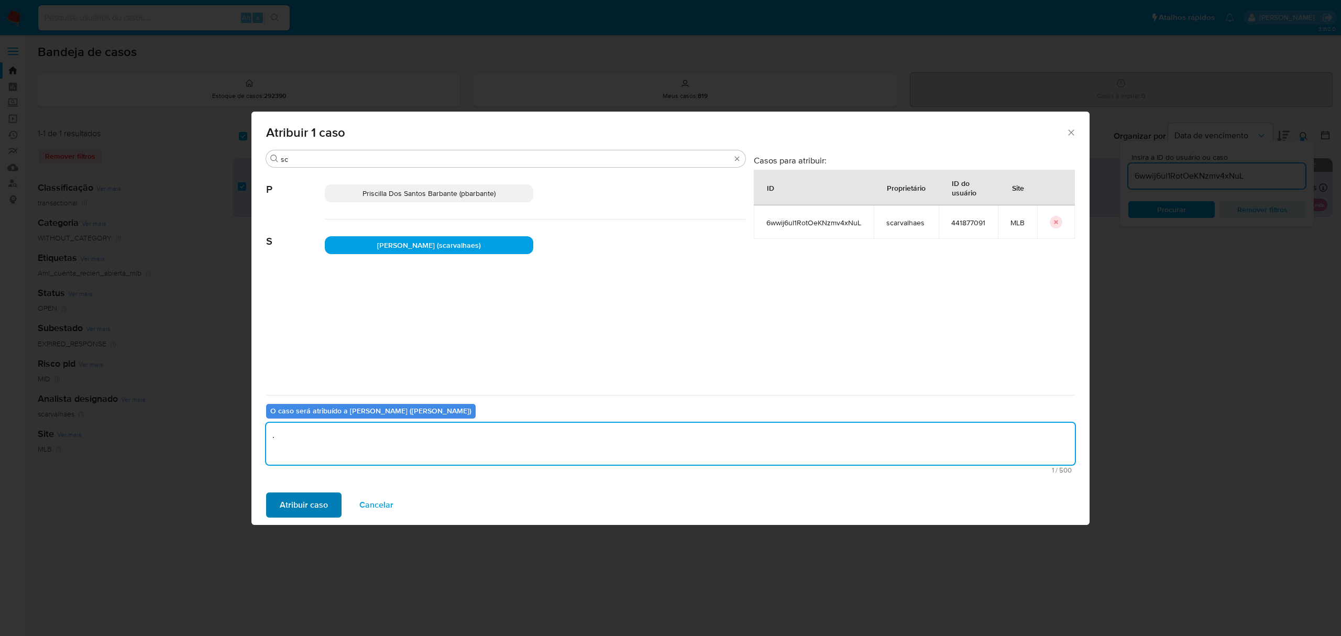
type textarea "."
click at [306, 508] on span "Atribuir caso" at bounding box center [304, 504] width 48 height 23
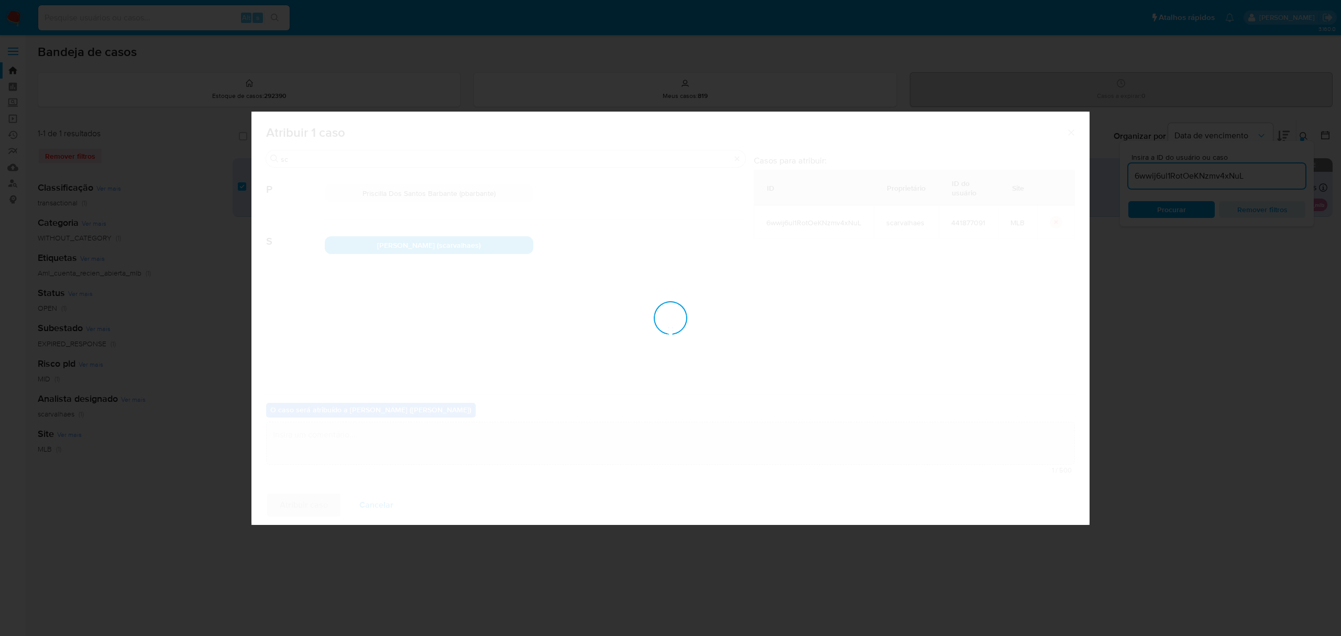
checkbox input "false"
